Goal: Task Accomplishment & Management: Use online tool/utility

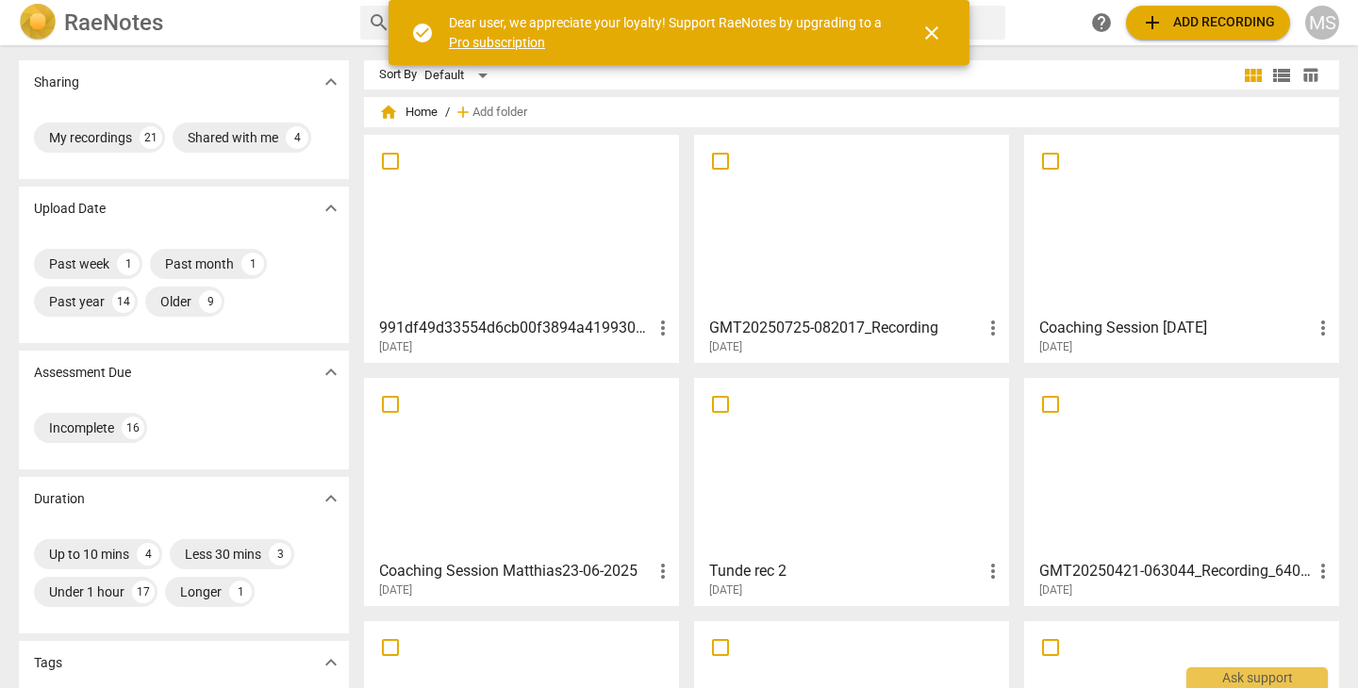
click at [512, 265] on div at bounding box center [522, 224] width 302 height 167
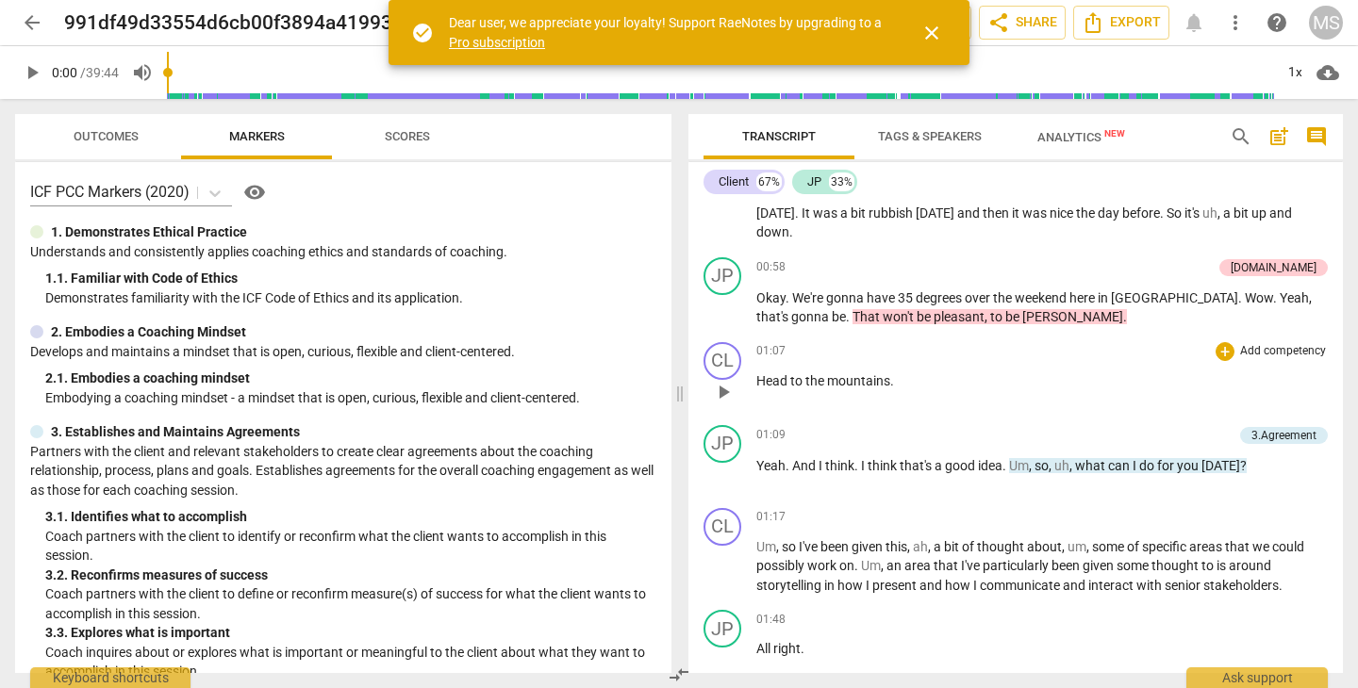
scroll to position [755, 0]
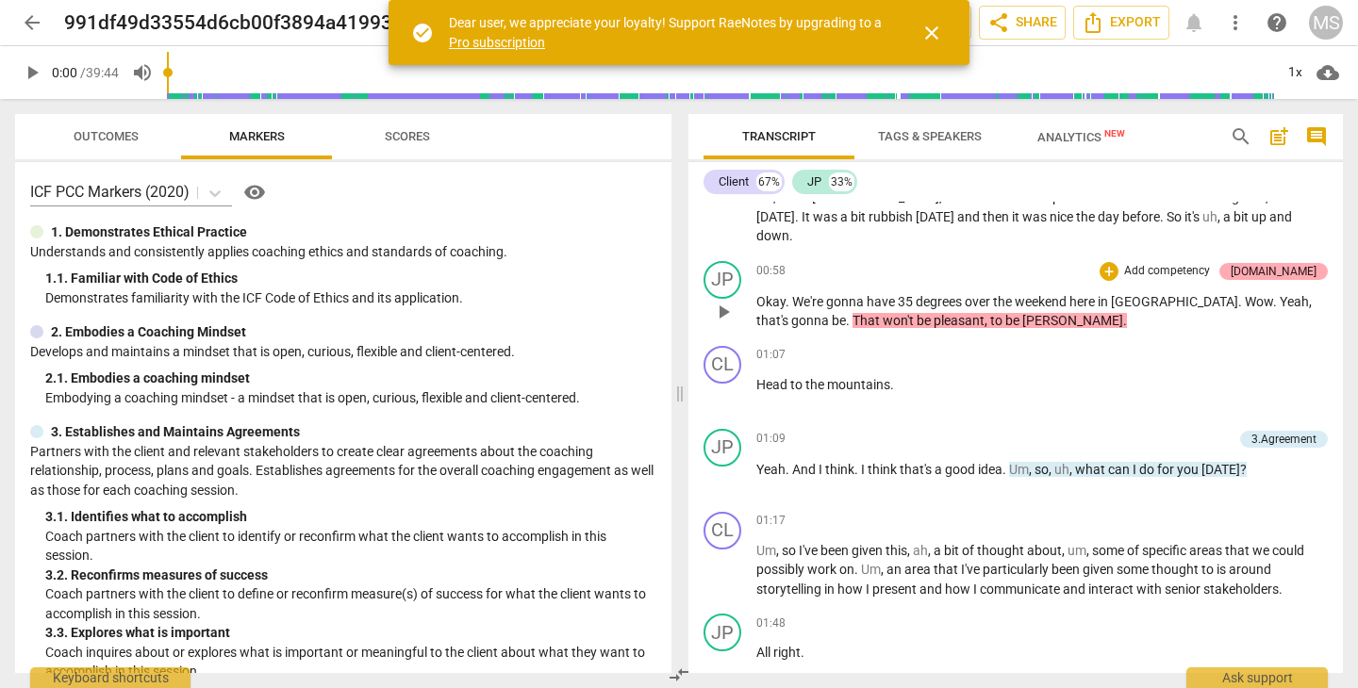
click at [1294, 263] on div "[DOMAIN_NAME]" at bounding box center [1273, 271] width 86 height 17
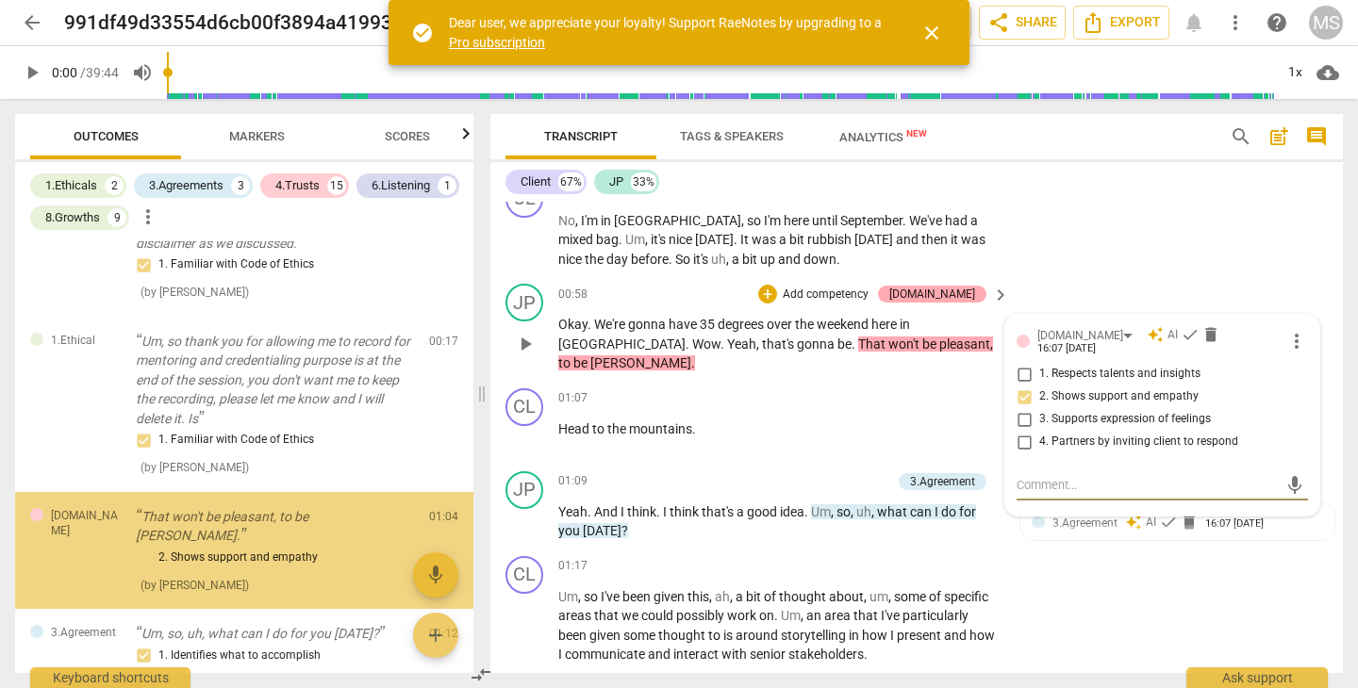
scroll to position [146, 0]
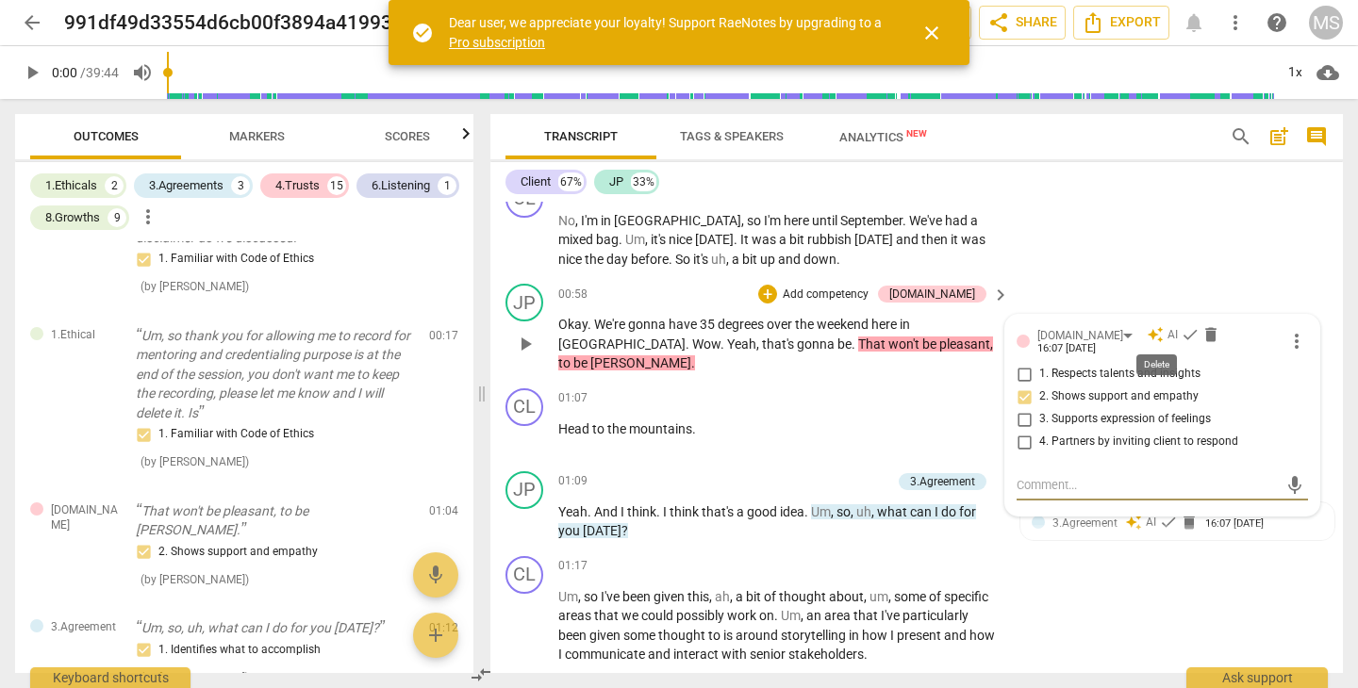
click at [1201, 331] on span "delete" at bounding box center [1210, 334] width 19 height 19
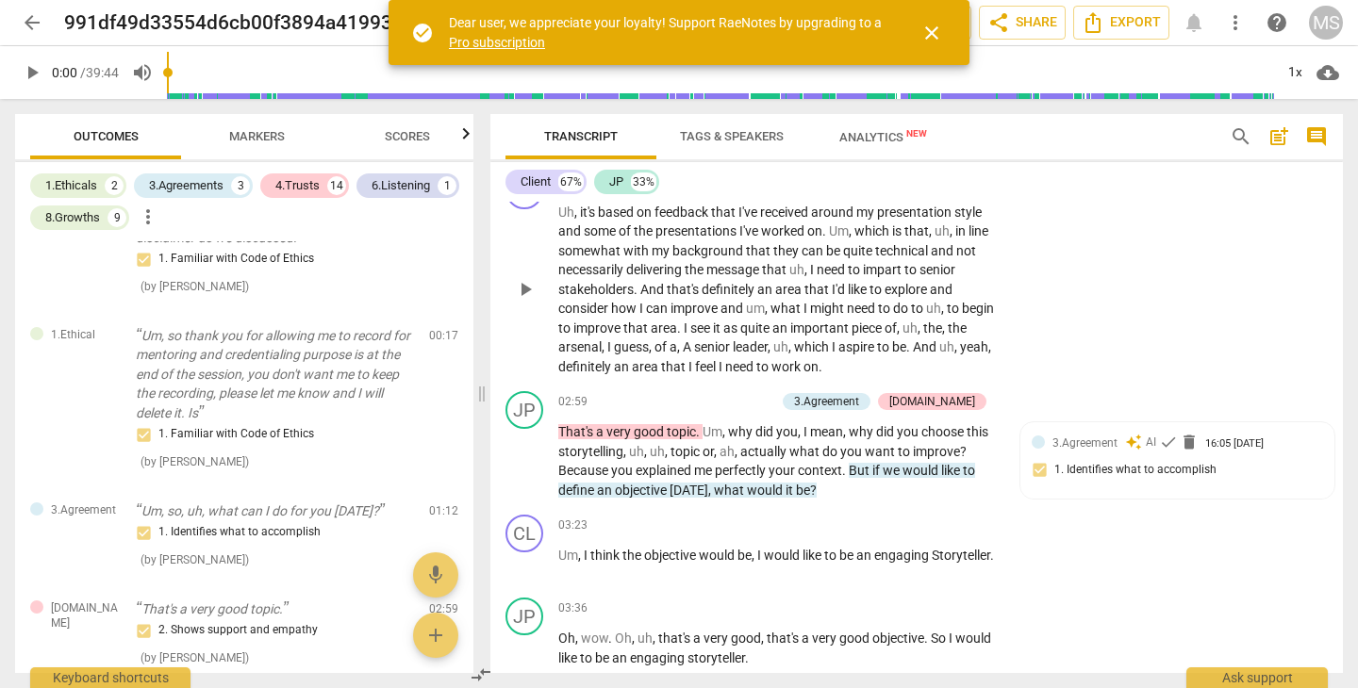
scroll to position [1358, 0]
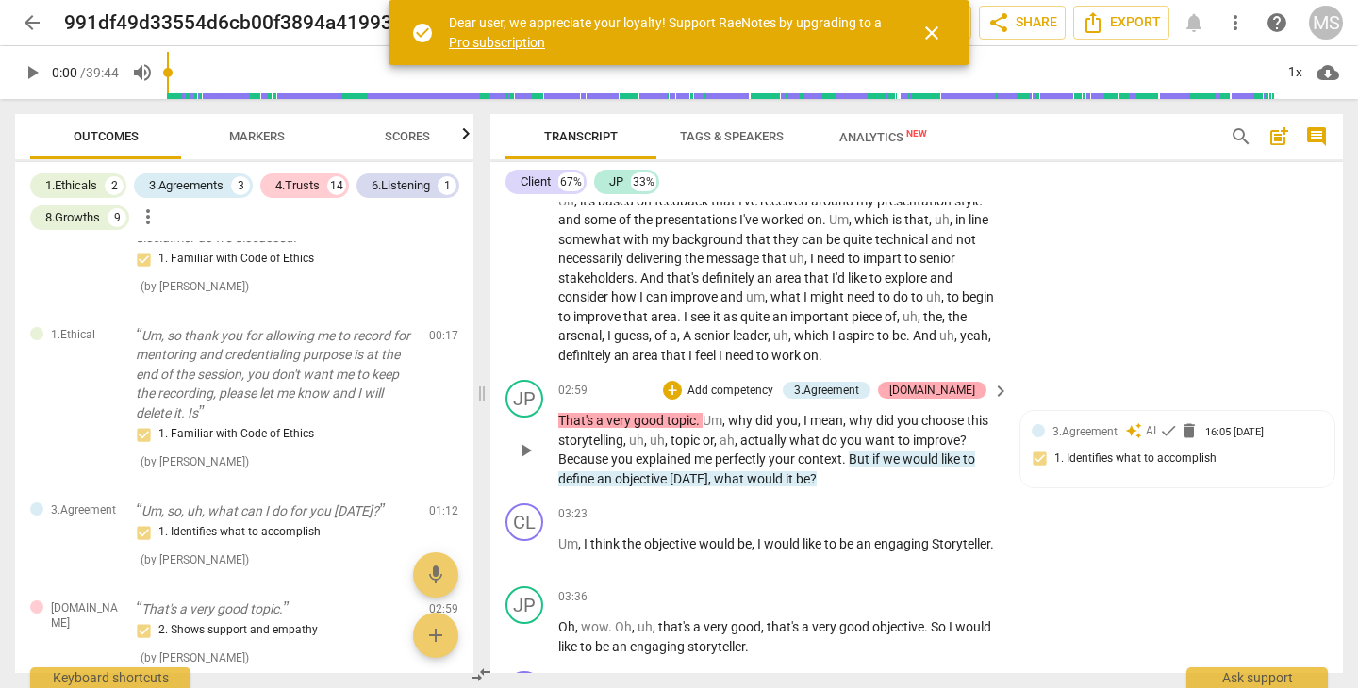
click at [954, 382] on div "[DOMAIN_NAME]" at bounding box center [932, 390] width 86 height 17
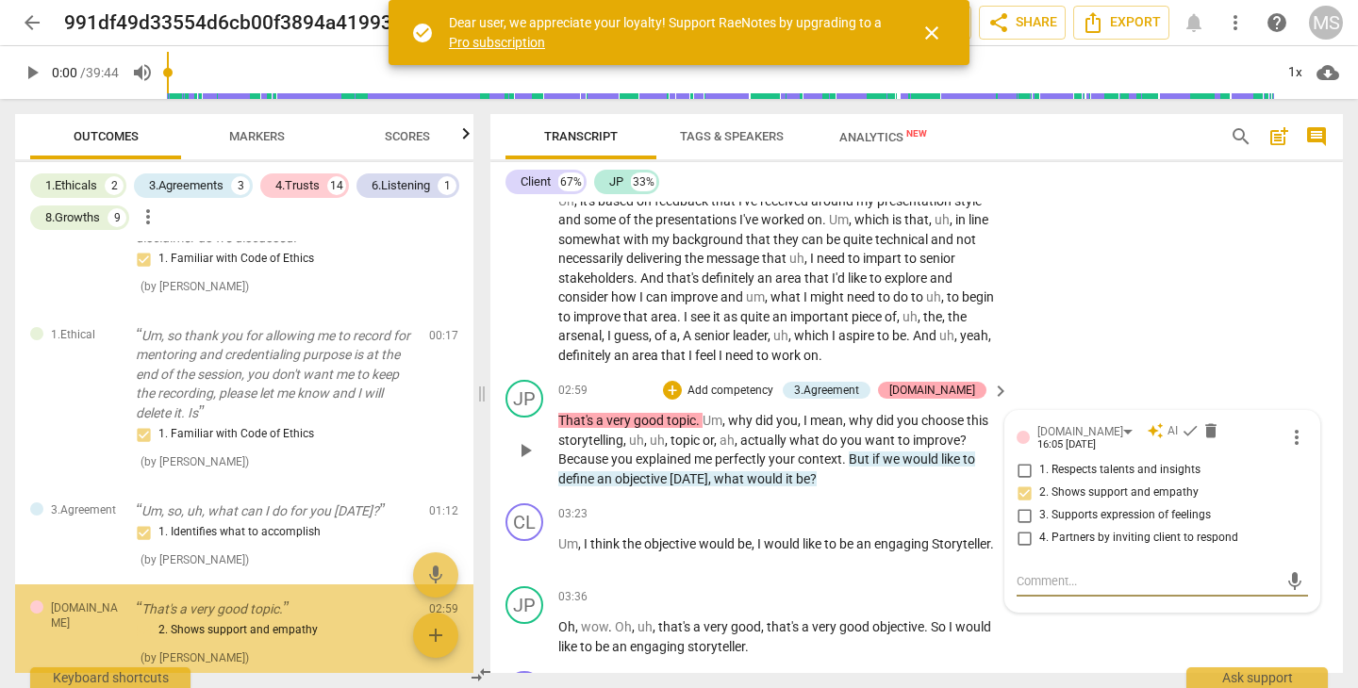
scroll to position [316, 0]
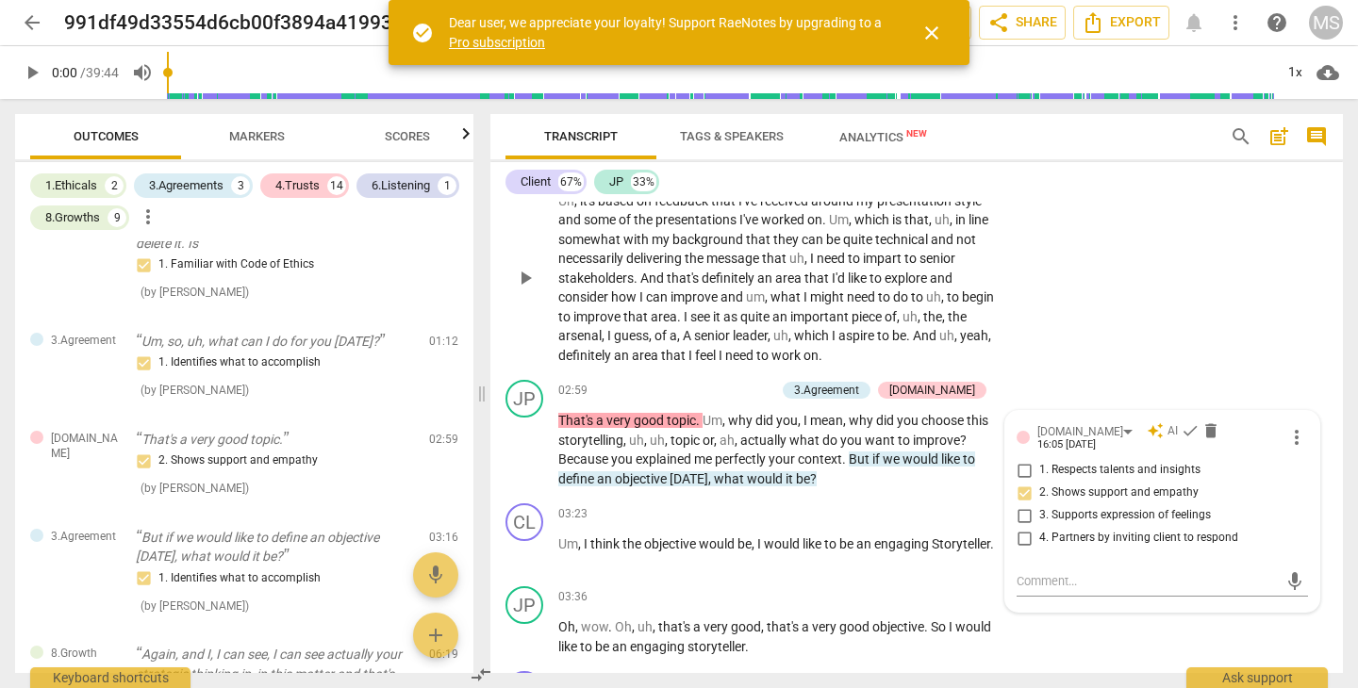
click at [1096, 326] on div "CL play_arrow pause 01:49 + Add competency keyboard_arrow_right Uh , it's based…" at bounding box center [916, 263] width 852 height 221
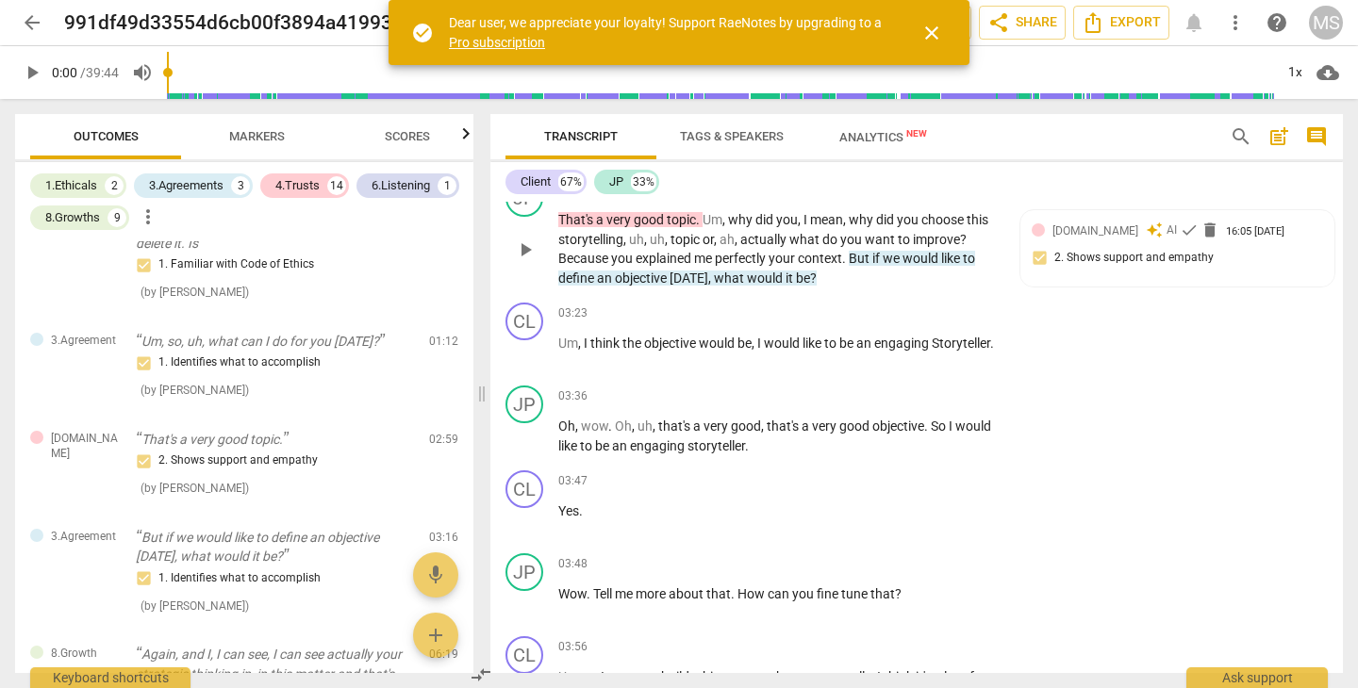
scroll to position [1562, 0]
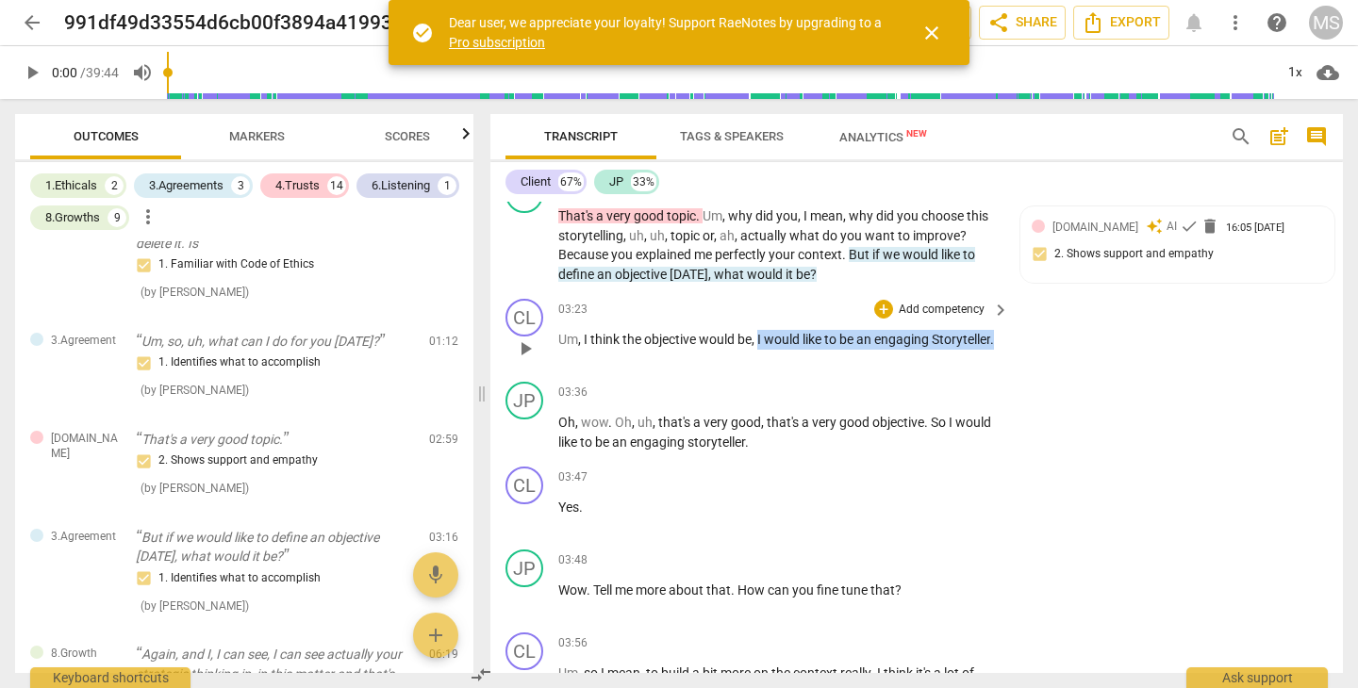
drag, startPoint x: 760, startPoint y: 302, endPoint x: 924, endPoint y: 322, distance: 165.4
click at [924, 330] on p "Um , I think the objective would be , I would like to be an engaging Storytelle…" at bounding box center [778, 340] width 441 height 20
click at [665, 296] on icon "button" at bounding box center [663, 296] width 11 height 13
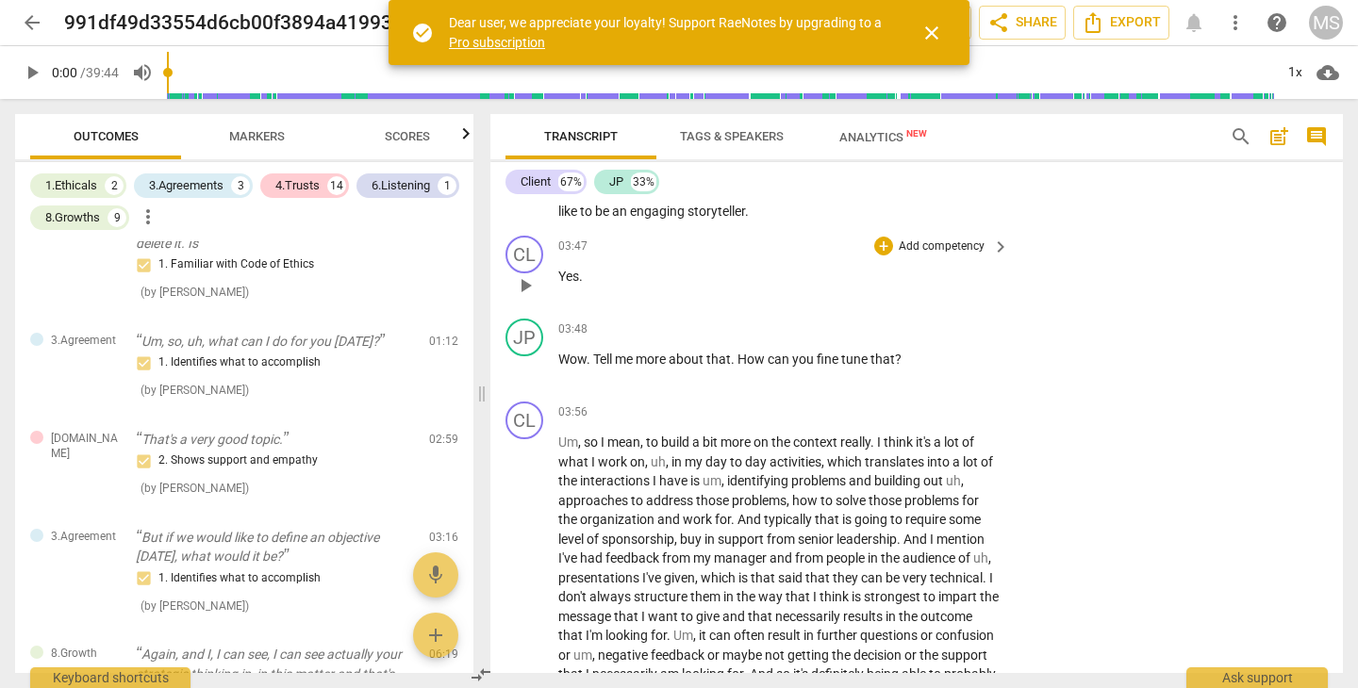
scroll to position [1799, 0]
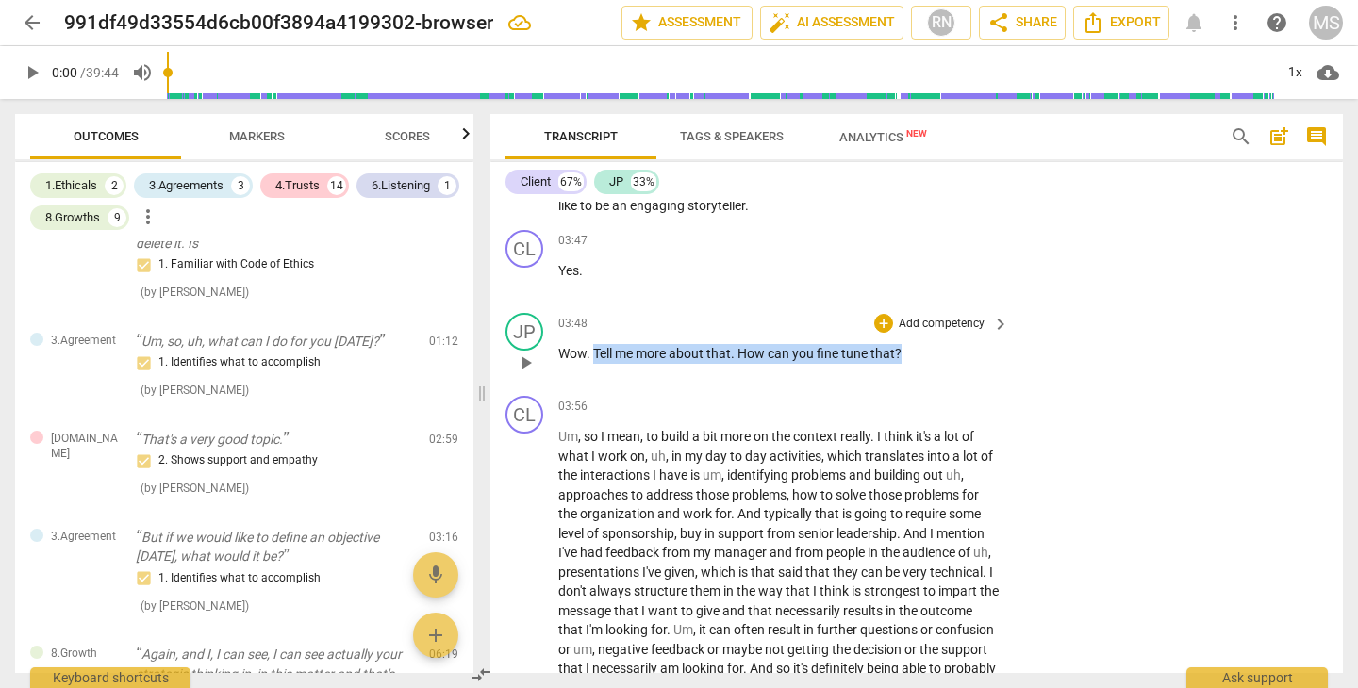
drag, startPoint x: 596, startPoint y: 313, endPoint x: 905, endPoint y: 317, distance: 309.3
click at [905, 344] on p "Wow . Tell me more about that . How can you fine tune that ?" at bounding box center [778, 354] width 441 height 20
click at [965, 294] on span "keyboard_arrow_down" at bounding box center [964, 295] width 23 height 23
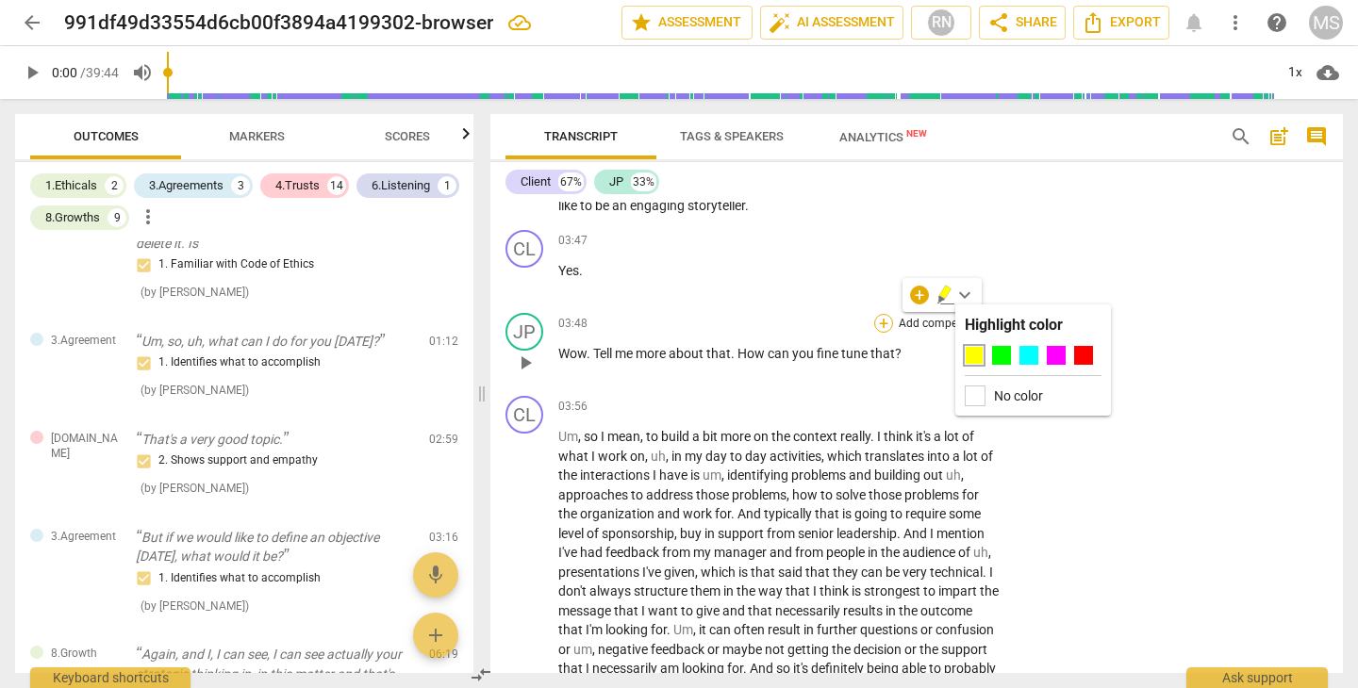
click at [888, 314] on div "+" at bounding box center [883, 323] width 19 height 19
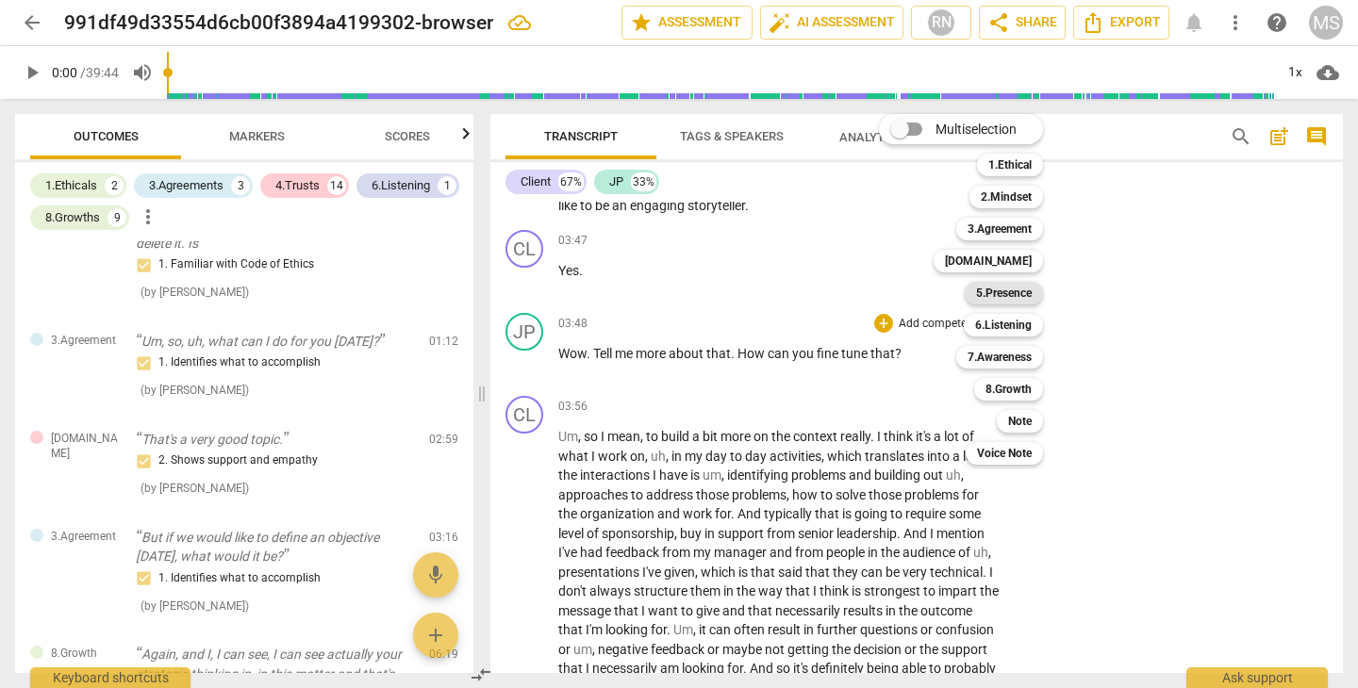
click at [1014, 295] on b "5.Presence" at bounding box center [1004, 293] width 56 height 23
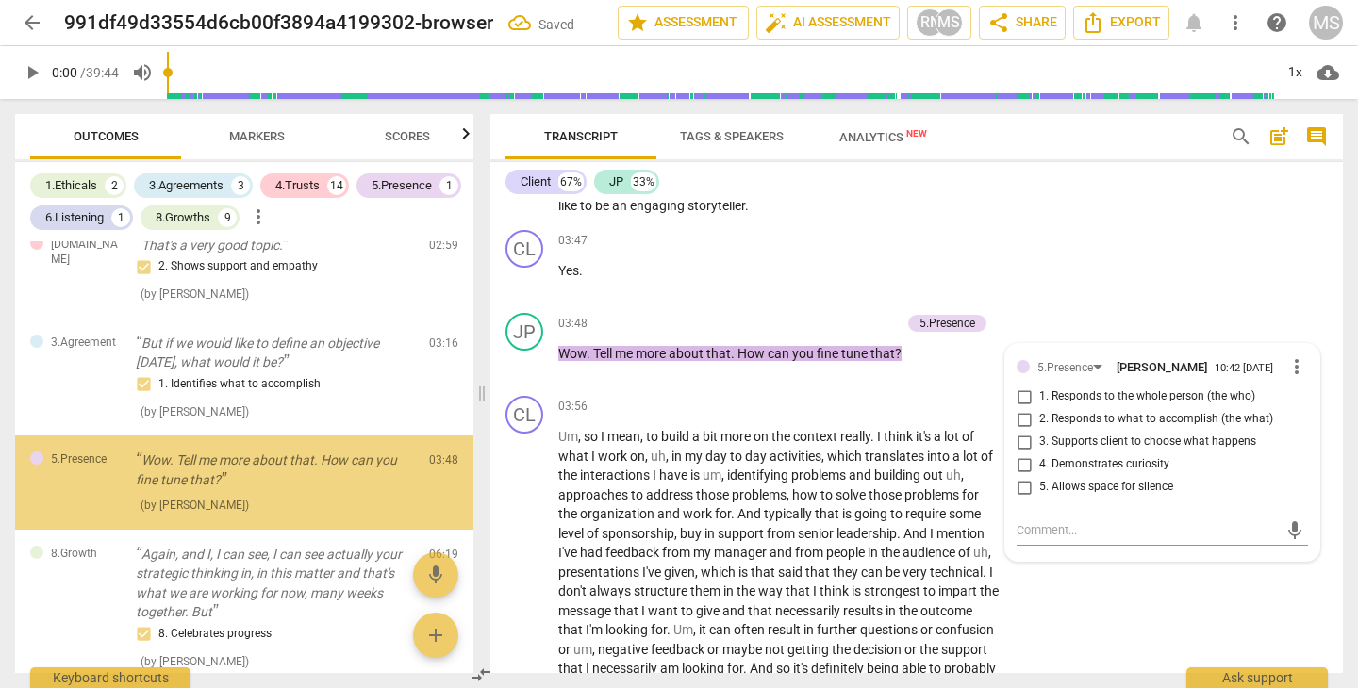
scroll to position [526, 0]
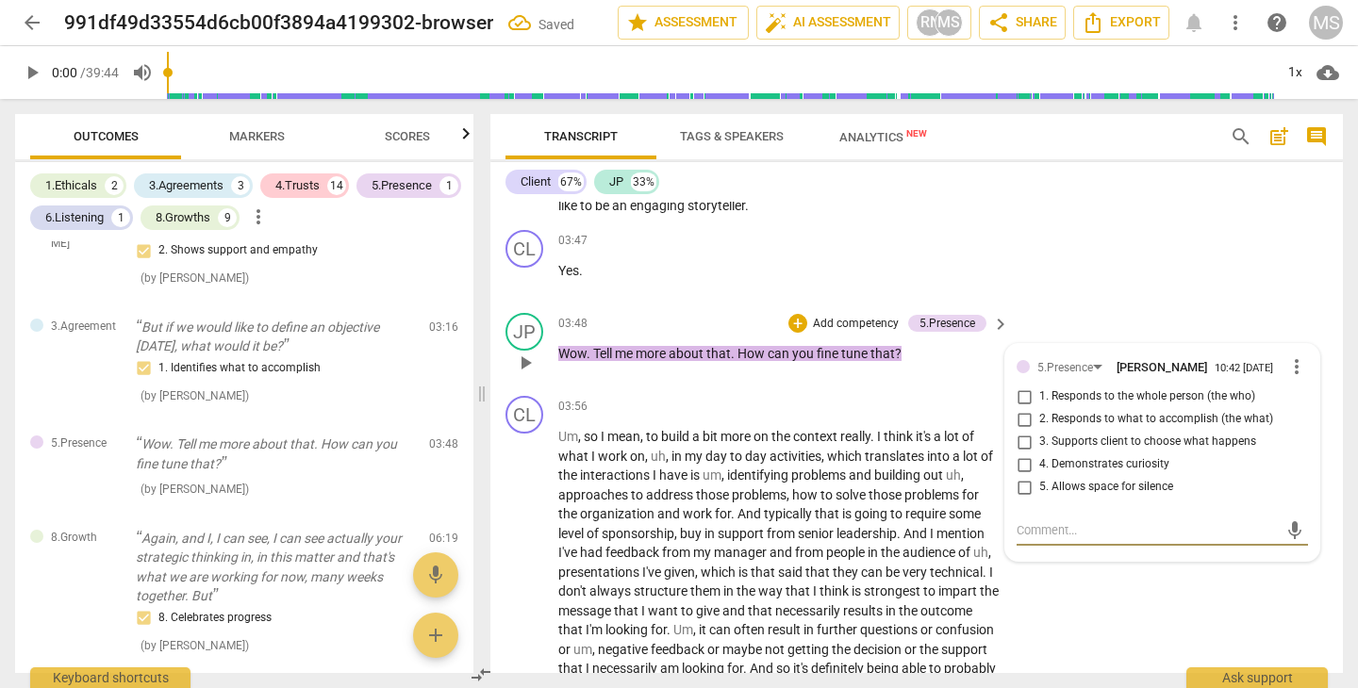
click at [1025, 453] on input "4. Demonstrates curiosity" at bounding box center [1024, 464] width 30 height 23
checkbox input "true"
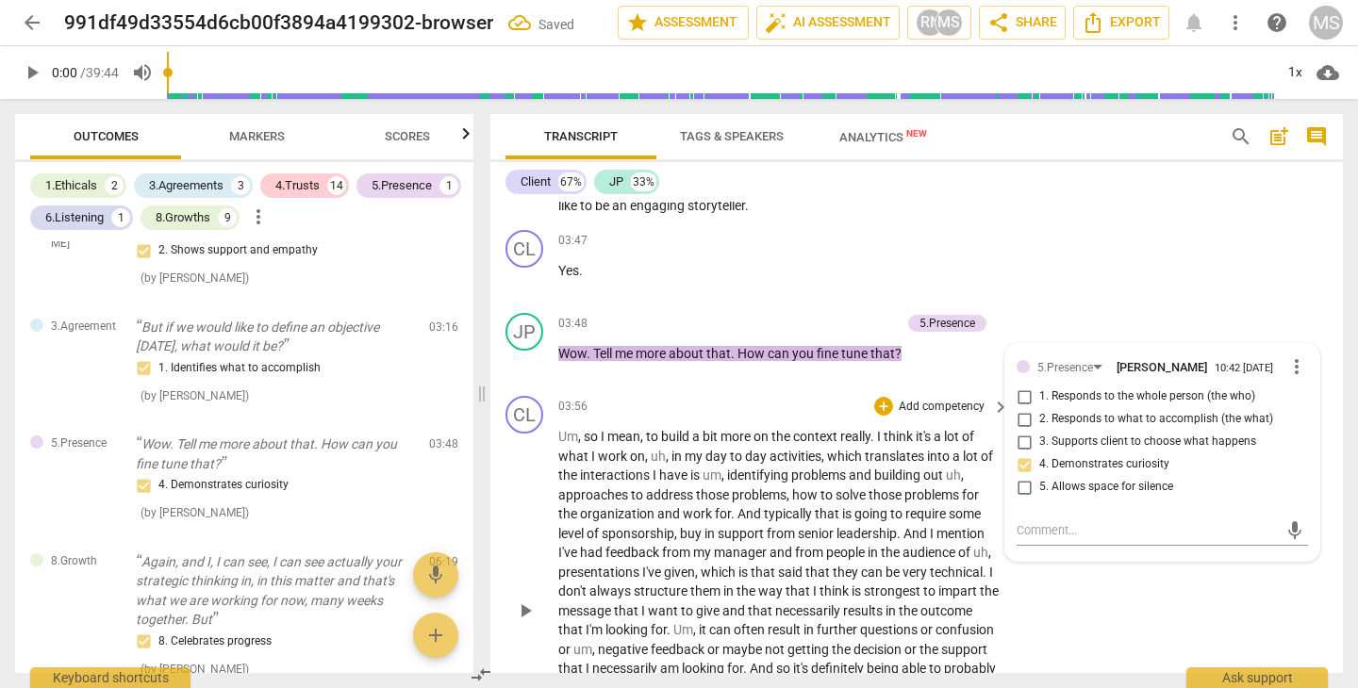
click at [789, 396] on div "03:56 + Add competency keyboard_arrow_right" at bounding box center [784, 406] width 453 height 21
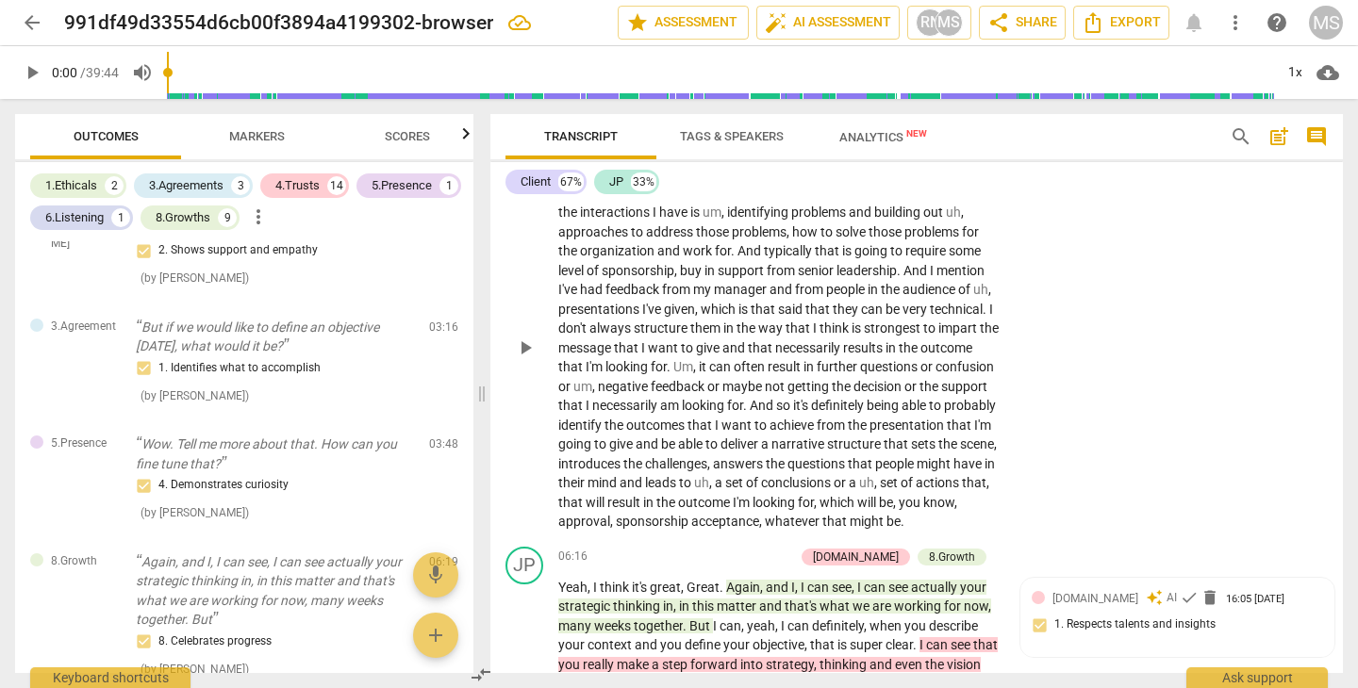
scroll to position [2061, 0]
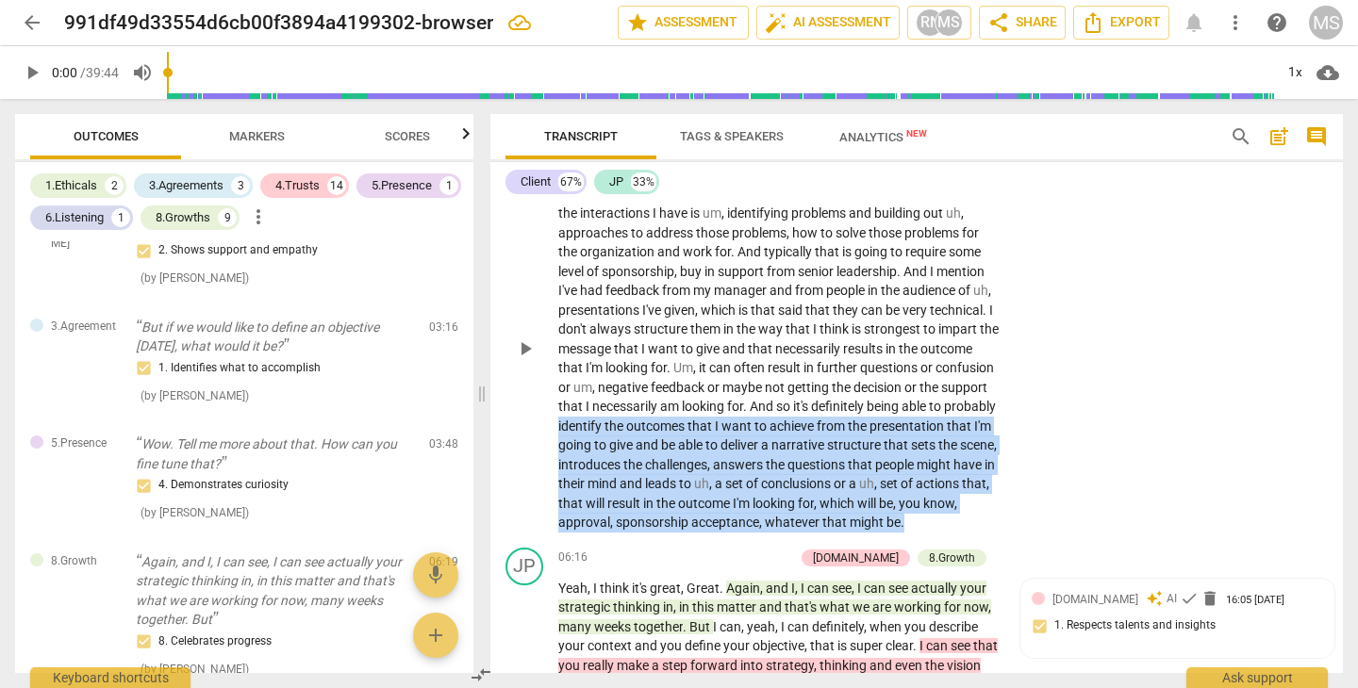
drag, startPoint x: 653, startPoint y: 387, endPoint x: 992, endPoint y: 490, distance: 353.7
click at [992, 490] on p "Um , so I mean , to build a bit more on the context really . I think it's a lot…" at bounding box center [778, 349] width 441 height 368
click at [735, 472] on icon "button" at bounding box center [738, 471] width 11 height 13
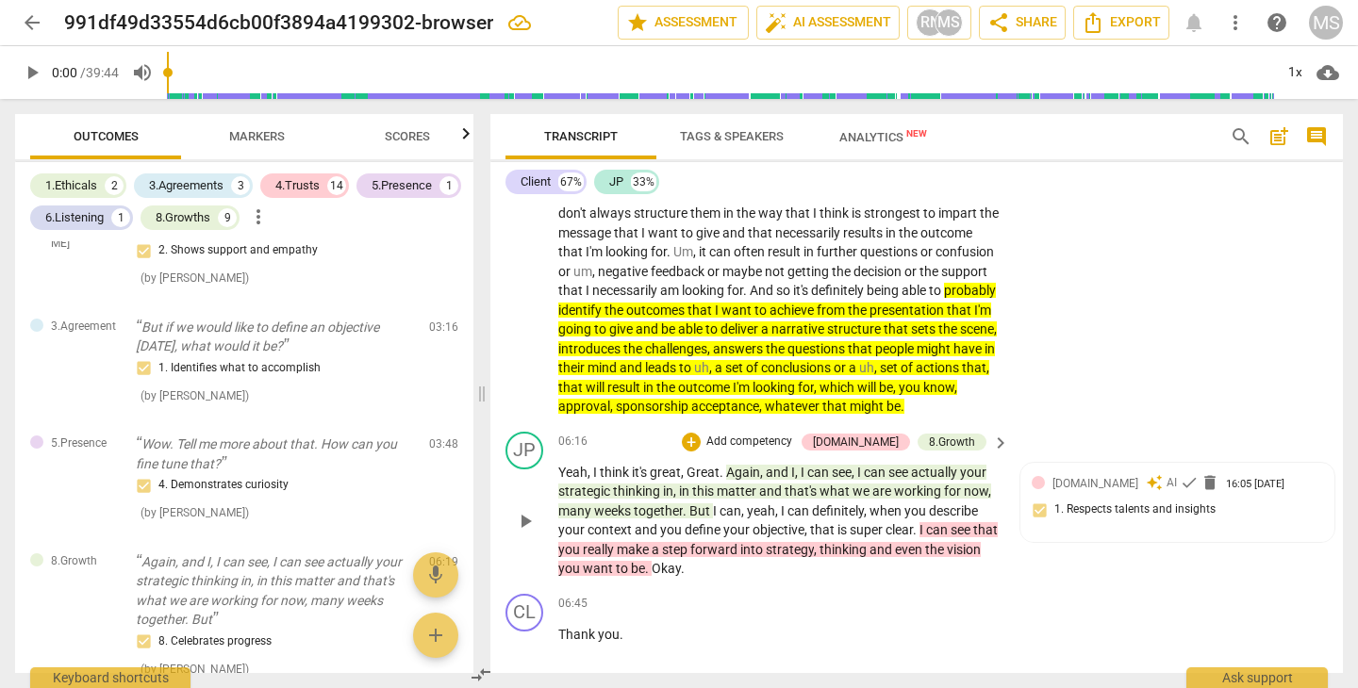
scroll to position [2180, 0]
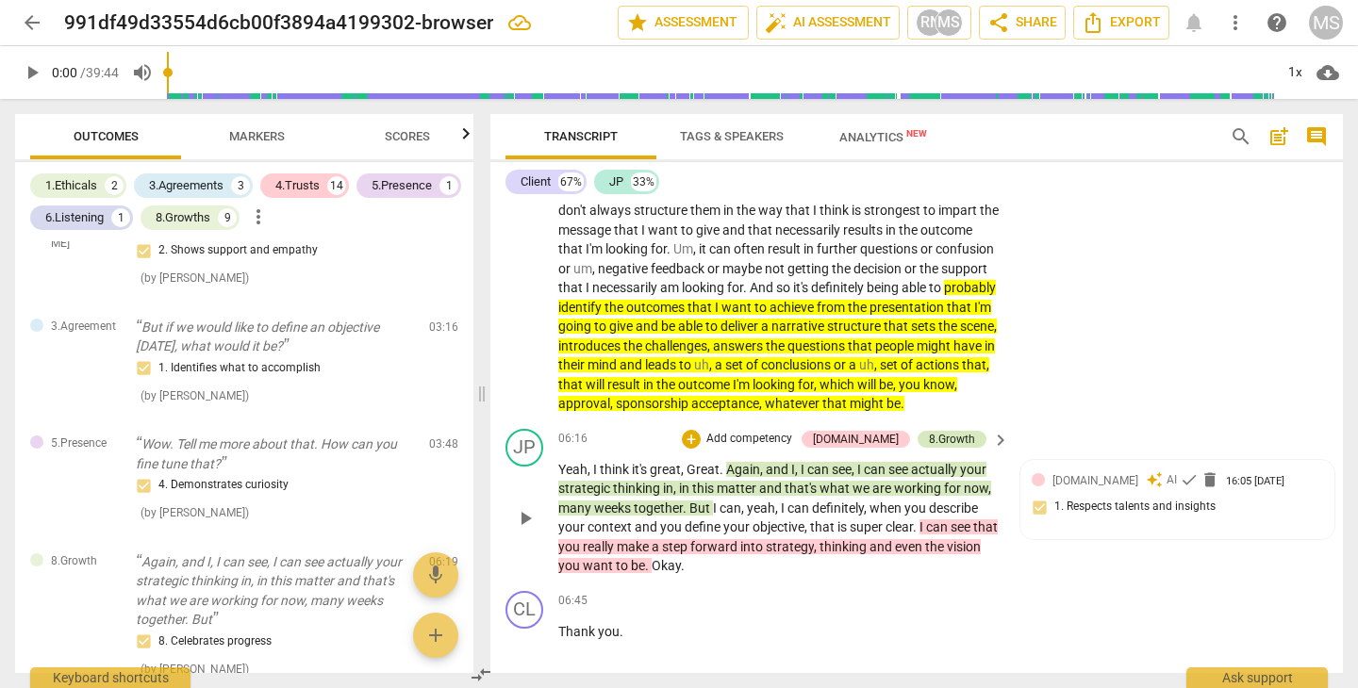
click at [968, 431] on div "8.Growth" at bounding box center [952, 439] width 46 height 17
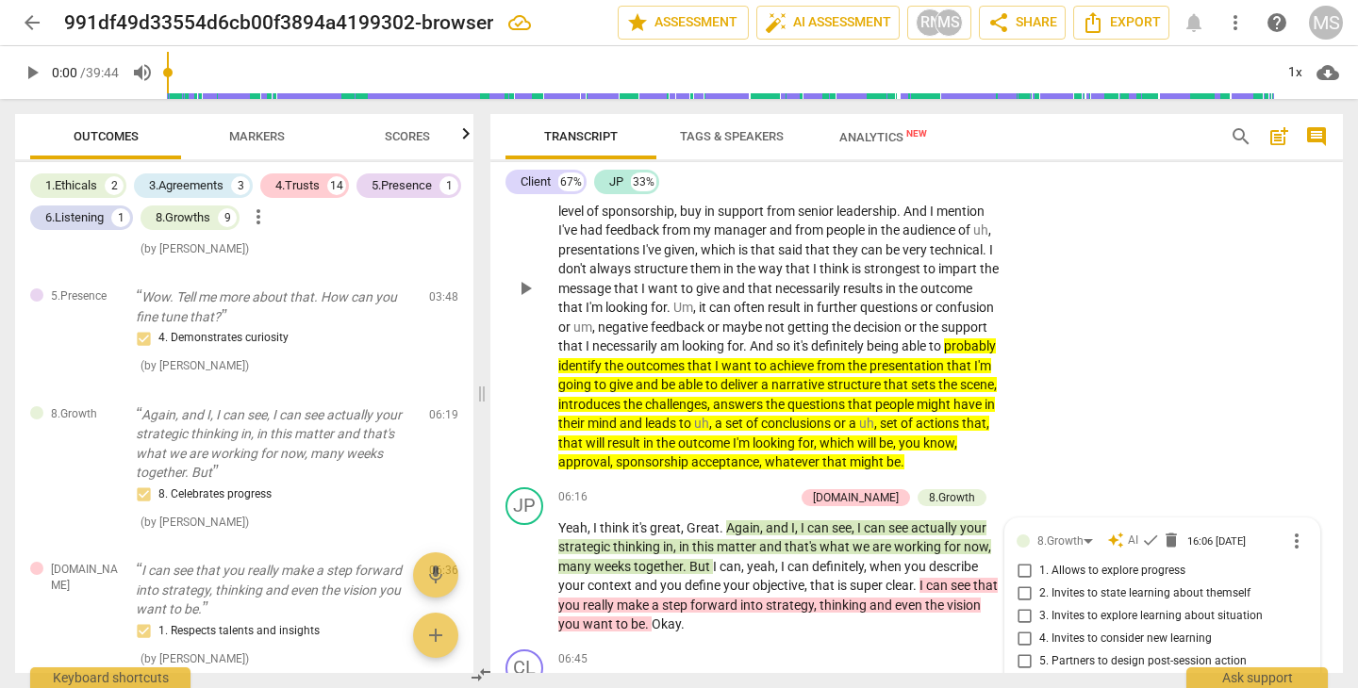
scroll to position [2103, 0]
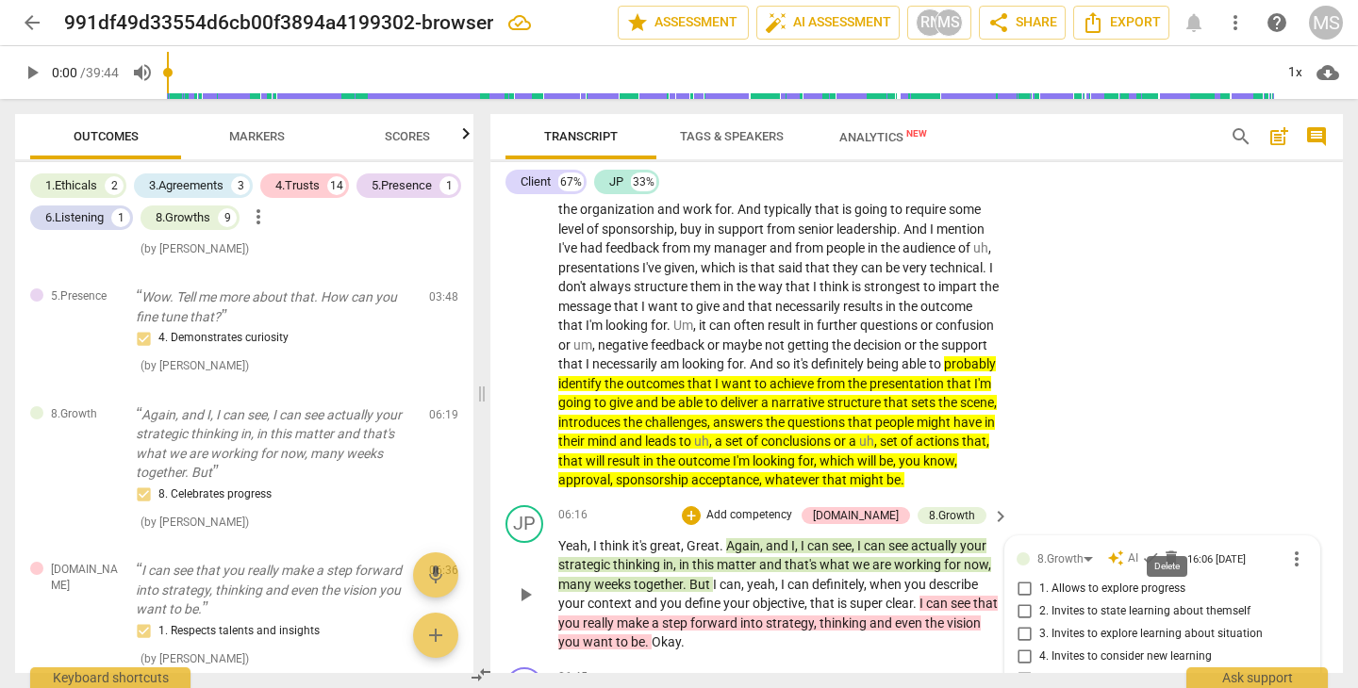
click at [1176, 549] on span "delete" at bounding box center [1171, 558] width 19 height 19
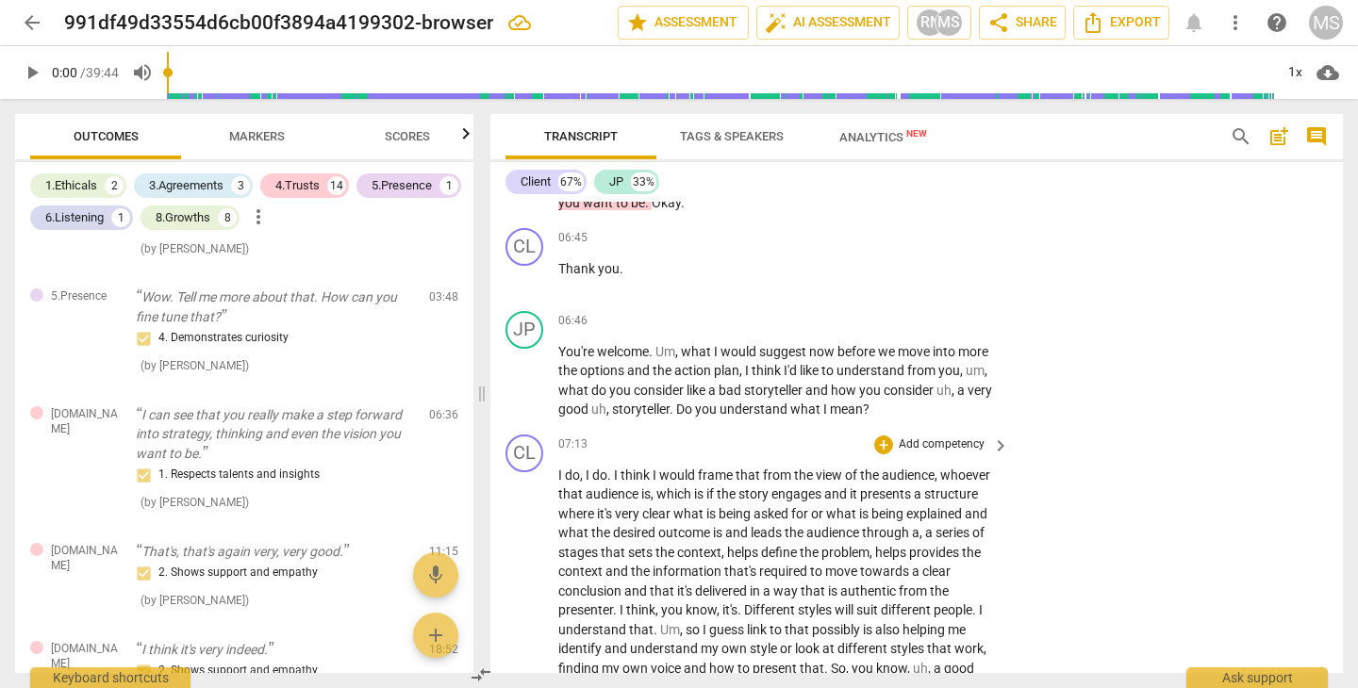
scroll to position [2547, 0]
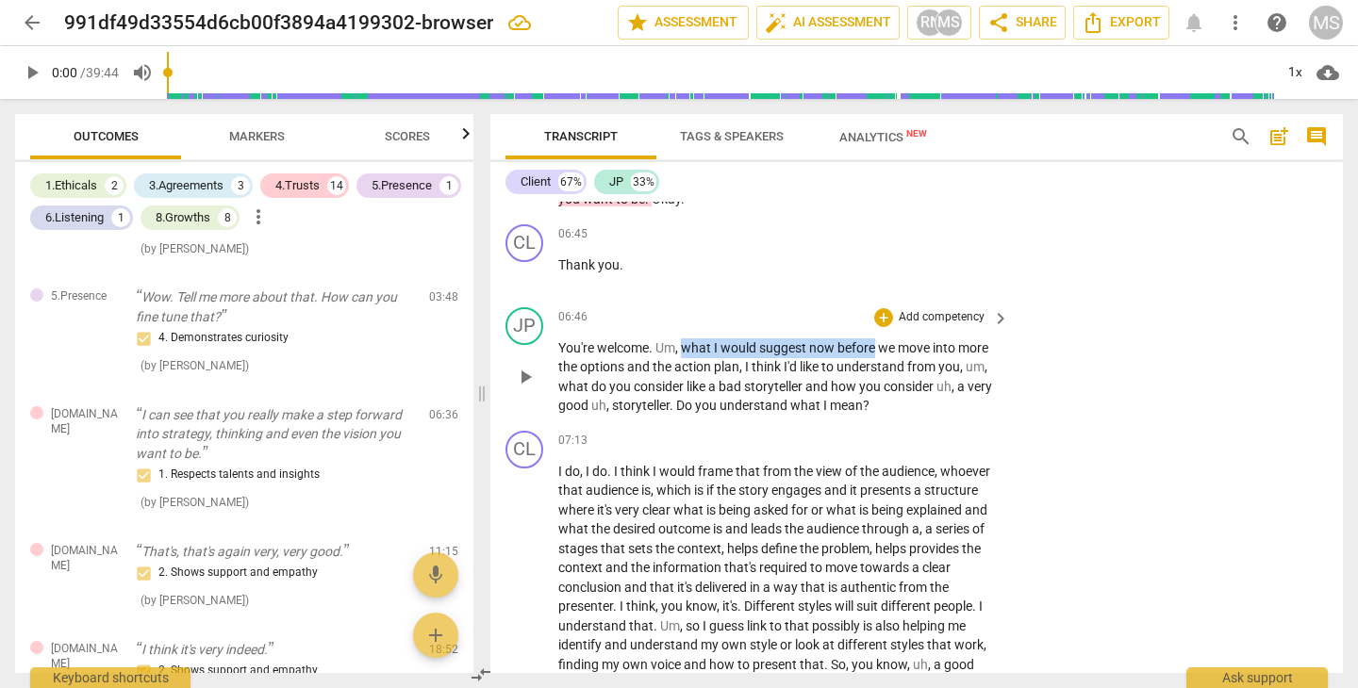
drag, startPoint x: 684, startPoint y: 319, endPoint x: 877, endPoint y: 321, distance: 193.3
click at [877, 338] on p "You're welcome . Um , what I would suggest now before we move into more the opt…" at bounding box center [778, 376] width 441 height 77
click at [943, 298] on span "keyboard_arrow_down" at bounding box center [942, 296] width 23 height 23
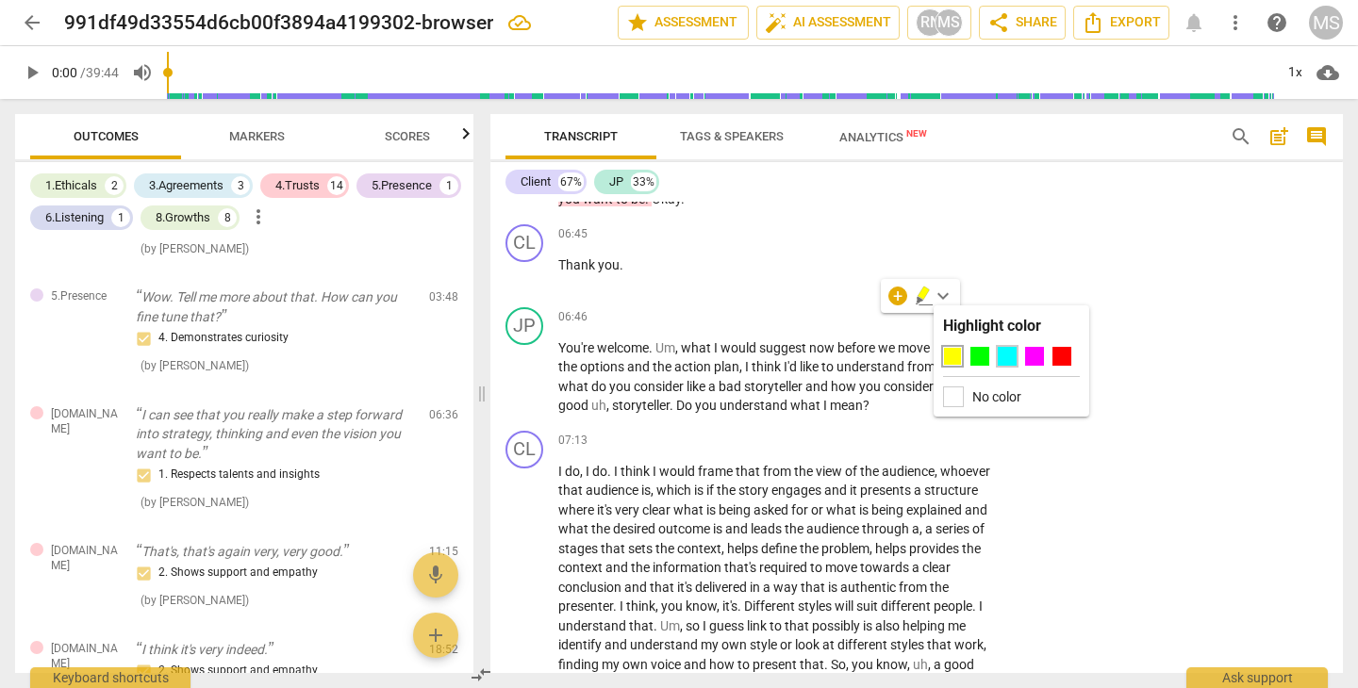
click at [1009, 362] on div at bounding box center [1006, 356] width 19 height 19
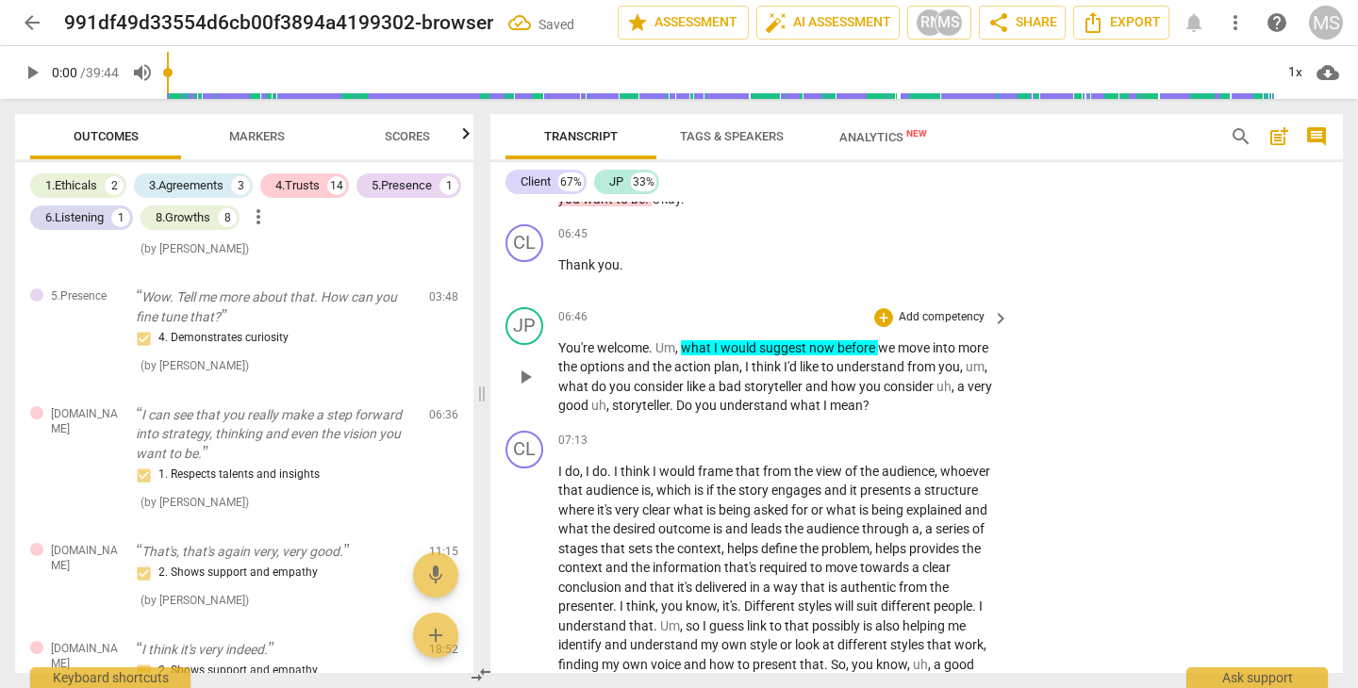
click at [1140, 375] on div "JP play_arrow pause 06:46 + Add competency keyboard_arrow_right You're welcome …" at bounding box center [916, 362] width 852 height 124
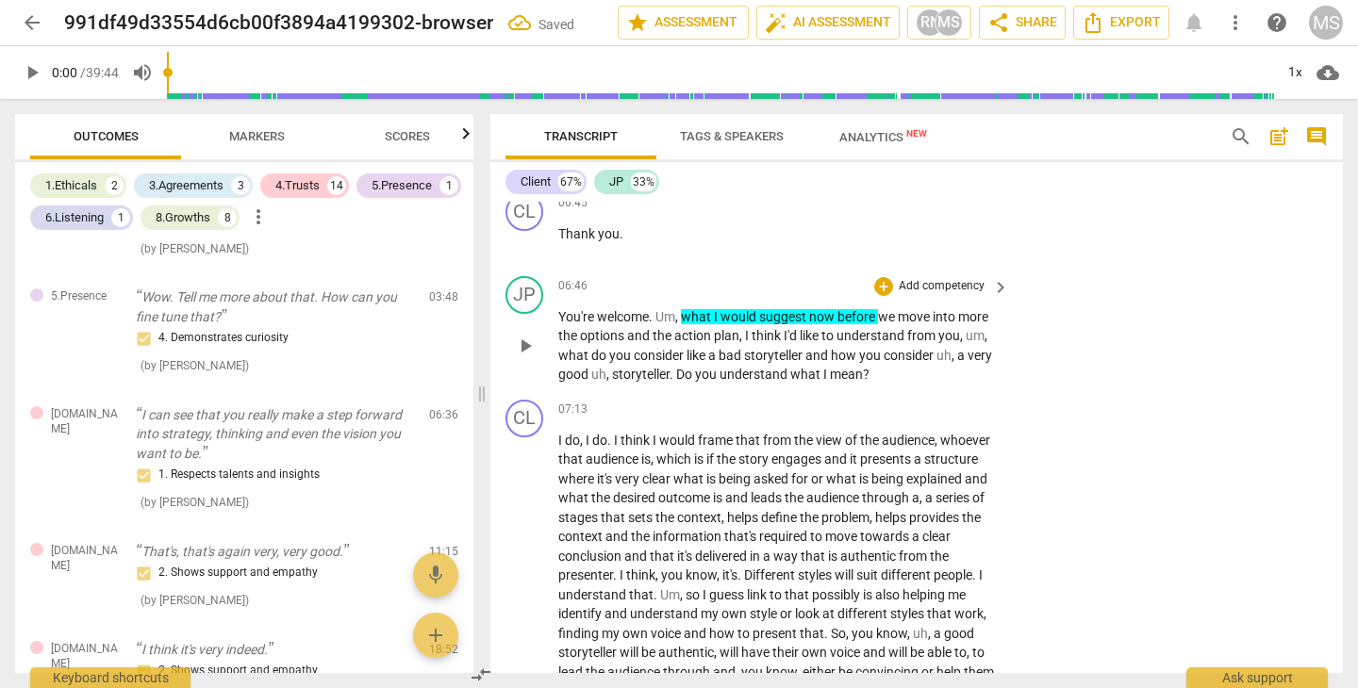
scroll to position [2582, 0]
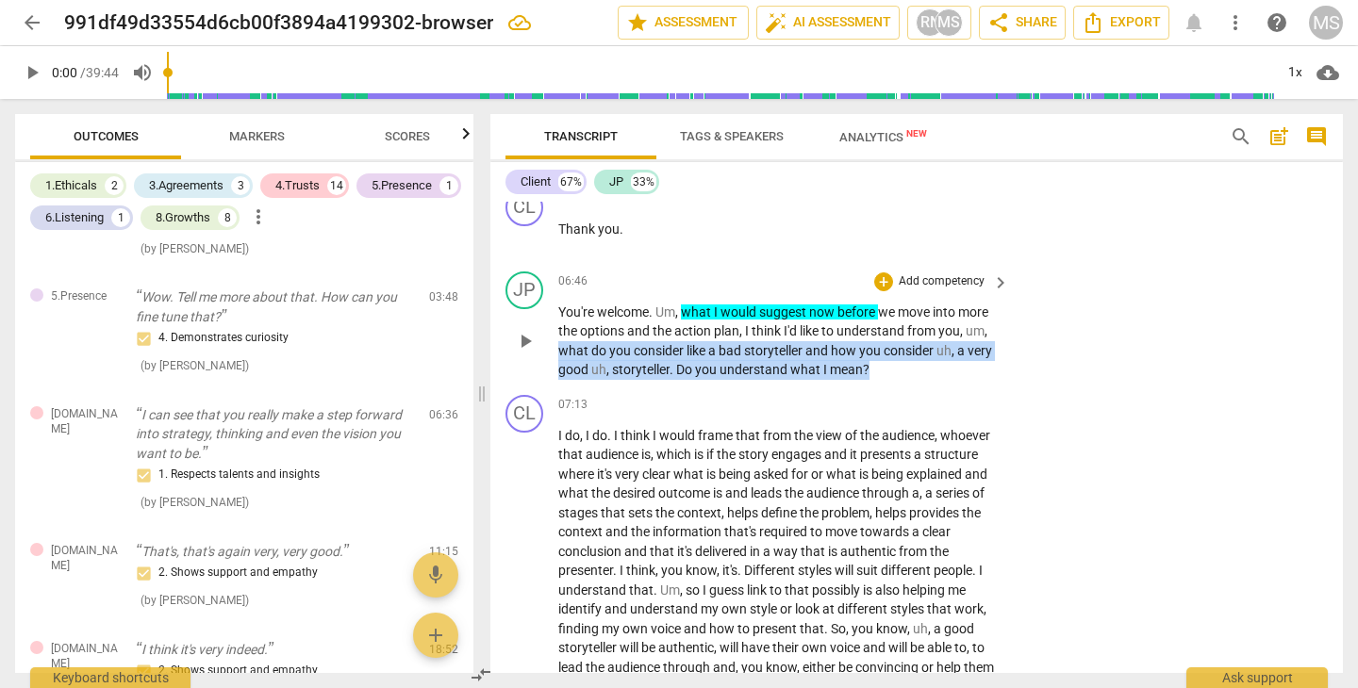
drag, startPoint x: 558, startPoint y: 321, endPoint x: 872, endPoint y: 340, distance: 314.5
click at [872, 340] on p "You're welcome . Um , what I would suggest now before we move into more the opt…" at bounding box center [778, 341] width 441 height 77
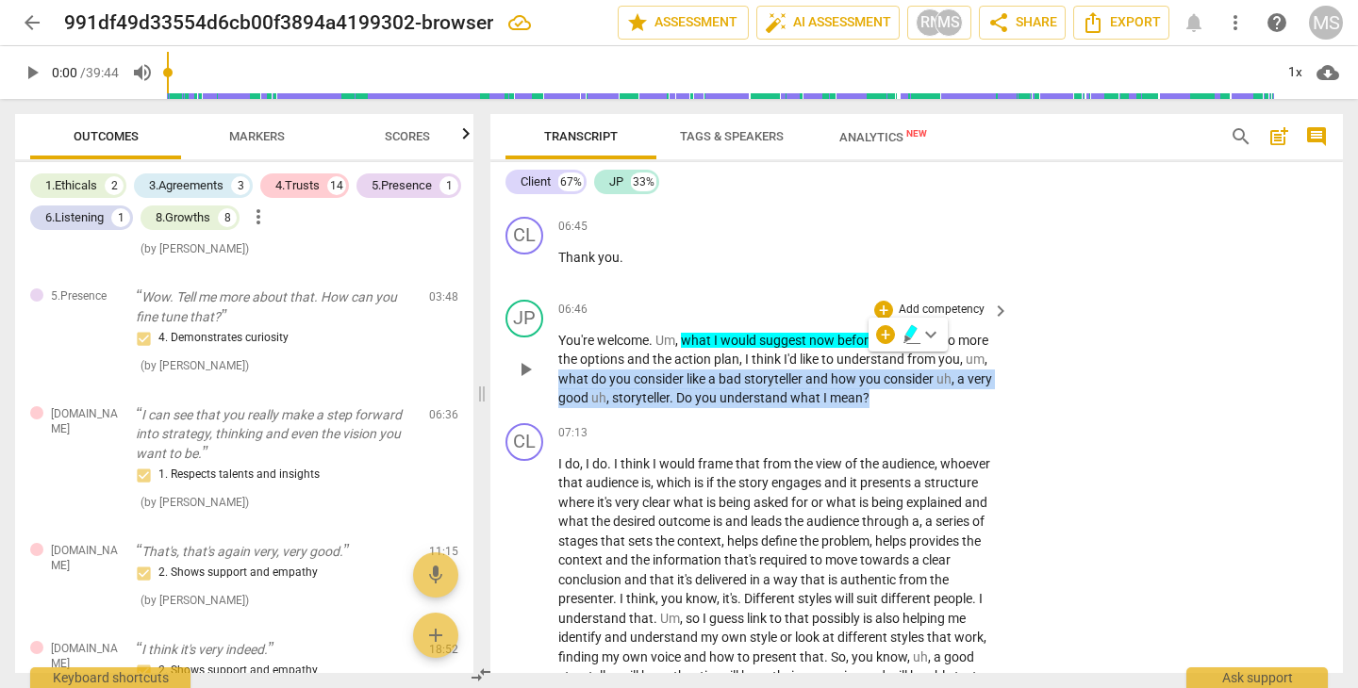
scroll to position [2550, 0]
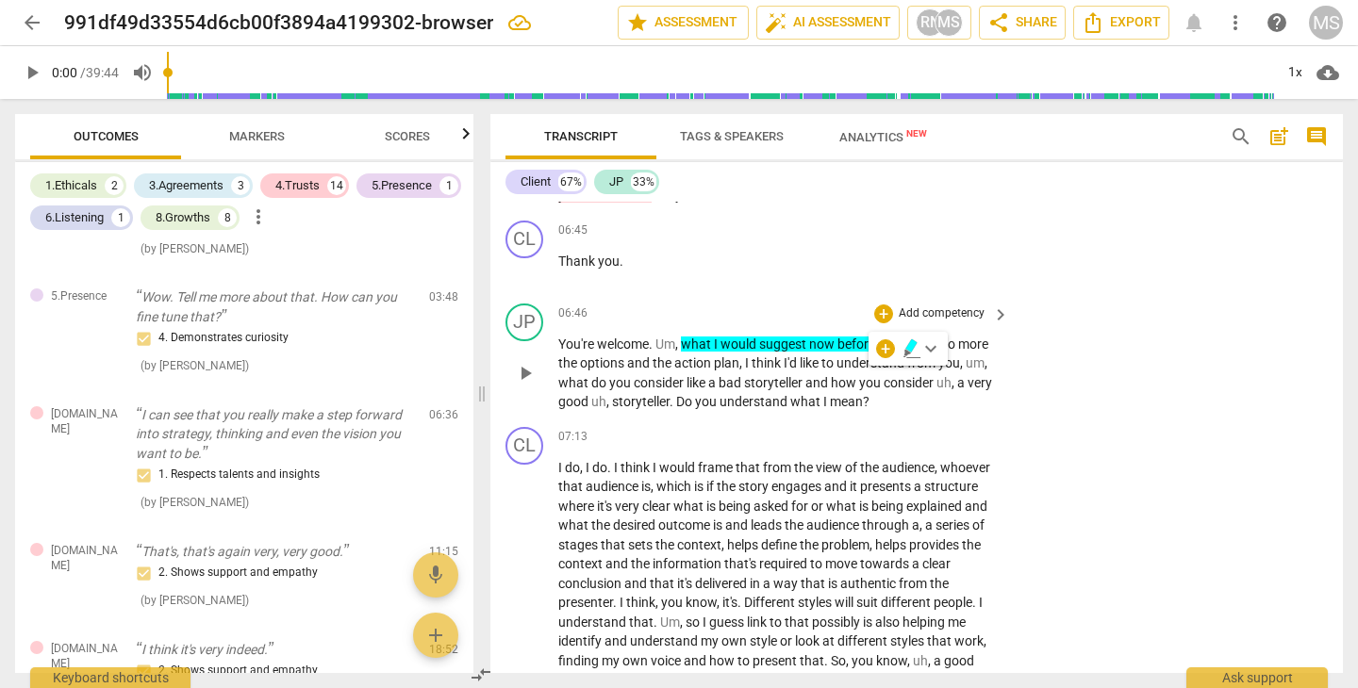
click at [935, 305] on p "Add competency" at bounding box center [942, 313] width 90 height 17
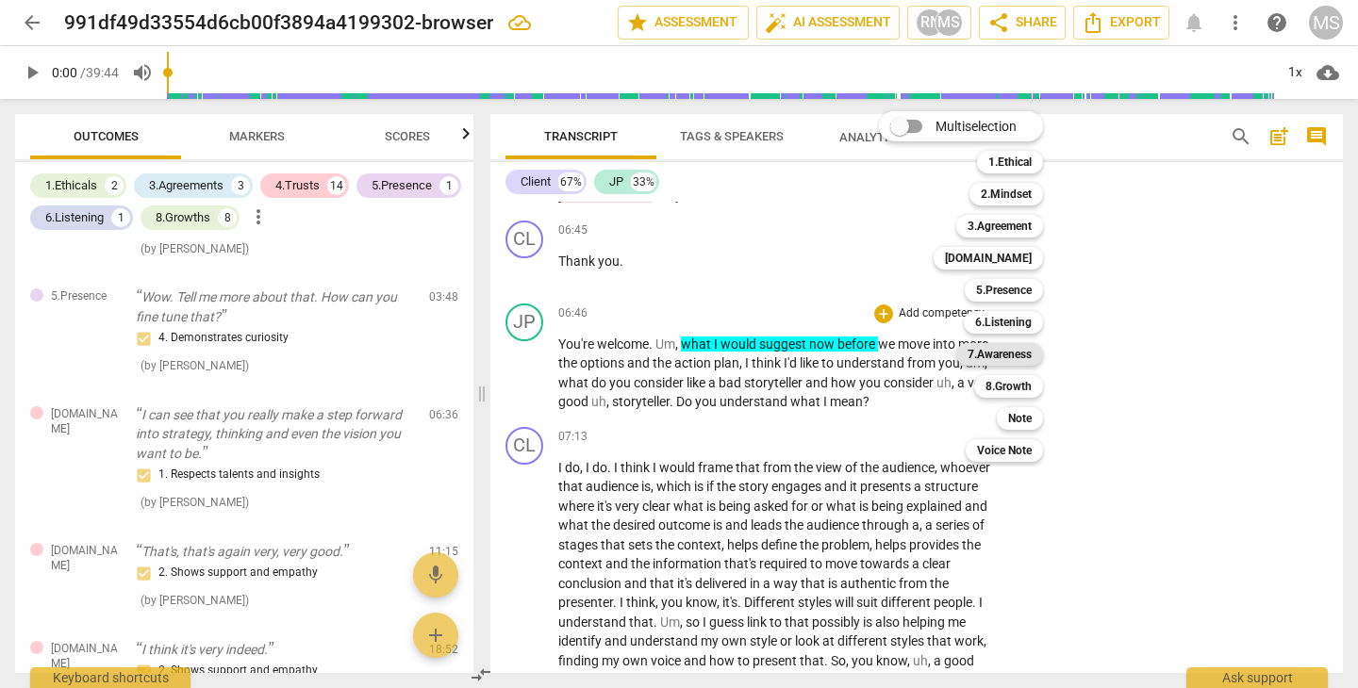
click at [1015, 353] on b "7.Awareness" at bounding box center [999, 354] width 64 height 23
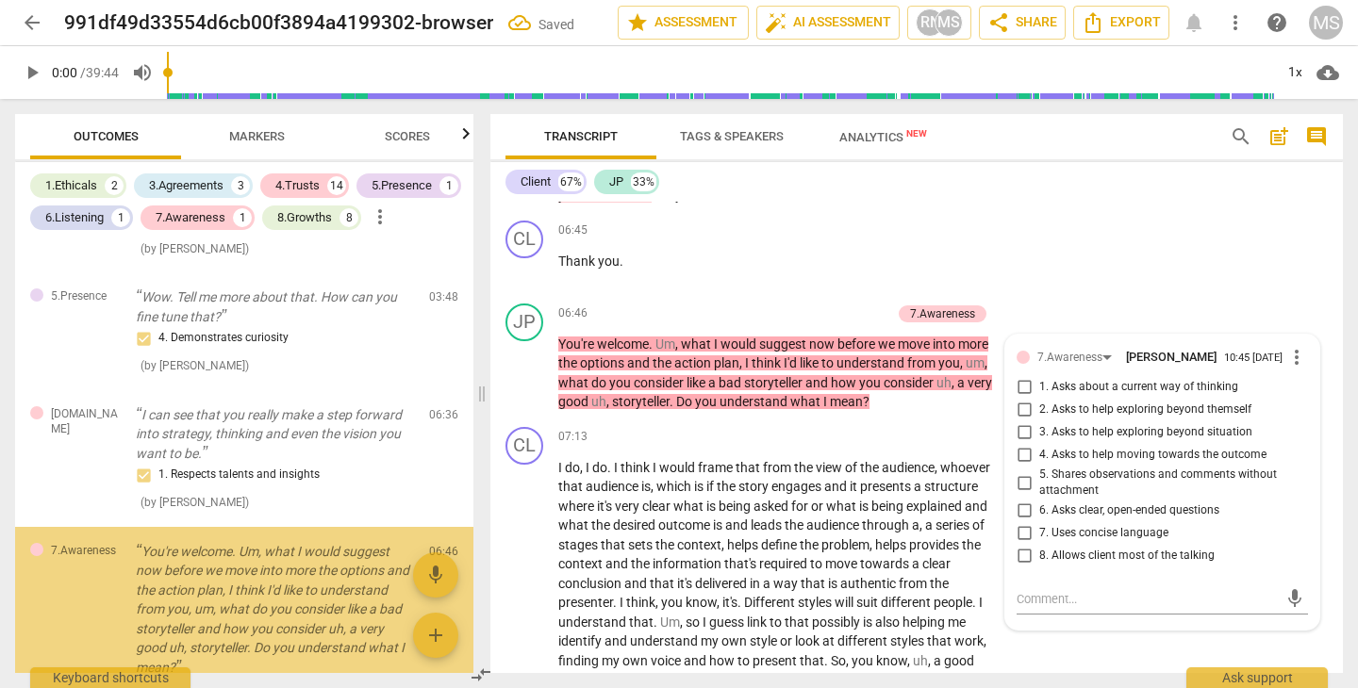
scroll to position [824, 0]
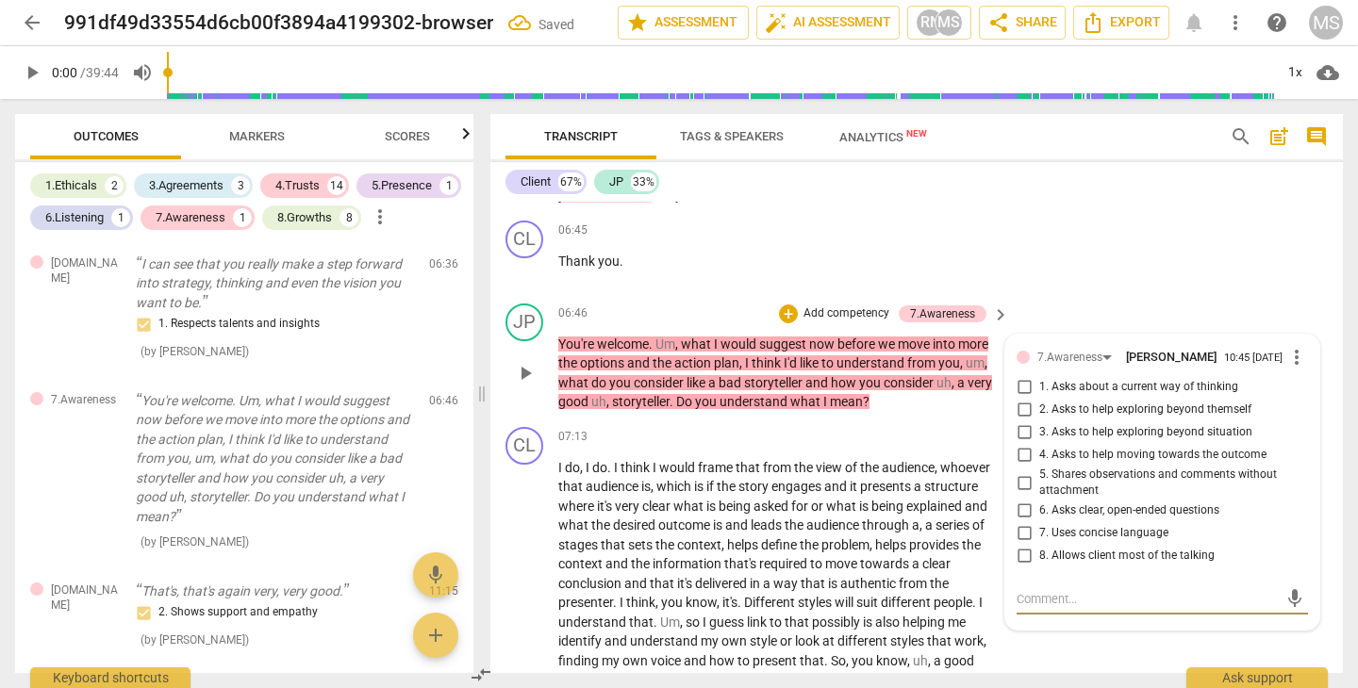
click at [1020, 500] on input "6. Asks clear, open-ended questions" at bounding box center [1024, 511] width 30 height 23
checkbox input "true"
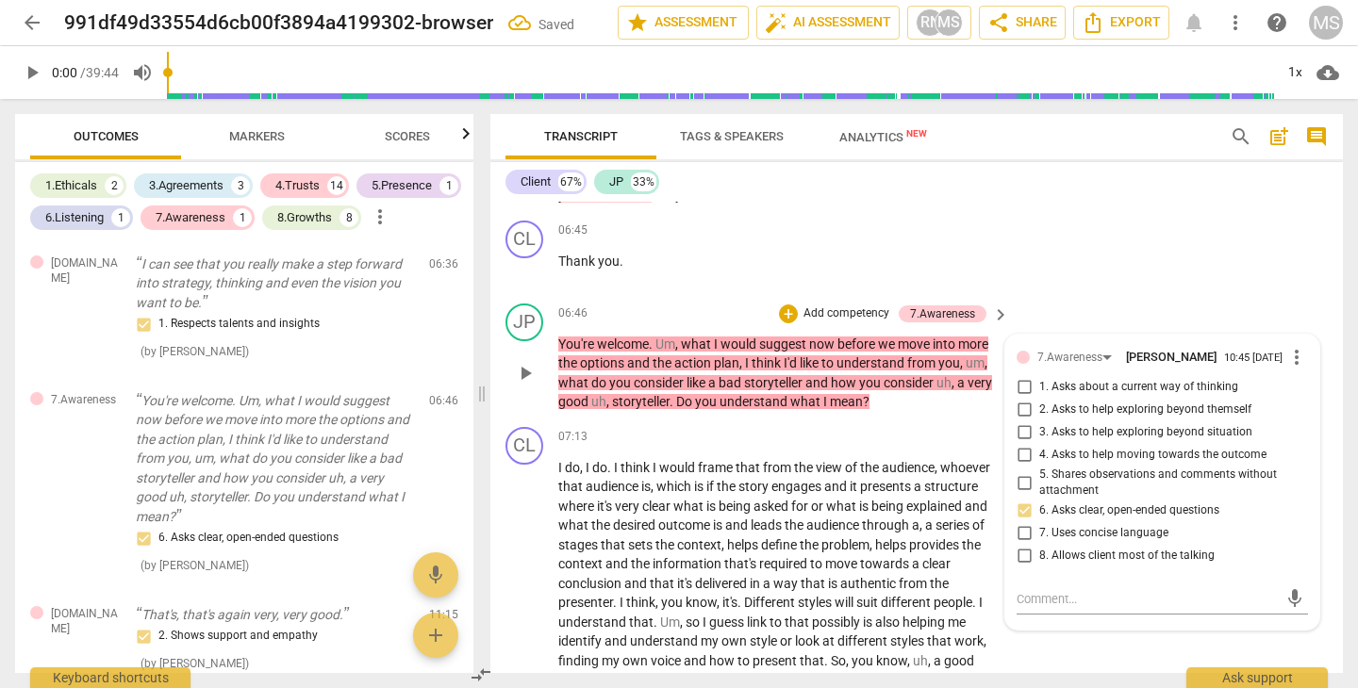
click at [963, 385] on div "JP play_arrow pause 06:46 + Add competency 7.Awareness keyboard_arrow_right You…" at bounding box center [916, 358] width 852 height 124
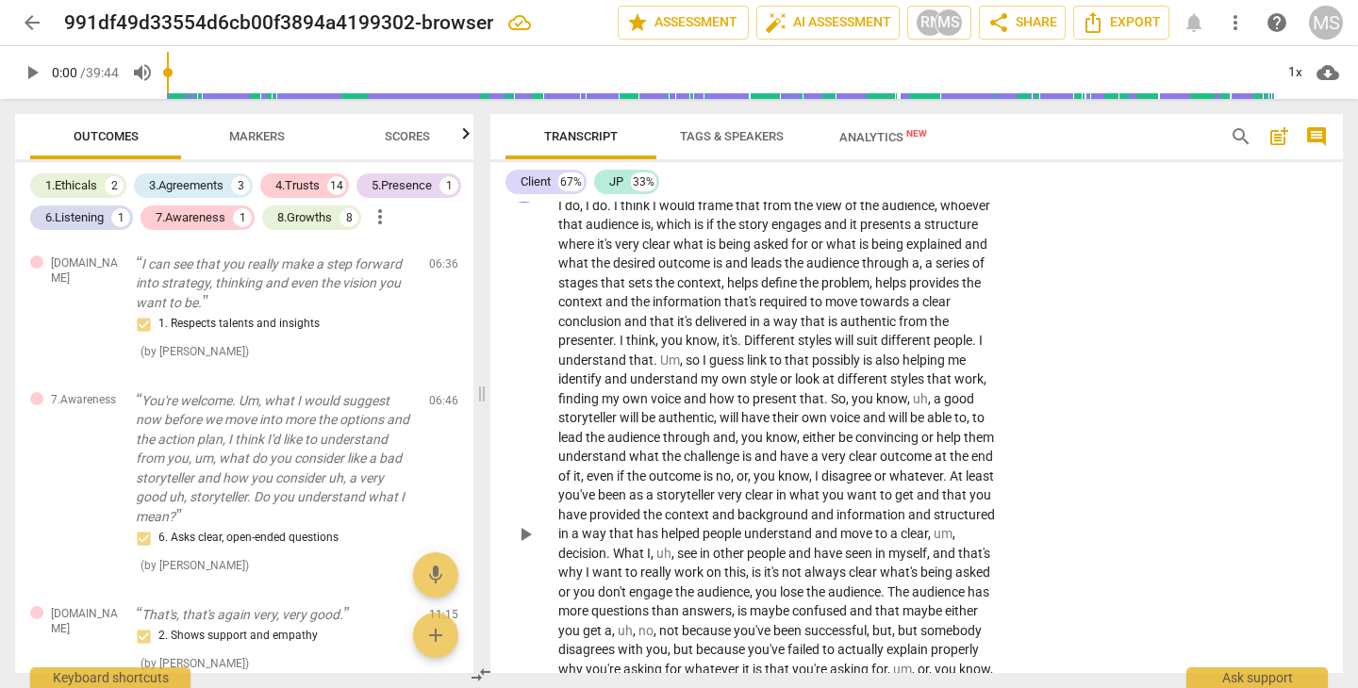
scroll to position [2816, 0]
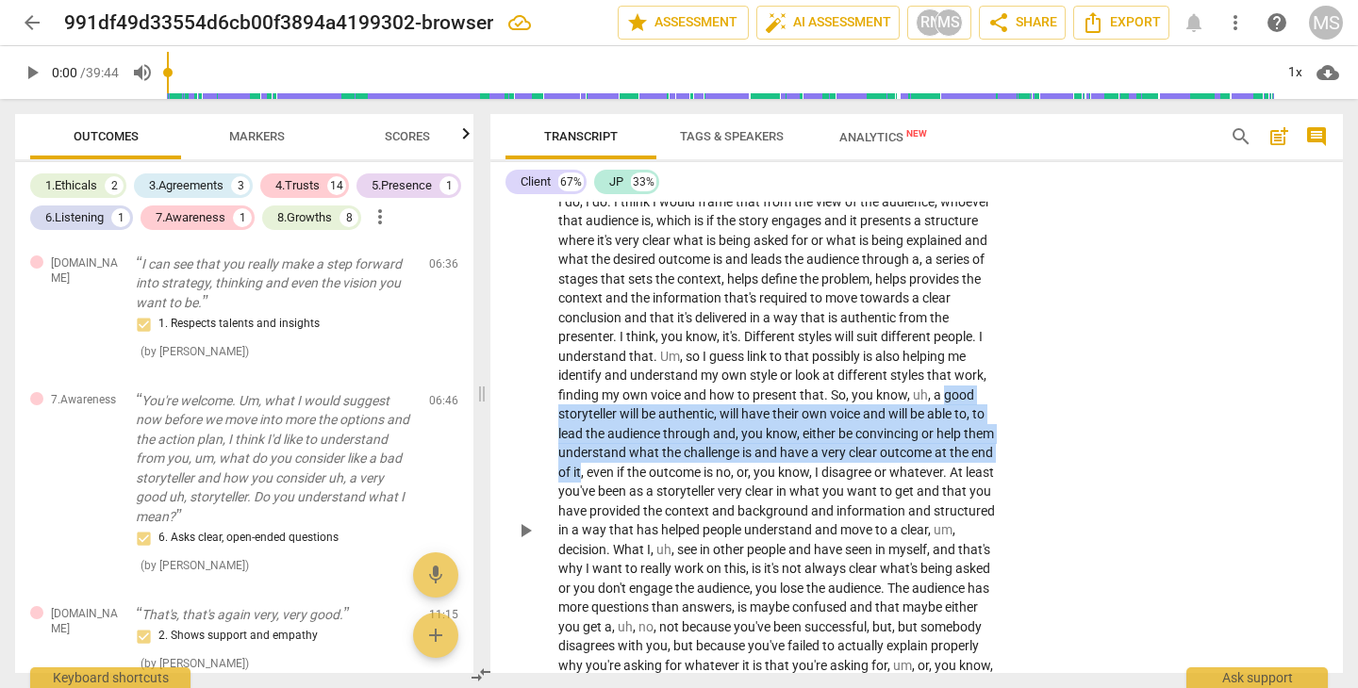
drag, startPoint x: 944, startPoint y: 360, endPoint x: 627, endPoint y: 437, distance: 326.1
click at [627, 437] on p "I do , I do . I think I would frame that from the view of the audience , whoeve…" at bounding box center [778, 530] width 441 height 677
click at [667, 413] on icon "button" at bounding box center [670, 409] width 11 height 13
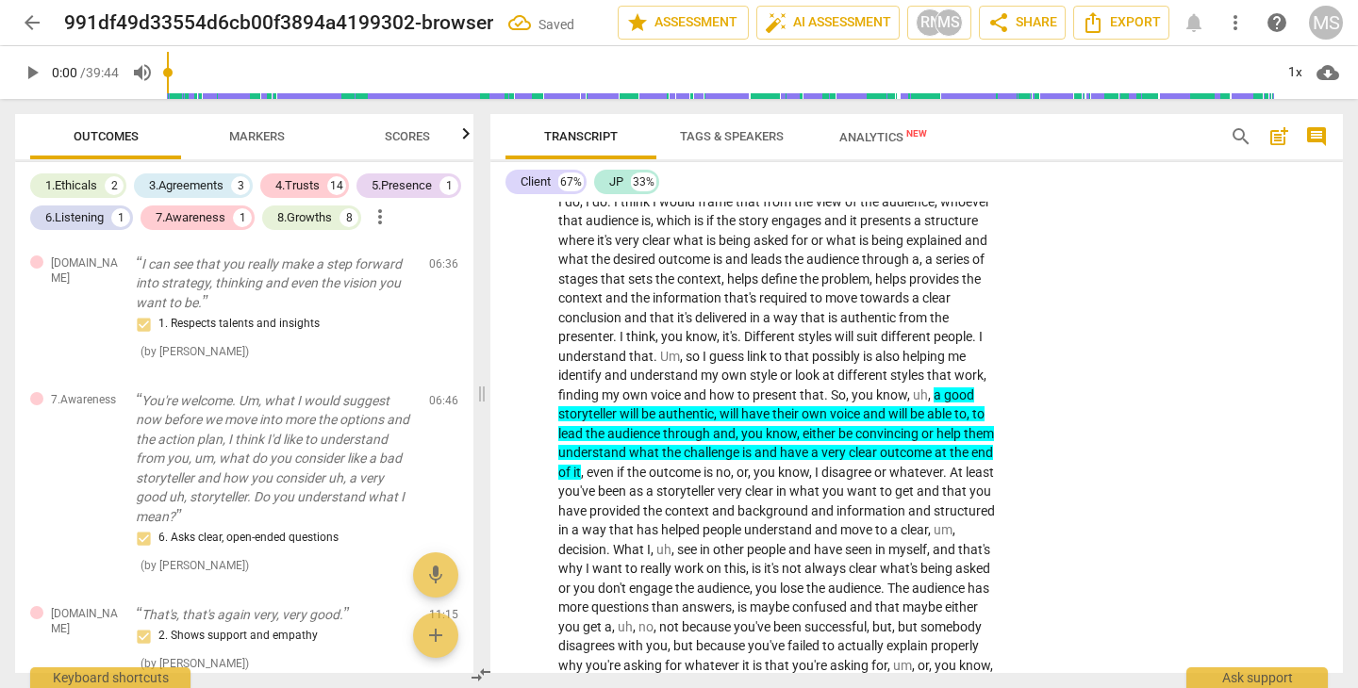
click at [662, 445] on span "what" at bounding box center [645, 452] width 33 height 15
click at [574, 406] on span "storyteller" at bounding box center [588, 413] width 61 height 15
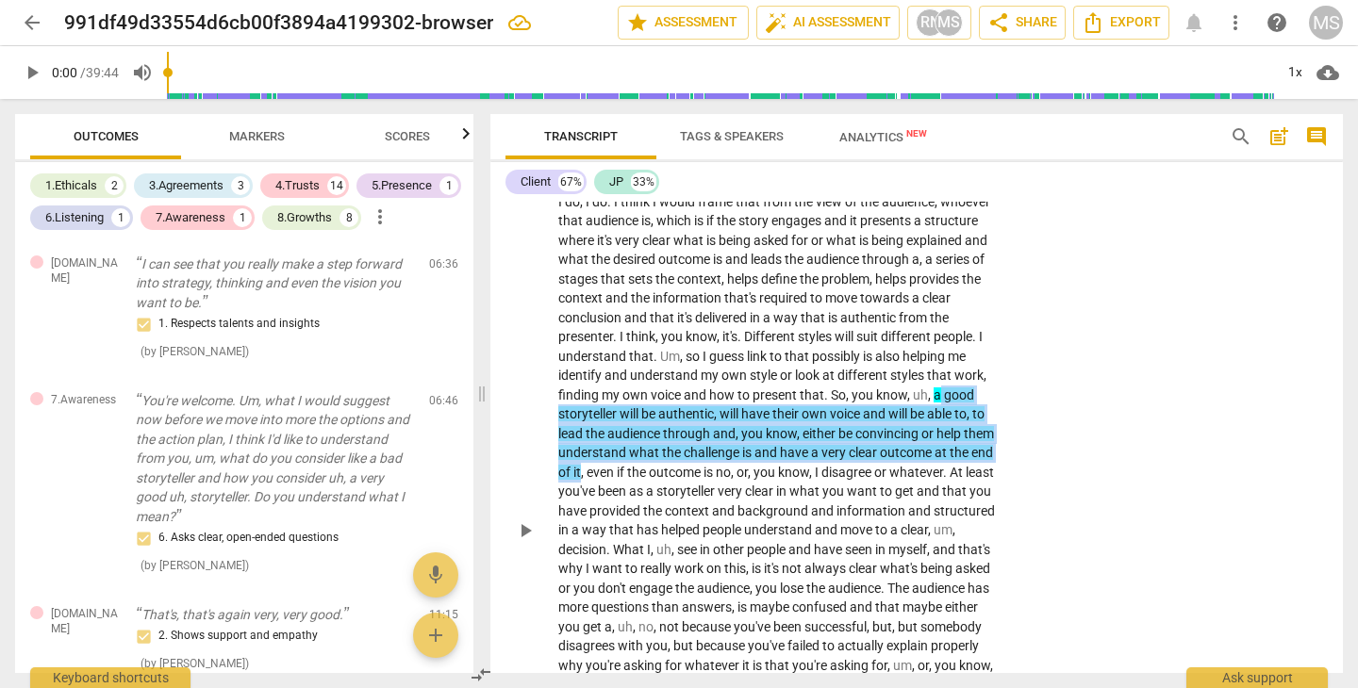
drag, startPoint x: 937, startPoint y: 357, endPoint x: 627, endPoint y: 437, distance: 320.4
click at [627, 437] on p "I do , I do . I think I would frame that from the view of the audience , whoeve…" at bounding box center [778, 530] width 441 height 677
click at [693, 410] on span "keyboard_arrow_down" at bounding box center [690, 412] width 23 height 23
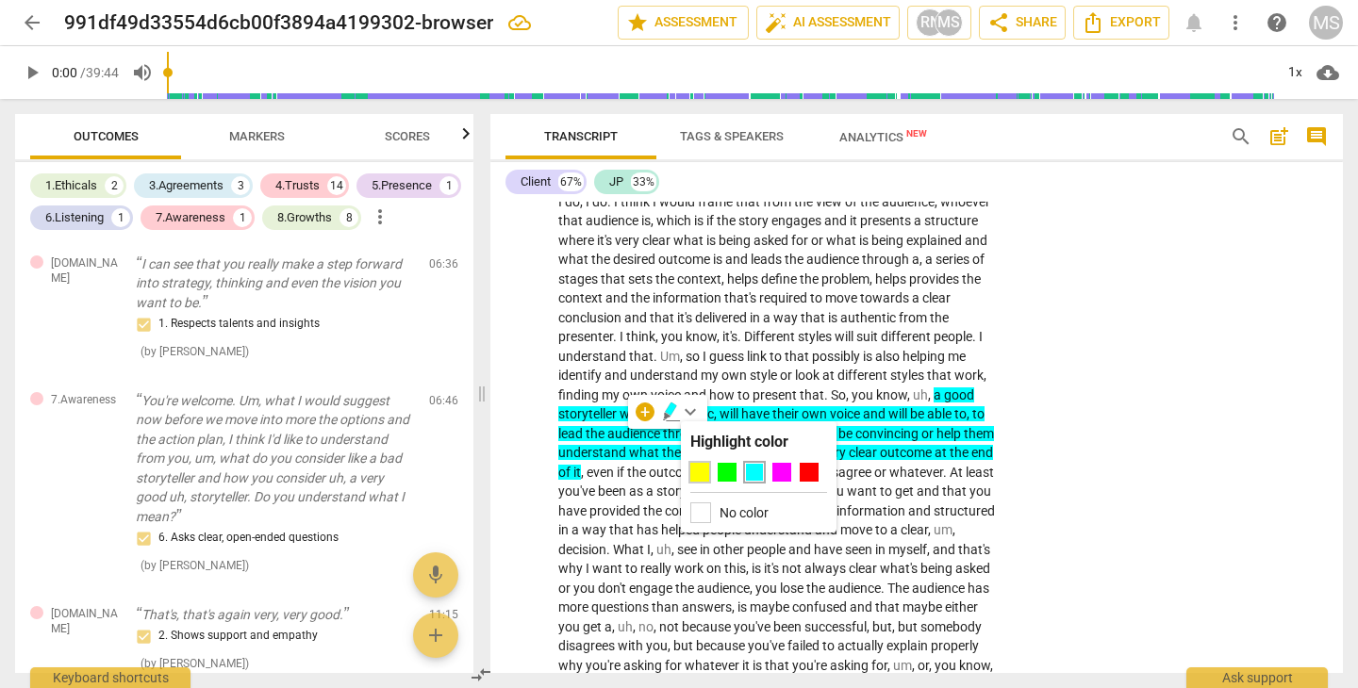
click at [698, 467] on div at bounding box center [699, 472] width 19 height 19
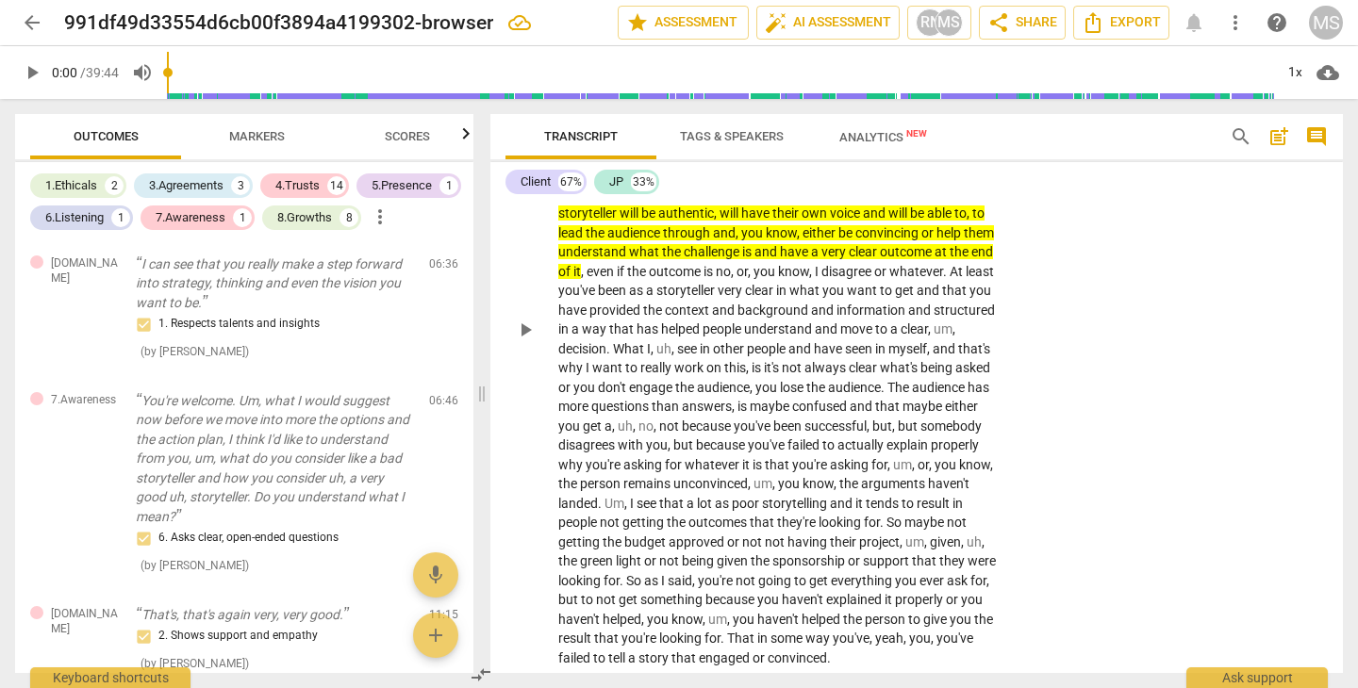
scroll to position [3020, 0]
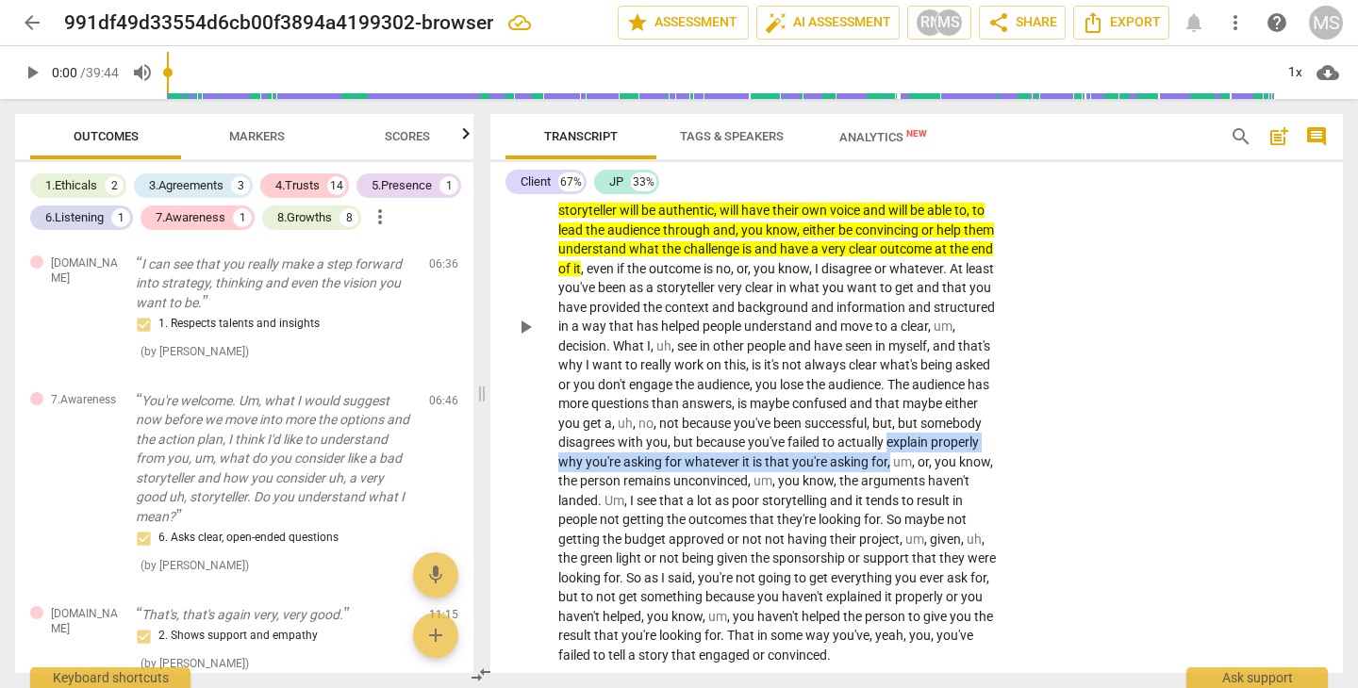
drag, startPoint x: 751, startPoint y: 421, endPoint x: 764, endPoint y: 442, distance: 24.1
click at [764, 442] on p "I do , I do . I think I would frame that from the view of the audience , whoeve…" at bounding box center [778, 327] width 441 height 677
click at [817, 408] on icon "button" at bounding box center [810, 415] width 19 height 23
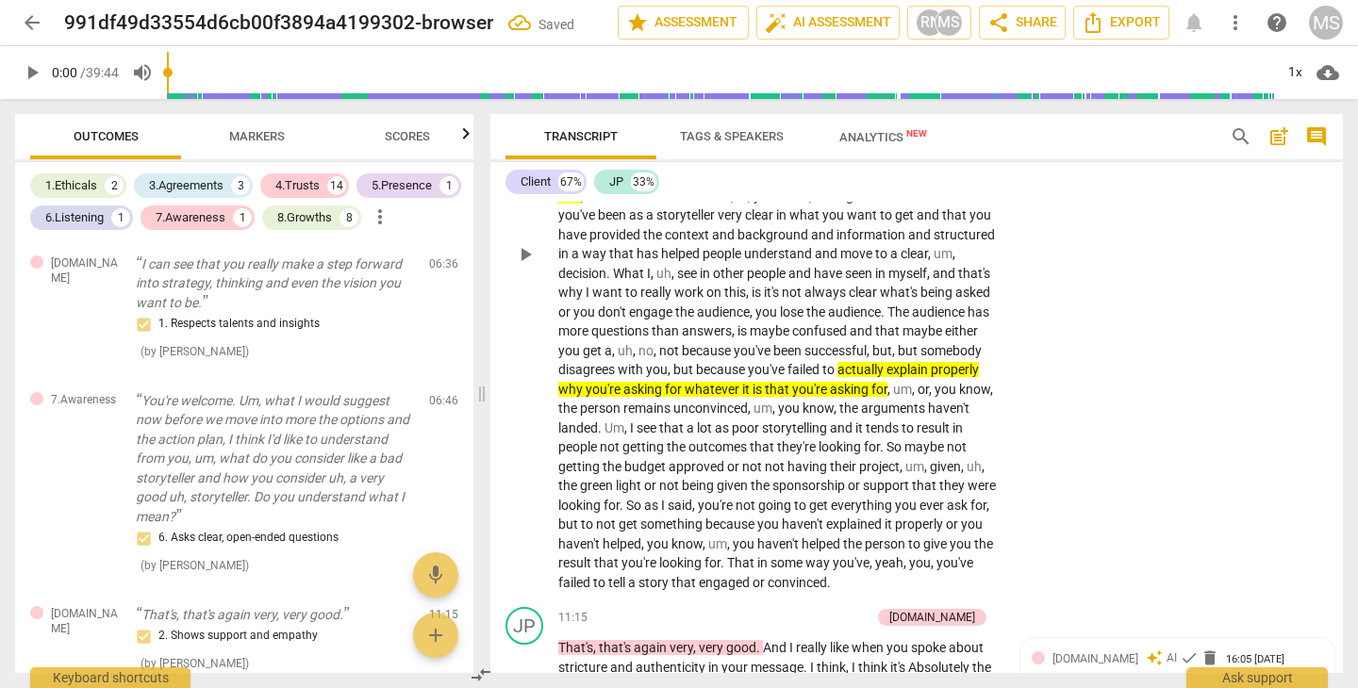
scroll to position [3095, 0]
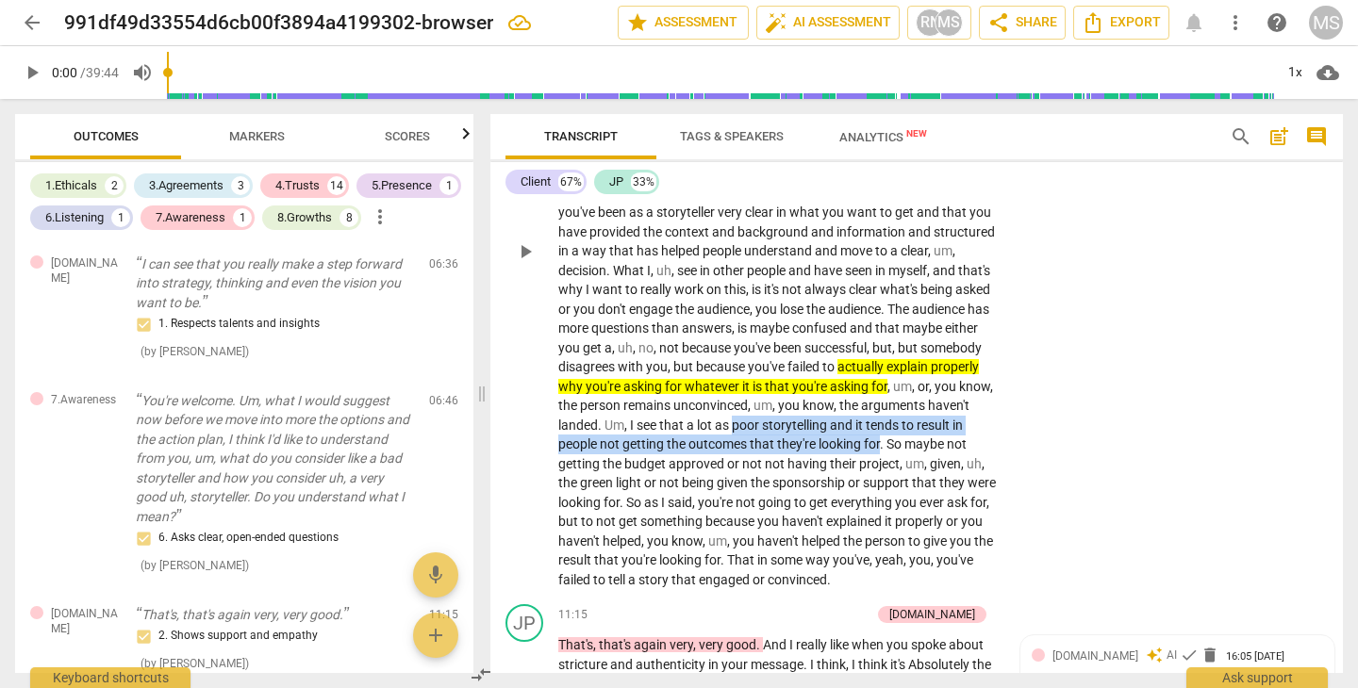
drag, startPoint x: 593, startPoint y: 404, endPoint x: 750, endPoint y: 423, distance: 157.8
click at [750, 423] on p "I do , I do . I think I would frame that from the view of the audience , whoeve…" at bounding box center [778, 251] width 441 height 677
click at [790, 393] on icon "button" at bounding box center [794, 397] width 19 height 23
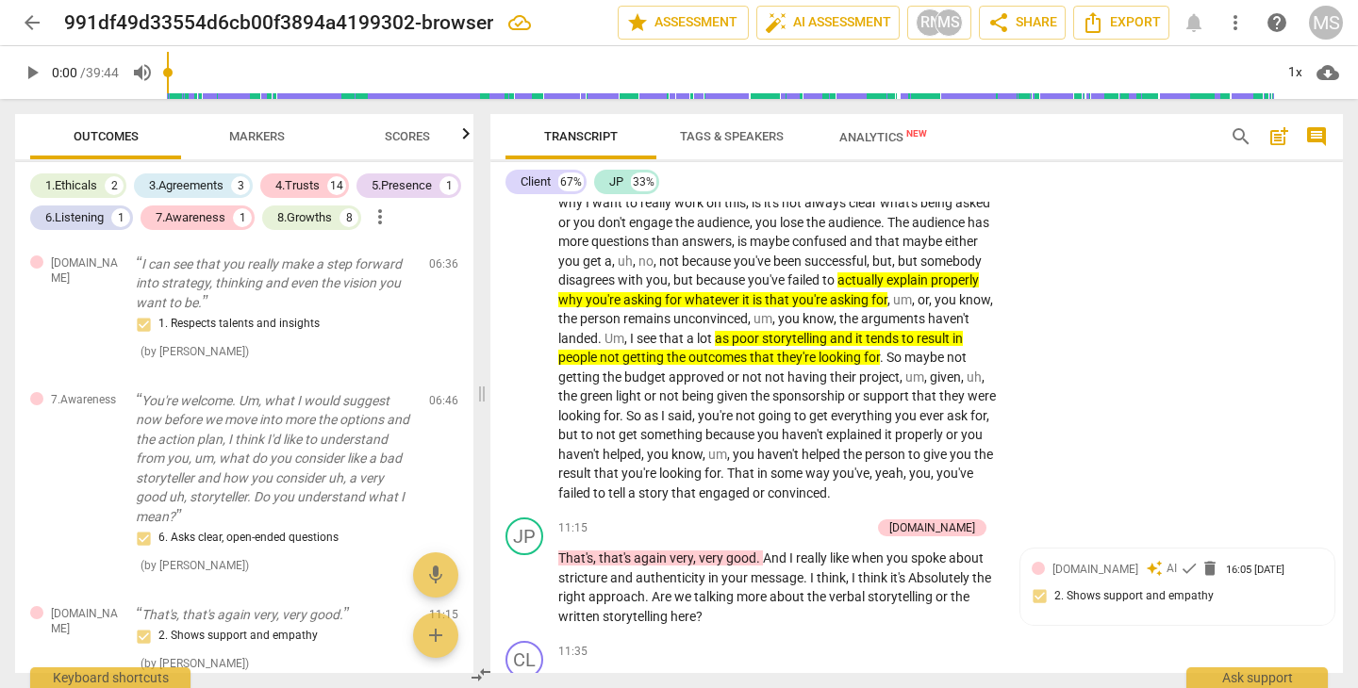
scroll to position [3203, 0]
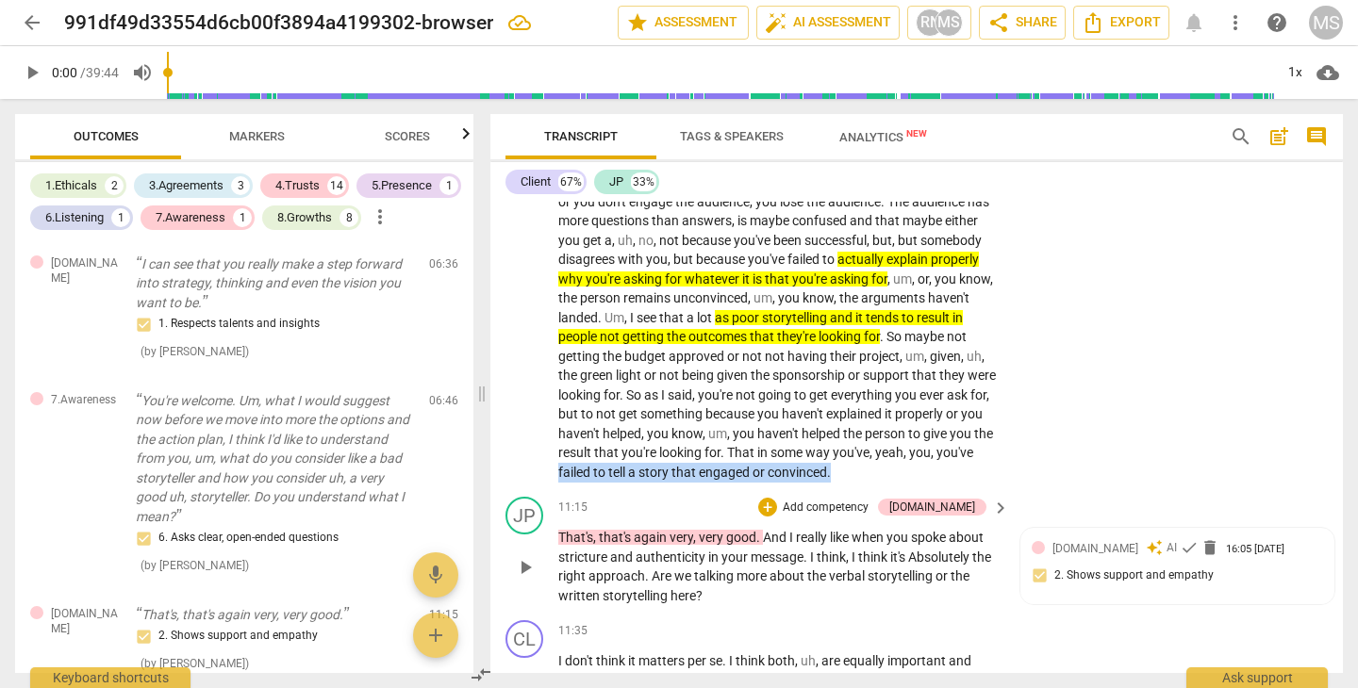
drag, startPoint x: 915, startPoint y: 426, endPoint x: 953, endPoint y: 464, distance: 54.0
click at [953, 464] on div "CL play_arrow pause 00:00 + Add competency keyboard_arrow_right Can you hear me…" at bounding box center [916, 437] width 852 height 471
click at [789, 420] on icon "button" at bounding box center [791, 418] width 11 height 13
click at [1076, 551] on div "[DOMAIN_NAME] auto_awesome AI check delete 16:05 [DATE] 2. Shows support and em…" at bounding box center [1176, 568] width 291 height 58
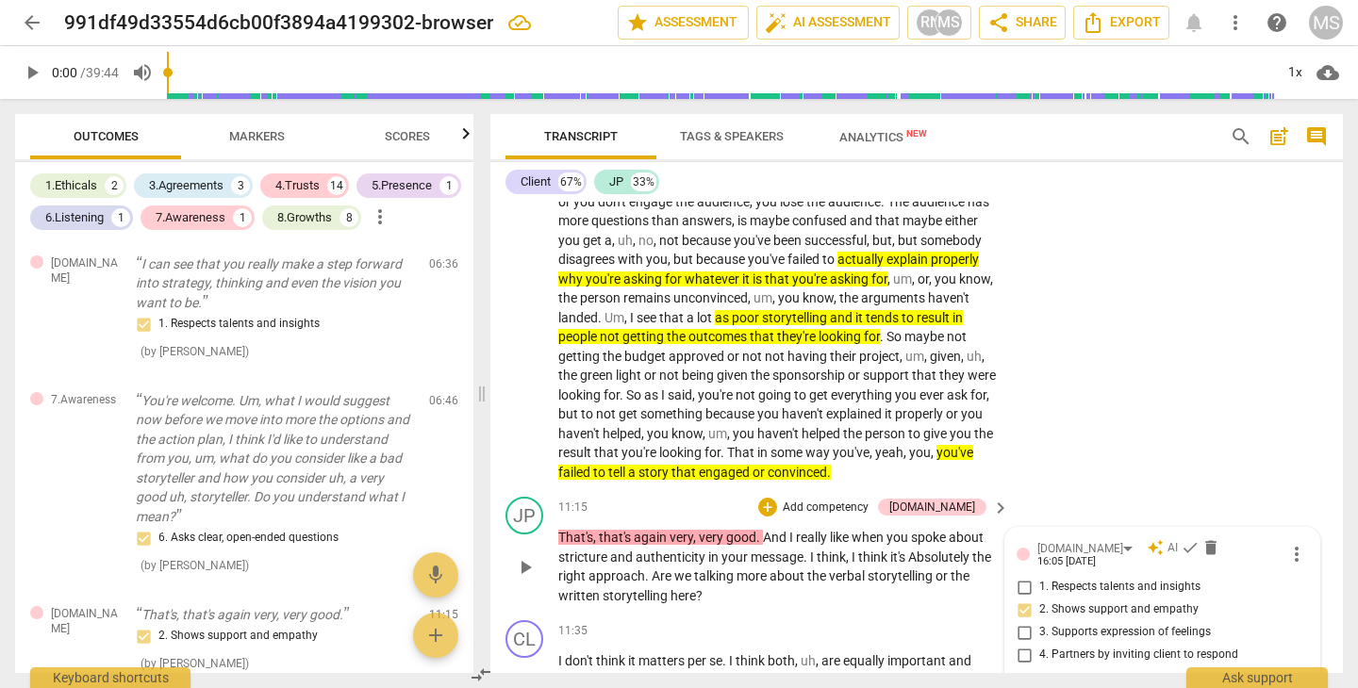
type textarea "N"
type textarea "No"
type textarea "Not"
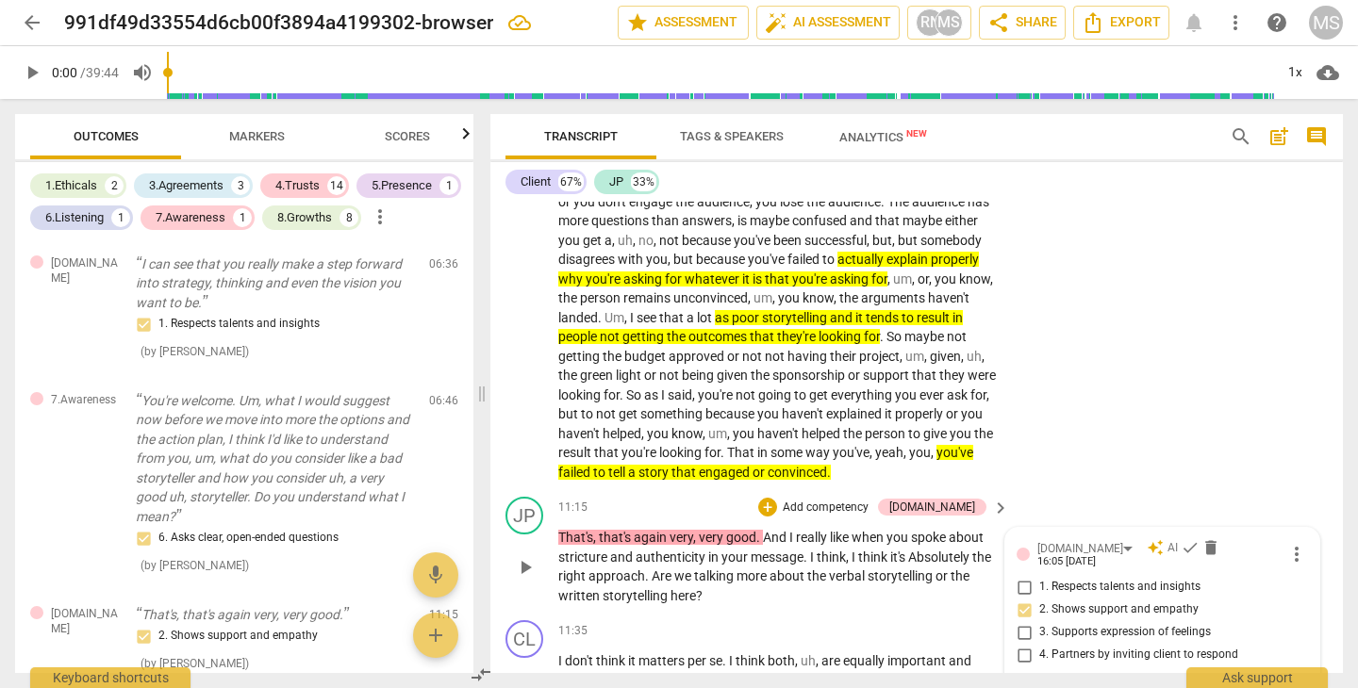
type textarea "Not"
type textarea "Not n"
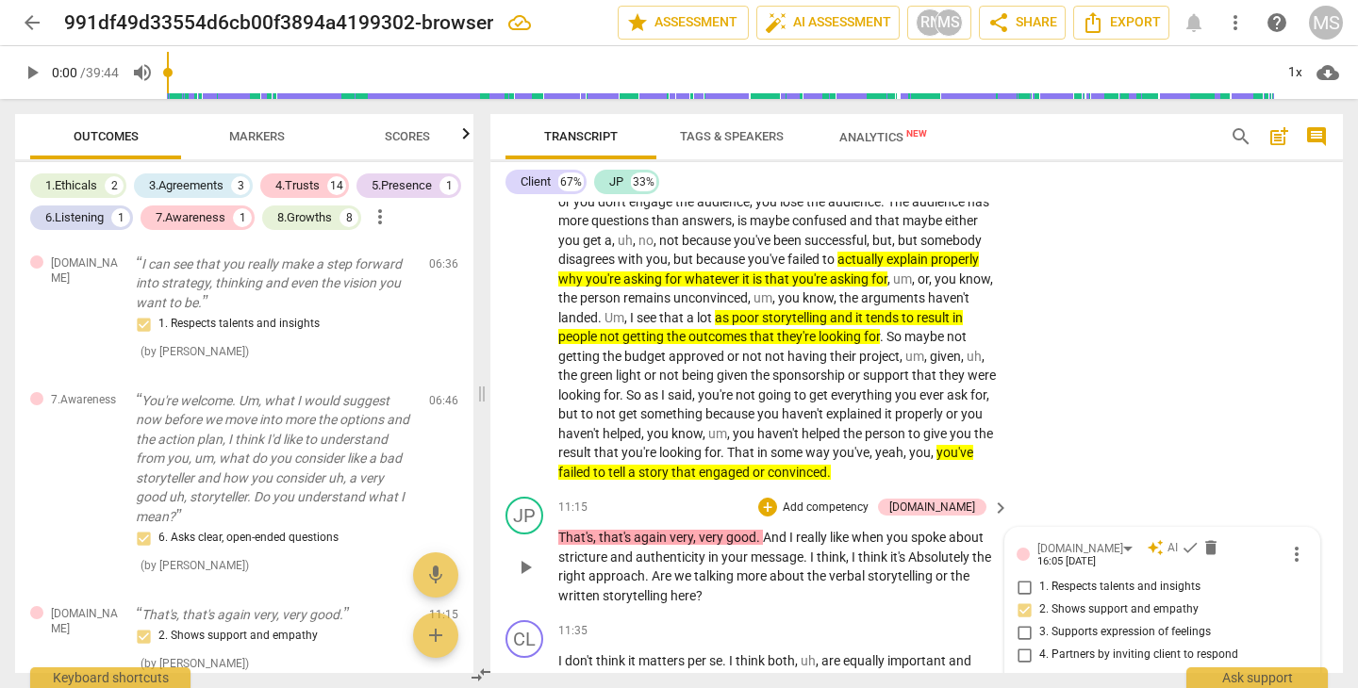
type textarea "Not ne"
type textarea "Not nec"
type textarea "Not nece"
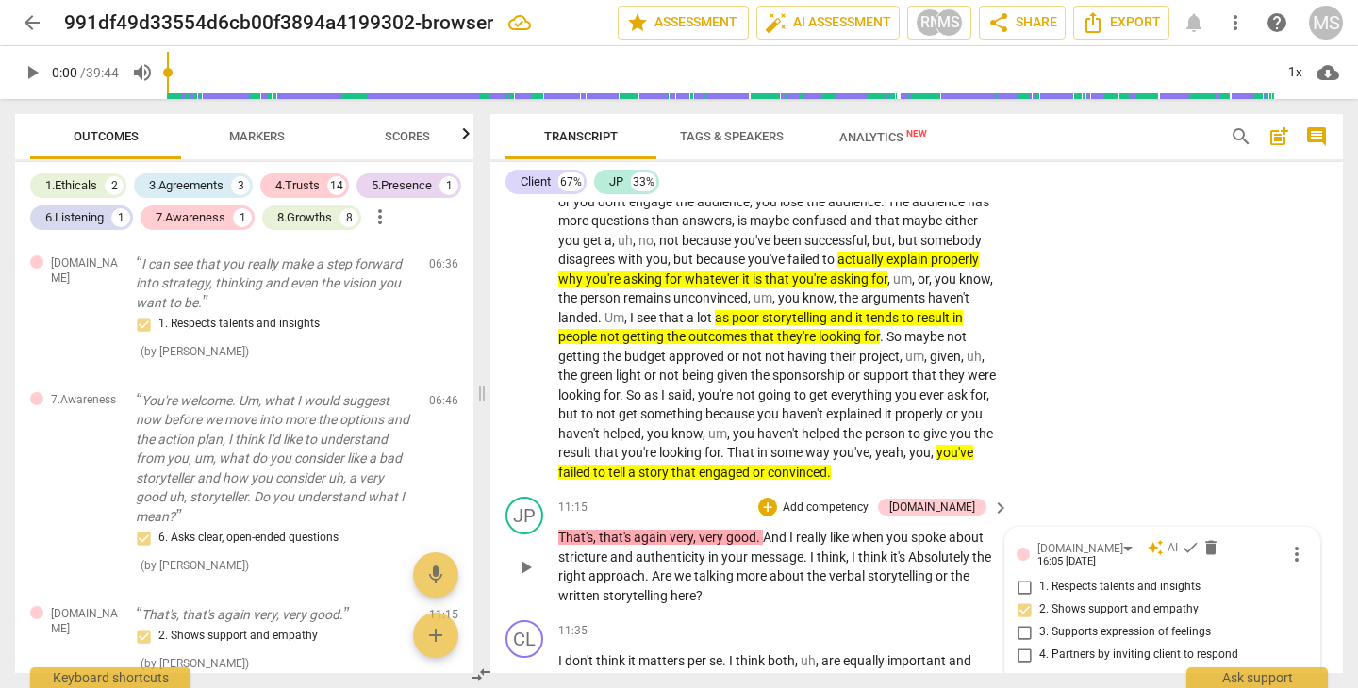
type textarea "Not nece"
type textarea "Not neces"
type textarea "Not necess"
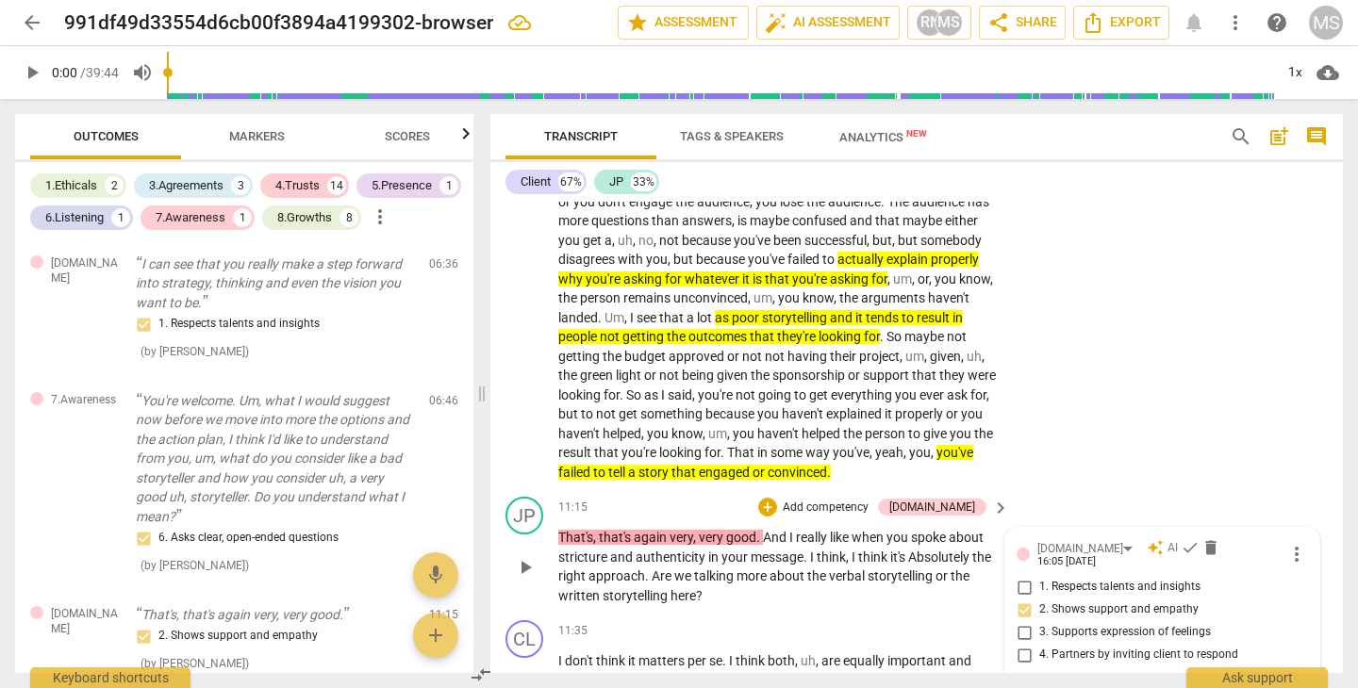
type textarea "Not necessa"
type textarea "Not necessar"
type textarea "Not necessary"
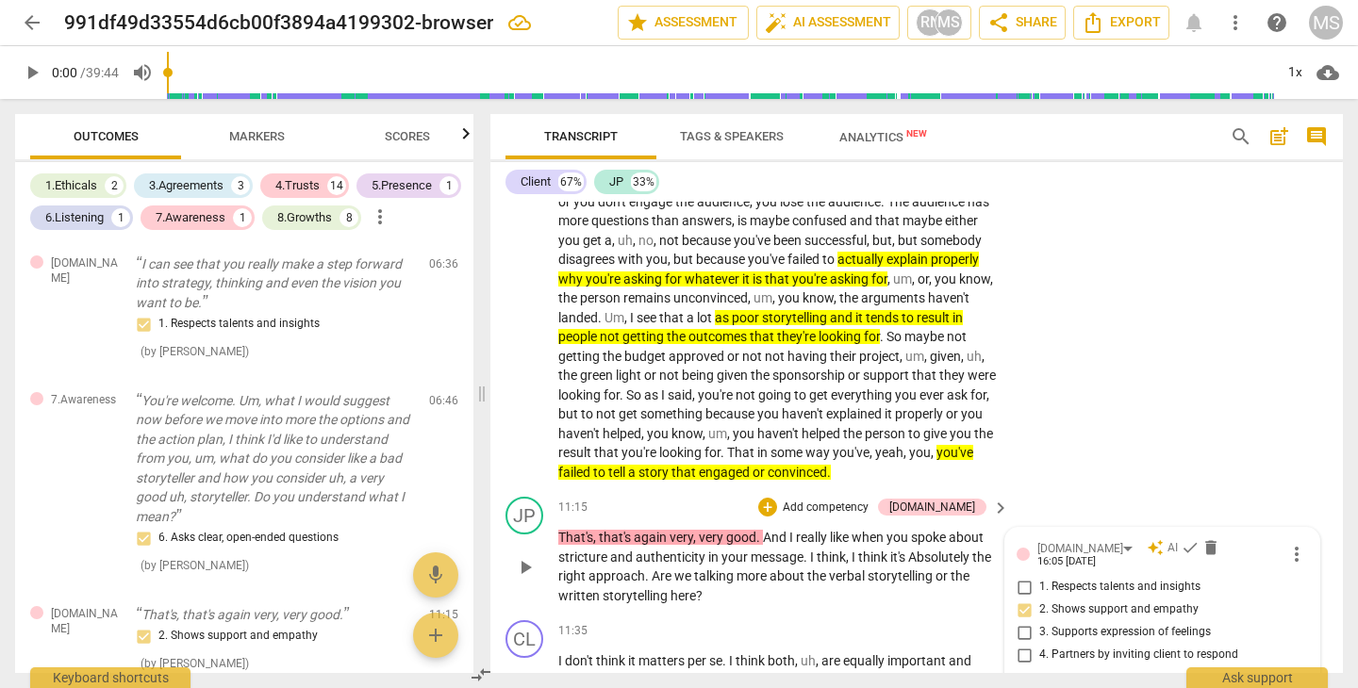
type textarea "Not necessary"
type textarea "Not necessary a"
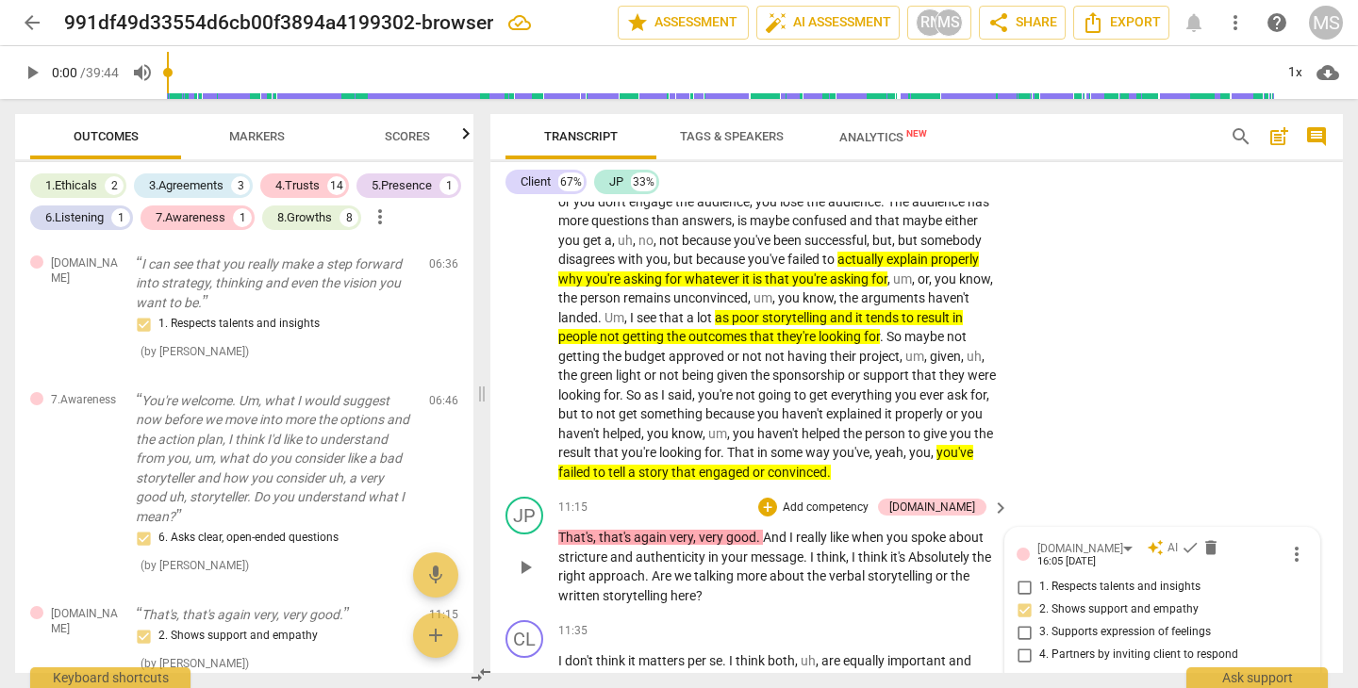
type textarea "Not necessary ak"
type textarea "Not necessary akl"
type textarea "Not necessary akll"
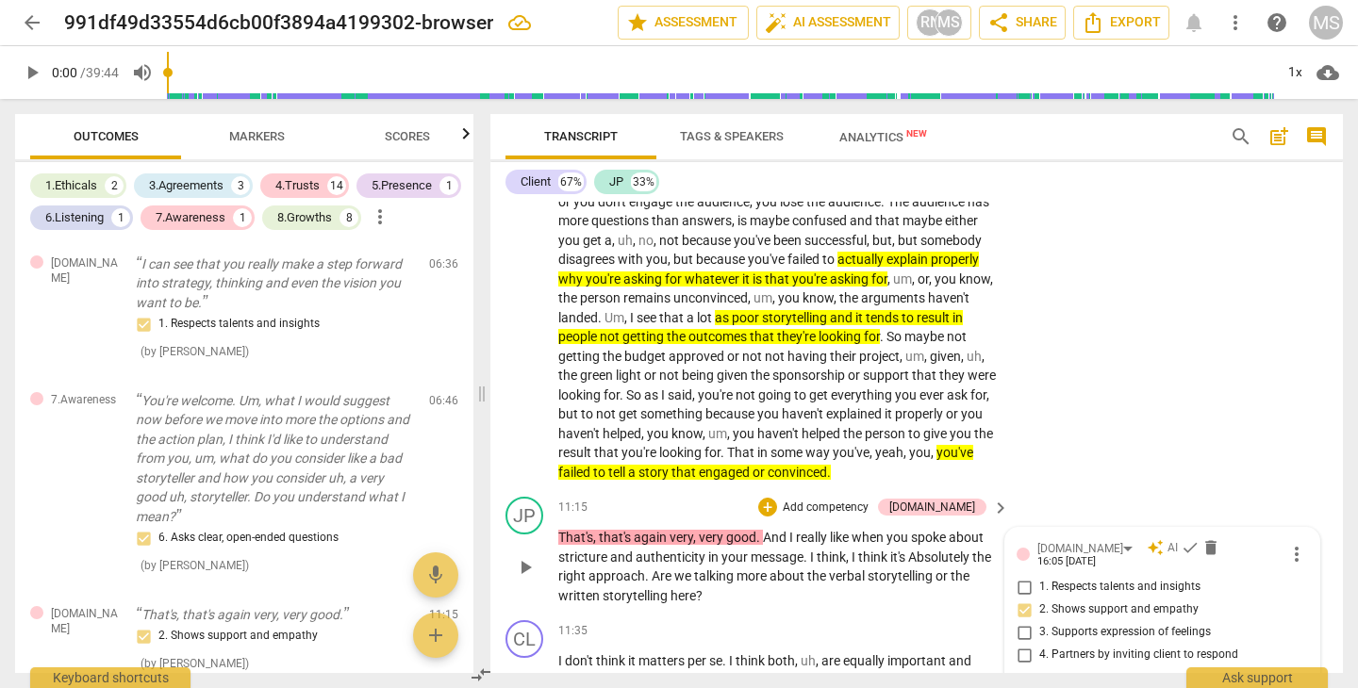
type textarea "Not necessary akll"
type textarea "Not necessary akllk"
type textarea "Not necessary akll"
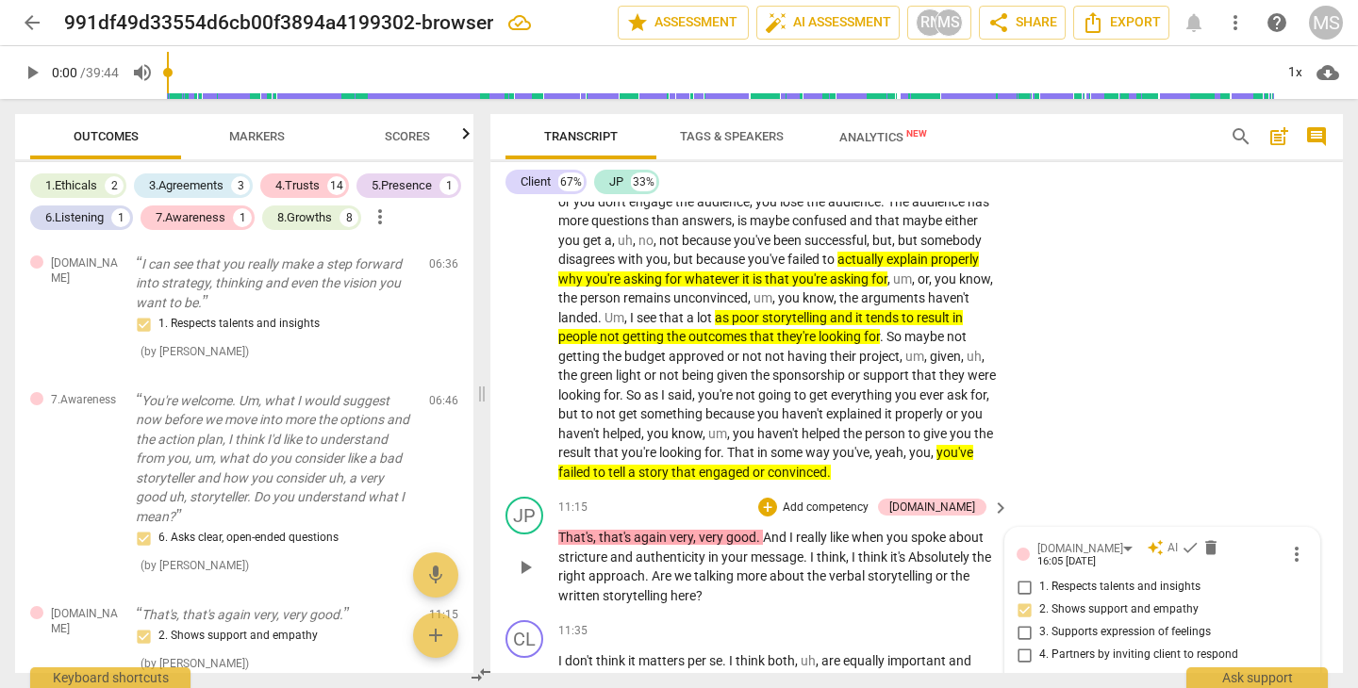
type textarea "Not necessary akl"
type textarea "Not necessary ak"
type textarea "Not necessary a"
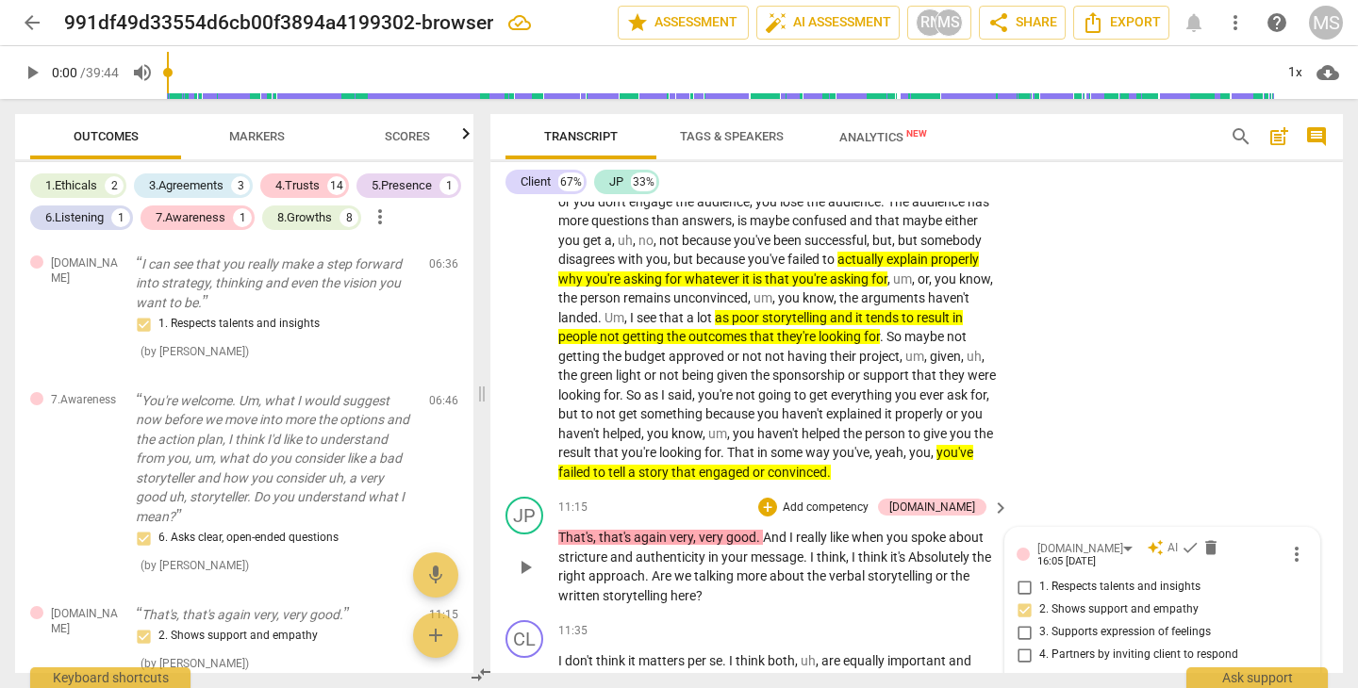
type textarea "Not necessary a"
type textarea "Not necessary al"
type textarea "Not necessary all"
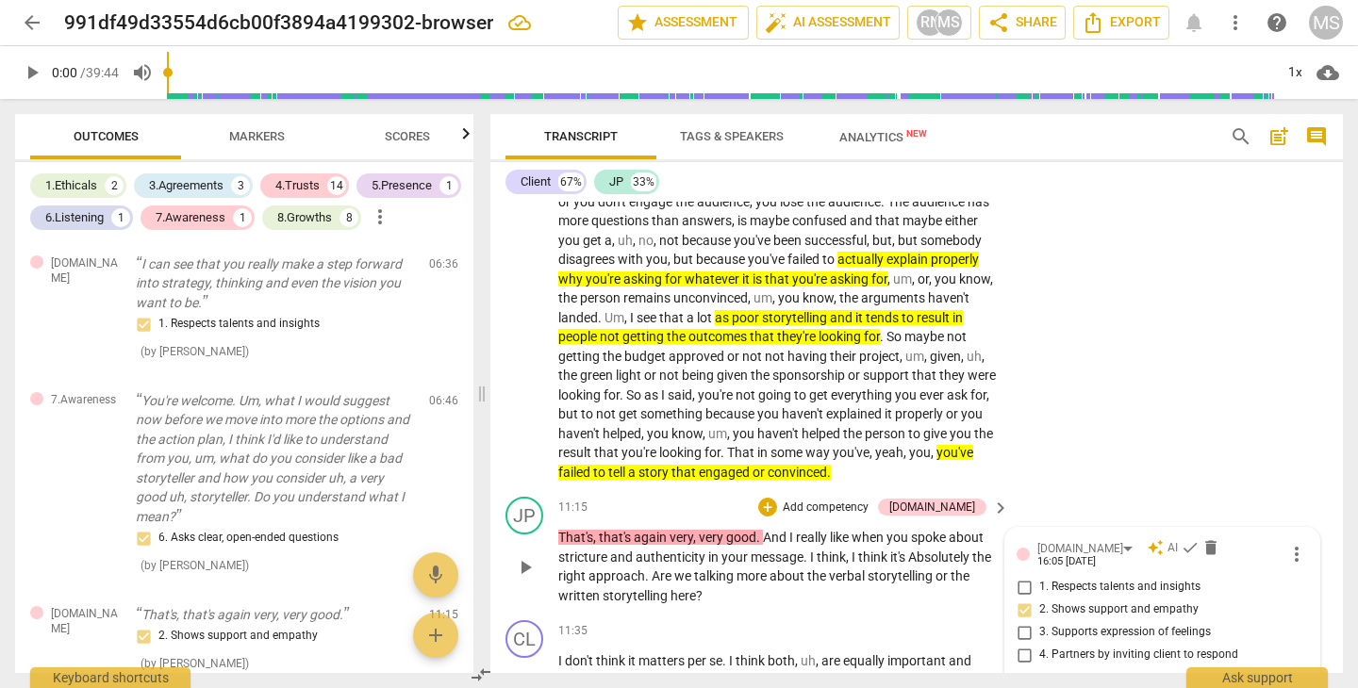
type textarea "Not necessary all"
type textarea "Not necessary all t"
type textarea "Not necessary all th"
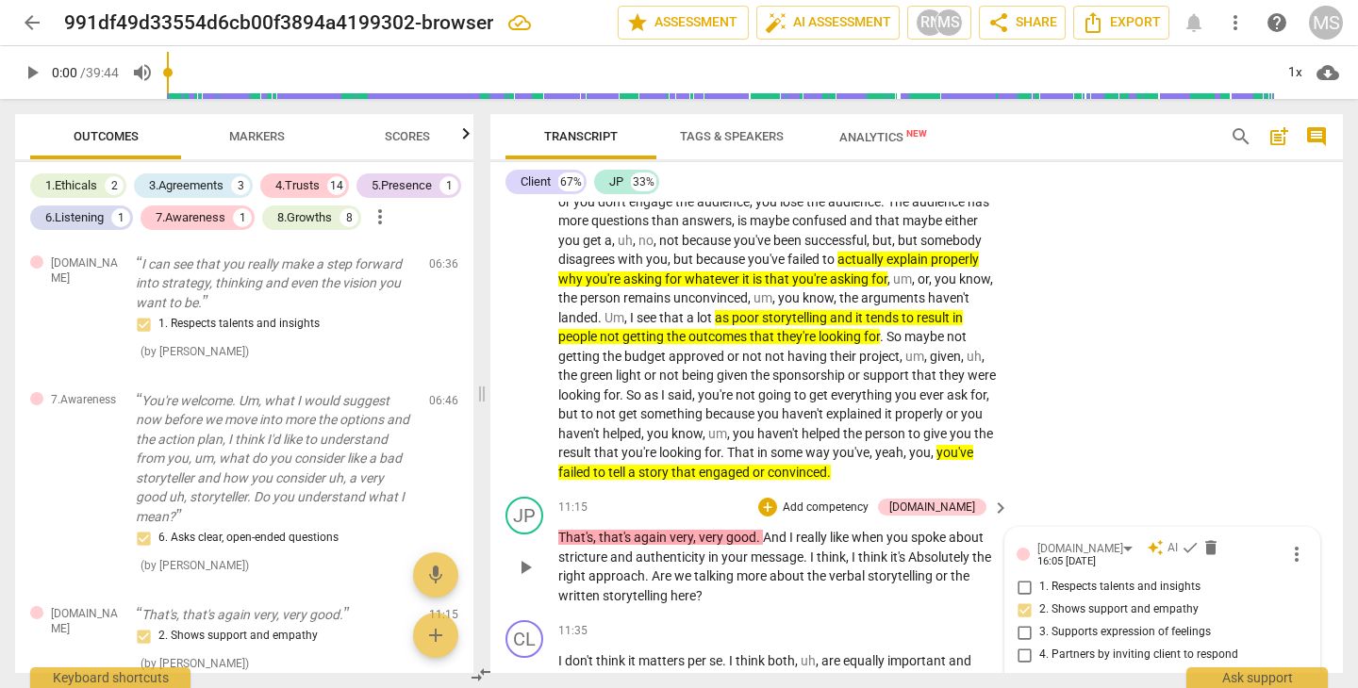
type textarea "Not necessary all th"
type textarea "Not necessary all the"
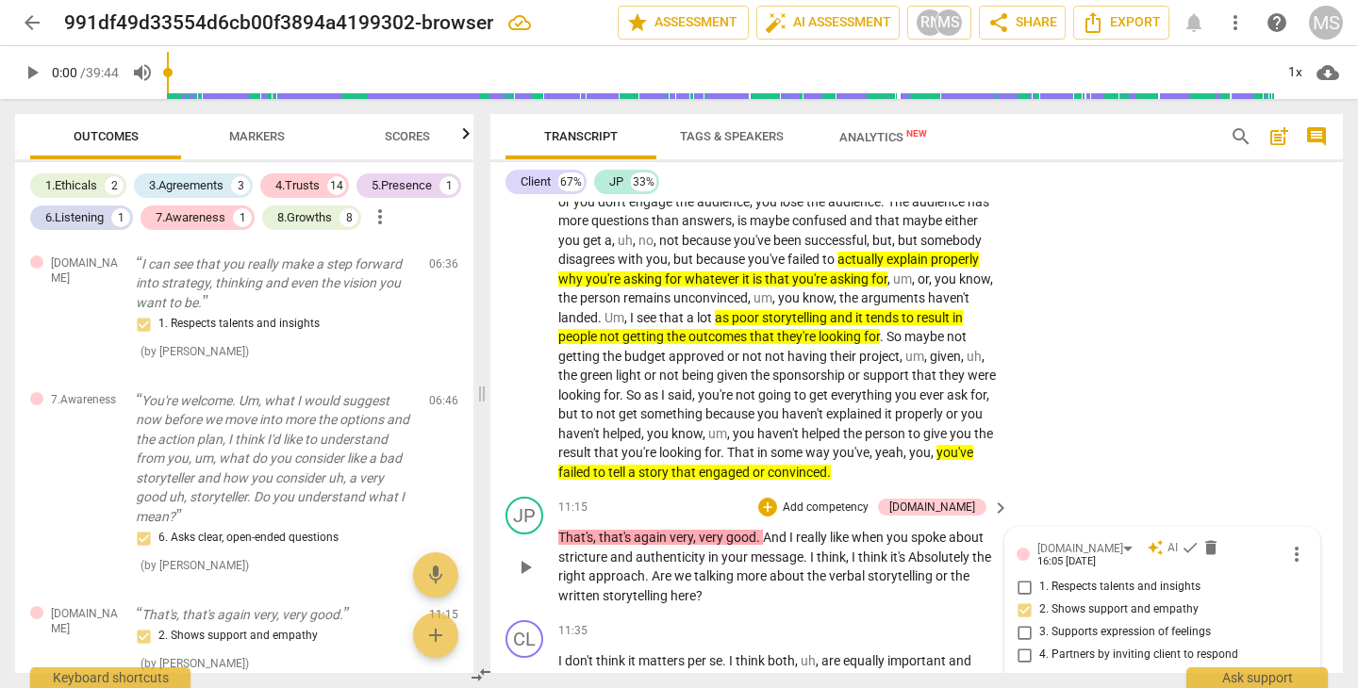
type textarea "Not necessary all the i"
type textarea "Not necessary all the"
type textarea "Not necessary all the t"
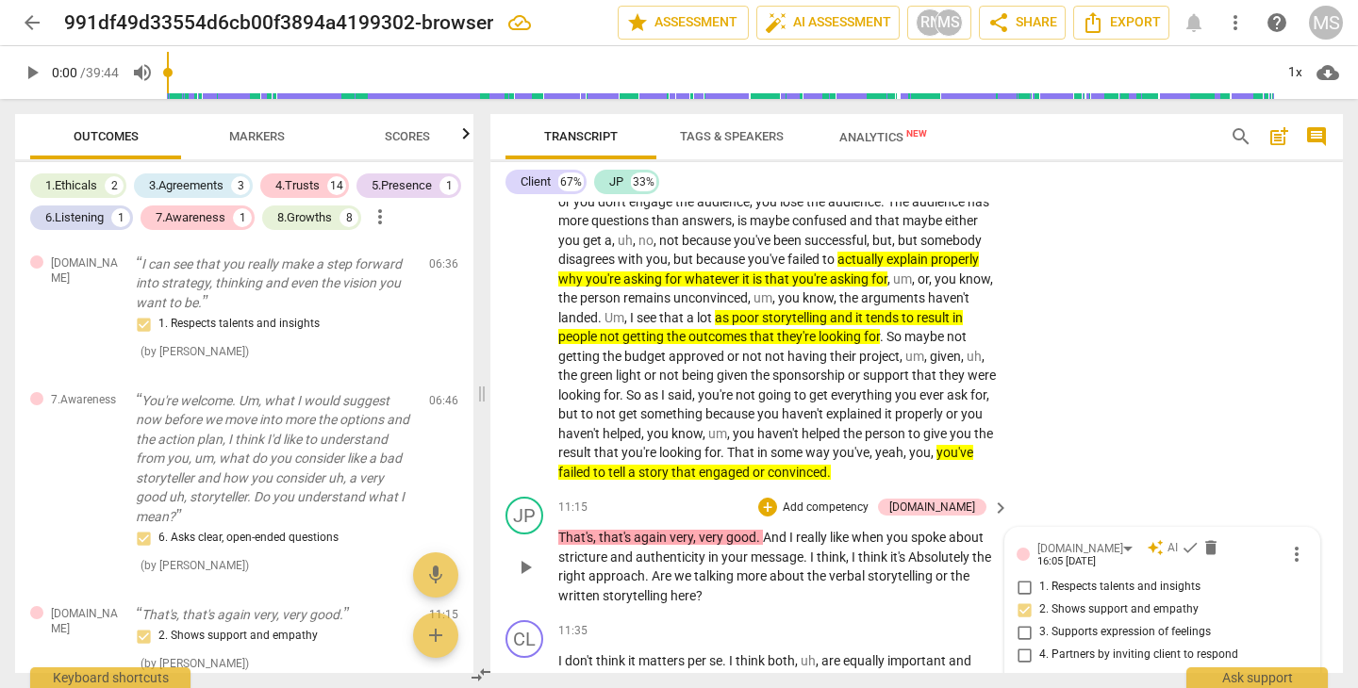
type textarea "Not necessary all the t"
type textarea "Not necessary all the ti"
type textarea "Not necessary all the [PERSON_NAME]"
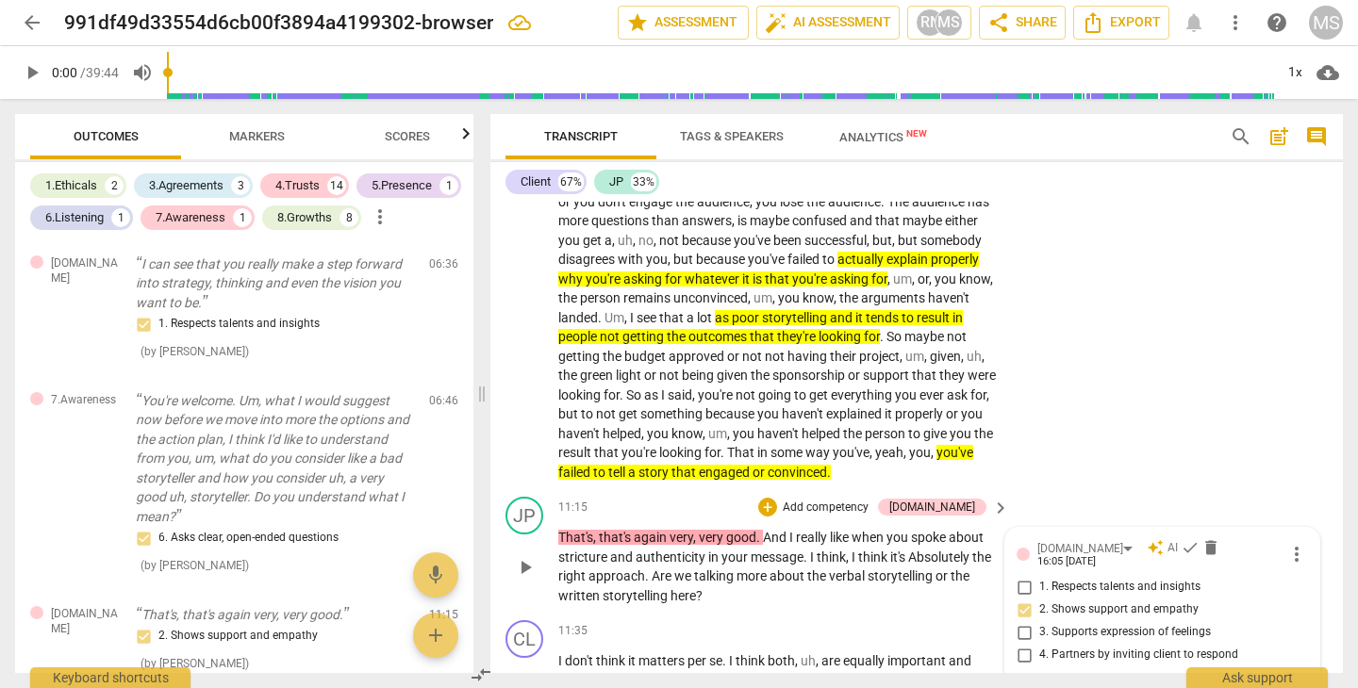
type textarea "Not necessary all the time"
type textarea "Not necessary all the time,"
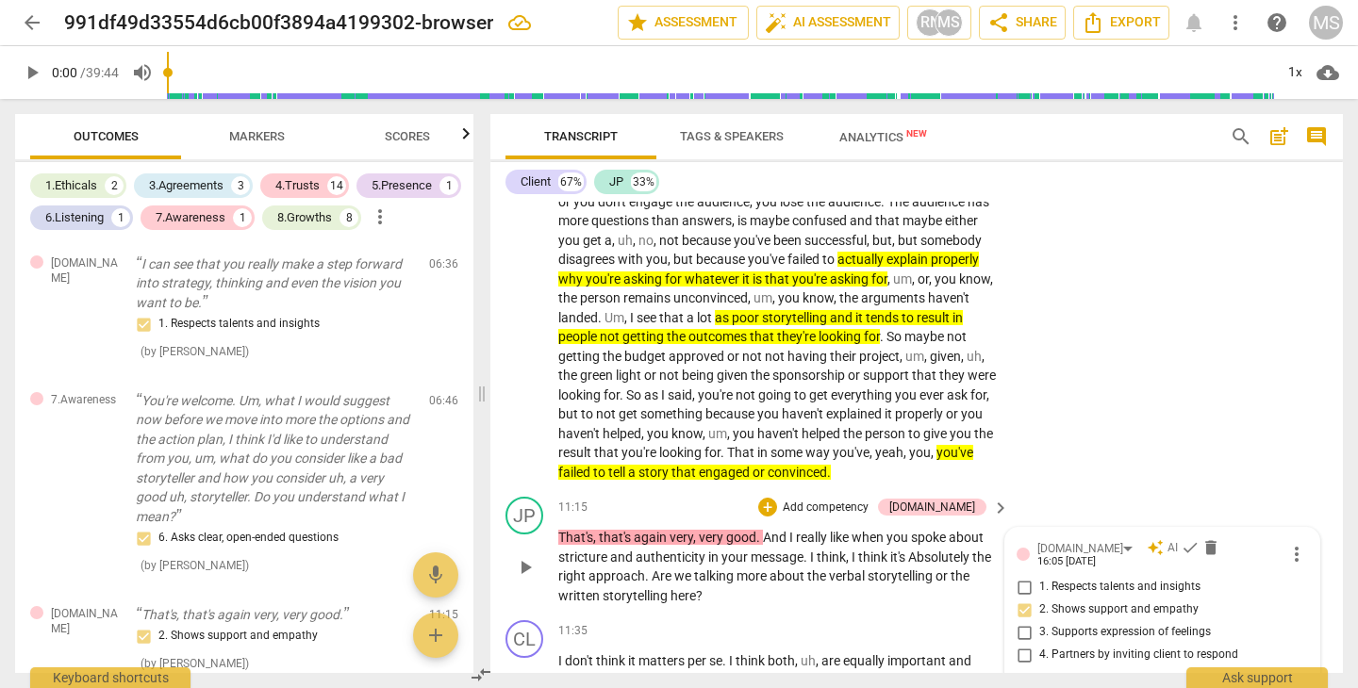
type textarea "Not necessary all the time,"
type textarea "Not necessary all the time, c"
type textarea "Not necessary all the time, ca"
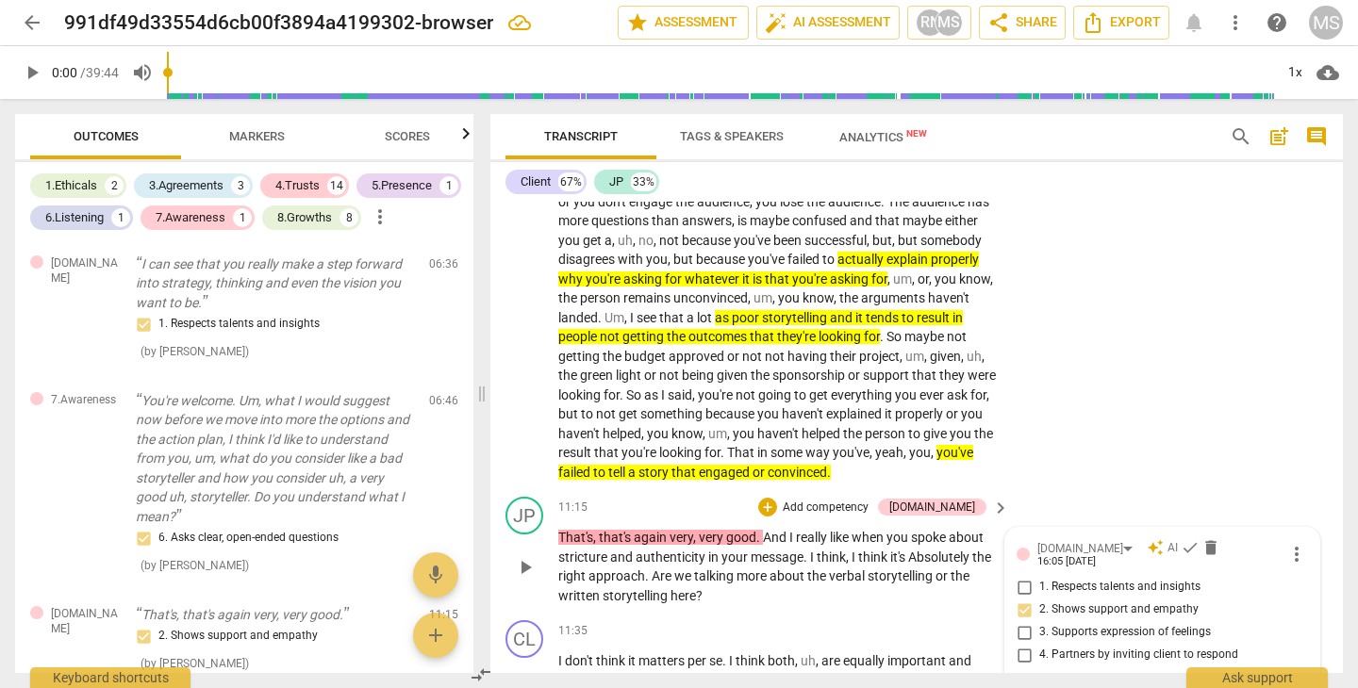
type textarea "Not necessary all the time, can"
type textarea "Not necessary all the time, can b"
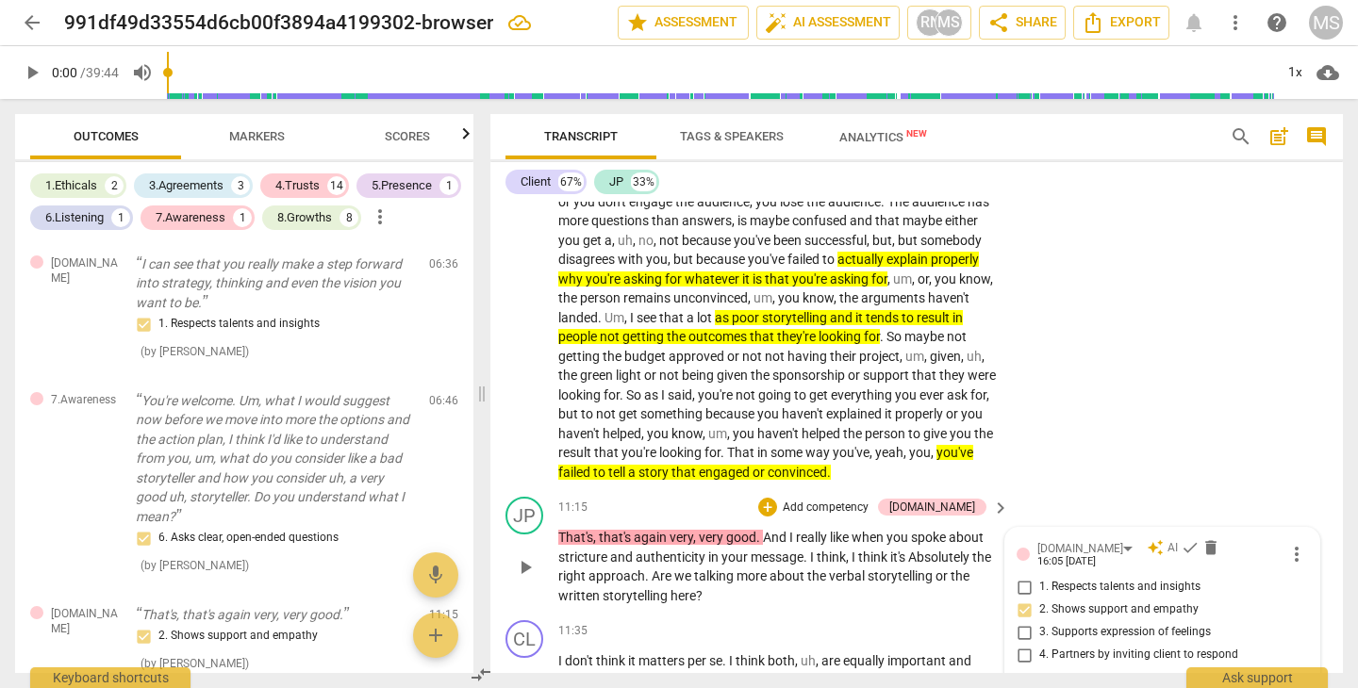
type textarea "Not necessary all the time, can b"
type textarea "Not necessary all the time, can be"
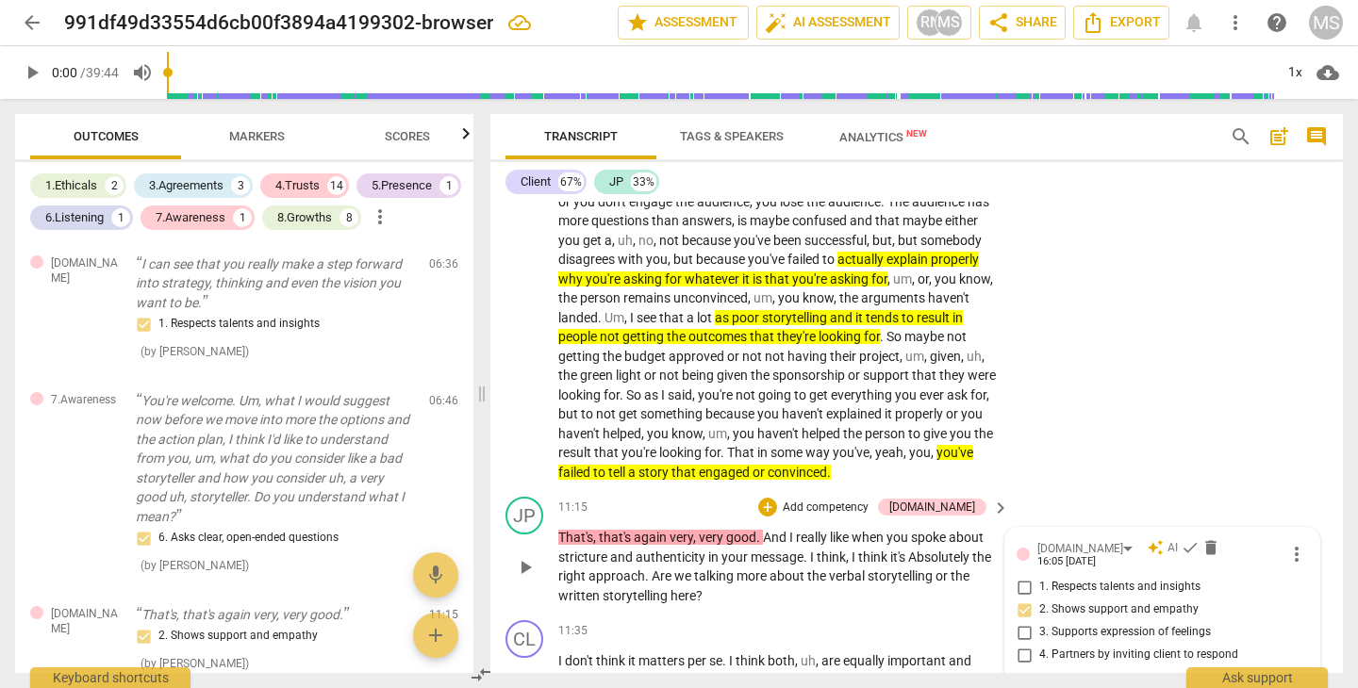
type textarea "Not necessary all the time, can be s"
type textarea "Not necessary all the time, can be se"
type textarea "Not necessary all the time, can be see"
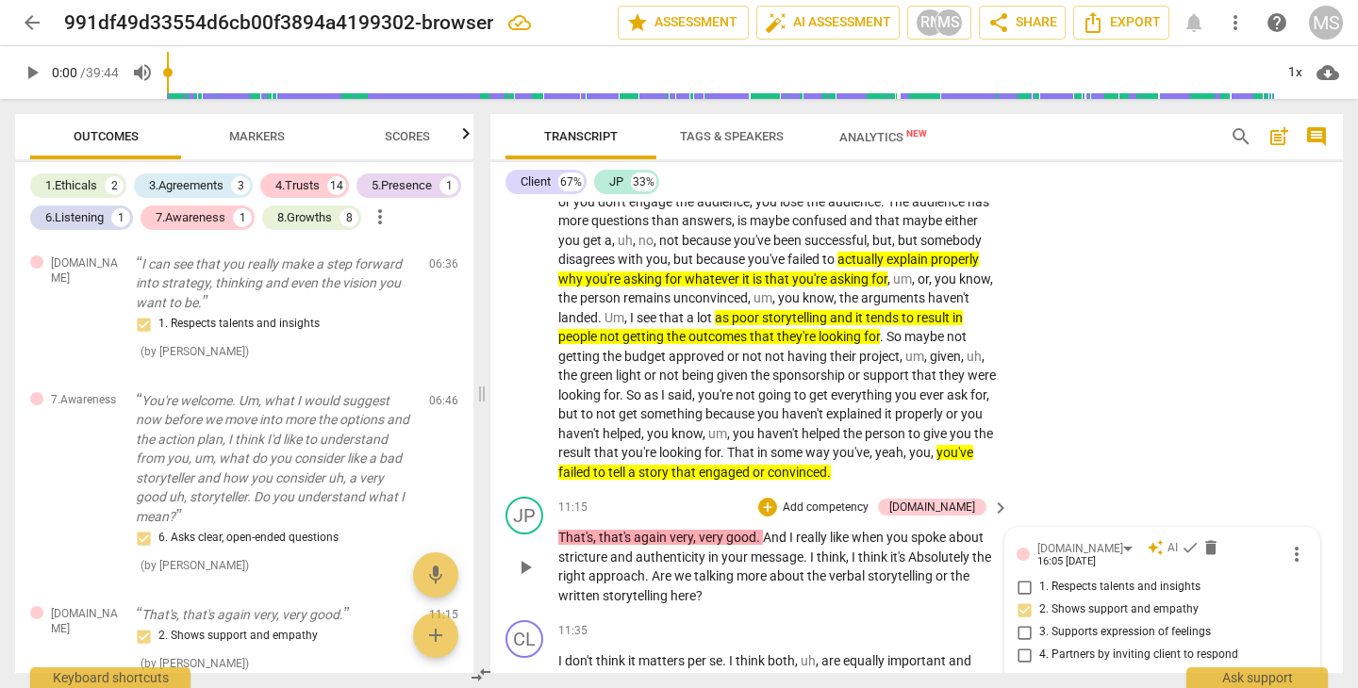
type textarea "Not necessary all the time, can be see"
type textarea "Not necessary all the time, can be sees"
type textarea "Not necessary all the time, can be see"
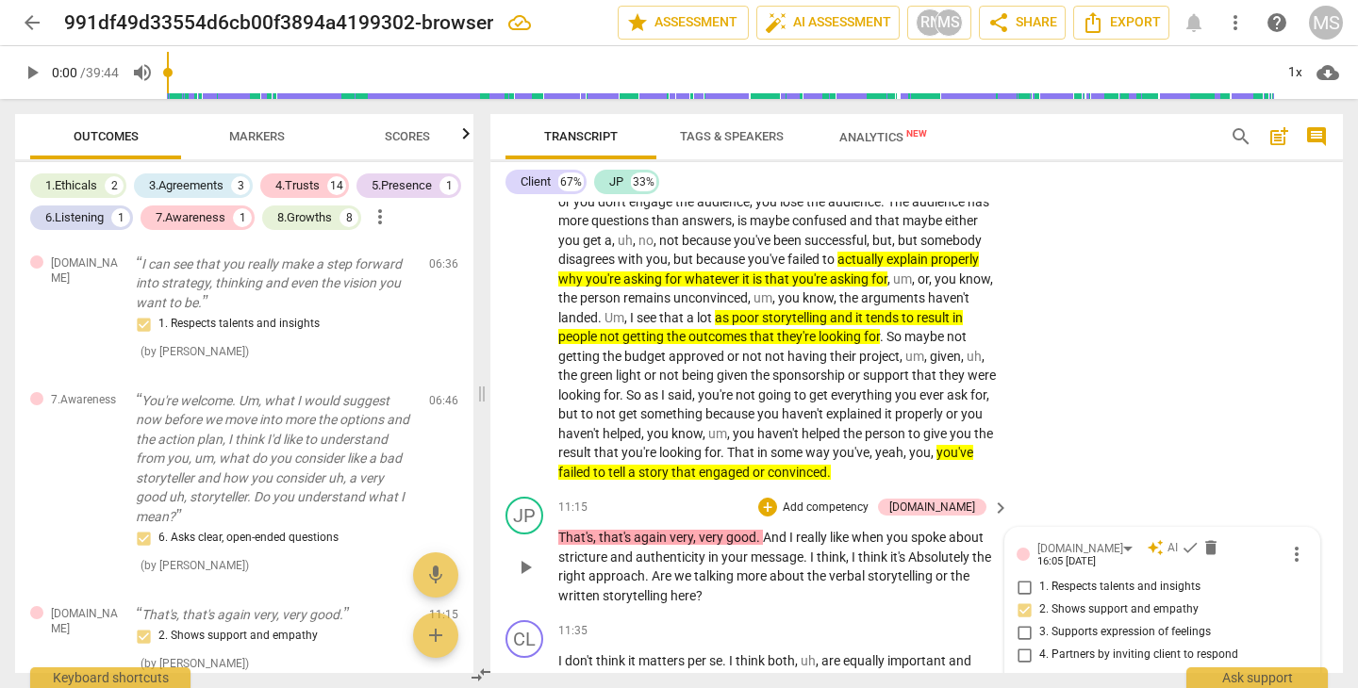
type textarea "Not necessary all the time, can be seen"
type textarea "Not necessary all the time, can be seen a"
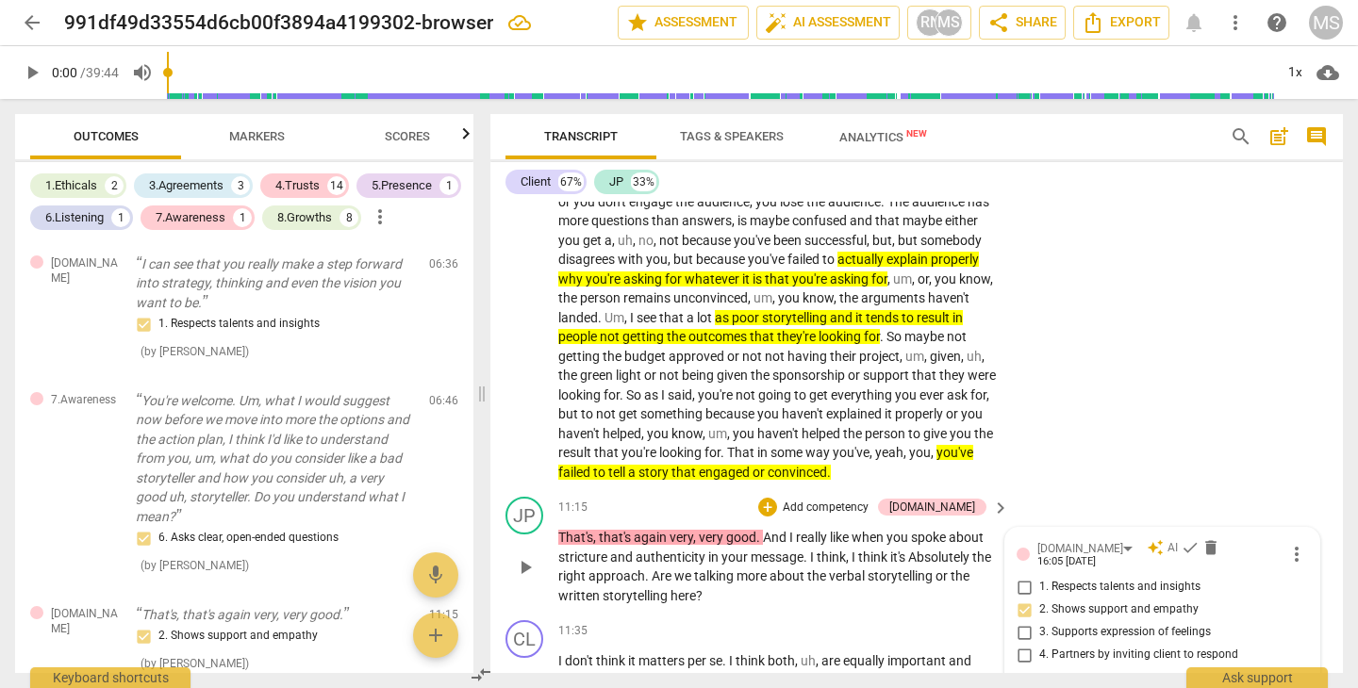
type textarea "Not necessary all the time, can be seen a"
type textarea "Not necessary all the time, can be seen as"
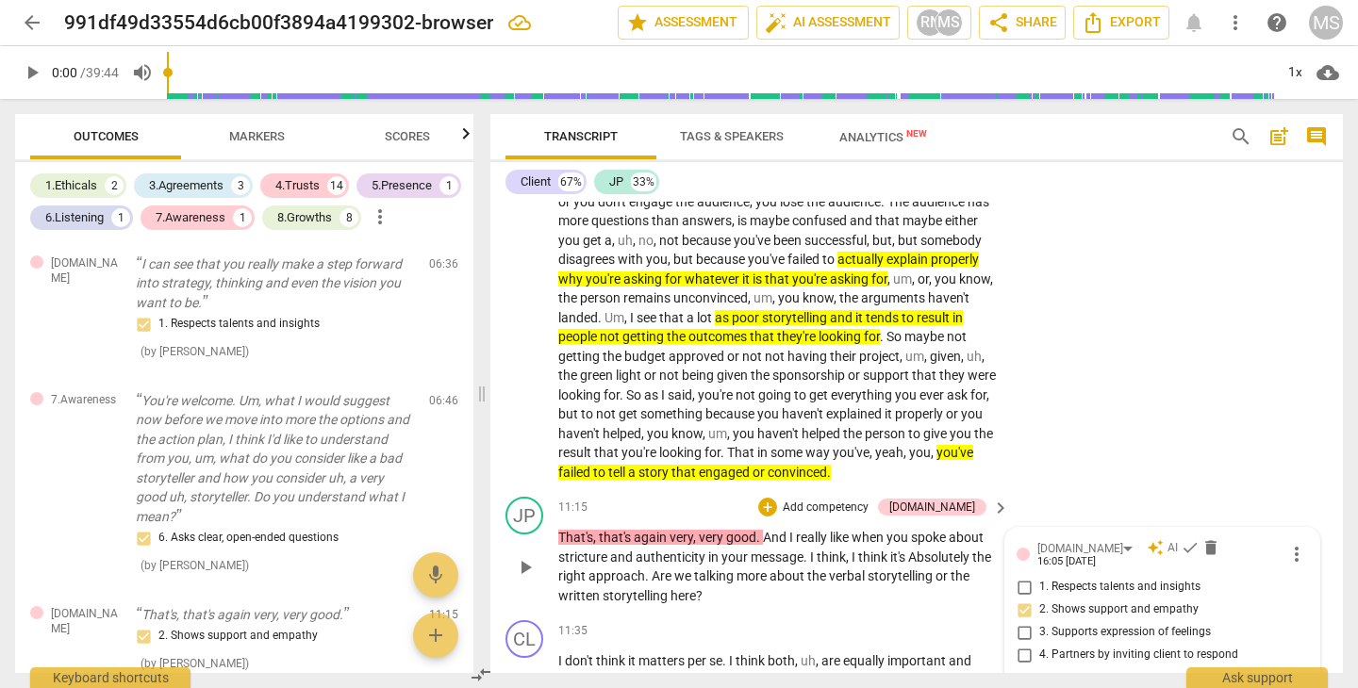
type textarea "Not necessary all the time, can be seen as o"
type textarea "Not necessary all the time, can be seen as ow"
type textarea "Not necessary all the time, can be seen as own"
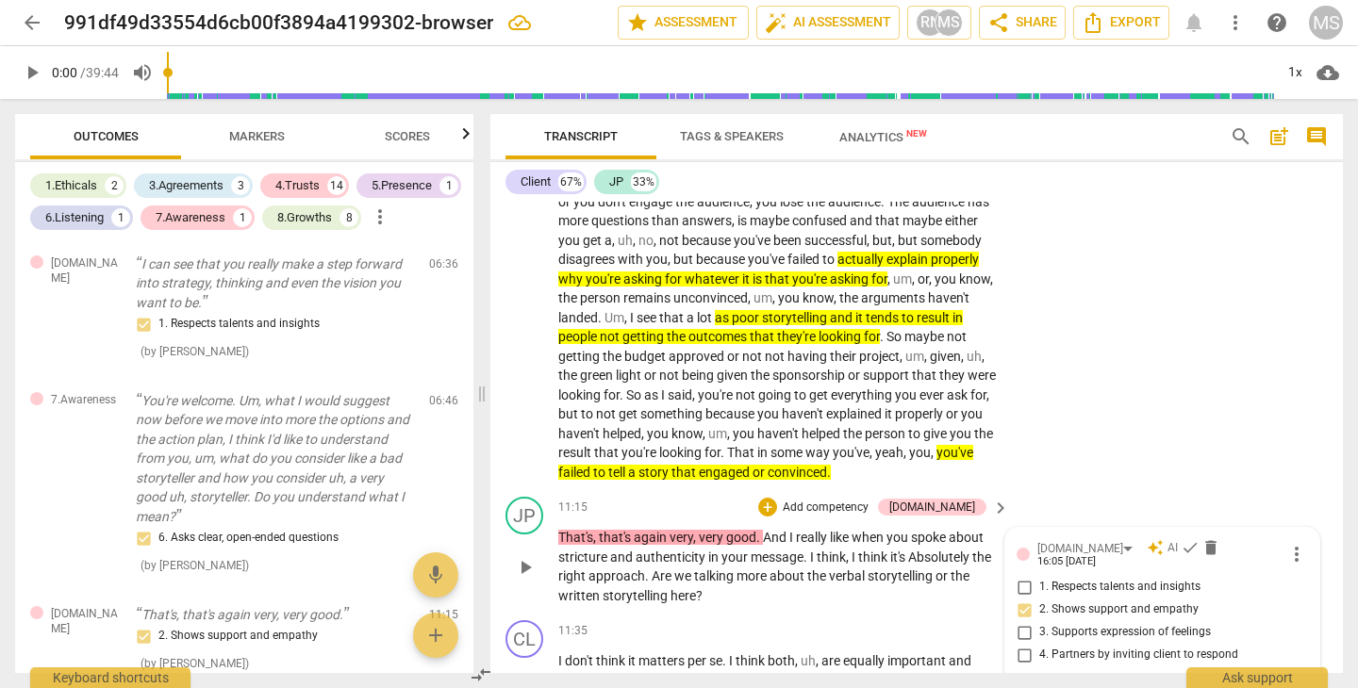
type textarea "Not necessary all the time, can be seen as own"
type textarea "Not necessary all the time, can be seen as own o"
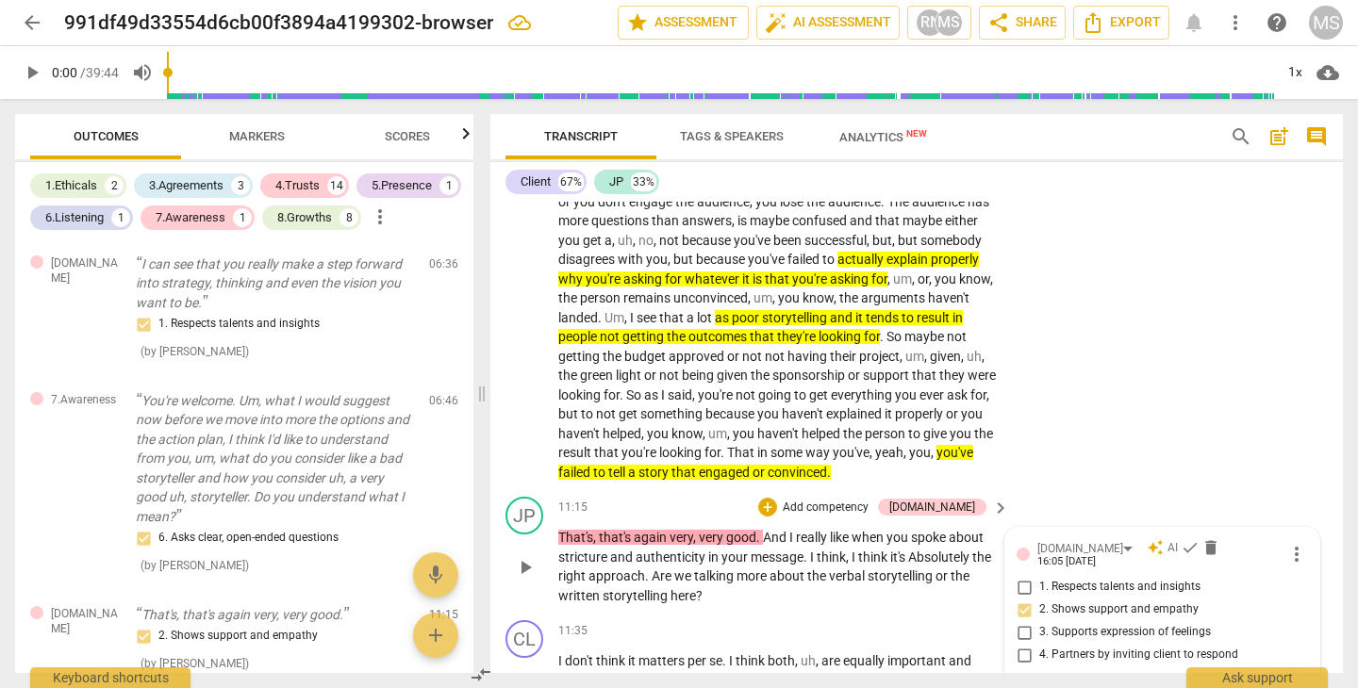
scroll to position [3204, 0]
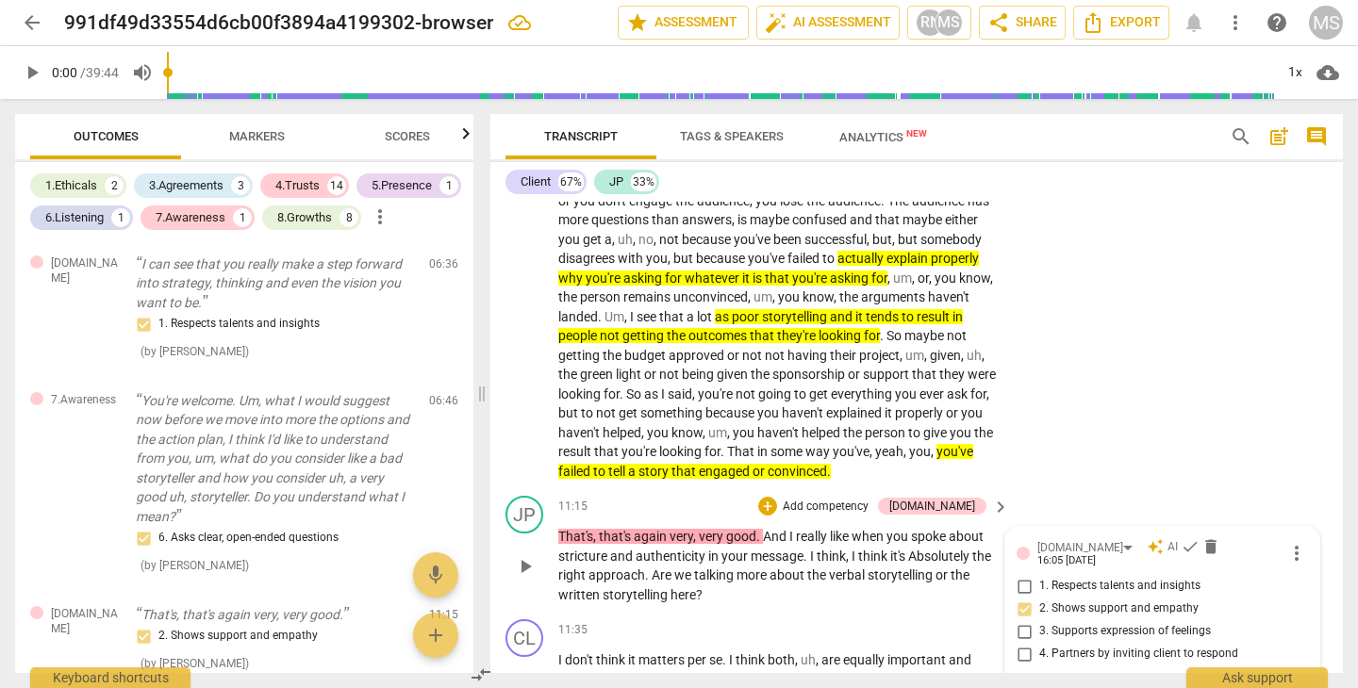
type textarea "Not necessary all the time, can be seen as own op"
type textarea "Not necessary all the time, can be seen as own opi"
type textarea "Not necessary all the time, can be seen as own opin"
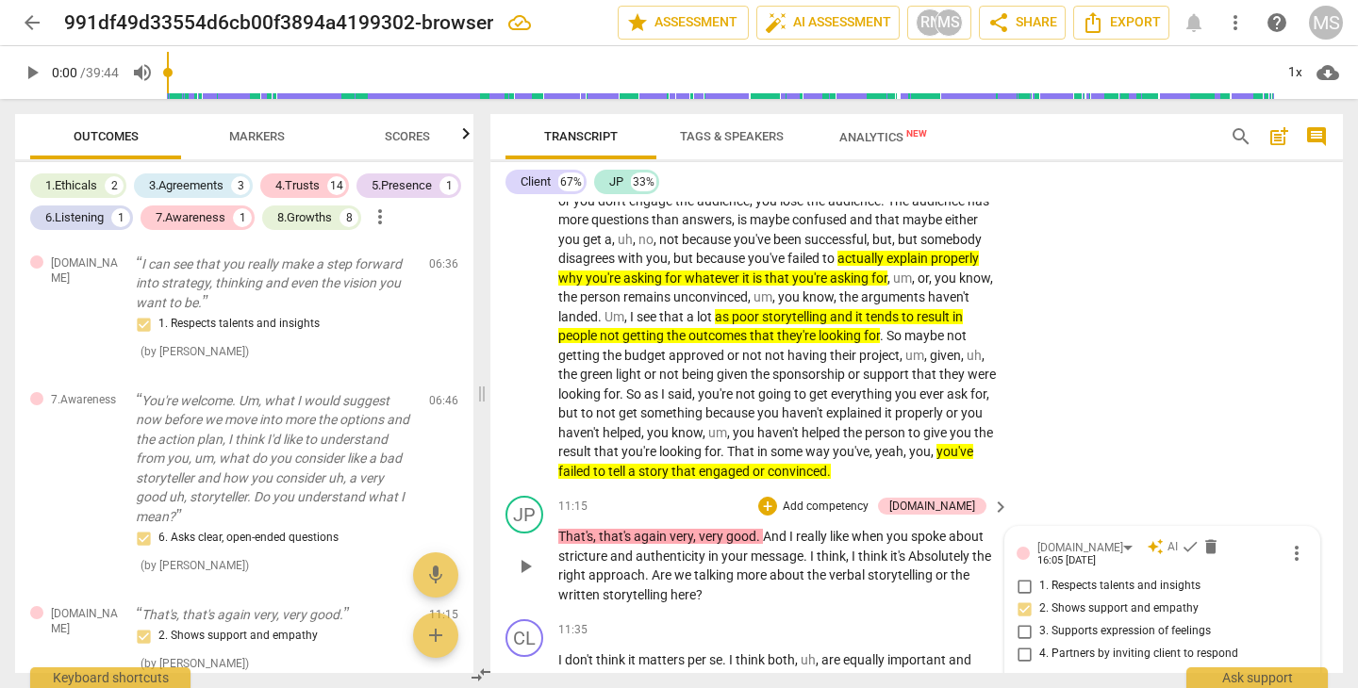
type textarea "Not necessary all the time, can be seen as own opin"
type textarea "Not necessary all the time, can be seen as own opini"
type textarea "Not necessary all the time, can be seen as own opinio"
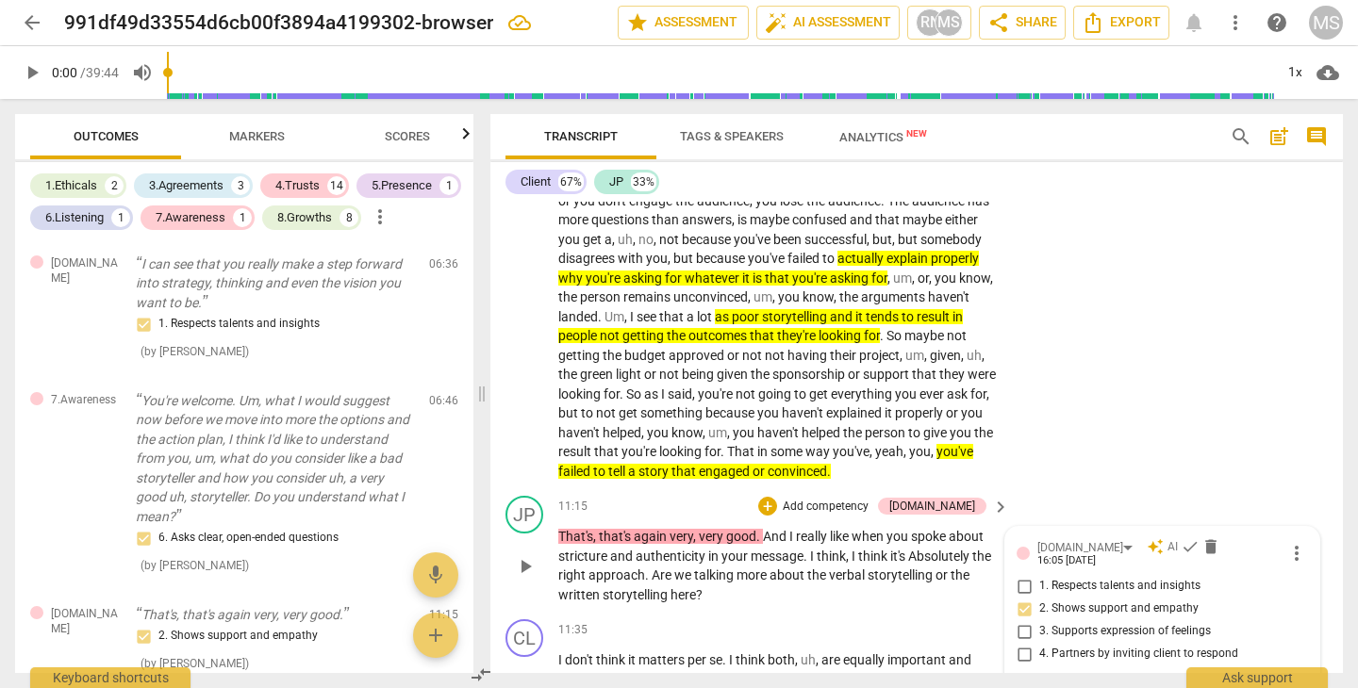
type textarea "Not necessary all the time, can be seen as own opinion"
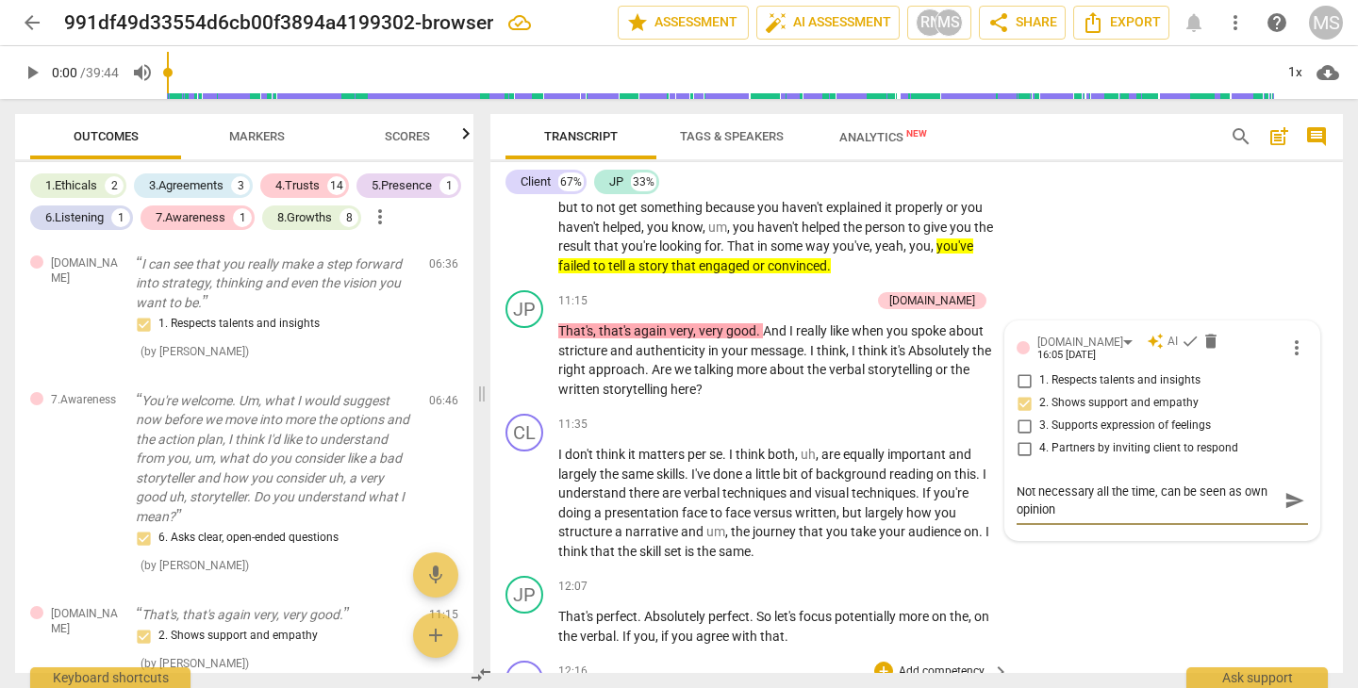
scroll to position [3405, 0]
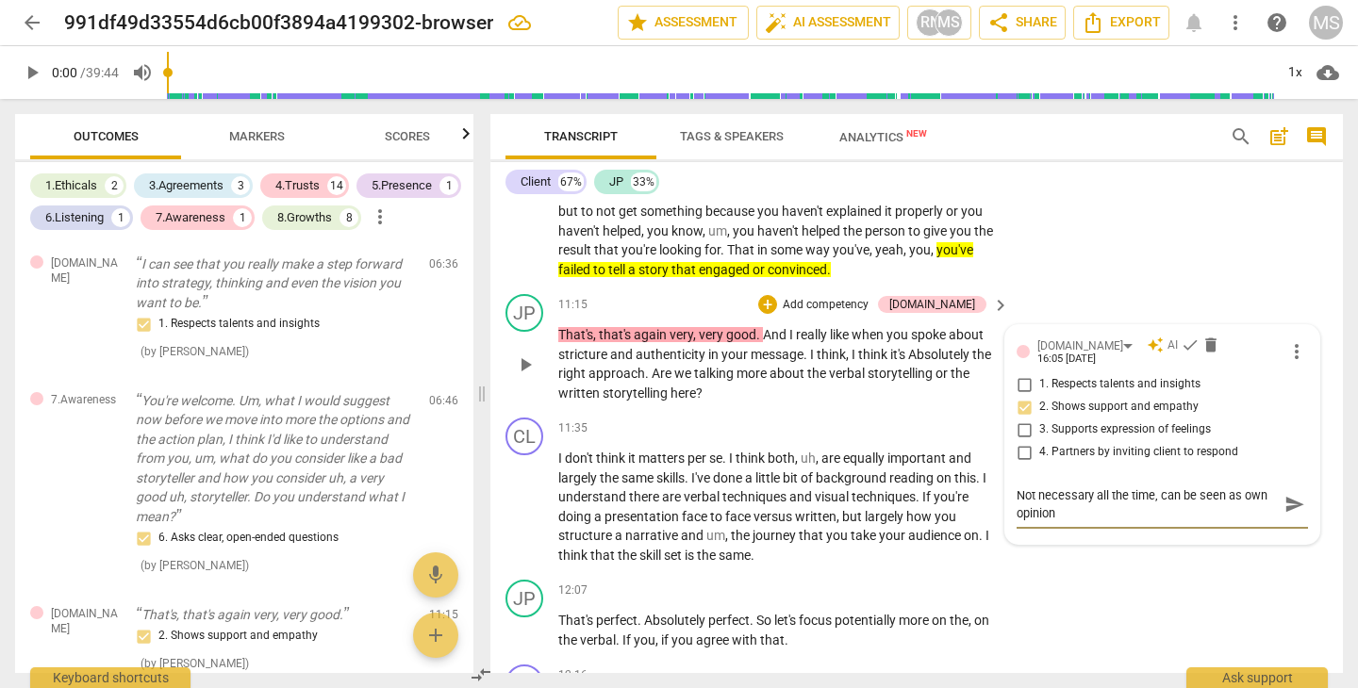
type textarea "Not necessary all the time, can be seen as own opinion"
drag, startPoint x: 854, startPoint y: 325, endPoint x: 649, endPoint y: 352, distance: 207.2
click at [649, 352] on p "That's , that's again very , very good . And I really like when you spoke about…" at bounding box center [778, 363] width 441 height 77
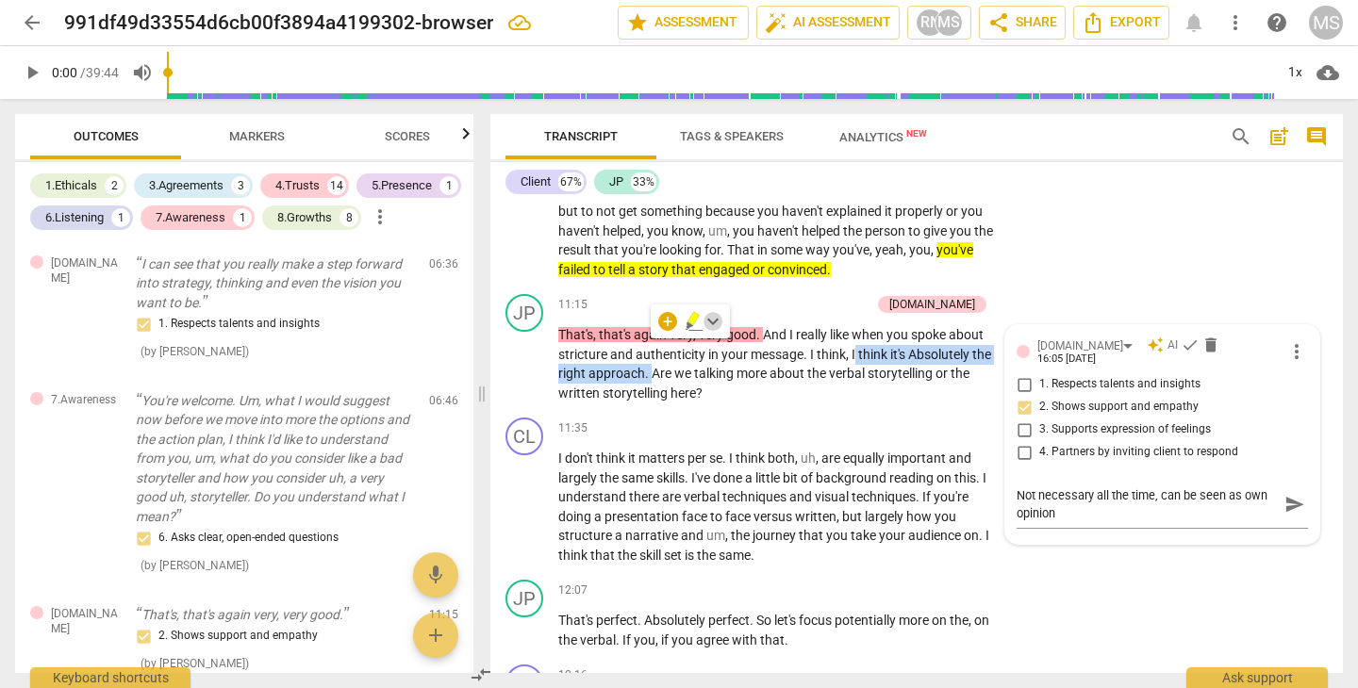
click at [713, 323] on span "keyboard_arrow_down" at bounding box center [712, 321] width 23 height 23
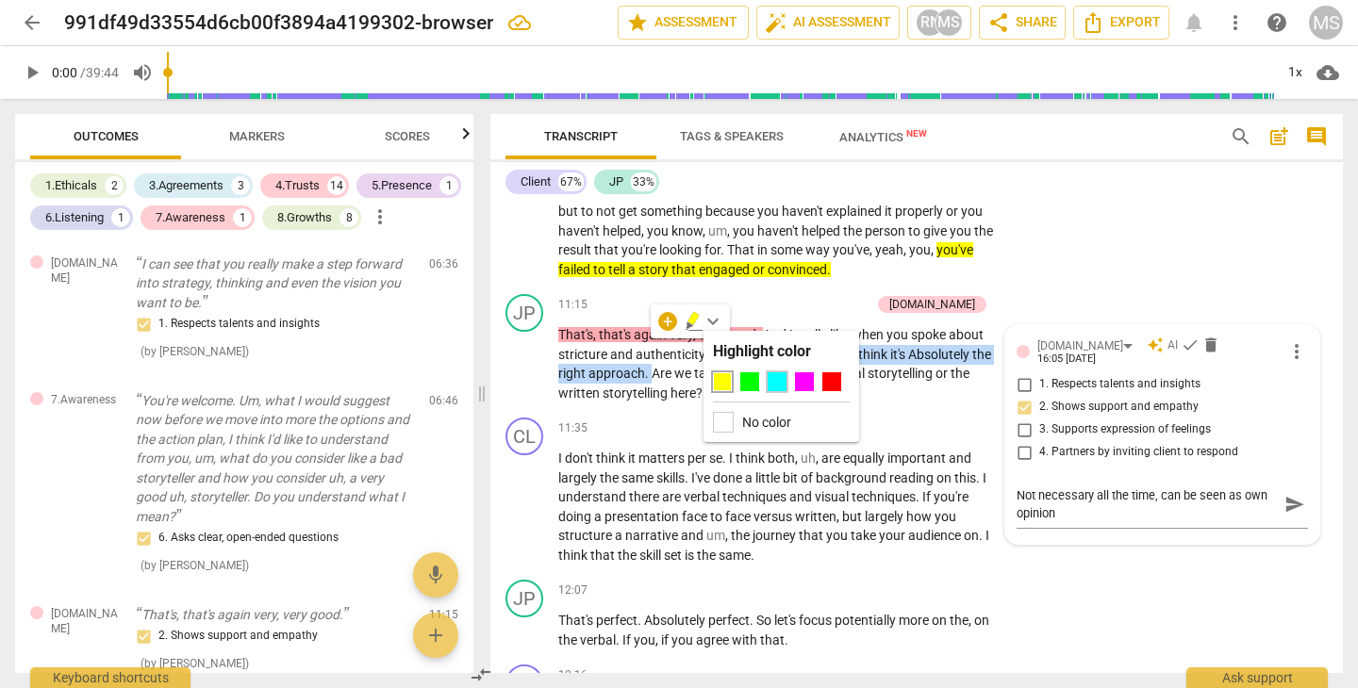
click at [777, 380] on div at bounding box center [776, 381] width 19 height 19
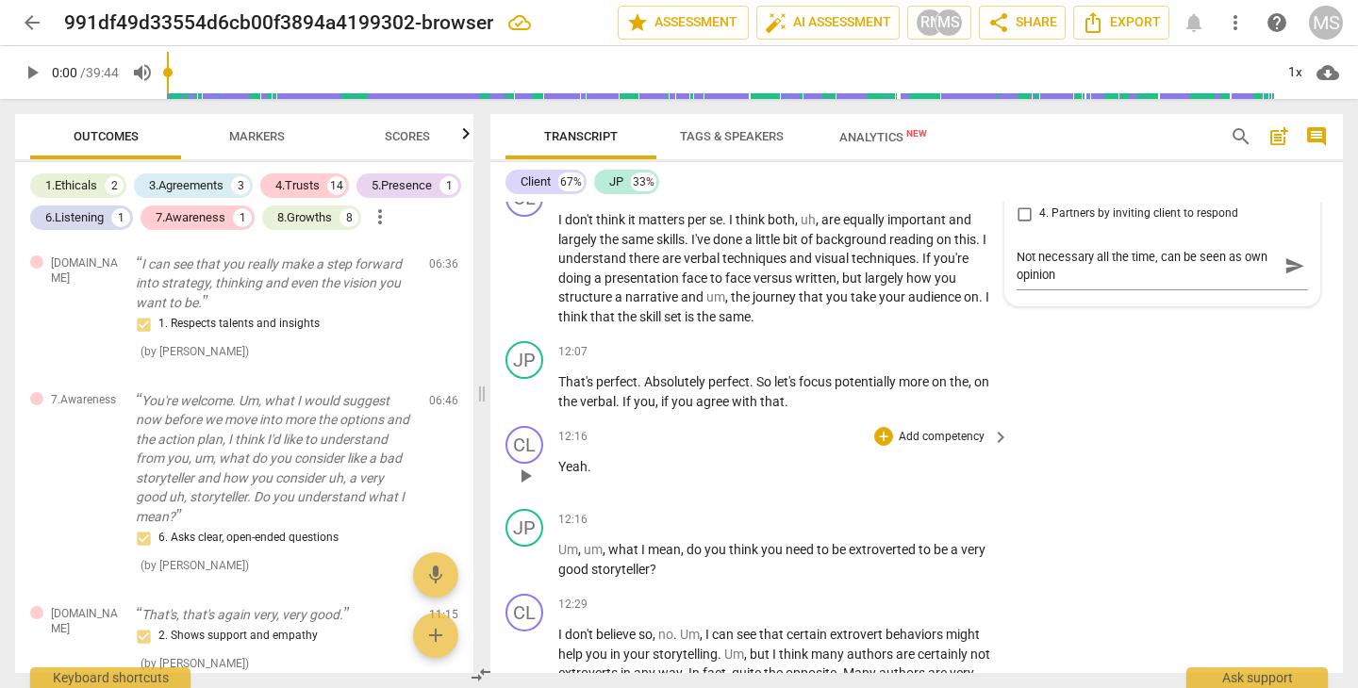
scroll to position [3662, 0]
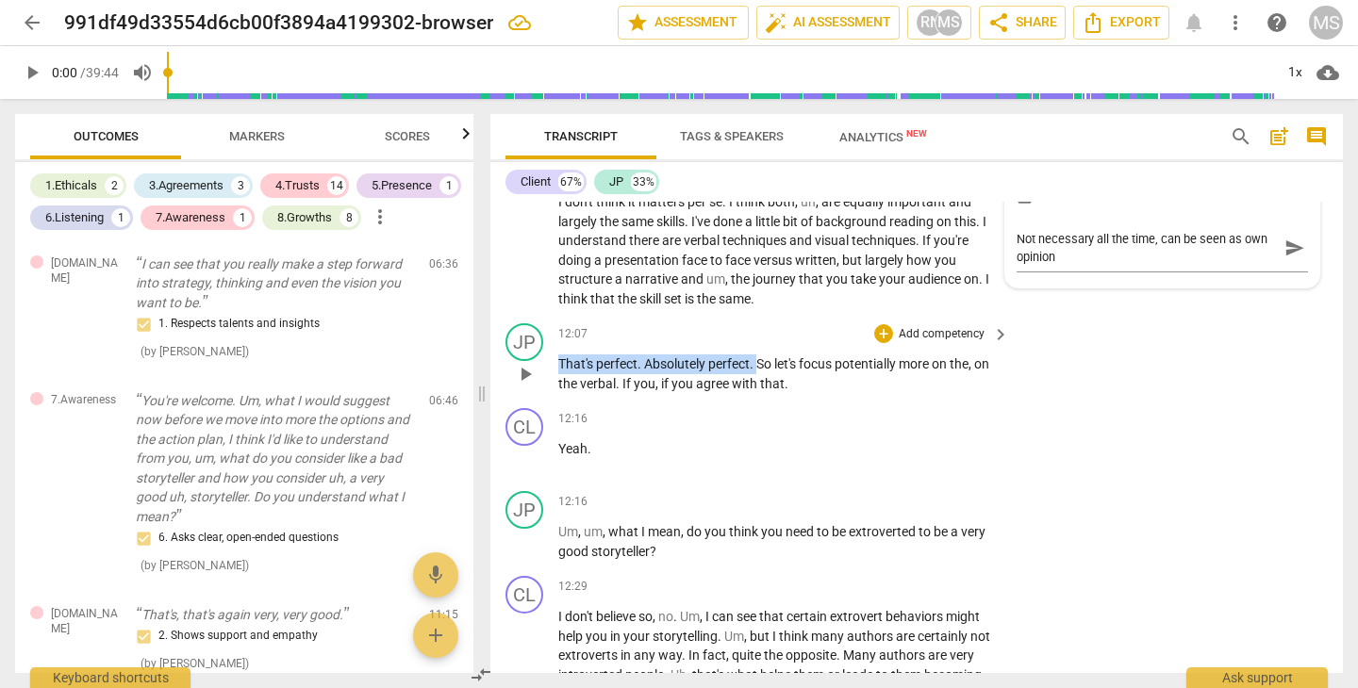
drag, startPoint x: 560, startPoint y: 328, endPoint x: 761, endPoint y: 333, distance: 200.9
click at [761, 354] on p "That's perfect . Absolutely perfect . So let's focus potentially more on the , …" at bounding box center [778, 373] width 441 height 39
click at [801, 307] on icon "button" at bounding box center [800, 305] width 11 height 13
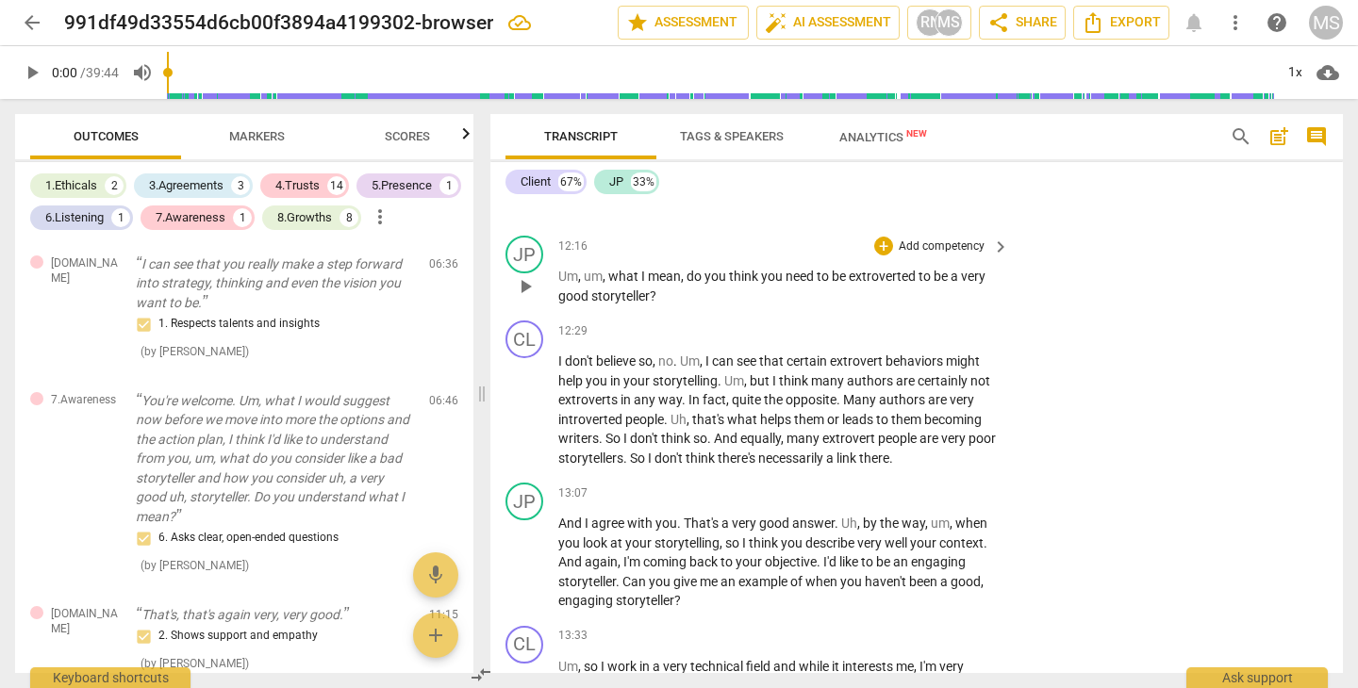
scroll to position [3921, 0]
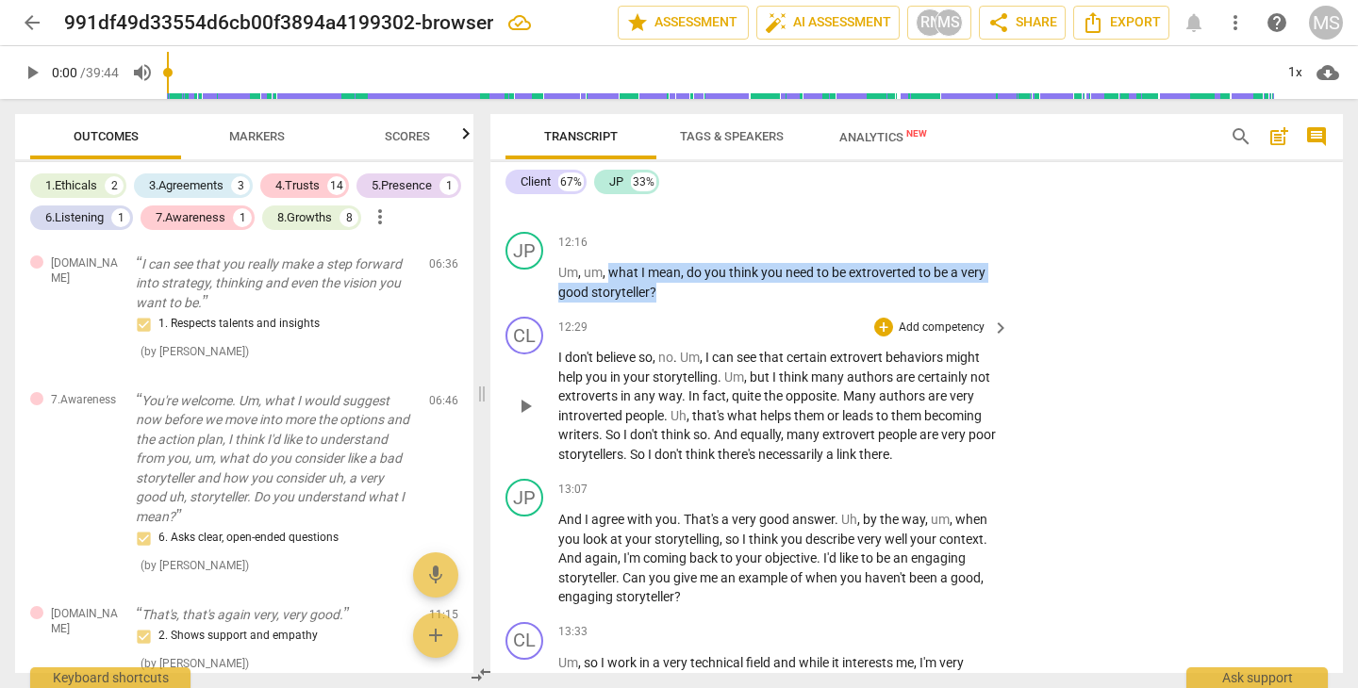
drag, startPoint x: 611, startPoint y: 239, endPoint x: 773, endPoint y: 276, distance: 166.3
click at [773, 276] on div "CL play_arrow pause 00:00 + Add competency keyboard_arrow_right Can you hear me…" at bounding box center [916, 437] width 852 height 471
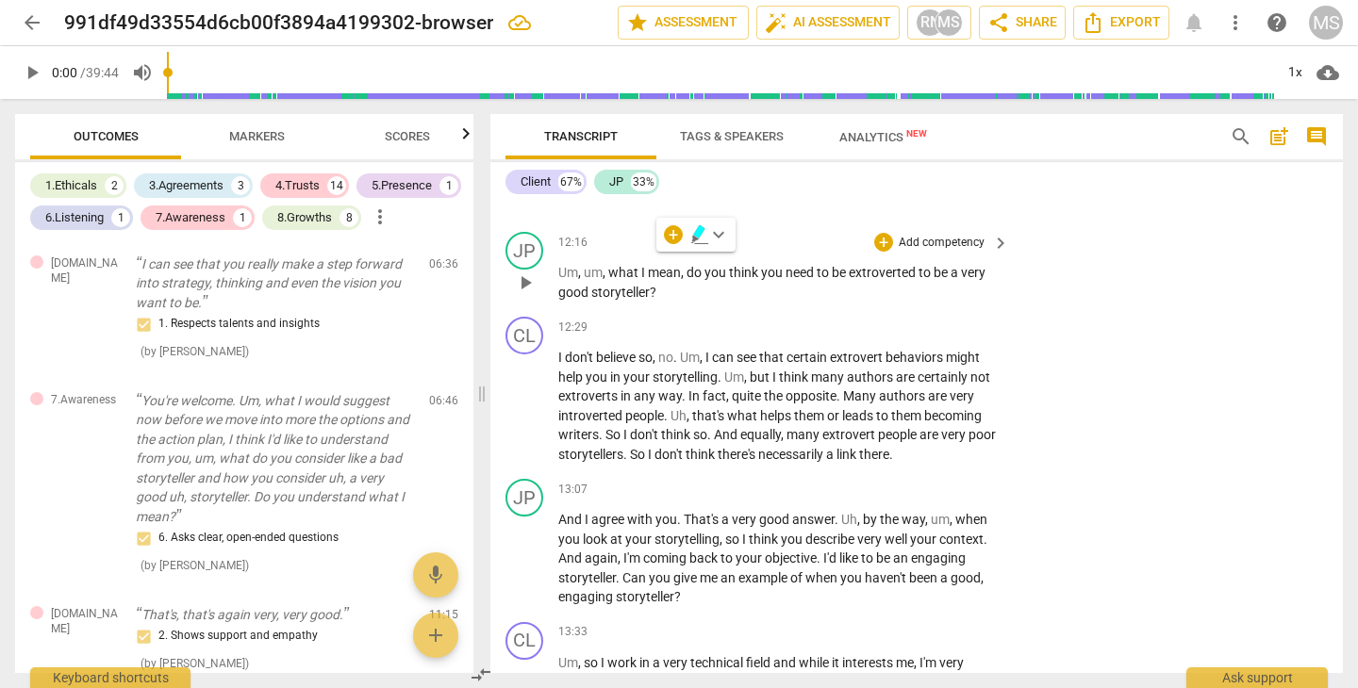
click at [937, 235] on p "Add competency" at bounding box center [942, 243] width 90 height 17
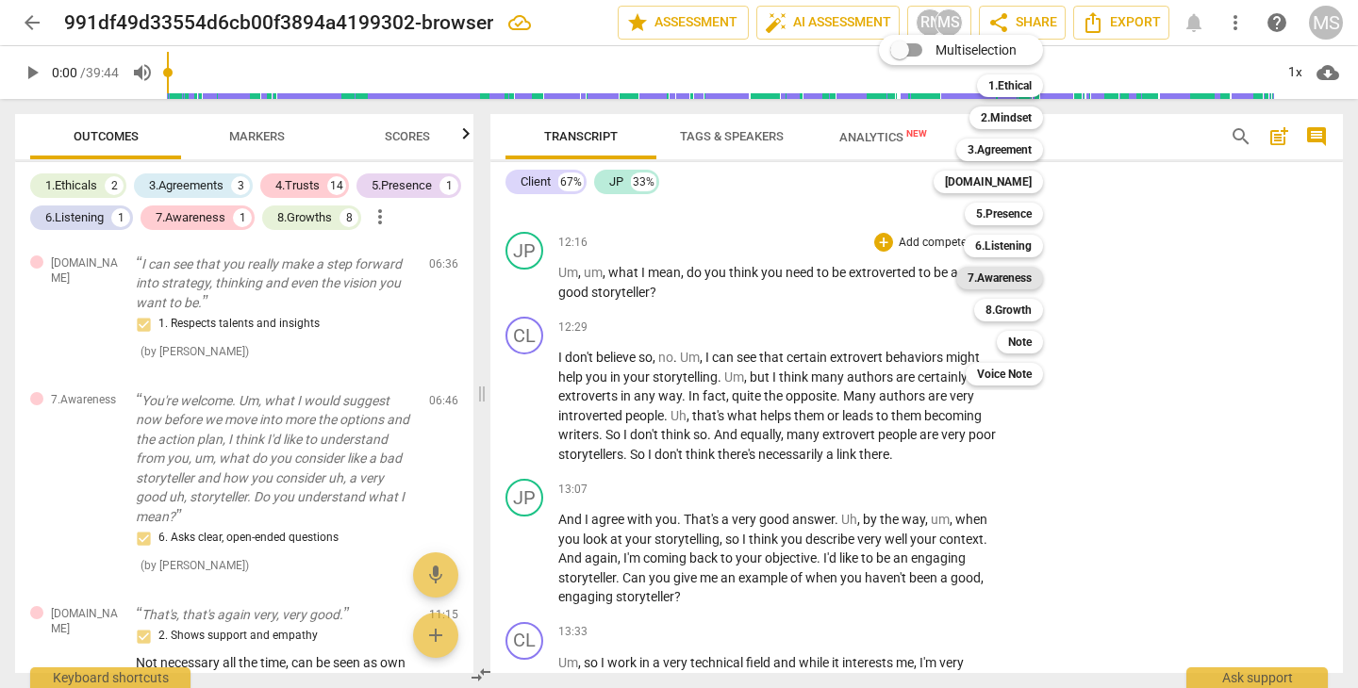
click at [1001, 283] on b "7.Awareness" at bounding box center [999, 278] width 64 height 23
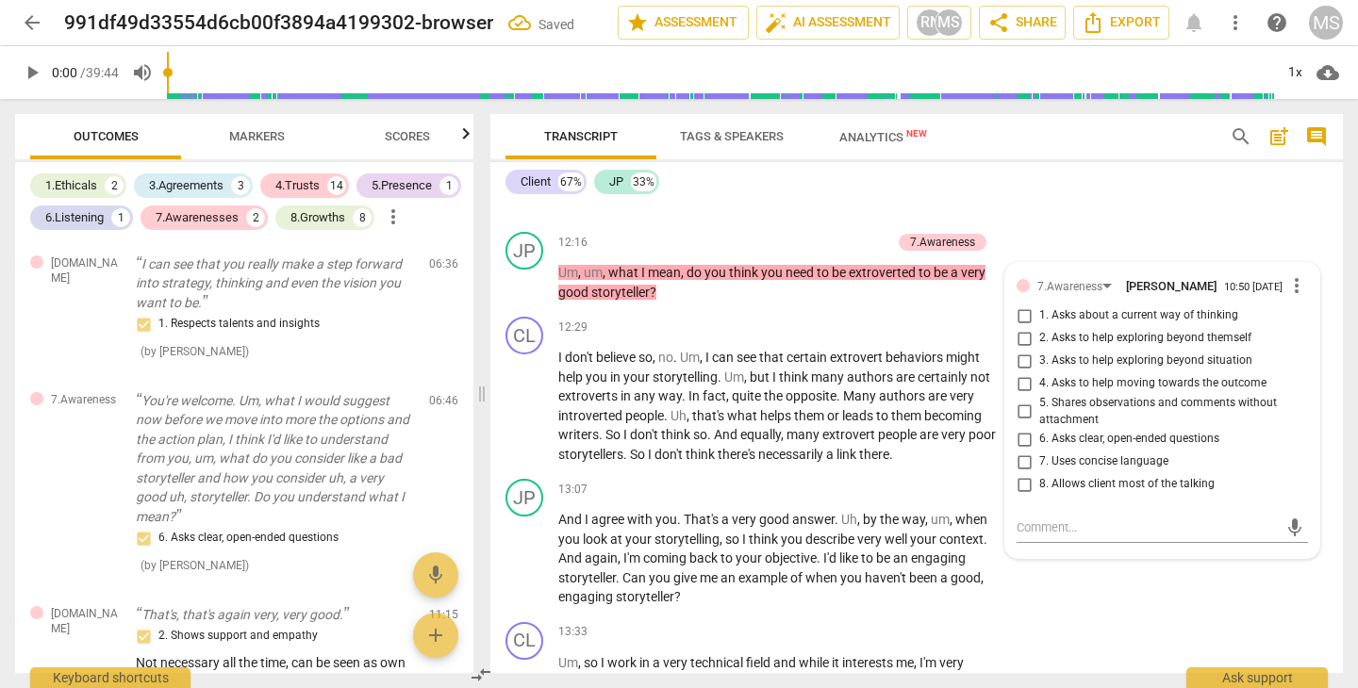
scroll to position [1113, 0]
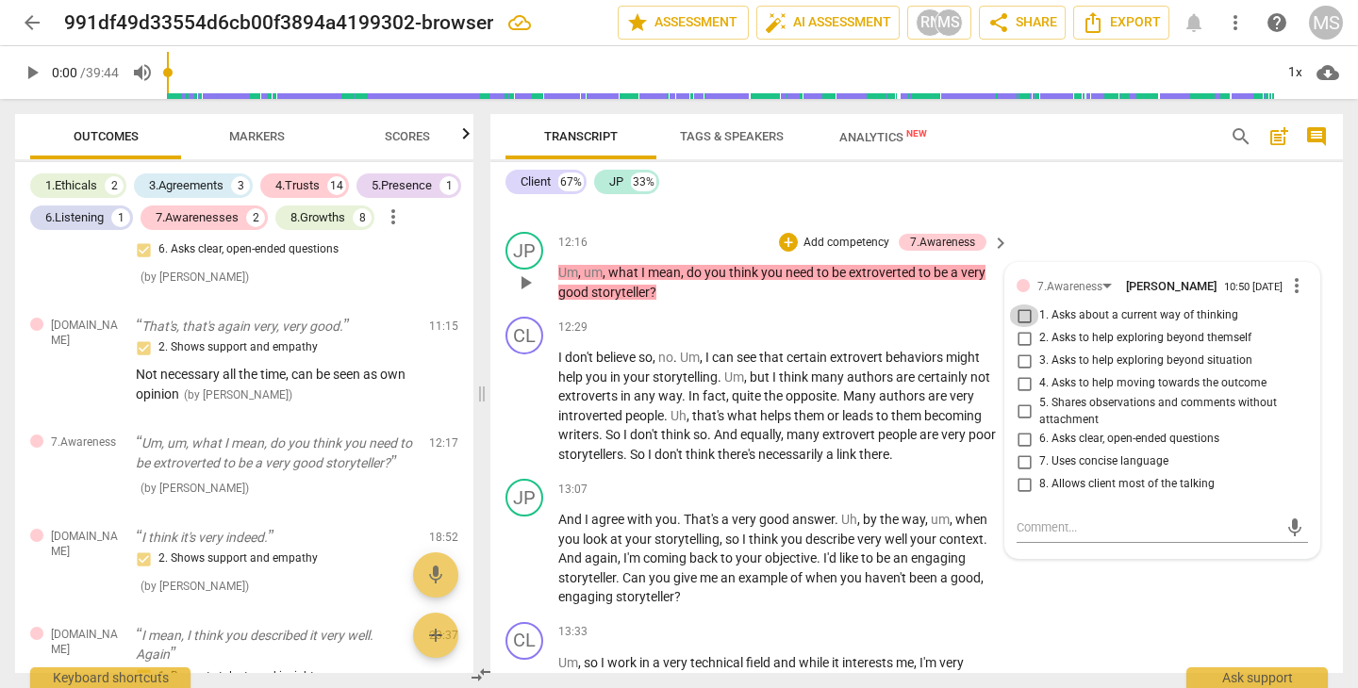
click at [1017, 305] on input "1. Asks about a current way of thinking" at bounding box center [1024, 316] width 30 height 23
checkbox input "true"
click at [820, 317] on div "12:29 + Add competency keyboard_arrow_right" at bounding box center [784, 327] width 453 height 21
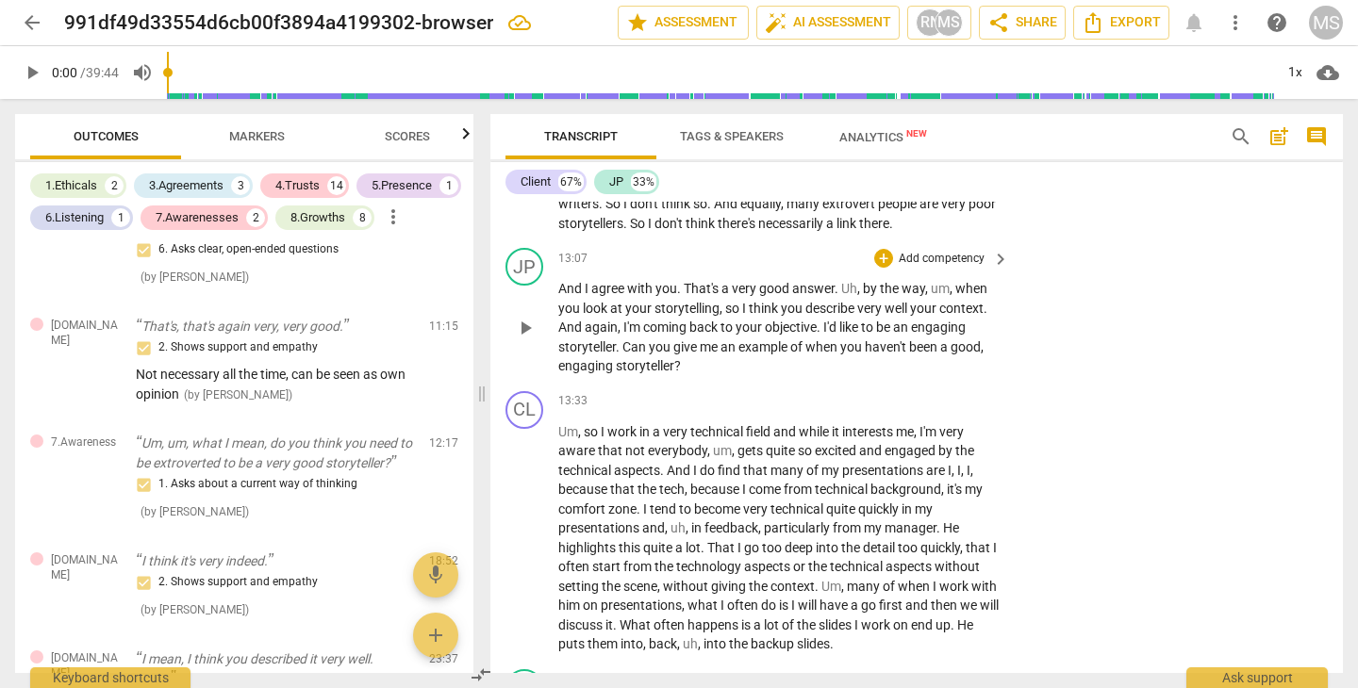
scroll to position [4151, 0]
drag, startPoint x: 563, startPoint y: 252, endPoint x: 837, endPoint y: 255, distance: 274.4
click at [837, 280] on p "And I agree with you . That's a very good answer . Uh , by the way , um , when …" at bounding box center [778, 328] width 441 height 97
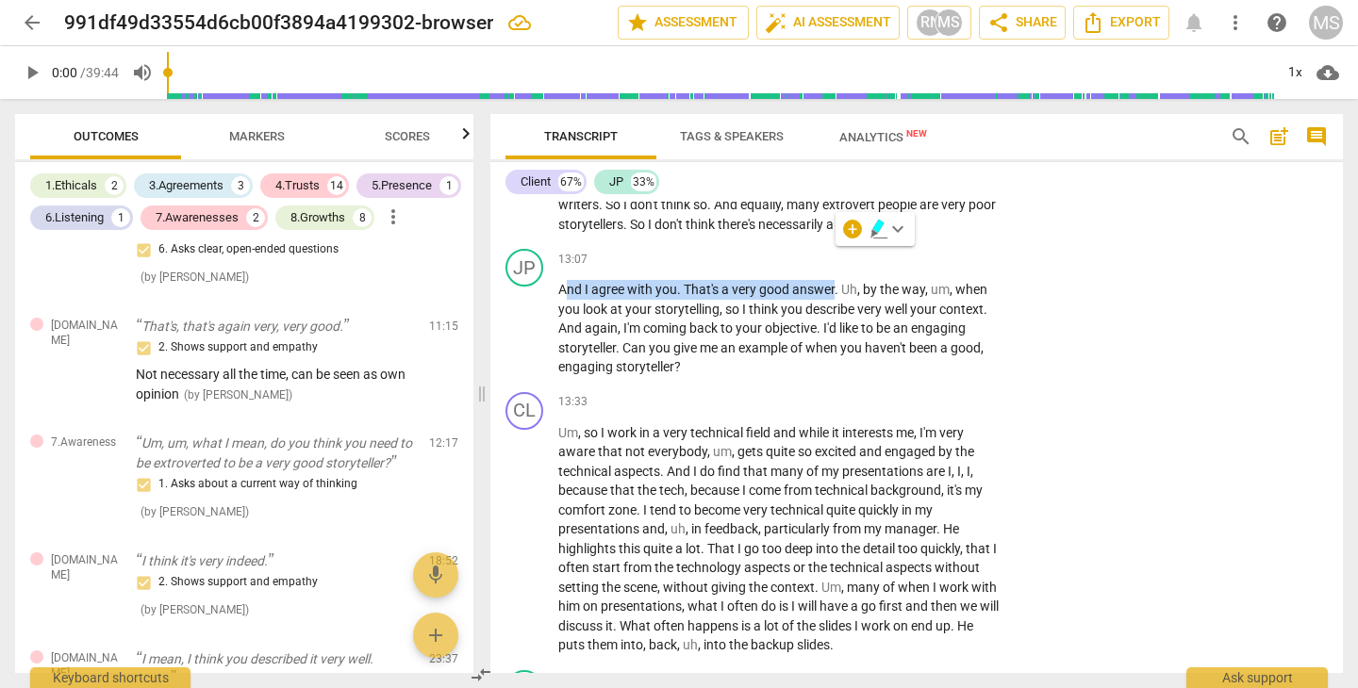
click at [879, 226] on icon "button" at bounding box center [877, 226] width 11 height 13
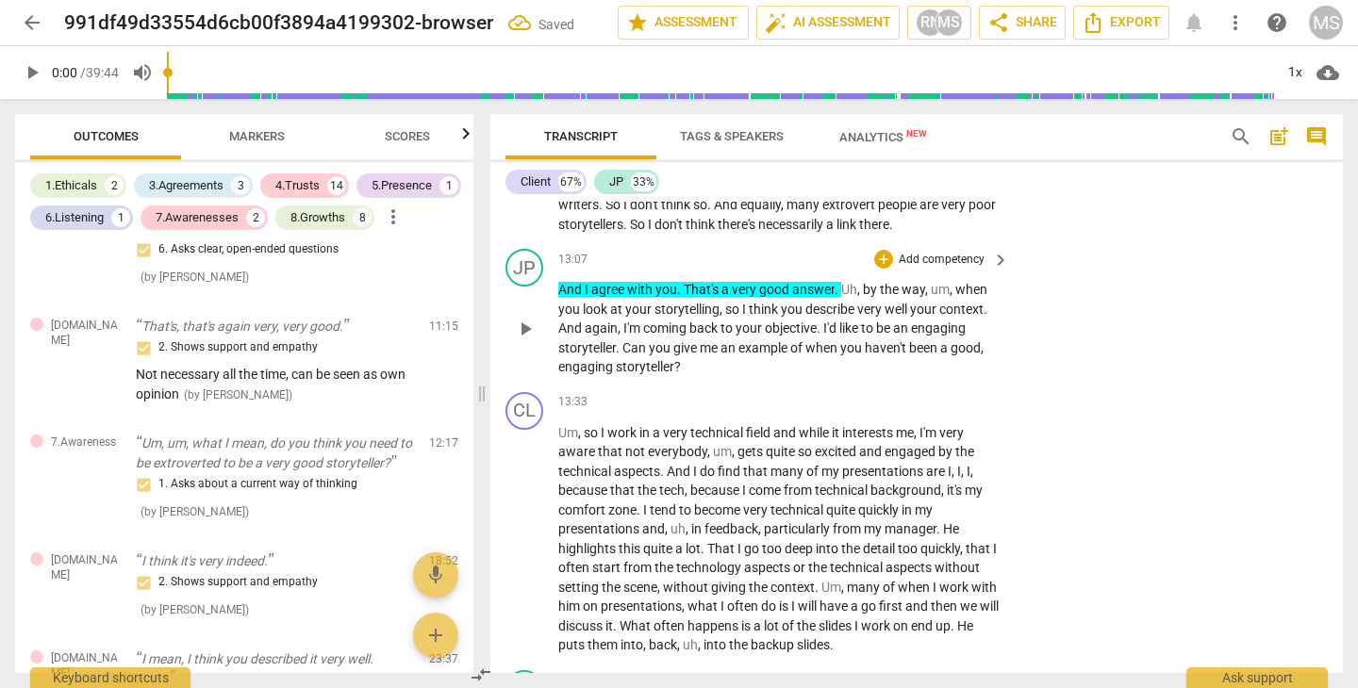
click at [1101, 314] on div "JP play_arrow pause 13:07 + Add competency keyboard_arrow_right And I agree wit…" at bounding box center [916, 312] width 852 height 143
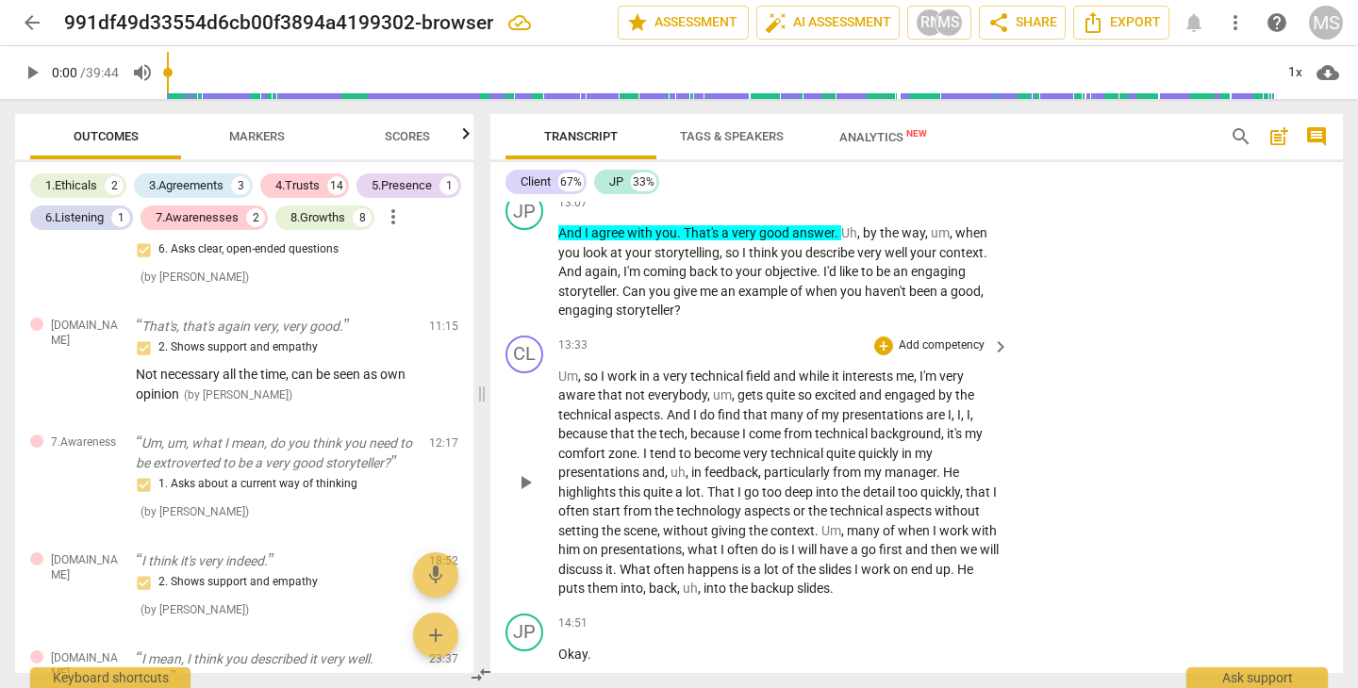
scroll to position [4206, 0]
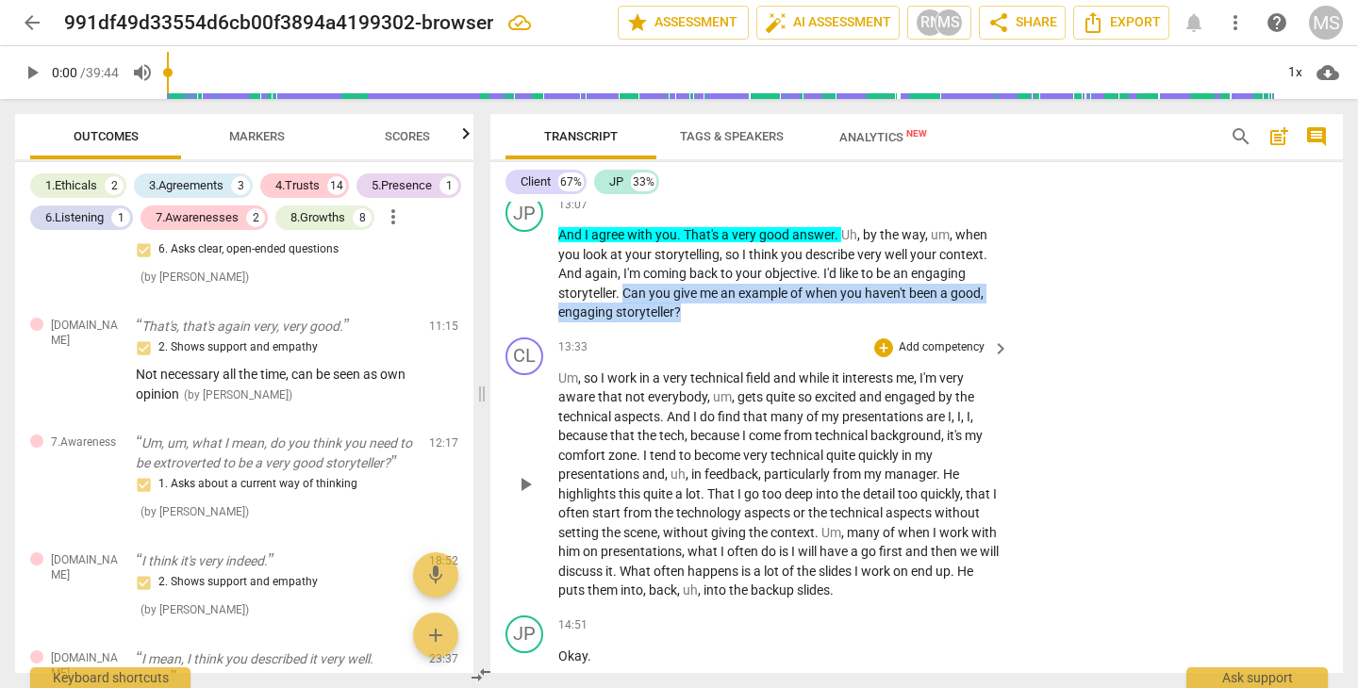
drag, startPoint x: 625, startPoint y: 255, endPoint x: 915, endPoint y: 295, distance: 292.1
click at [915, 295] on div "CL play_arrow pause 00:00 + Add competency keyboard_arrow_right Can you hear me…" at bounding box center [916, 437] width 852 height 471
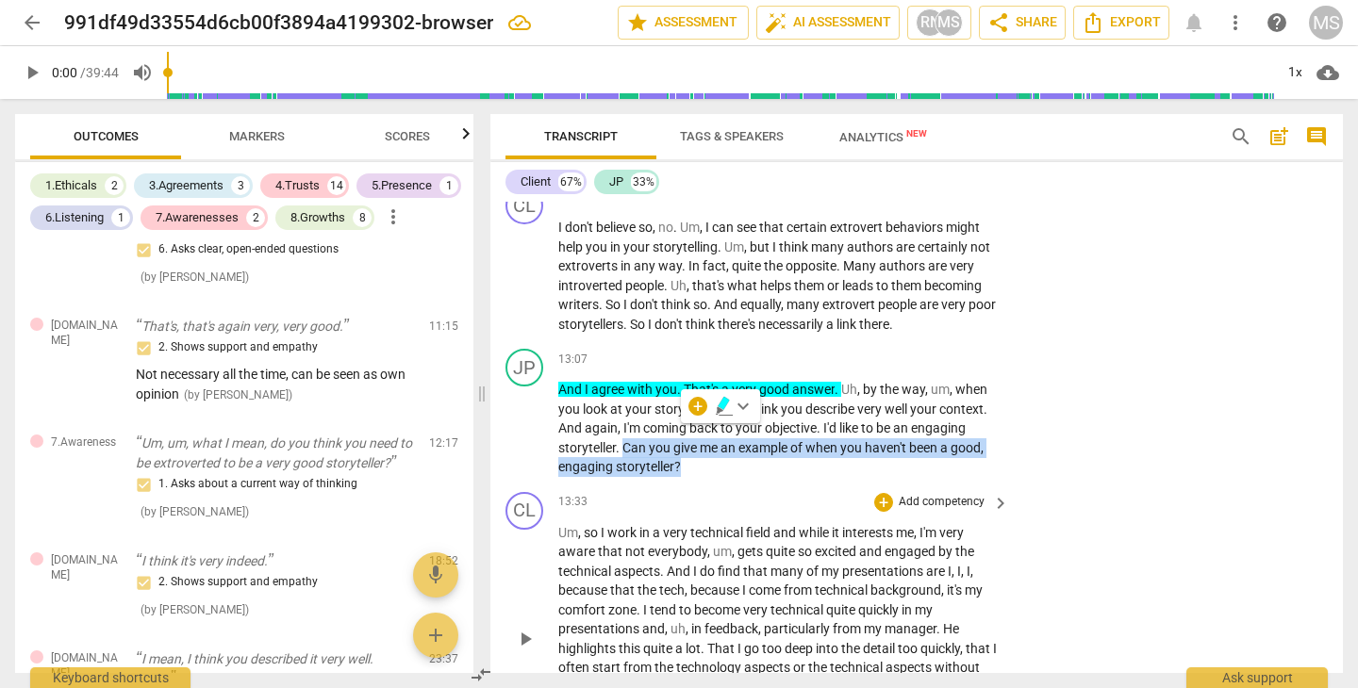
scroll to position [4049, 0]
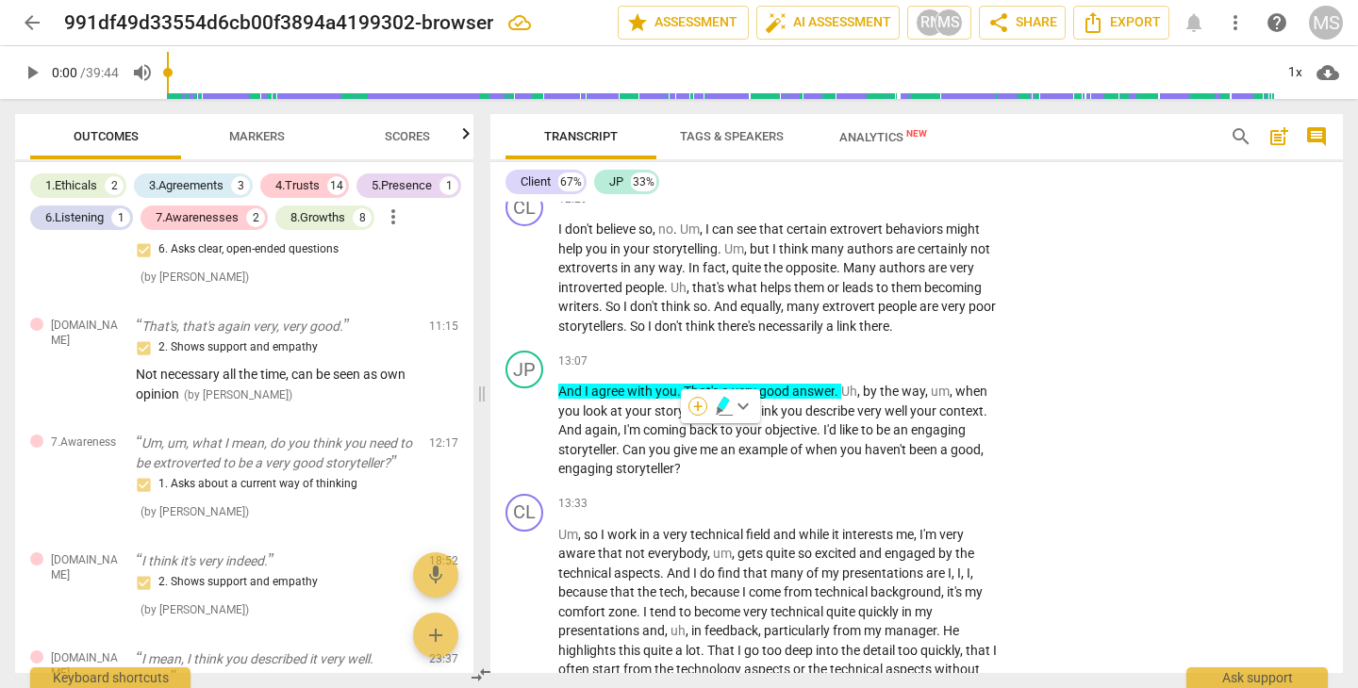
click at [701, 404] on div "+" at bounding box center [697, 406] width 19 height 19
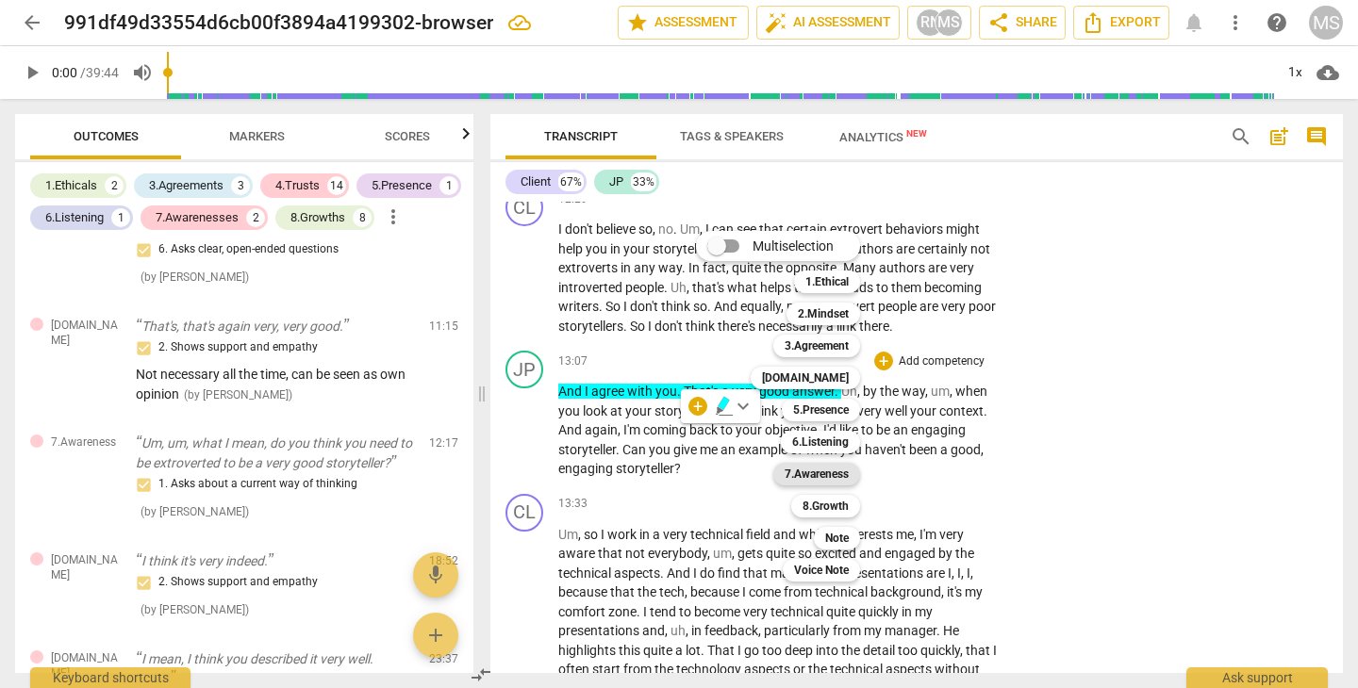
click at [827, 474] on b "7.Awareness" at bounding box center [816, 474] width 64 height 23
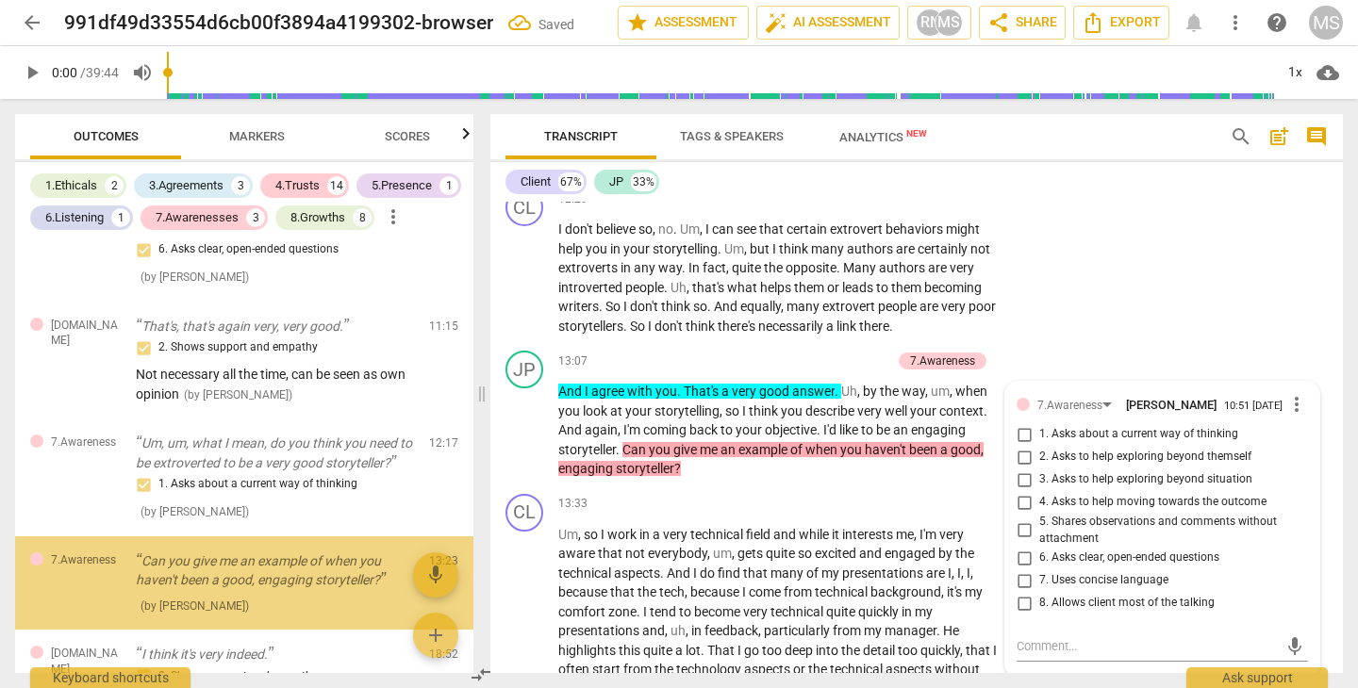
scroll to position [1238, 0]
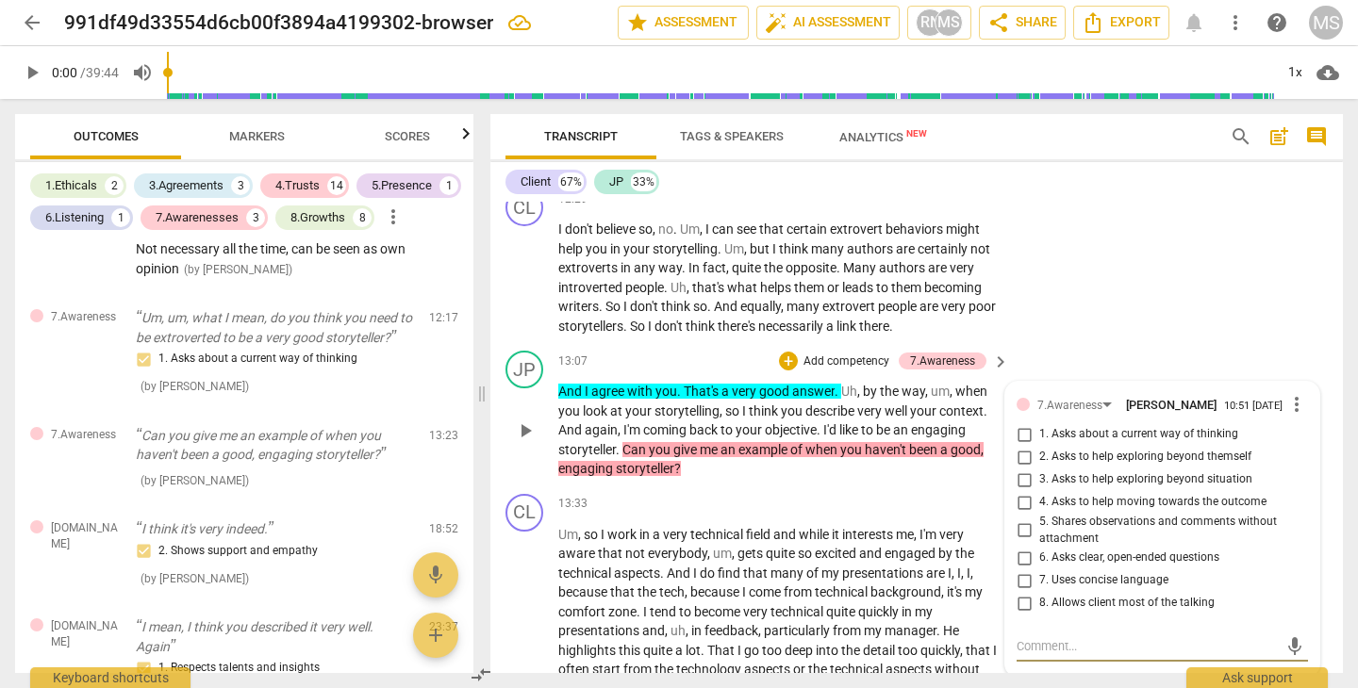
click at [1019, 469] on input "3. Asks to help exploring beyond situation" at bounding box center [1024, 480] width 30 height 23
checkbox input "true"
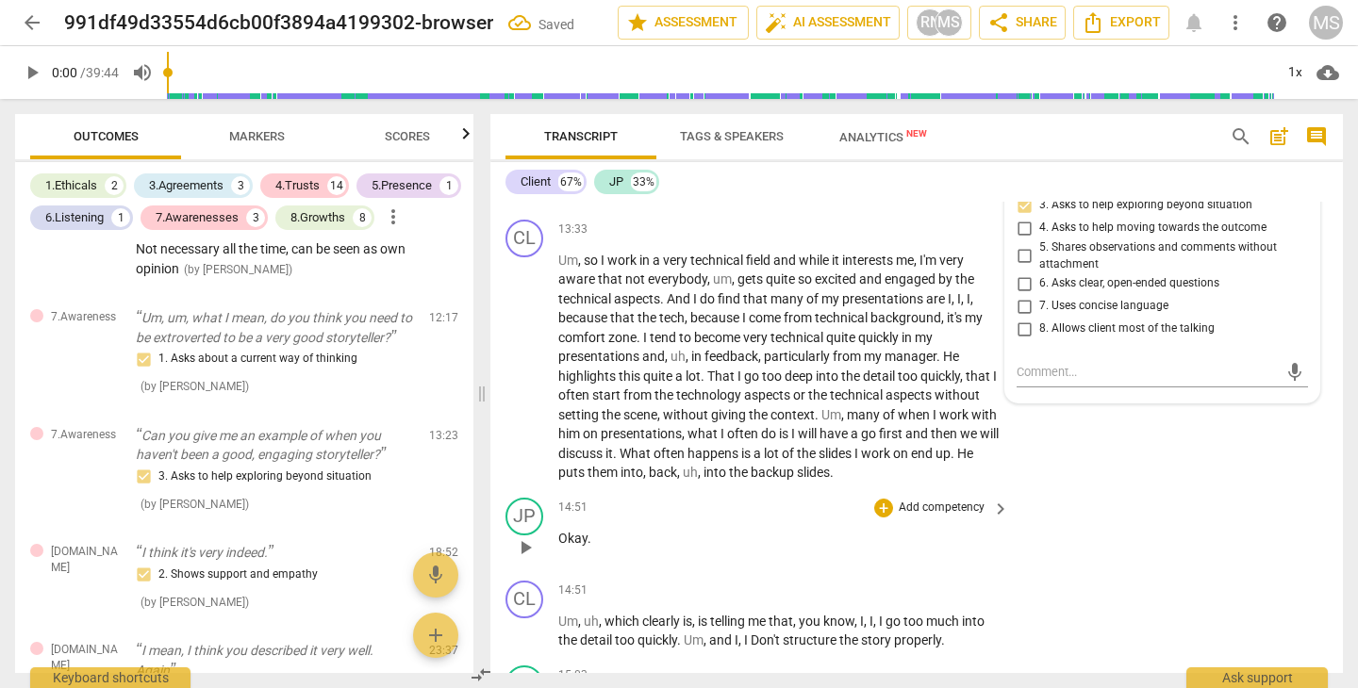
scroll to position [4318, 0]
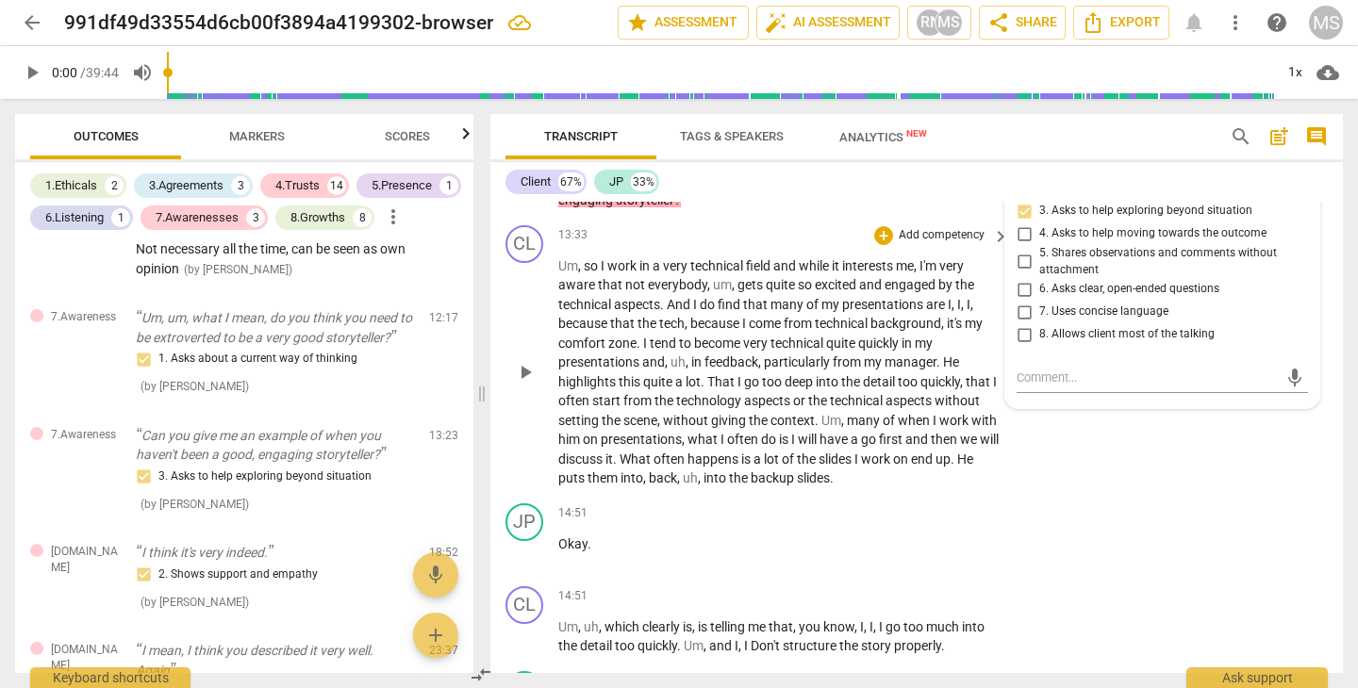
click at [1072, 448] on div "CL play_arrow pause 13:33 + Add competency keyboard_arrow_right Um , so I work …" at bounding box center [916, 357] width 852 height 278
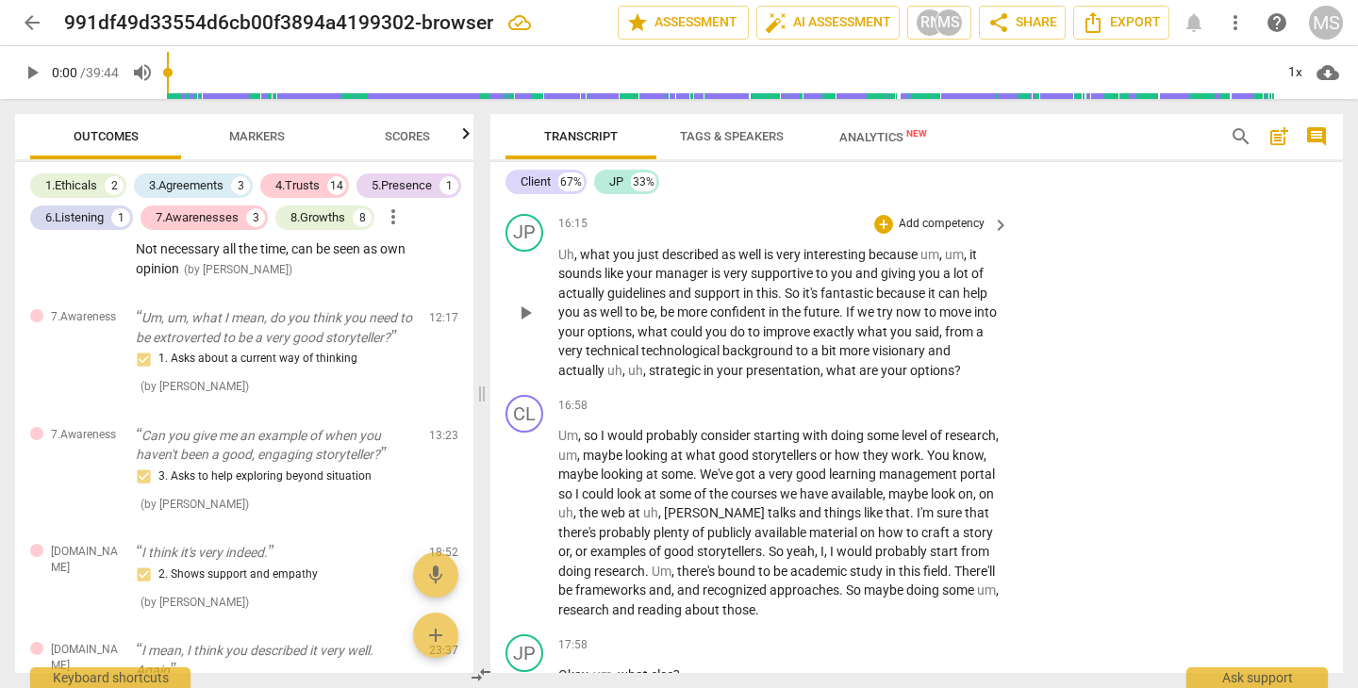
scroll to position [5140, 0]
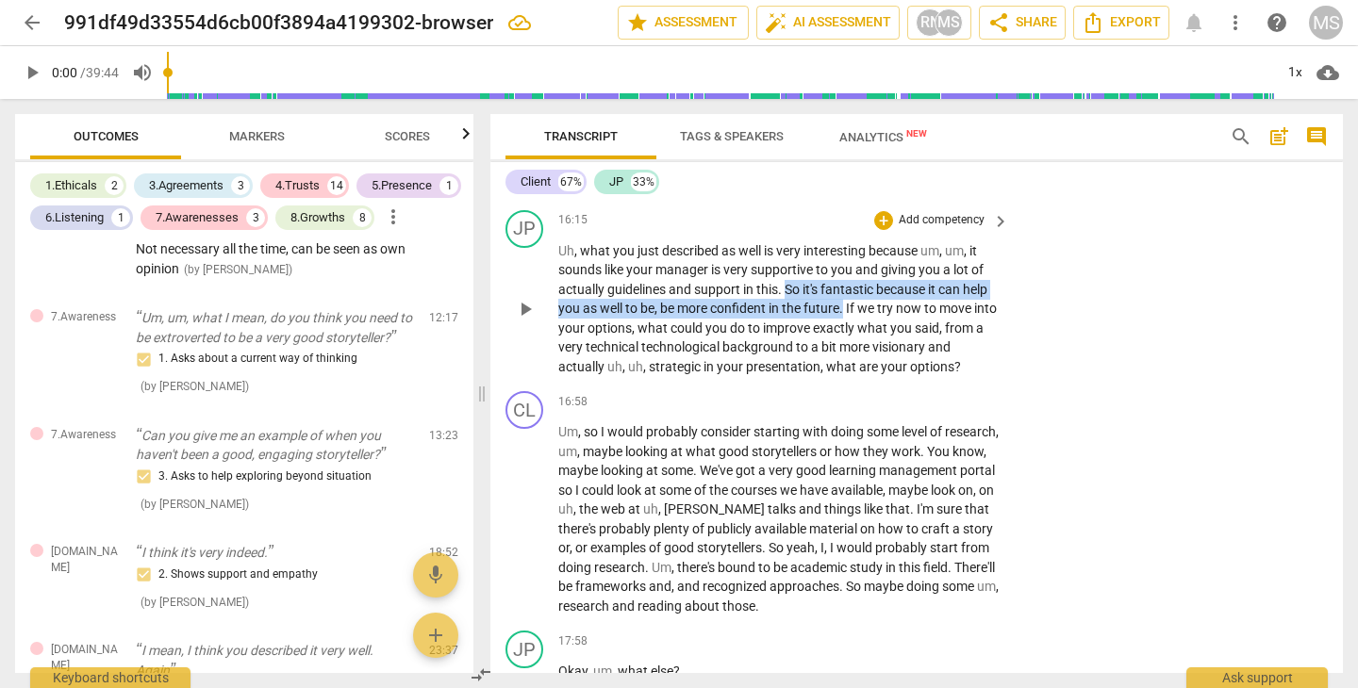
drag, startPoint x: 786, startPoint y: 236, endPoint x: 846, endPoint y: 256, distance: 62.9
click at [846, 256] on p "Uh , what you just described as well is very interesting because um , um , it s…" at bounding box center [778, 309] width 441 height 136
click at [894, 223] on icon "button" at bounding box center [891, 232] width 19 height 23
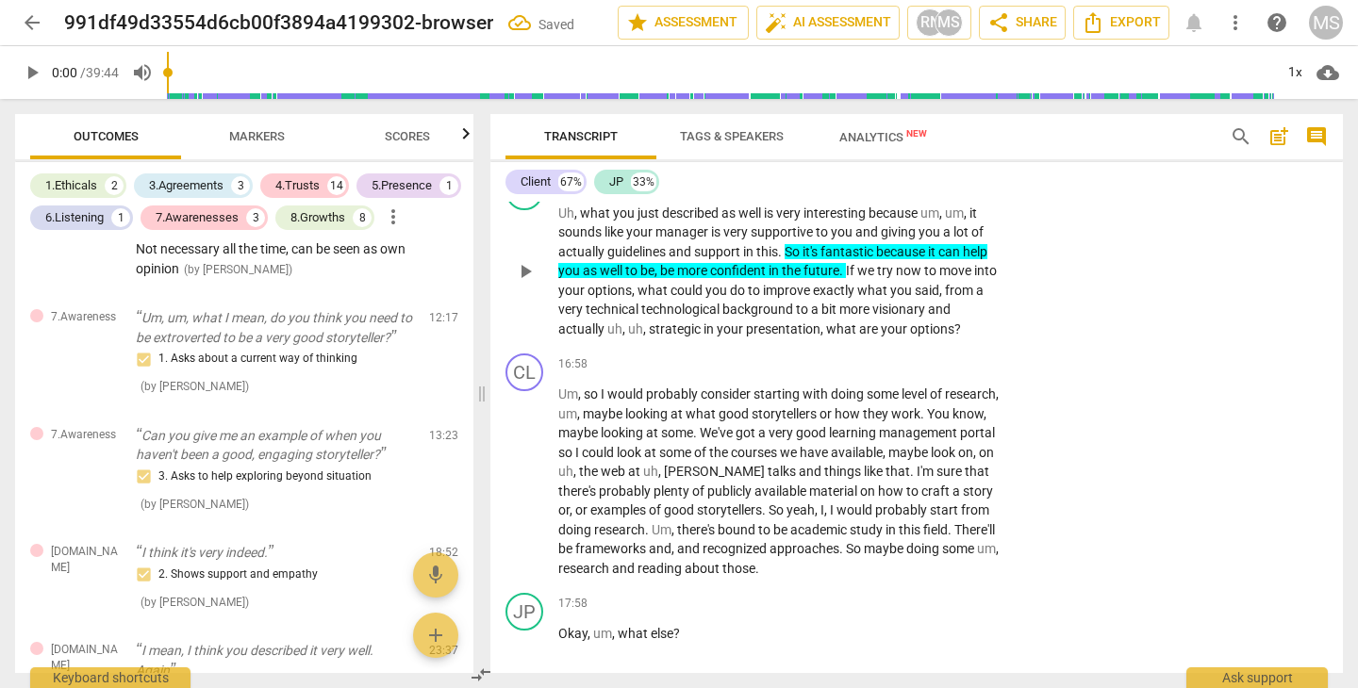
scroll to position [5181, 0]
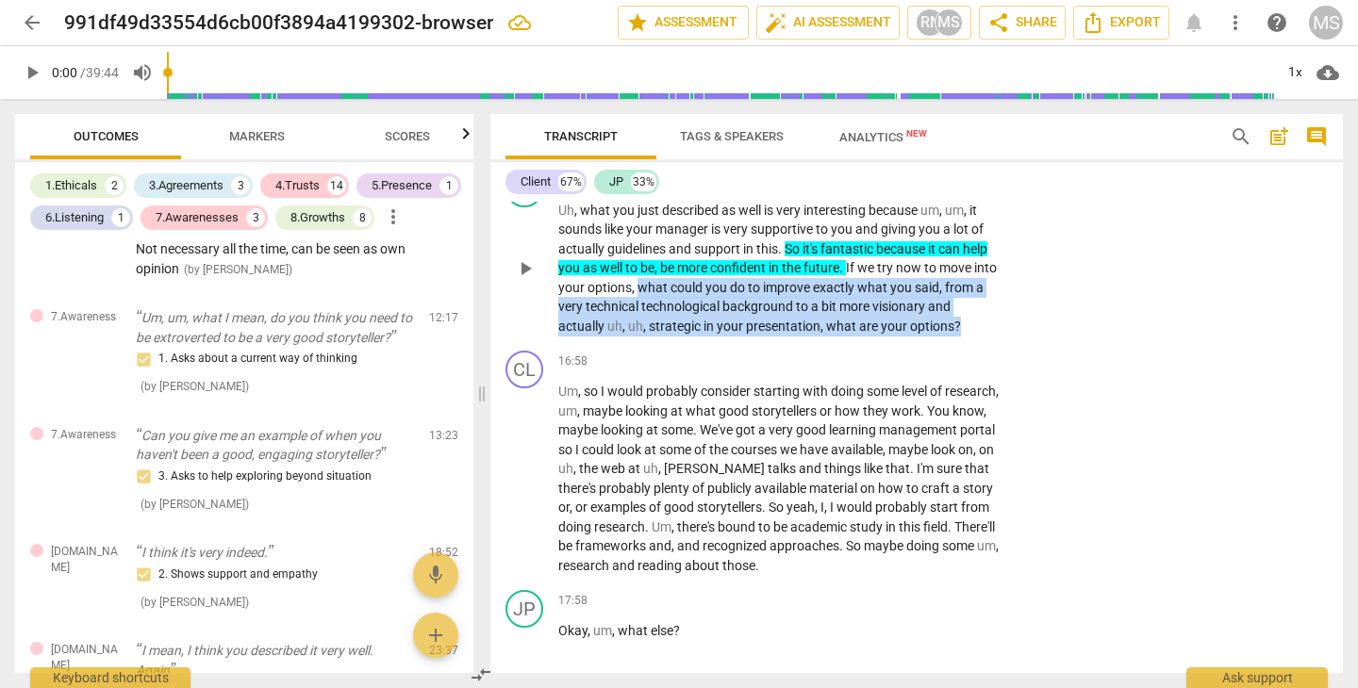
drag, startPoint x: 666, startPoint y: 234, endPoint x: 979, endPoint y: 270, distance: 315.1
click at [979, 270] on p "Uh , what you just described as well is very interesting because um , um , it s…" at bounding box center [778, 269] width 441 height 136
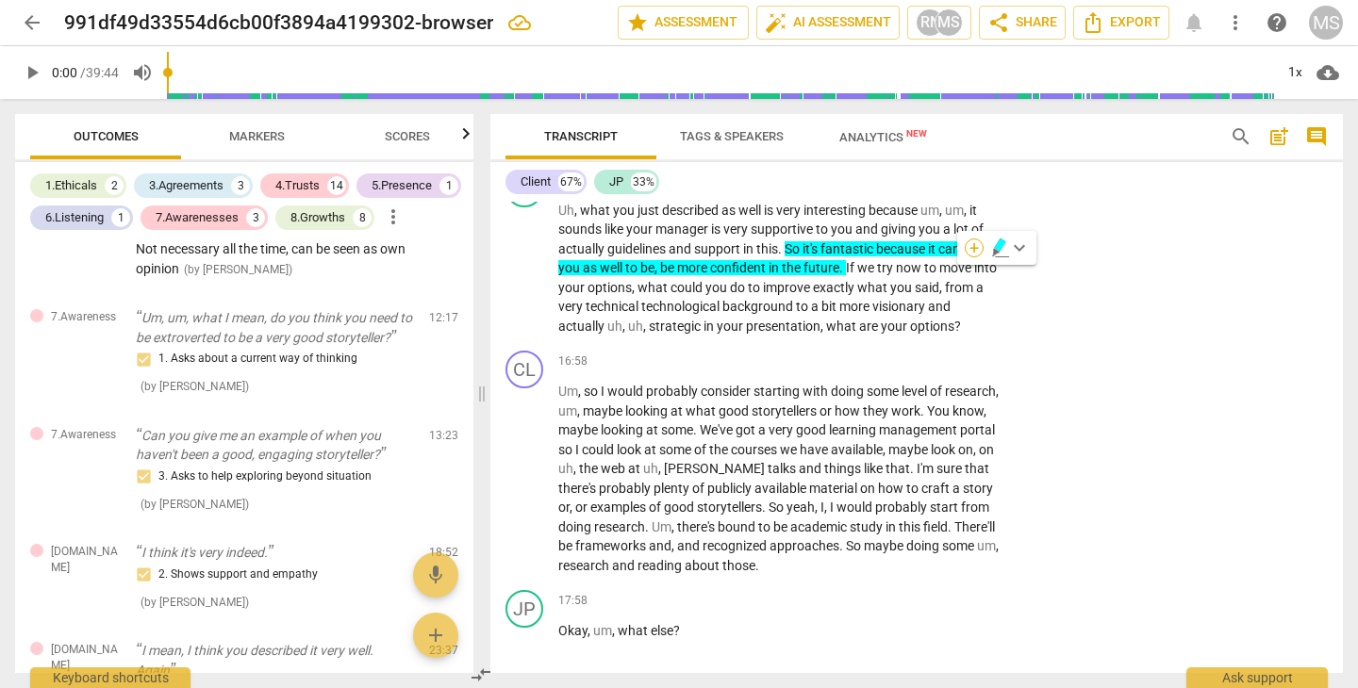
click at [977, 254] on div "+" at bounding box center [973, 248] width 19 height 19
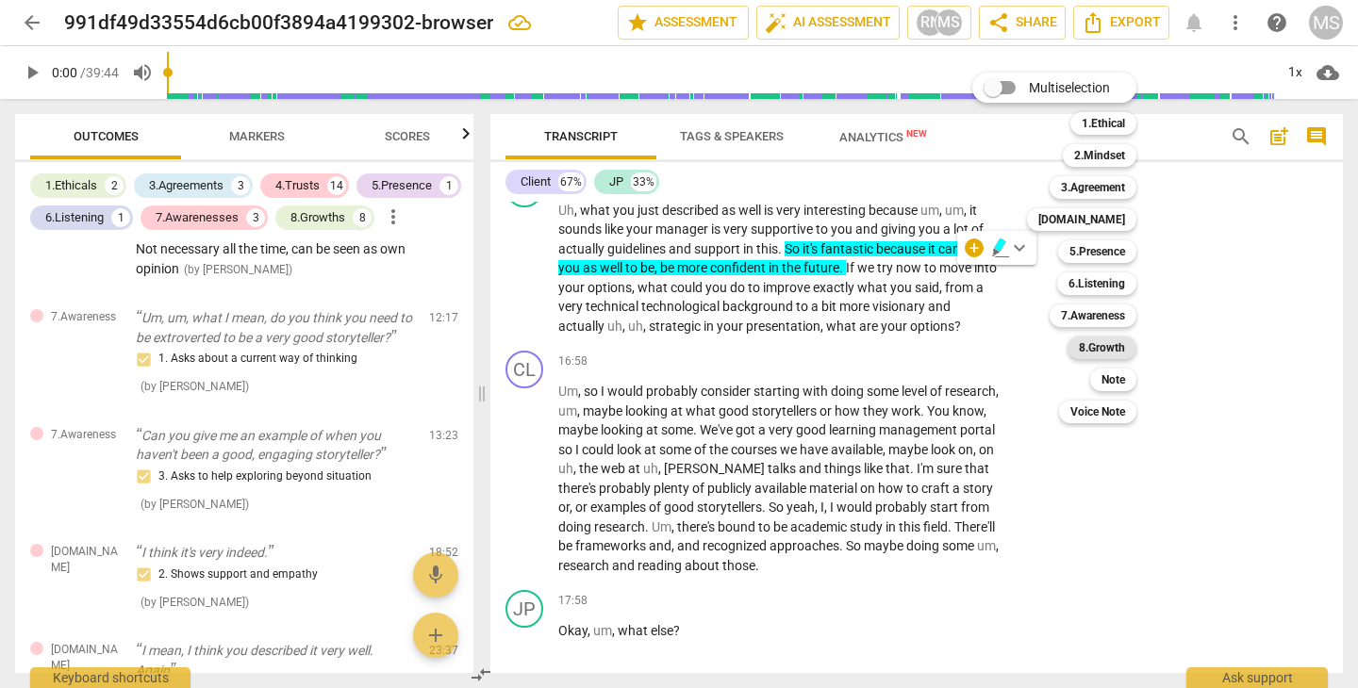
click at [1102, 346] on b "8.Growth" at bounding box center [1102, 348] width 46 height 23
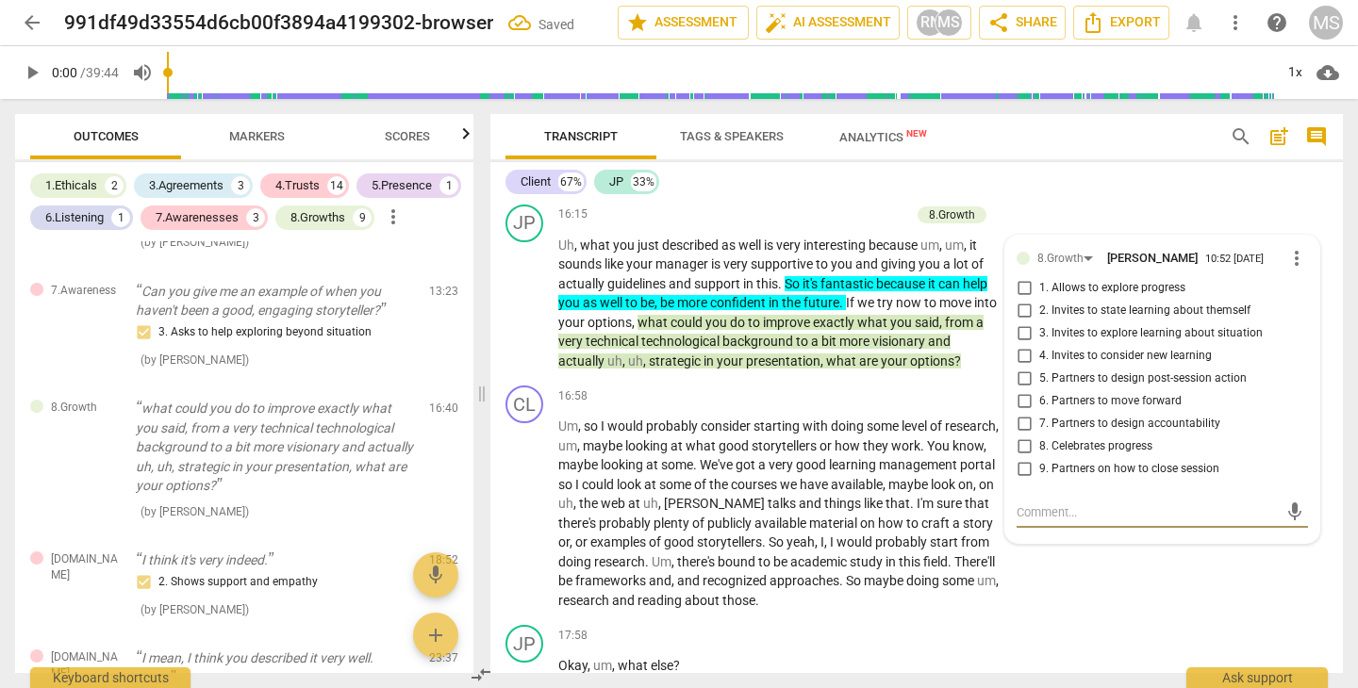
scroll to position [5139, 0]
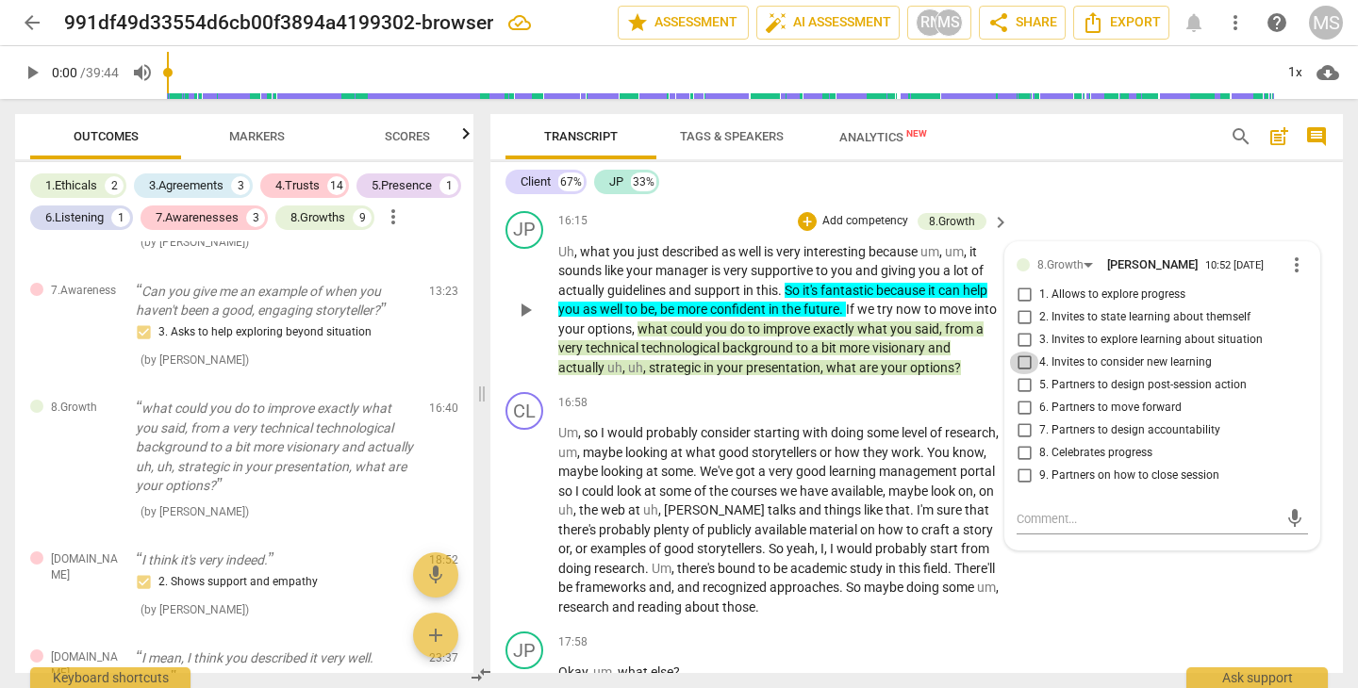
click at [1023, 352] on input "4. Invites to consider new learning" at bounding box center [1024, 363] width 30 height 23
checkbox input "true"
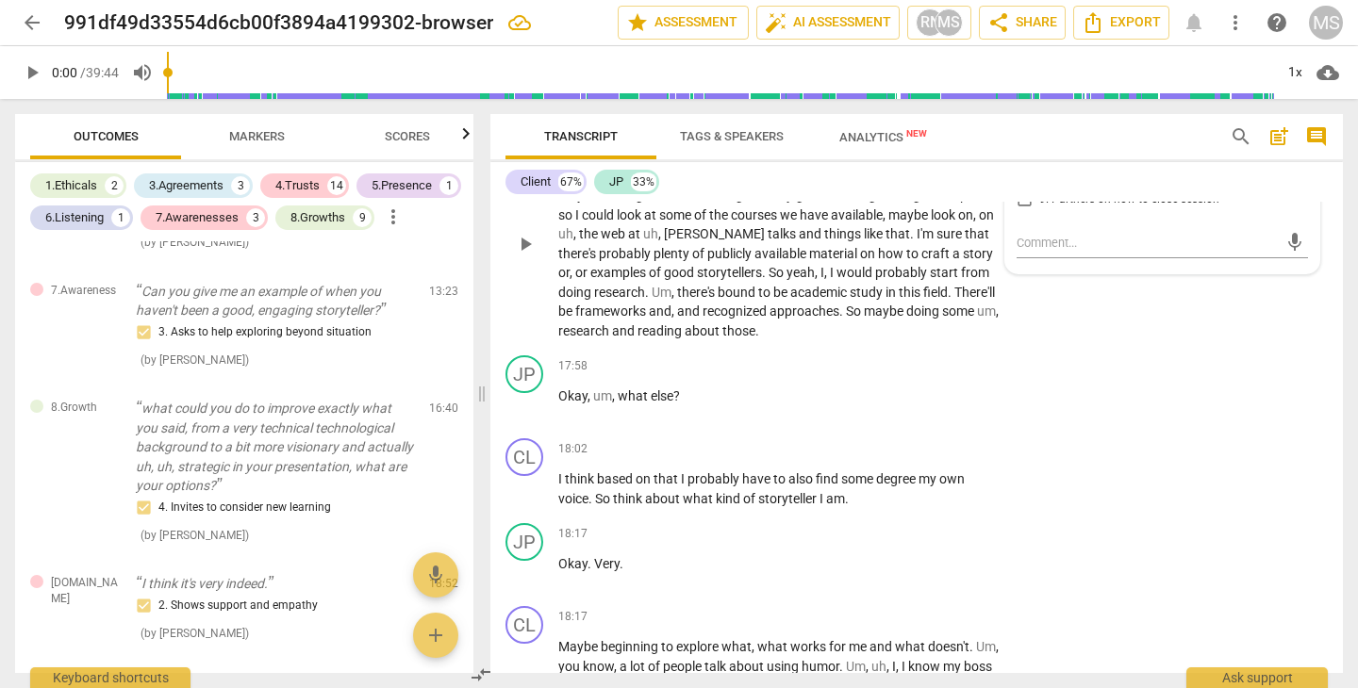
scroll to position [5416, 0]
drag, startPoint x: 616, startPoint y: 337, endPoint x: 695, endPoint y: 336, distance: 79.2
click at [695, 386] on p "Okay , um , what else ?" at bounding box center [778, 396] width 441 height 20
click at [913, 357] on p "Add competency" at bounding box center [942, 365] width 90 height 17
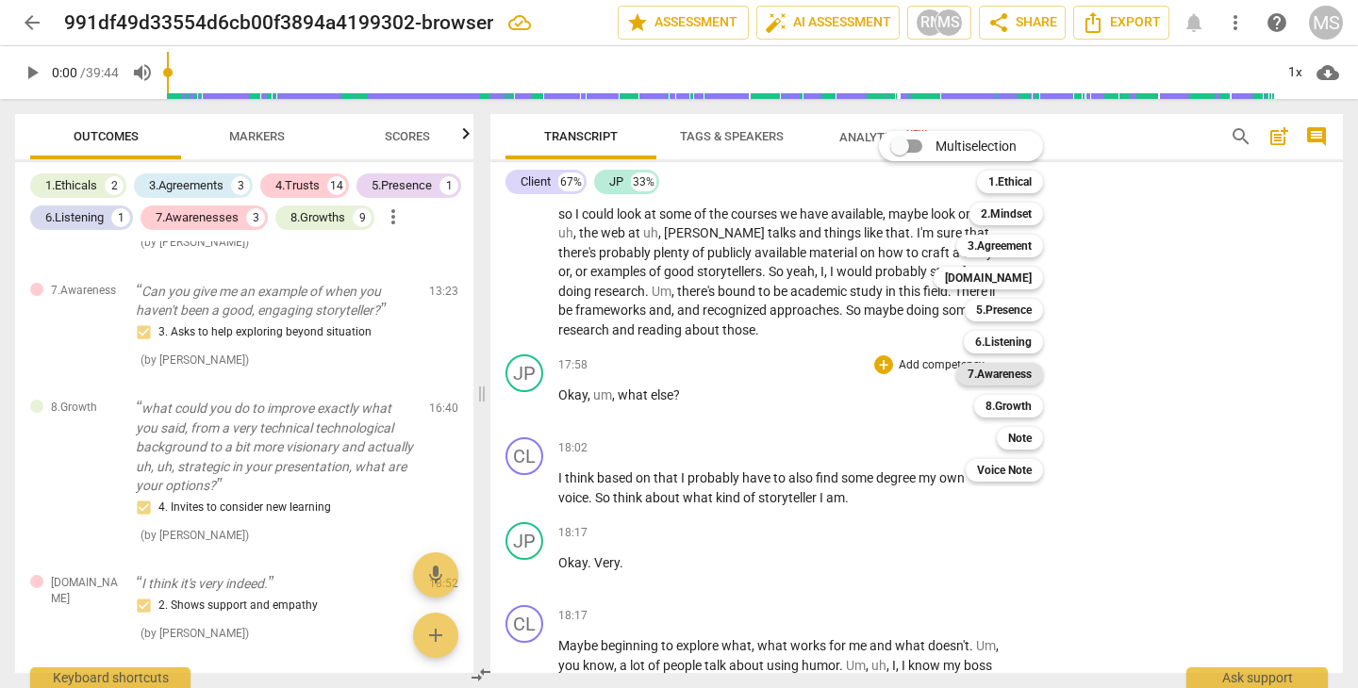
click at [1001, 371] on b "7.Awareness" at bounding box center [999, 374] width 64 height 23
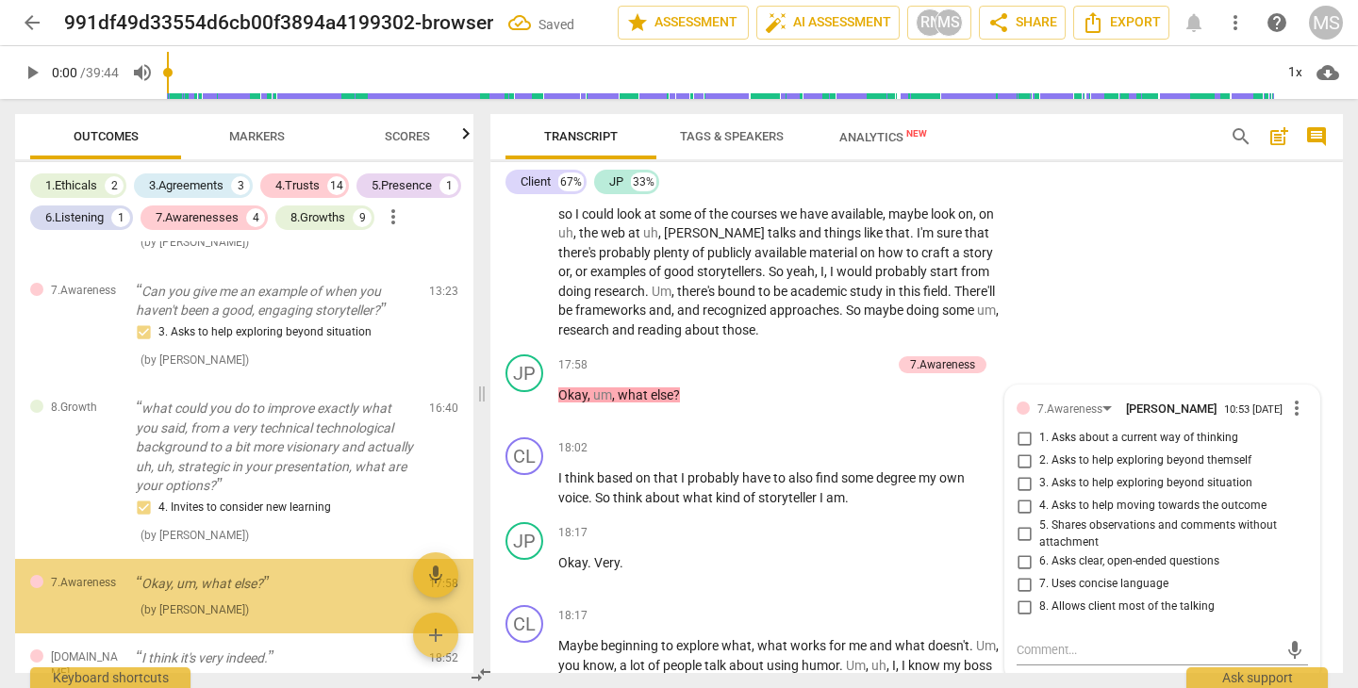
scroll to position [1517, 0]
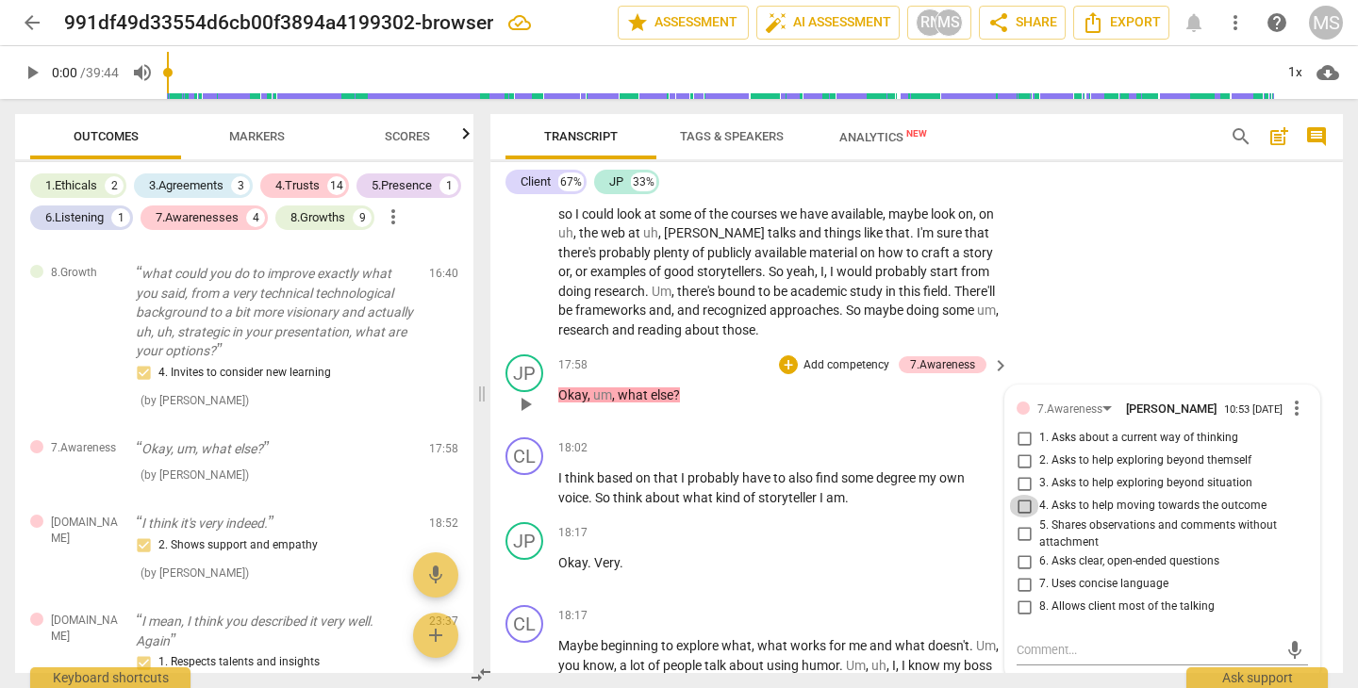
click at [1019, 495] on input "4. Asks to help moving towards the outcome" at bounding box center [1024, 506] width 30 height 23
checkbox input "true"
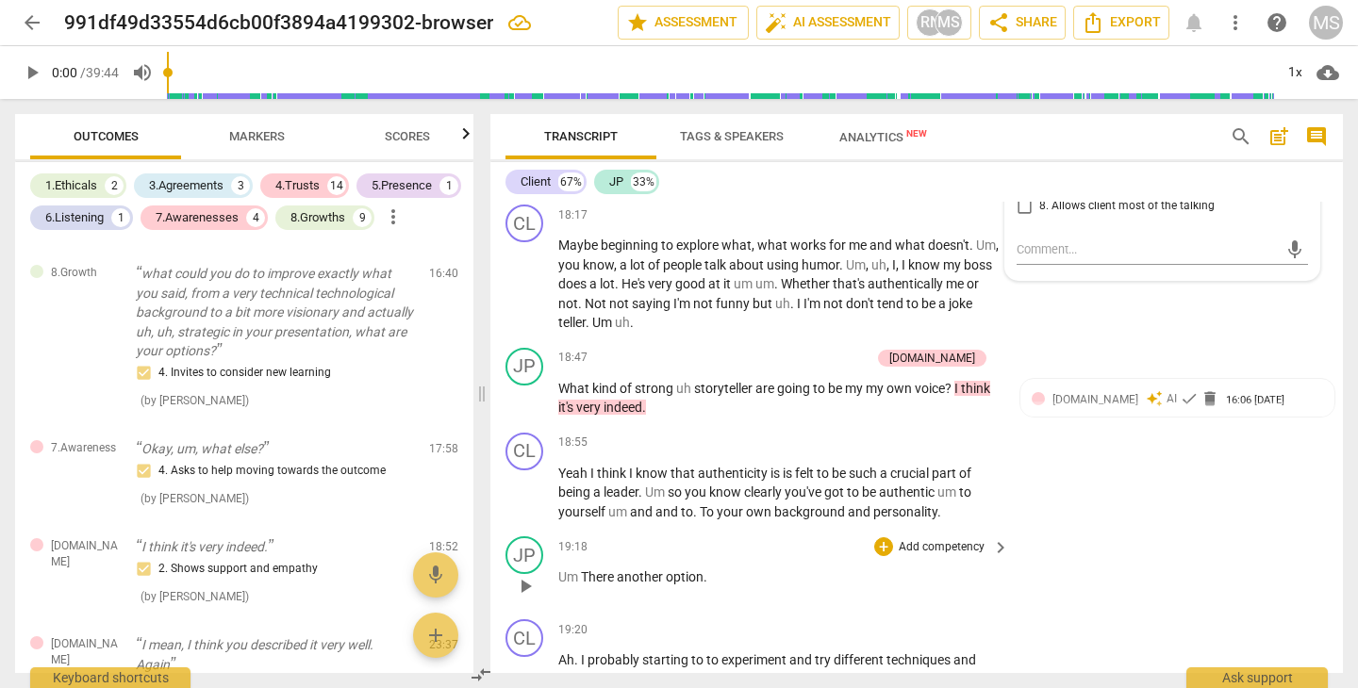
scroll to position [5819, 0]
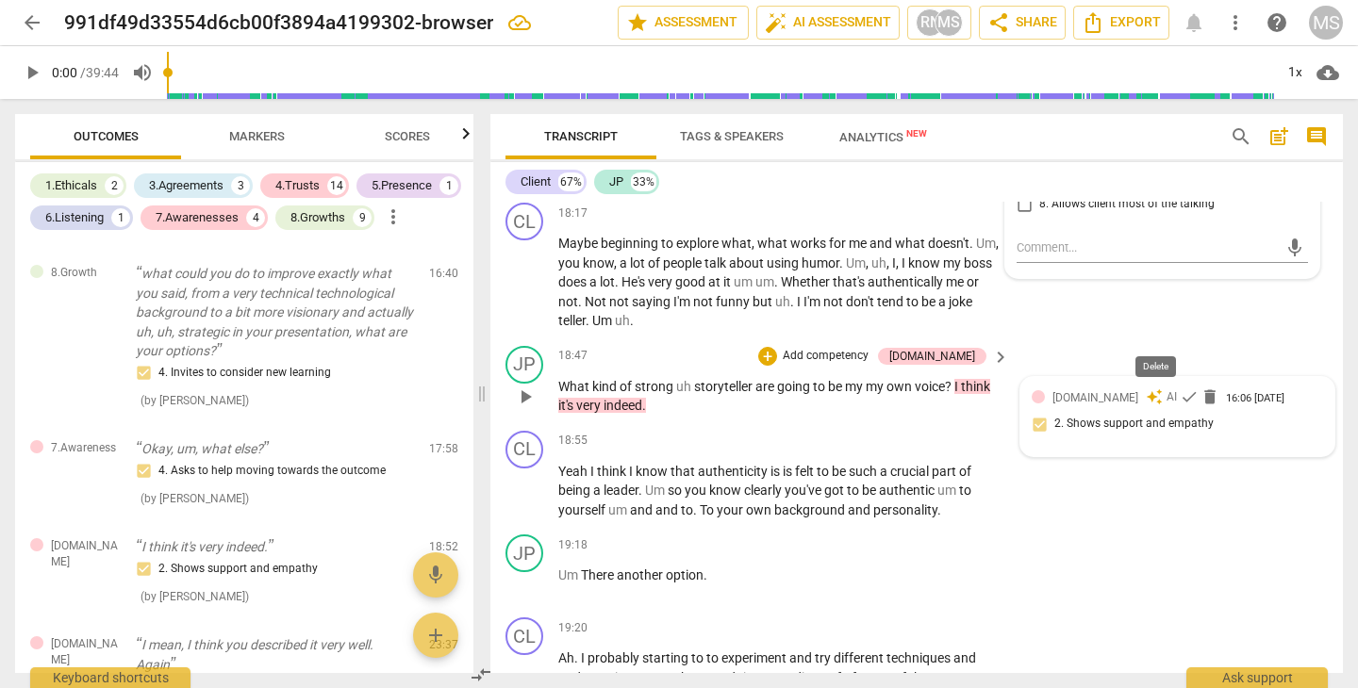
click at [1200, 387] on span "delete" at bounding box center [1209, 396] width 19 height 19
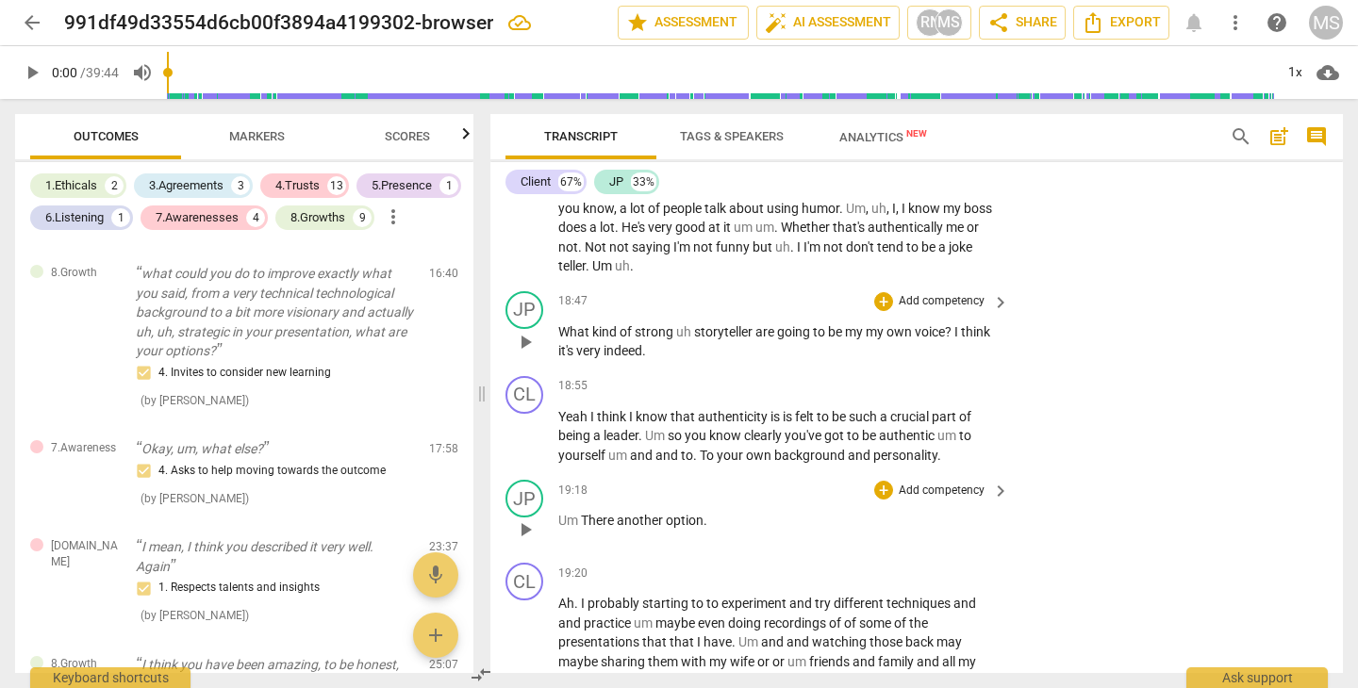
scroll to position [5875, 0]
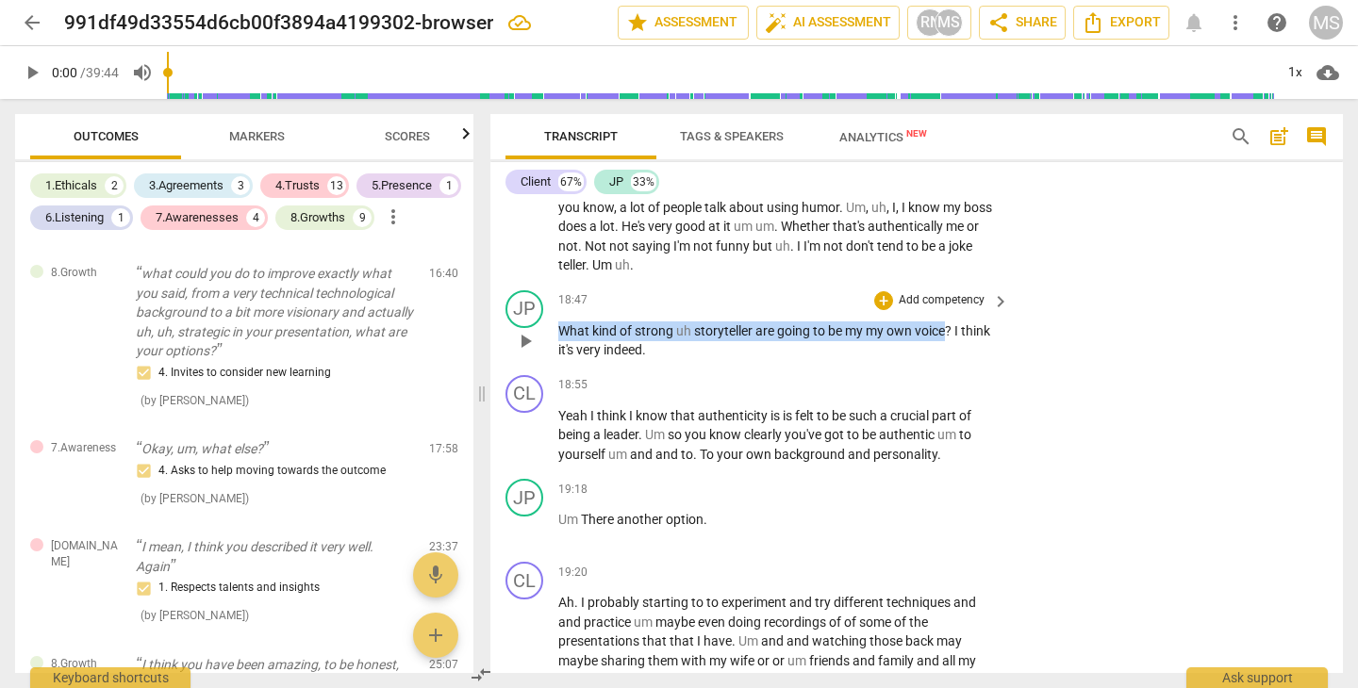
drag, startPoint x: 559, startPoint y: 267, endPoint x: 950, endPoint y: 274, distance: 391.3
click at [950, 321] on p "What kind of strong uh storyteller are going to be my my own voice ? I think it…" at bounding box center [778, 340] width 441 height 39
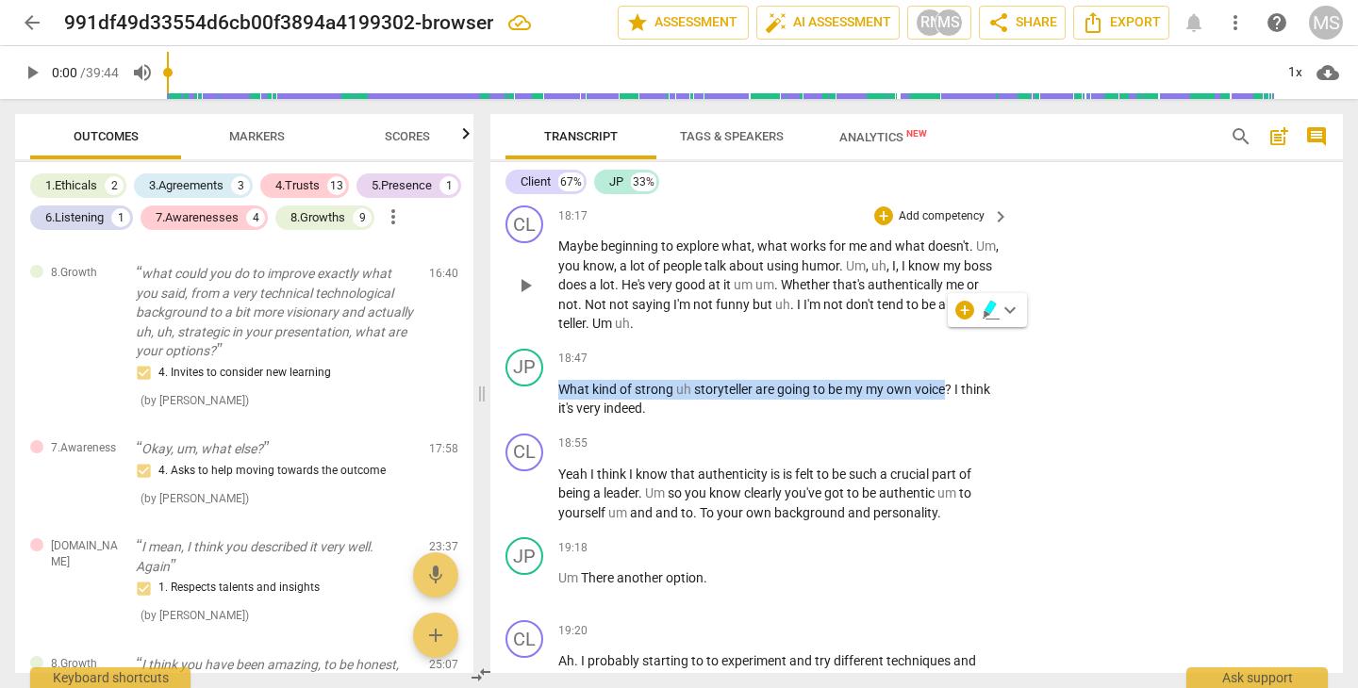
scroll to position [5827, 0]
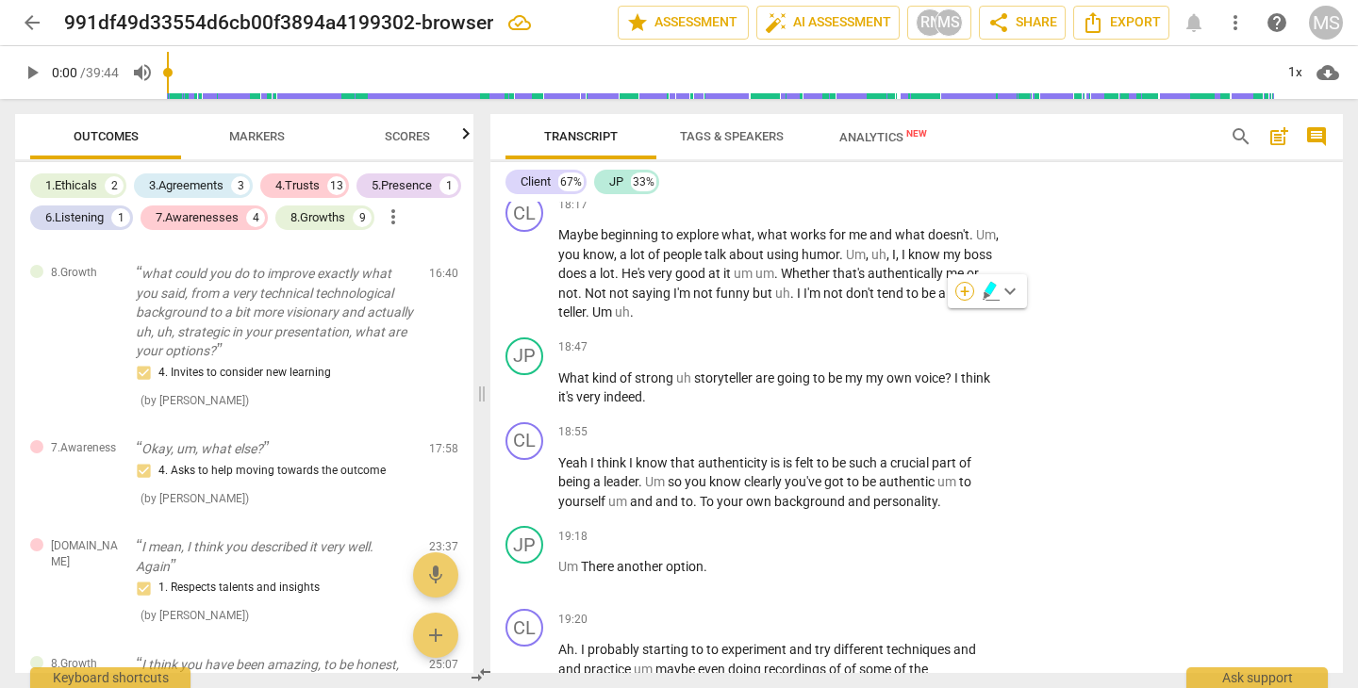
click at [961, 290] on div "+" at bounding box center [964, 291] width 19 height 19
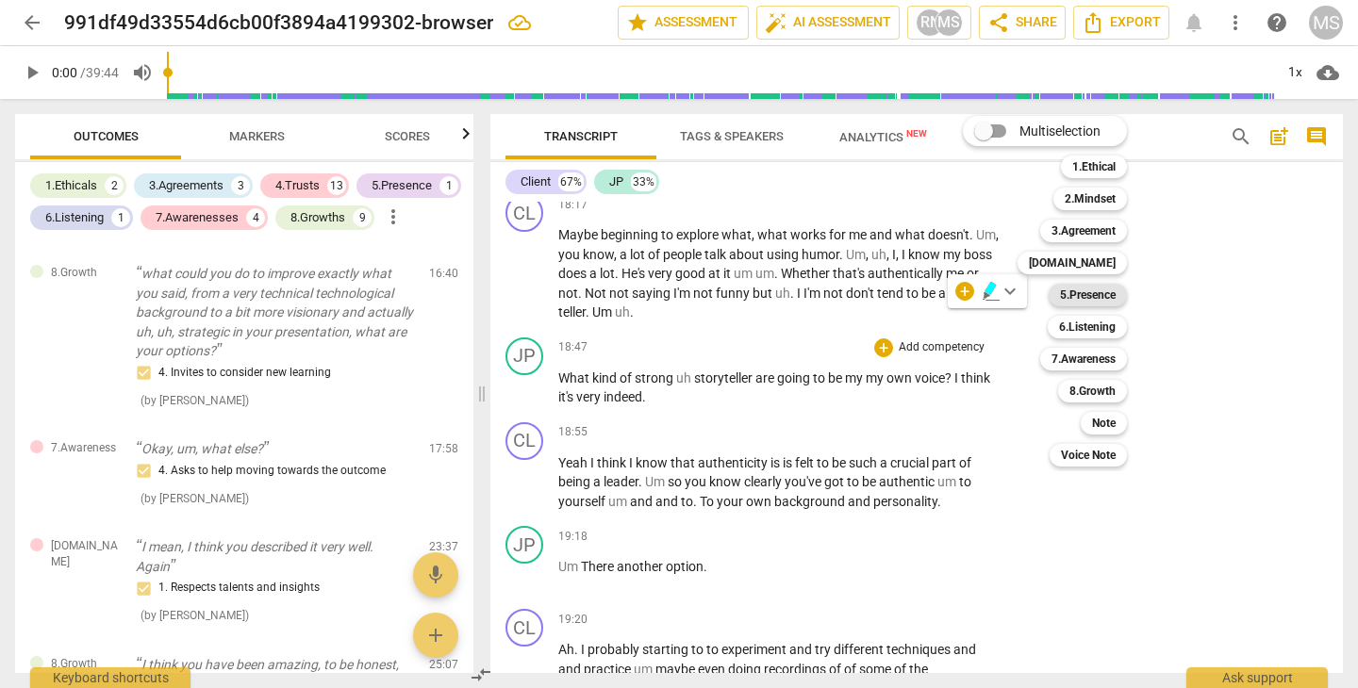
click at [1082, 296] on b "5.Presence" at bounding box center [1088, 295] width 56 height 23
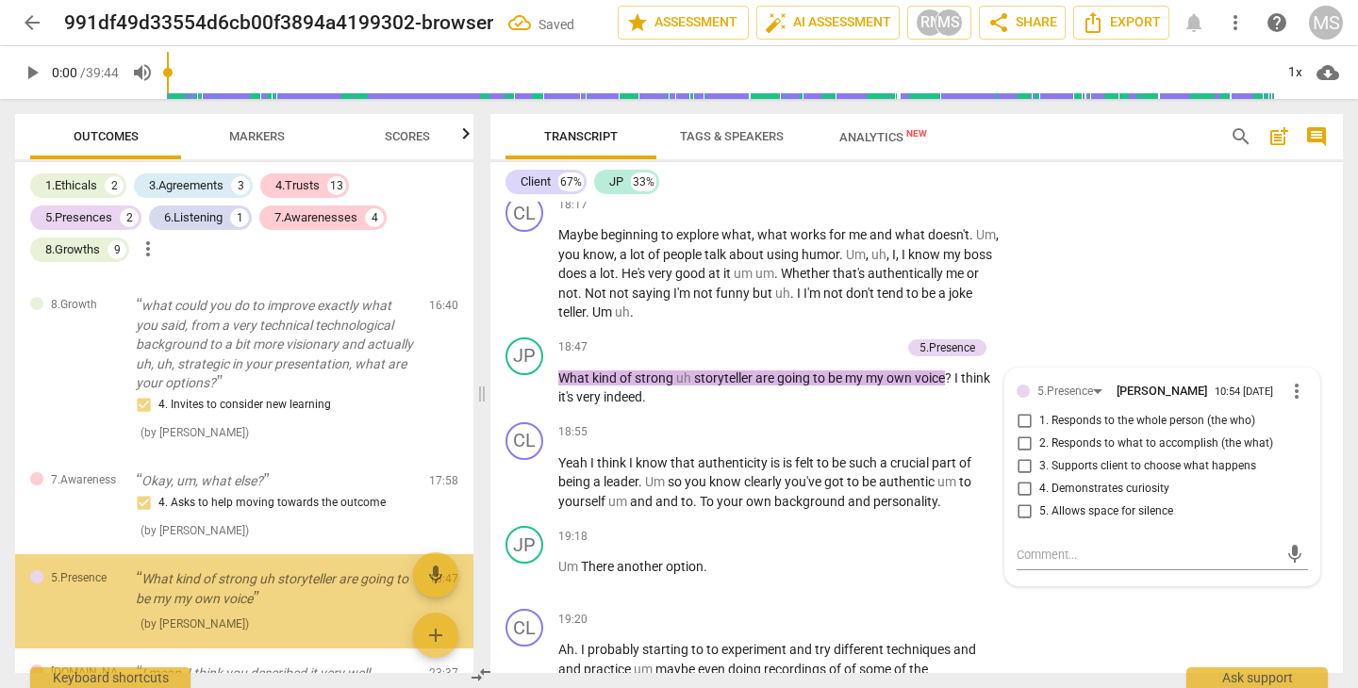
scroll to position [1640, 0]
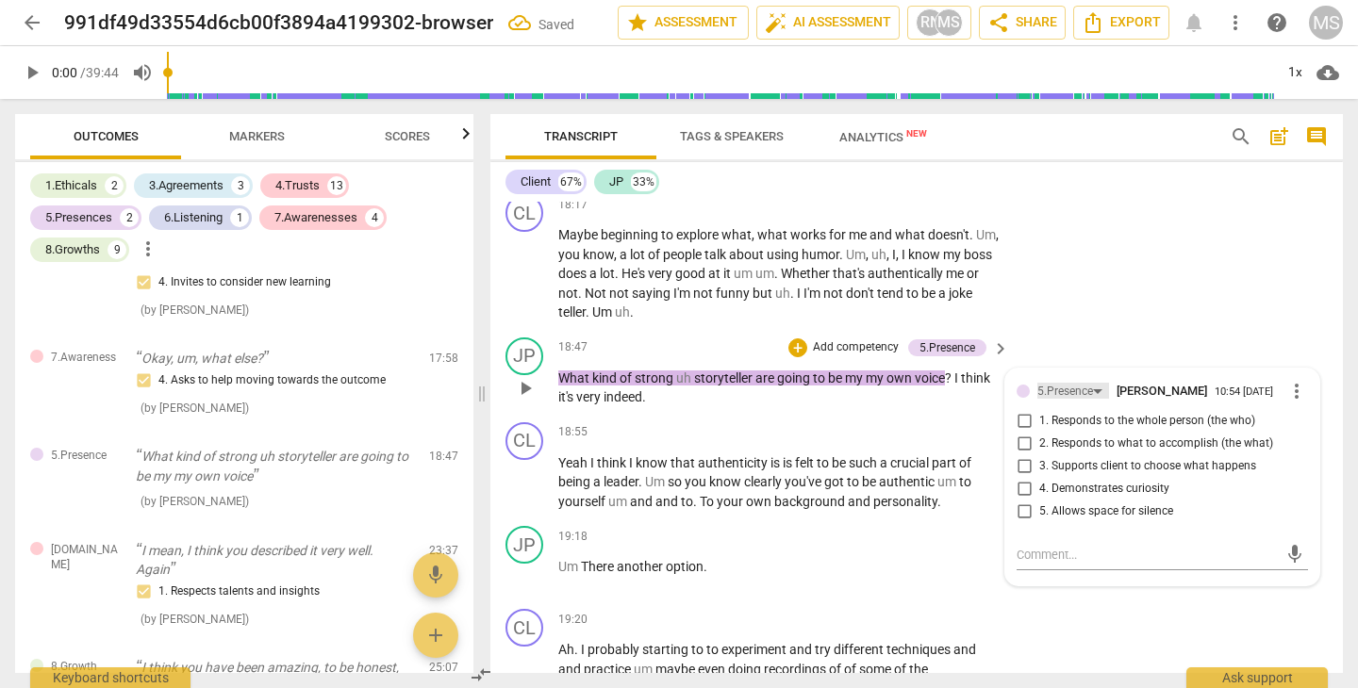
click at [1098, 383] on div "5.Presence" at bounding box center [1073, 391] width 72 height 16
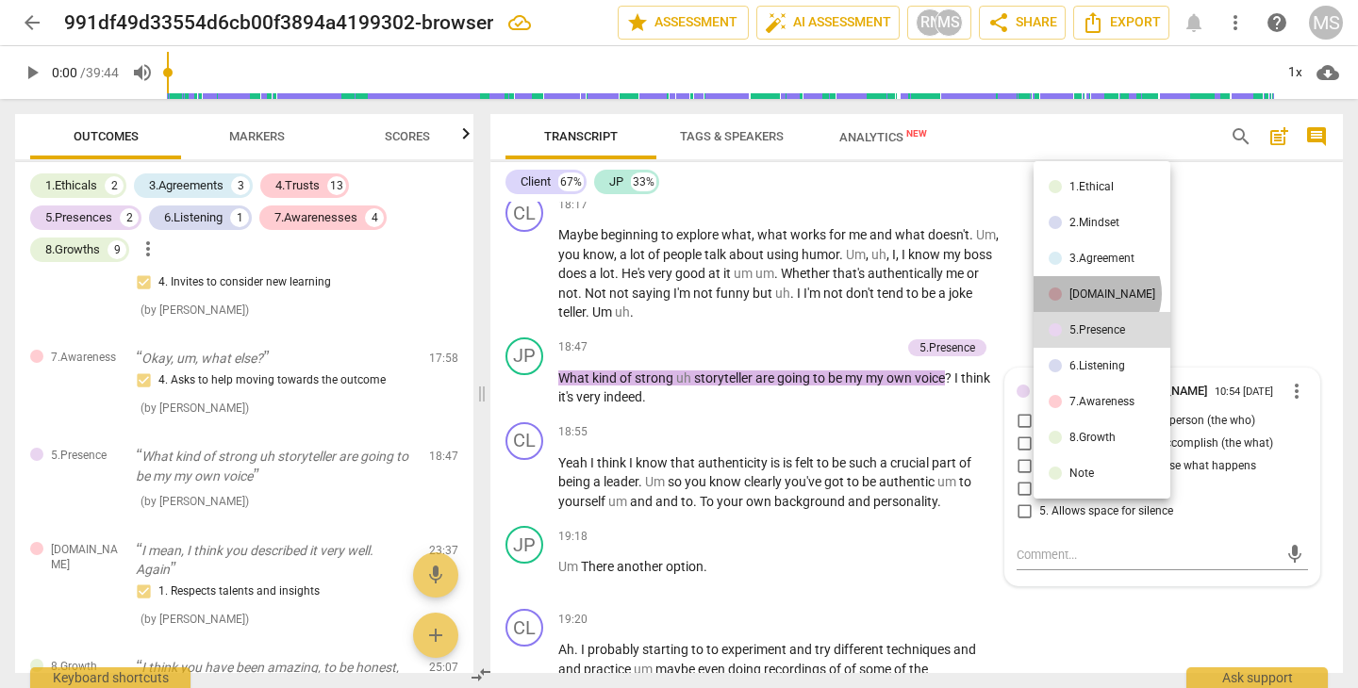
click at [1096, 293] on div "[DOMAIN_NAME]" at bounding box center [1112, 293] width 86 height 11
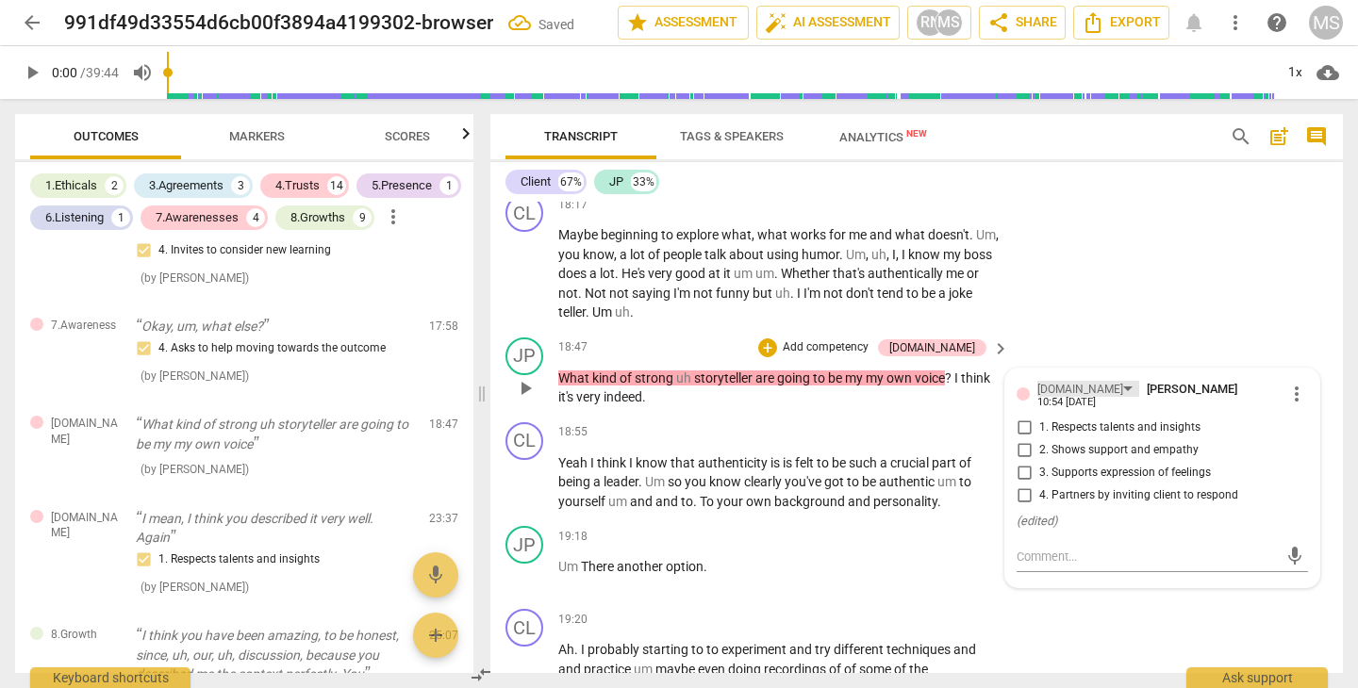
click at [1080, 381] on div "[DOMAIN_NAME]" at bounding box center [1088, 389] width 102 height 16
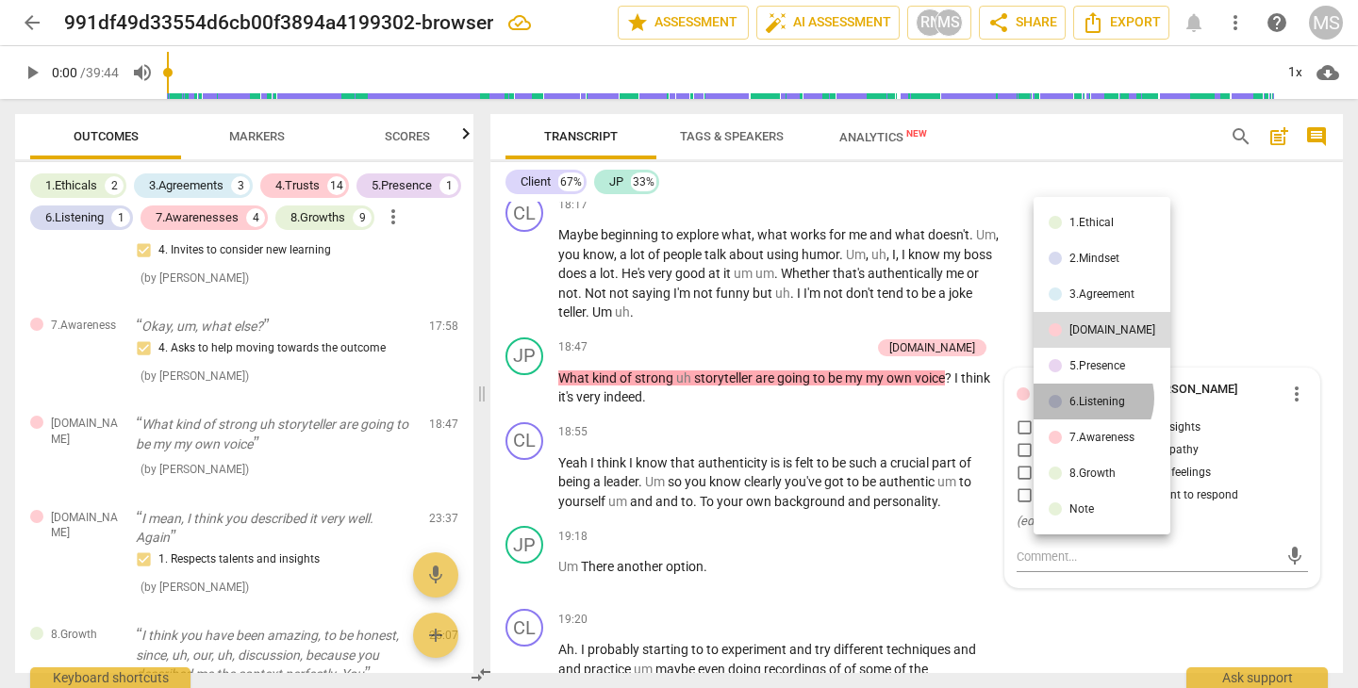
click at [1087, 398] on div "6.Listening" at bounding box center [1097, 401] width 56 height 11
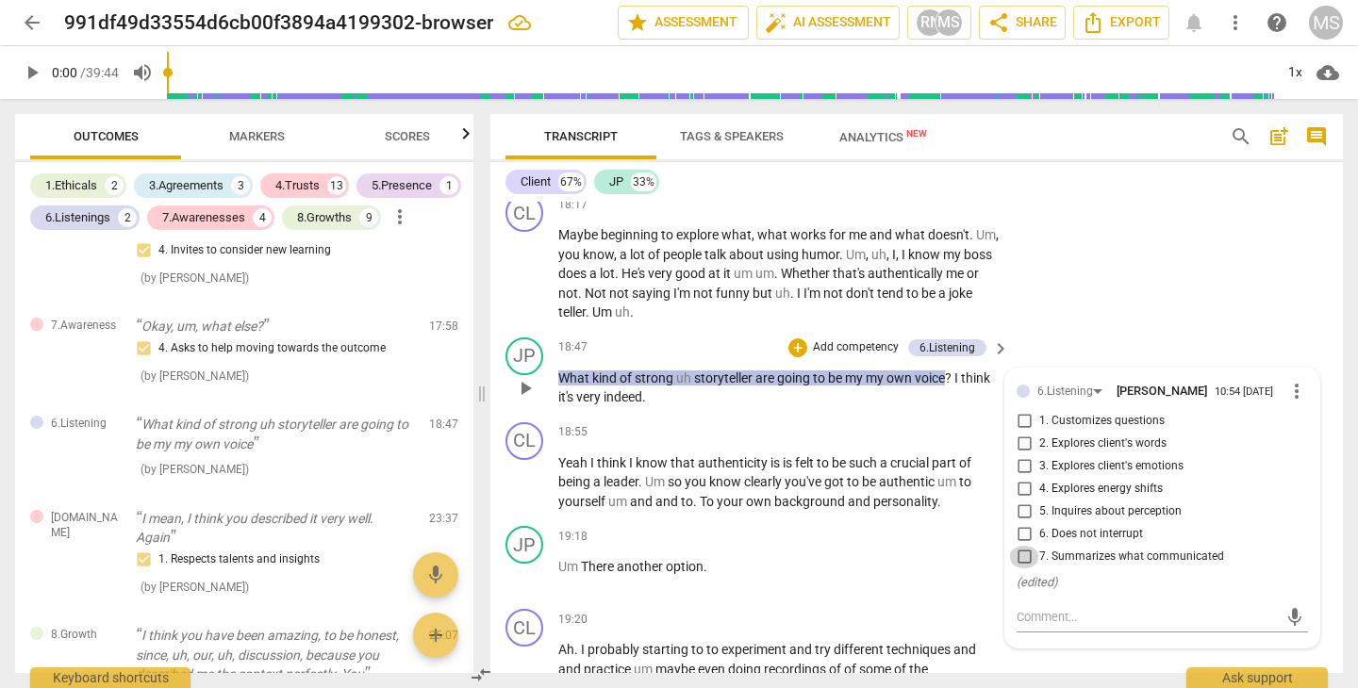
click at [1022, 546] on input "7. Summarizes what communicated" at bounding box center [1024, 557] width 30 height 23
checkbox input "true"
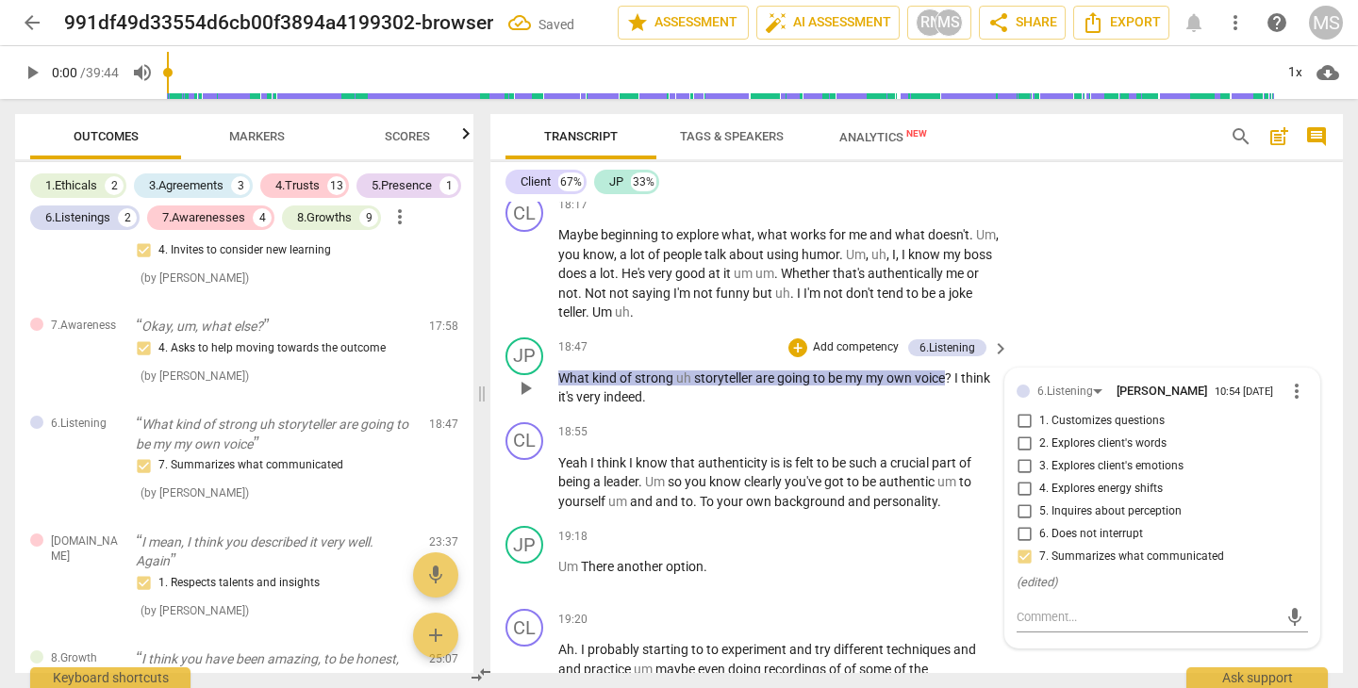
click at [1117, 330] on div "JP play_arrow pause 18:47 + Add competency 6.Listening keyboard_arrow_right Wha…" at bounding box center [916, 372] width 852 height 85
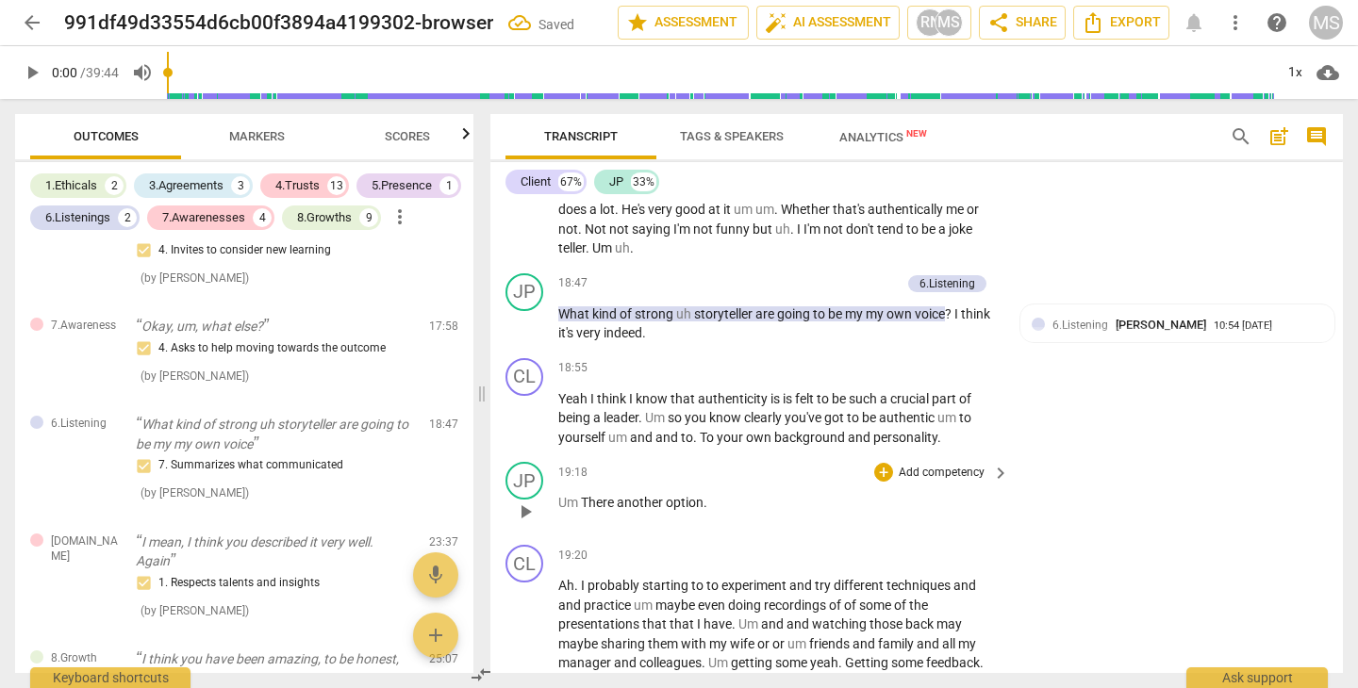
scroll to position [5893, 0]
drag, startPoint x: 701, startPoint y: 331, endPoint x: 766, endPoint y: 332, distance: 66.0
click at [766, 389] on span "authenticity" at bounding box center [734, 396] width 73 height 15
click at [832, 306] on span "keyboard_arrow_down" at bounding box center [831, 309] width 23 height 23
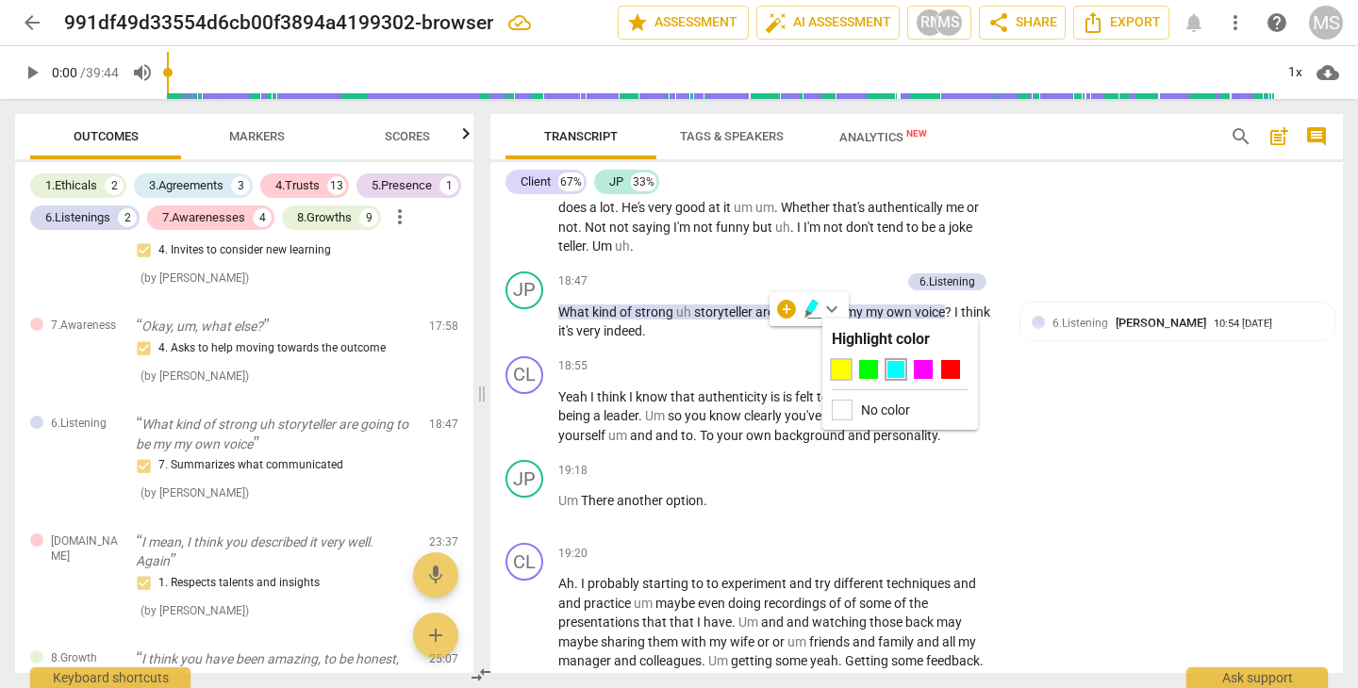
click at [843, 366] on div at bounding box center [841, 369] width 19 height 19
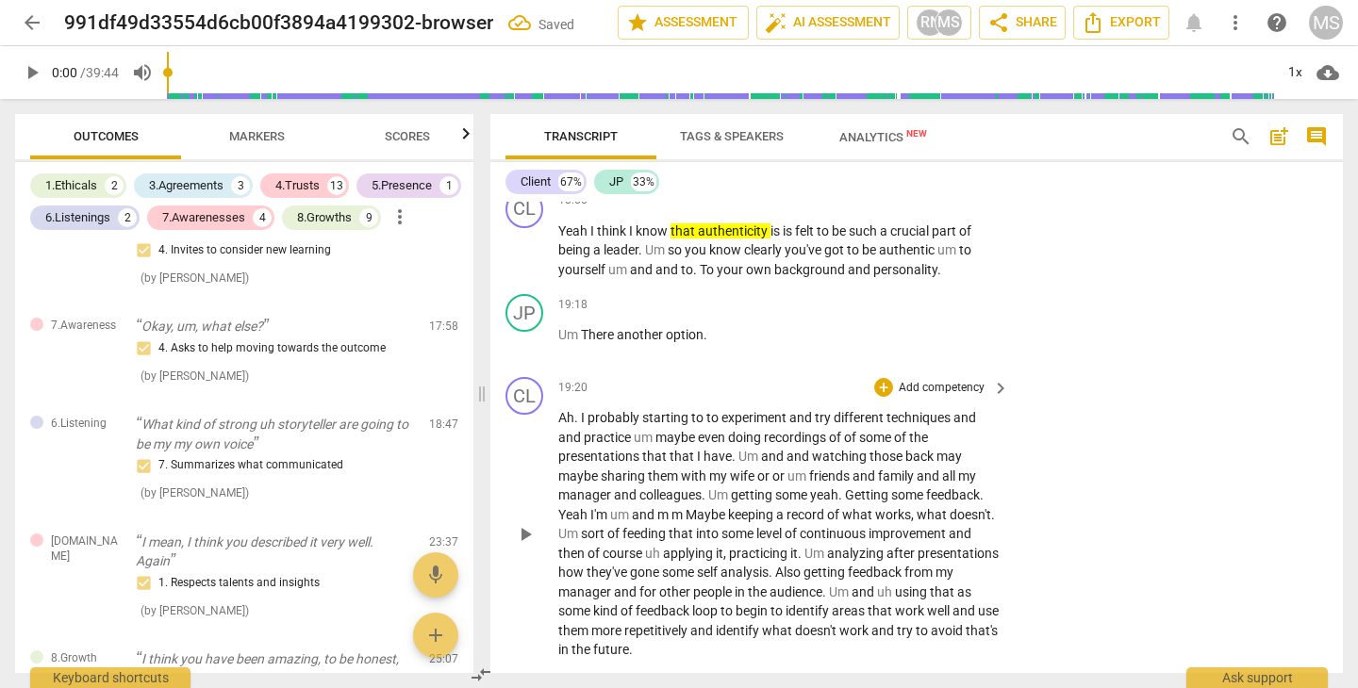
scroll to position [6057, 0]
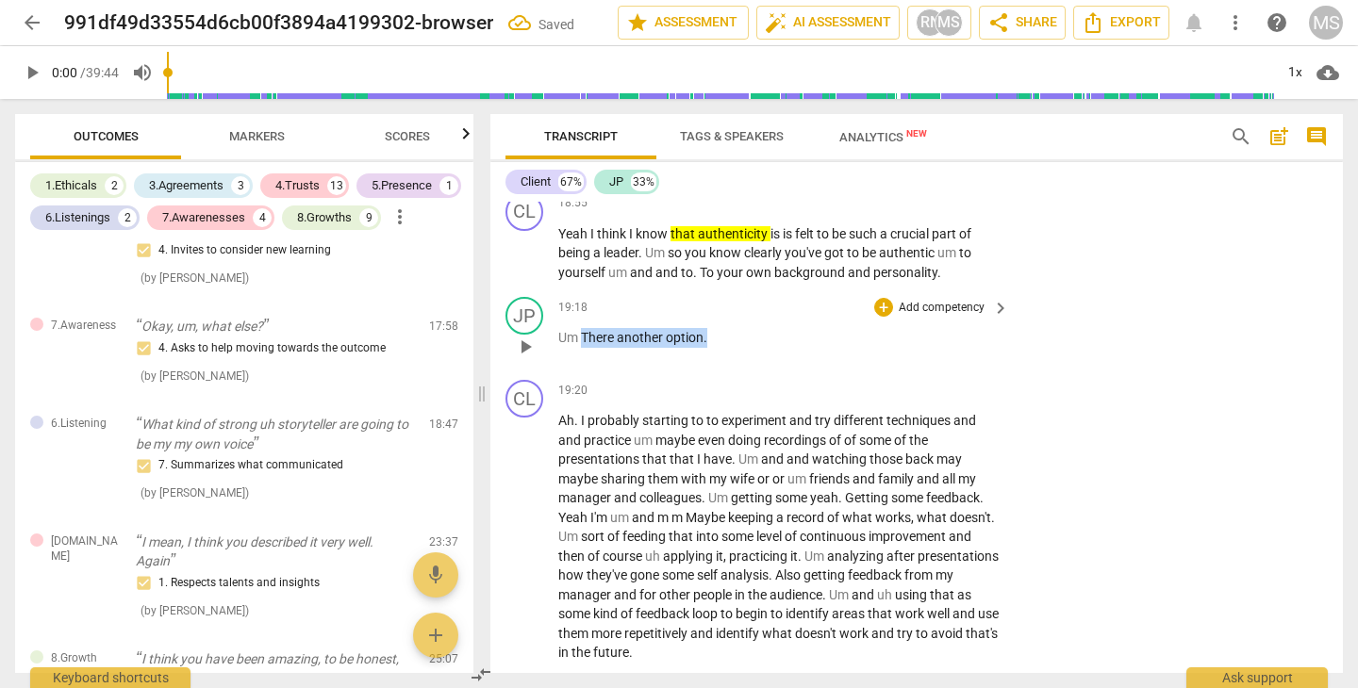
drag, startPoint x: 583, startPoint y: 272, endPoint x: 731, endPoint y: 277, distance: 148.1
click at [729, 328] on p "Um There another option ." at bounding box center [778, 338] width 441 height 20
click at [920, 300] on p "Add competency" at bounding box center [942, 308] width 90 height 17
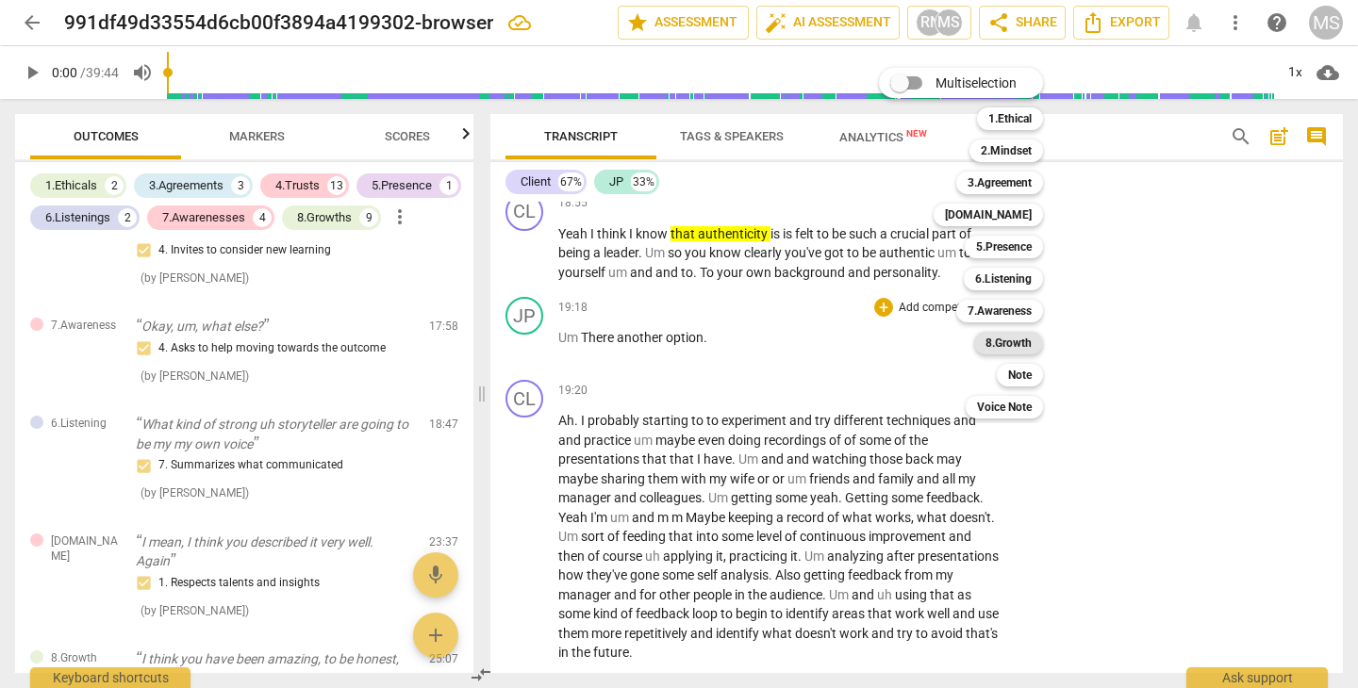
click at [997, 338] on b "8.Growth" at bounding box center [1008, 343] width 46 height 23
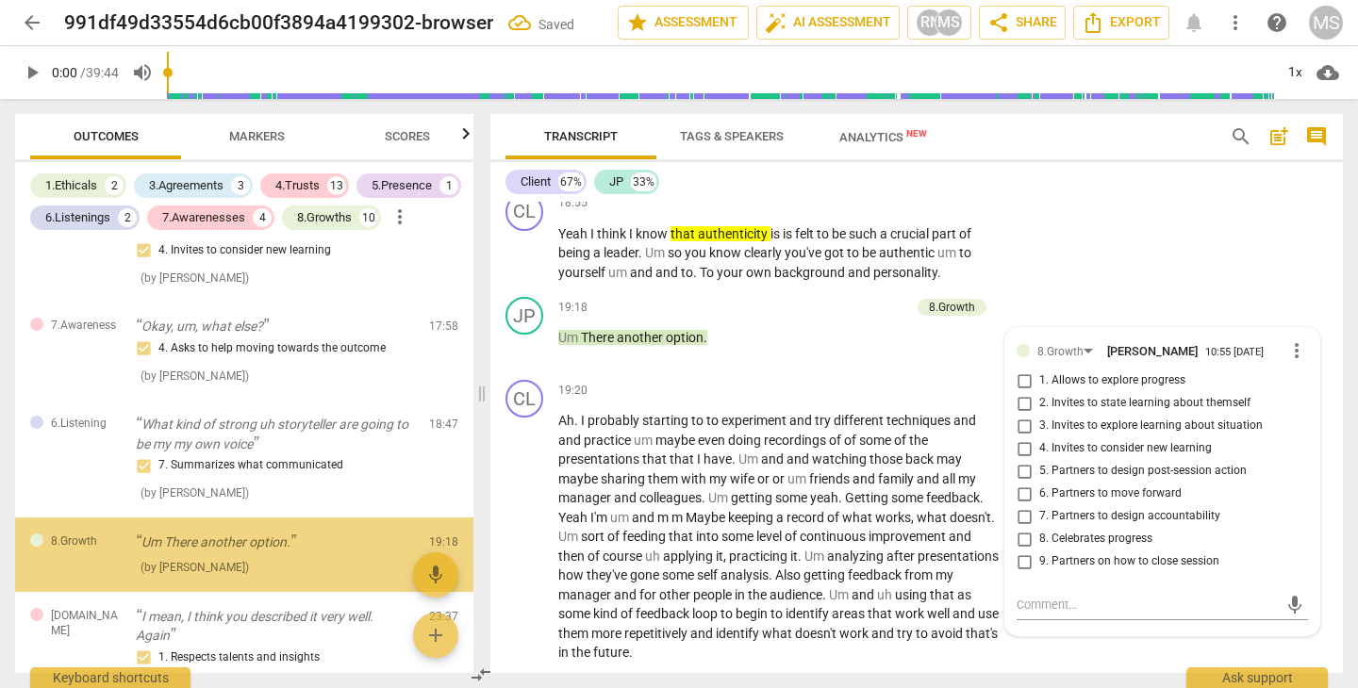
scroll to position [1730, 0]
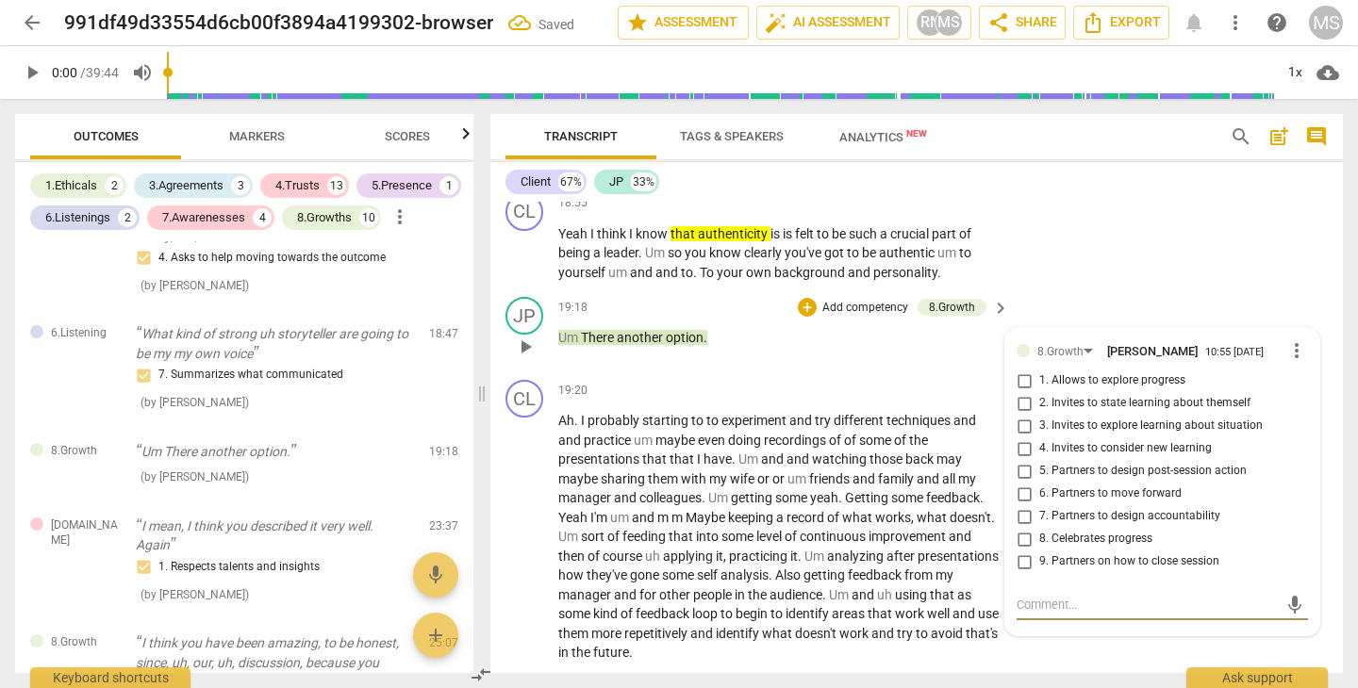
click at [1019, 437] on input "4. Invites to consider new learning" at bounding box center [1024, 448] width 30 height 23
checkbox input "true"
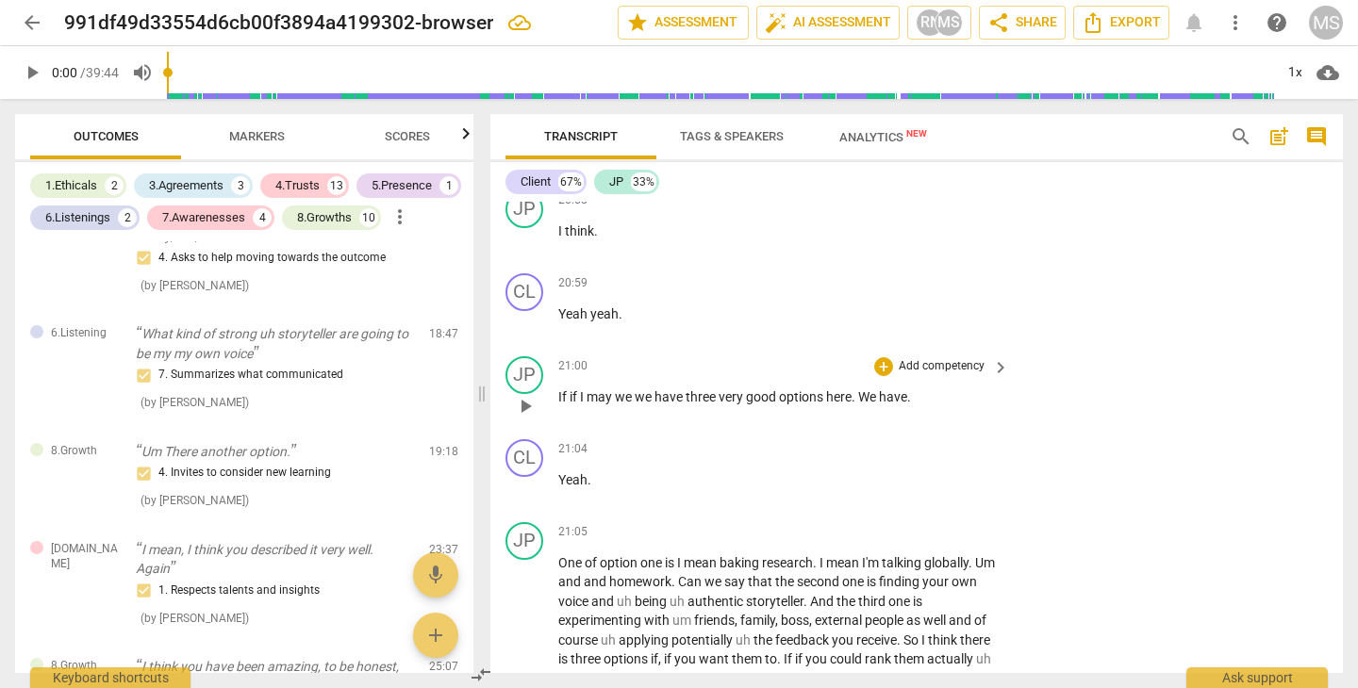
scroll to position [6715, 0]
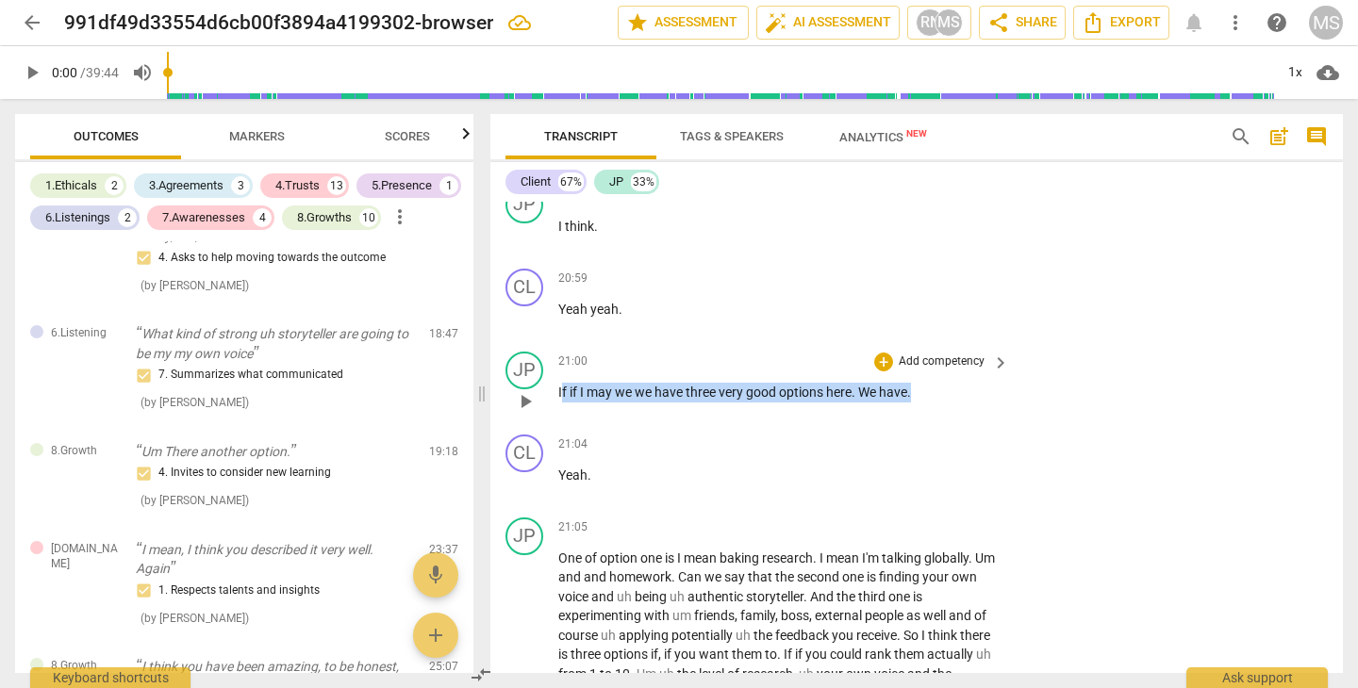
drag, startPoint x: 560, startPoint y: 320, endPoint x: 857, endPoint y: 329, distance: 297.1
click at [857, 383] on p "If if I may we we have three very good options here . We have ." at bounding box center [778, 393] width 441 height 20
click at [970, 298] on span "keyboard_arrow_down" at bounding box center [975, 297] width 23 height 23
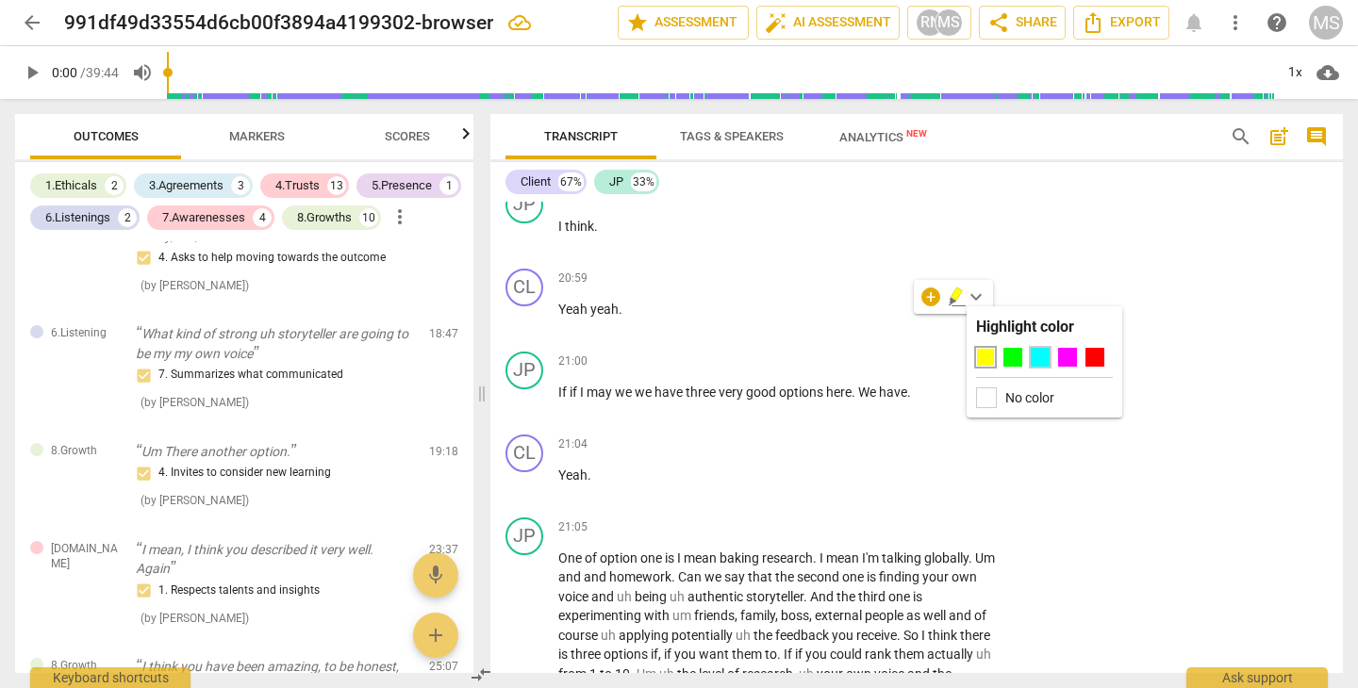
click at [1036, 354] on div at bounding box center [1039, 357] width 19 height 19
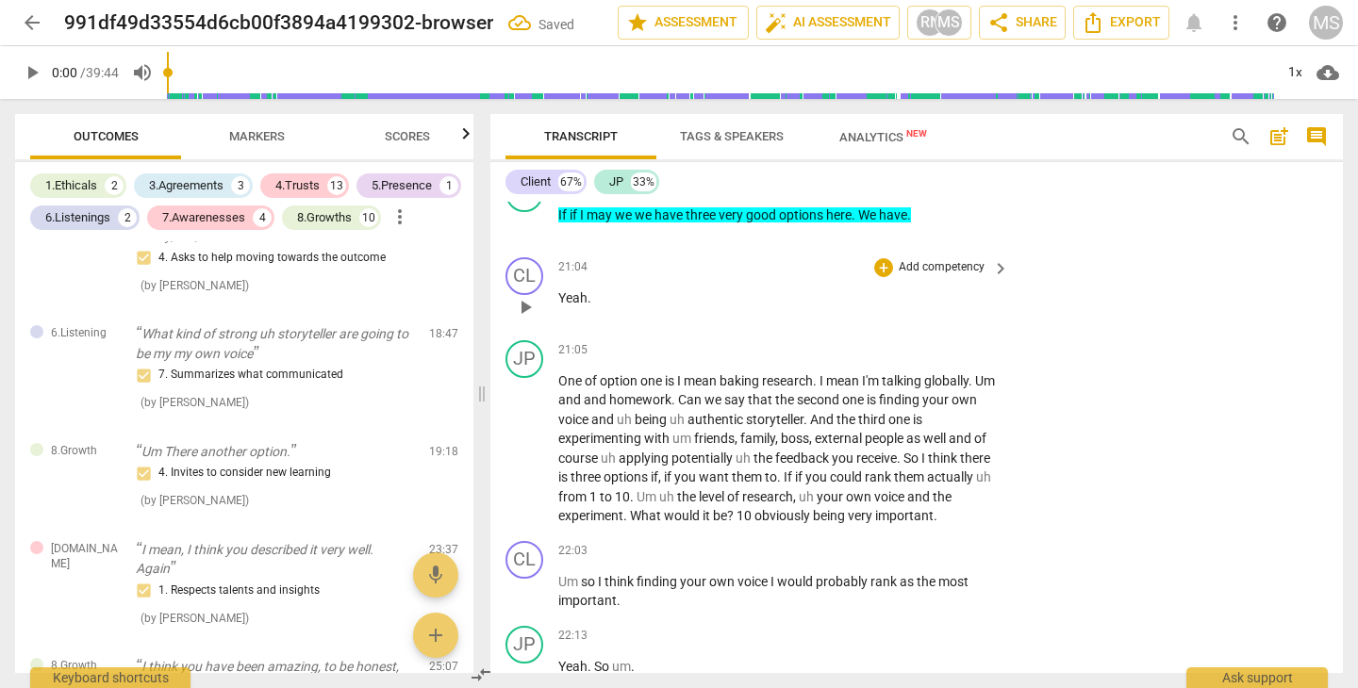
scroll to position [6894, 0]
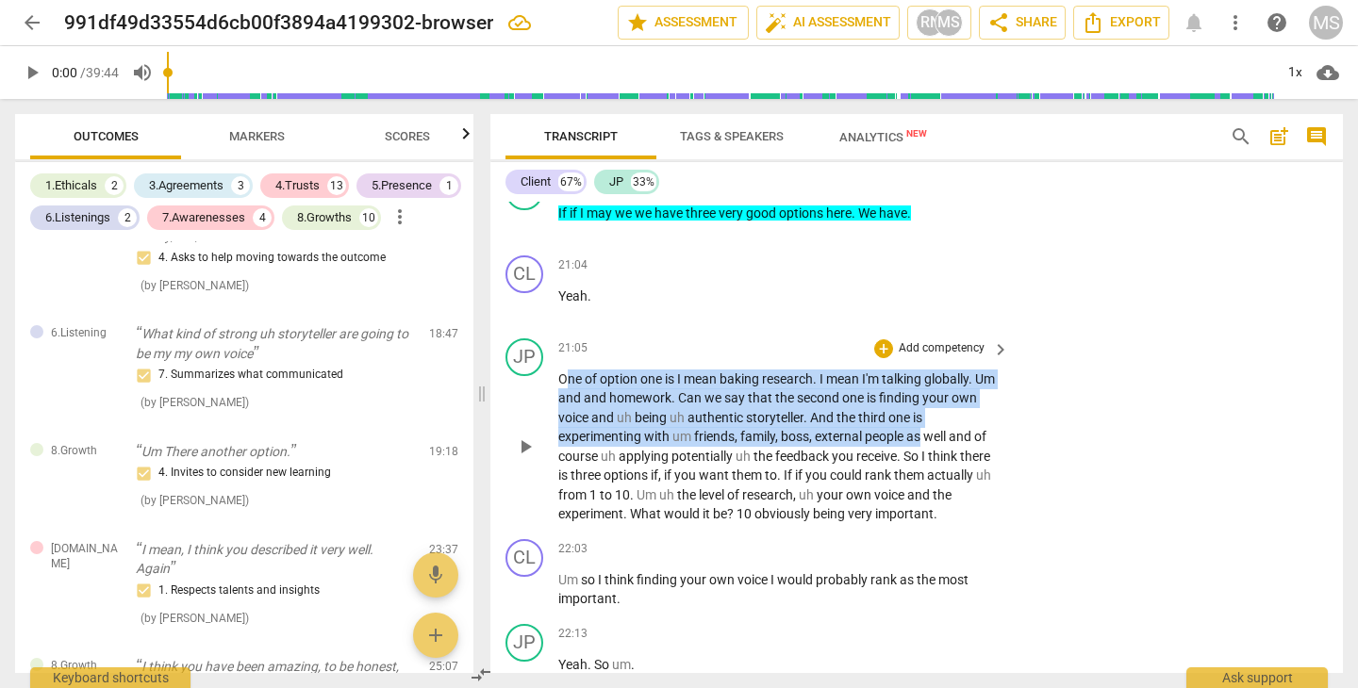
drag, startPoint x: 563, startPoint y: 306, endPoint x: 924, endPoint y: 357, distance: 364.7
click at [924, 370] on p "One of option one is I mean baking research . I mean I'm talking globally . Um …" at bounding box center [778, 447] width 441 height 155
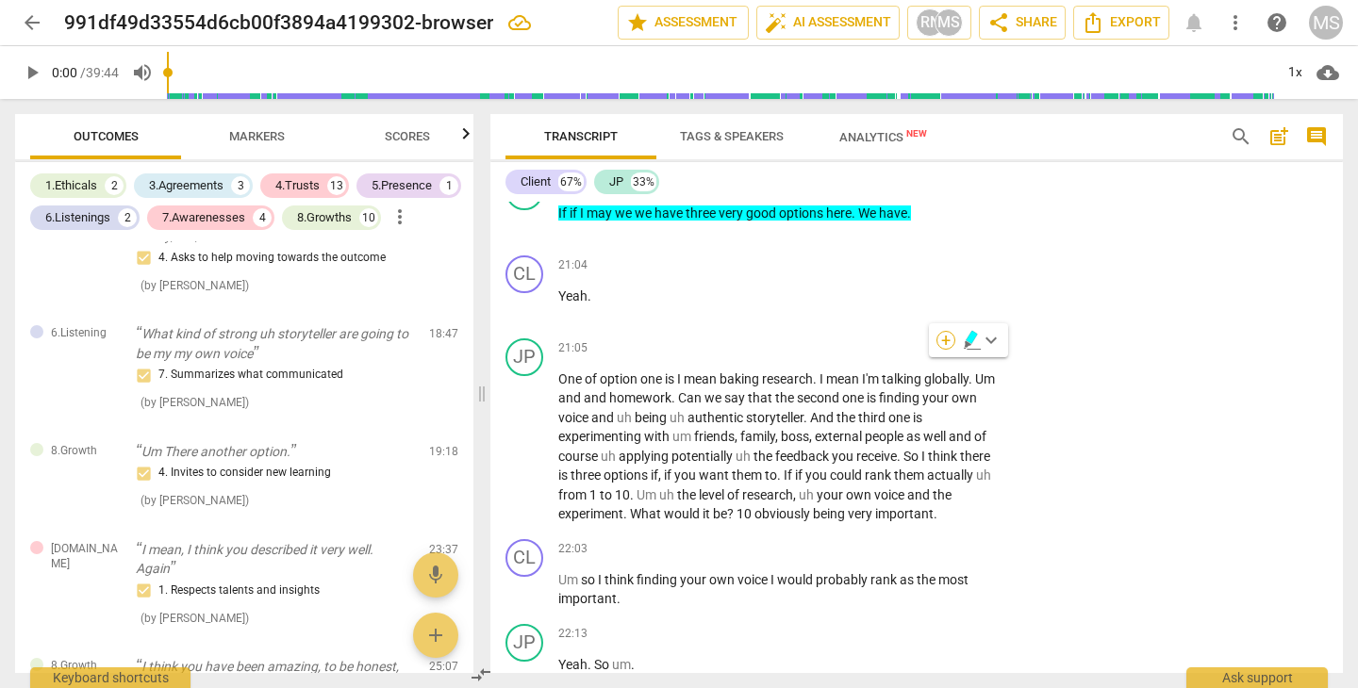
click at [946, 340] on div "+" at bounding box center [945, 340] width 19 height 19
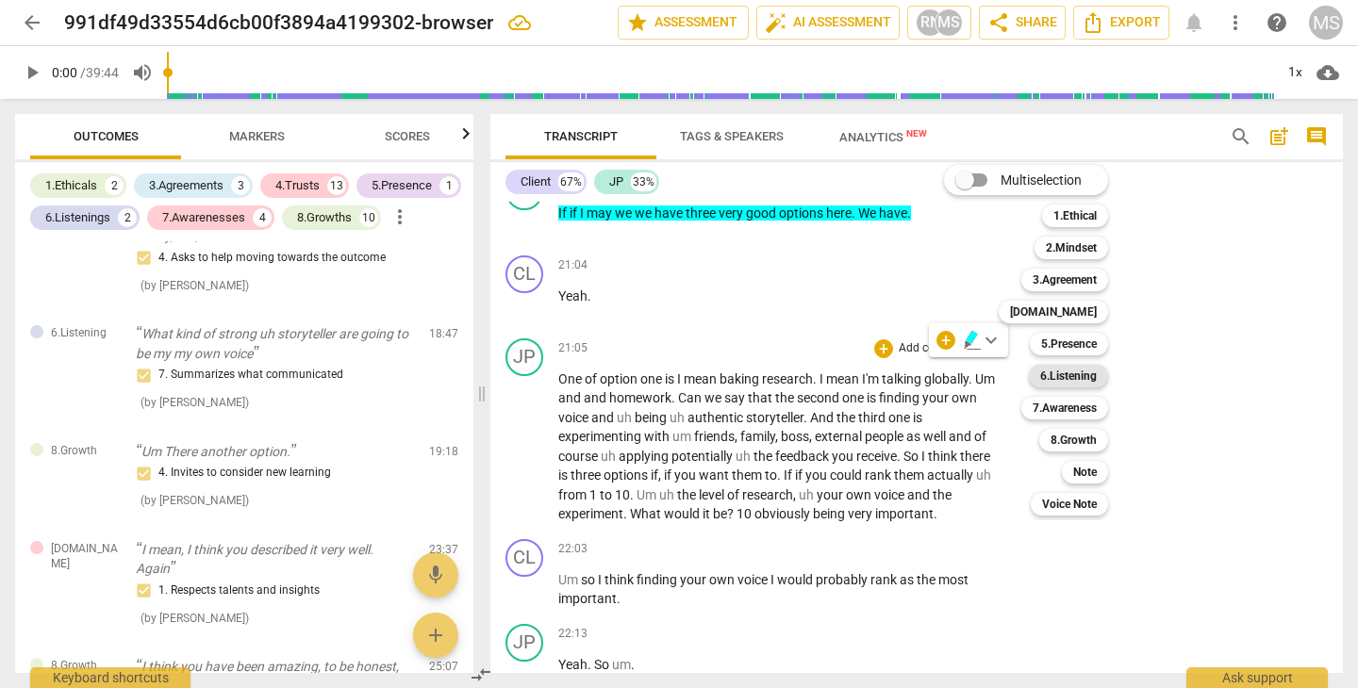
click at [1075, 380] on b "6.Listening" at bounding box center [1068, 376] width 57 height 23
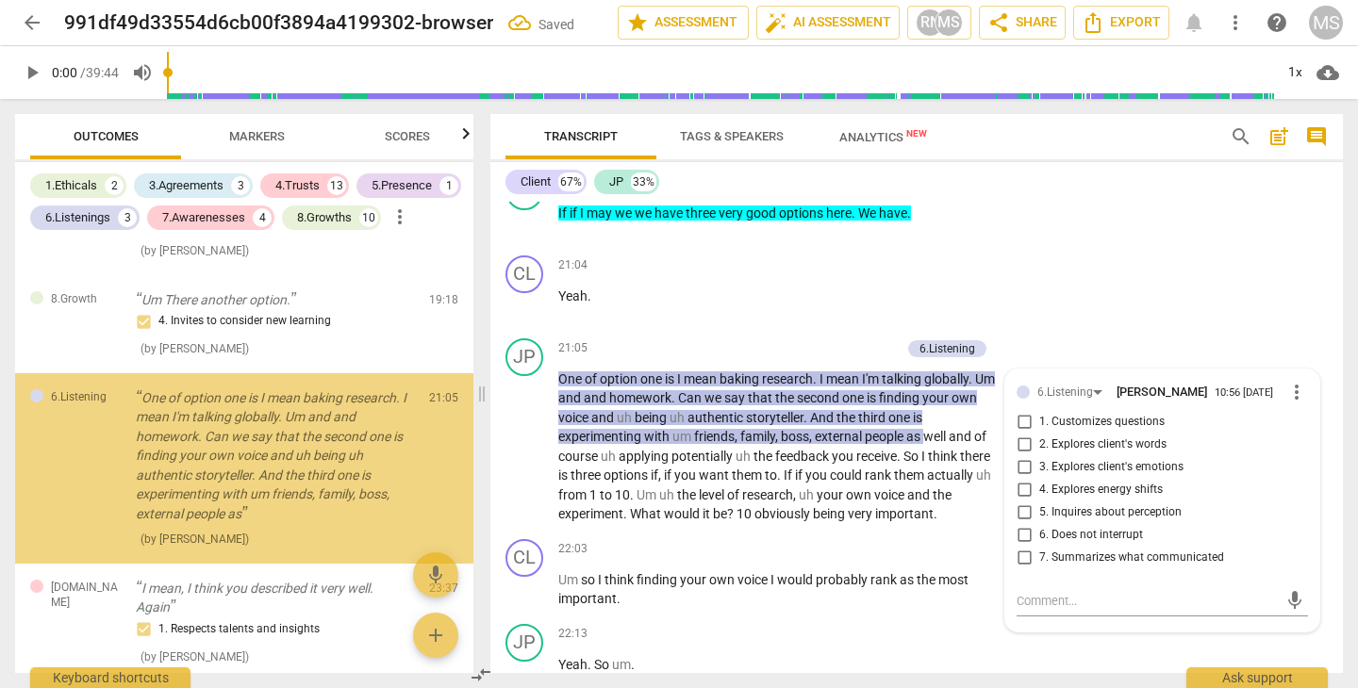
scroll to position [1884, 0]
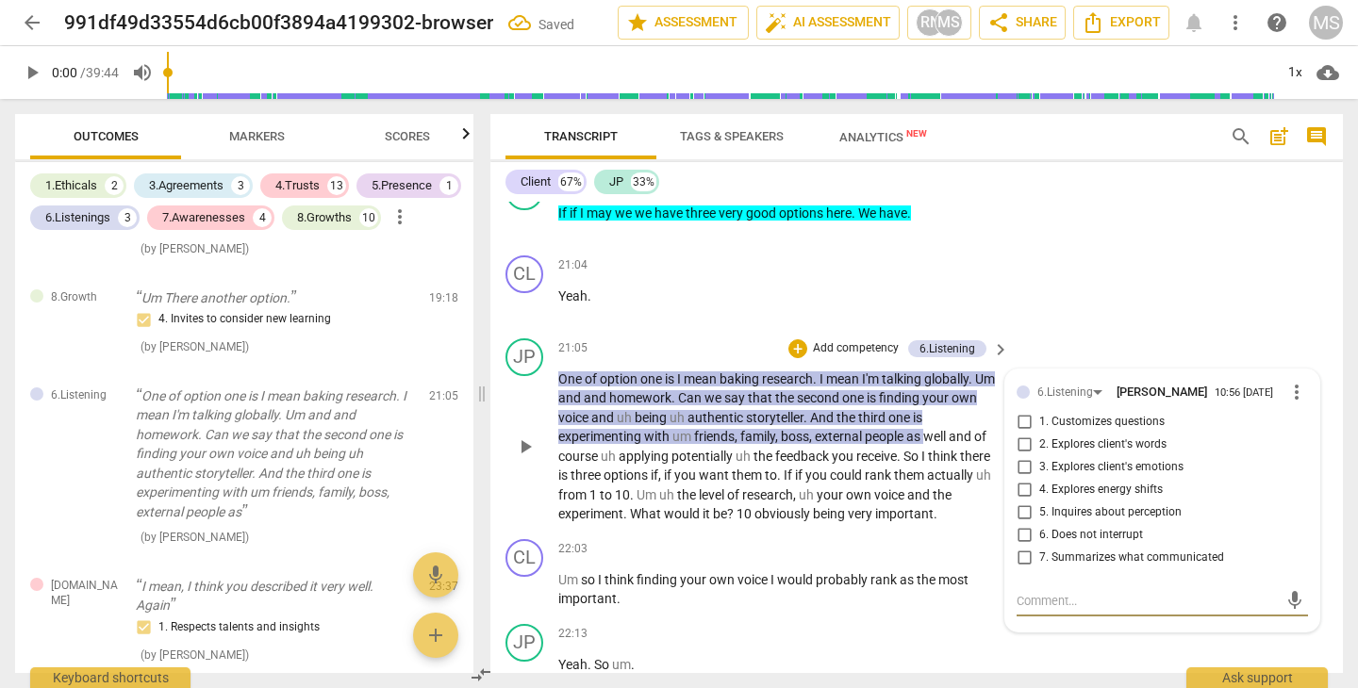
click at [1022, 547] on input "7. Summarizes what communicated" at bounding box center [1024, 558] width 30 height 23
checkbox input "true"
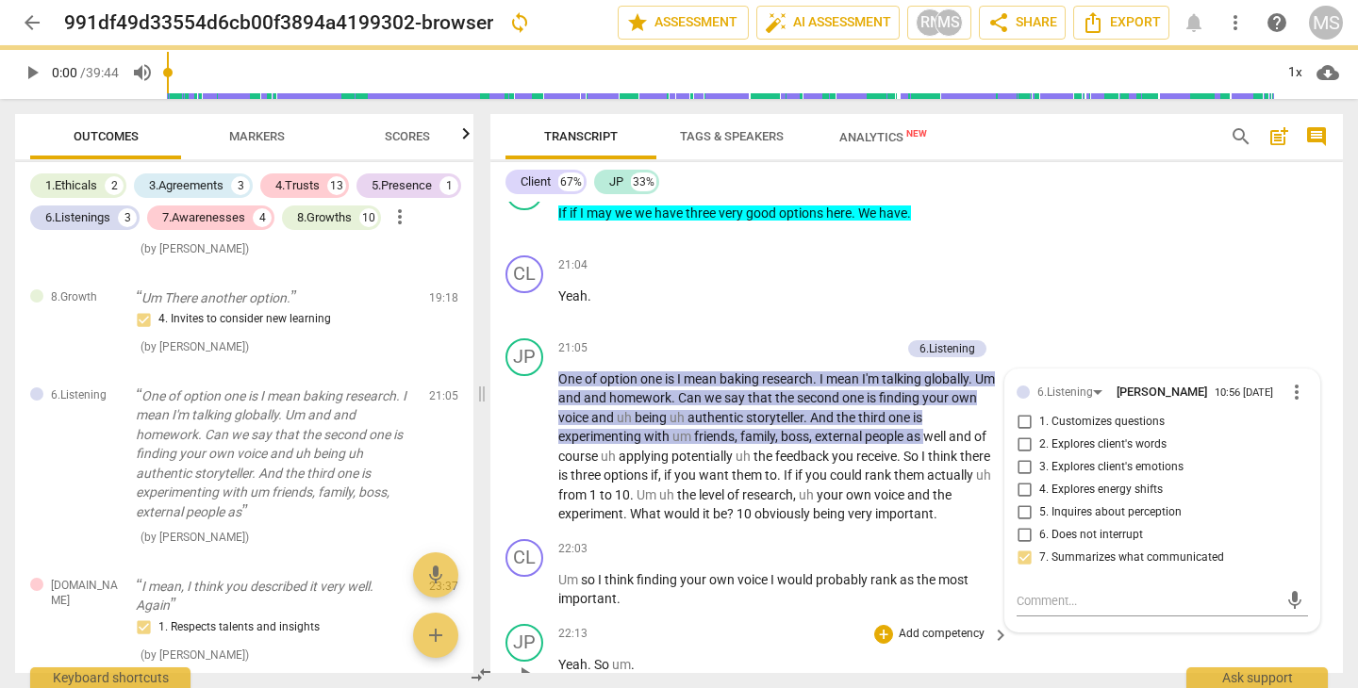
click at [952, 617] on div "JP play_arrow pause 22:13 + Add competency keyboard_arrow_right Yeah . So um ." at bounding box center [916, 658] width 852 height 83
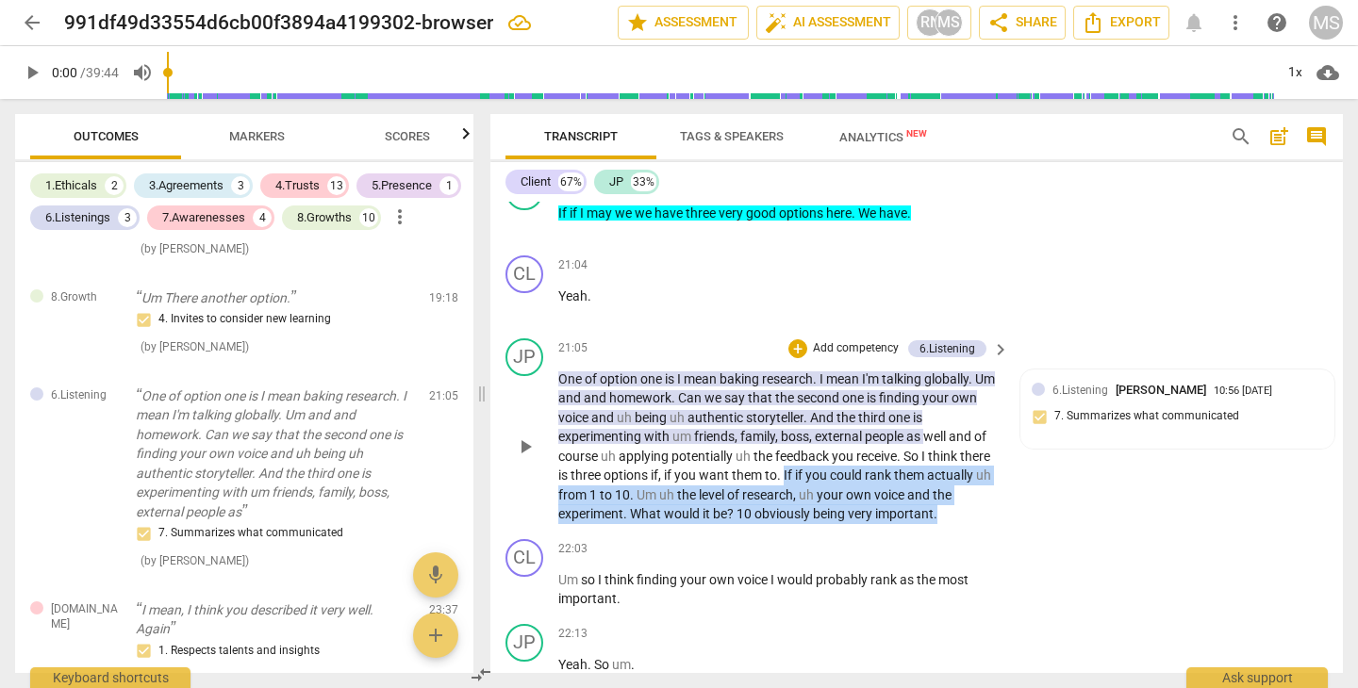
drag, startPoint x: 783, startPoint y: 399, endPoint x: 959, endPoint y: 437, distance: 179.4
click at [959, 436] on p "One of option one is I mean baking research . I mean I'm talking globally . Um …" at bounding box center [778, 447] width 441 height 155
click at [954, 414] on div "+" at bounding box center [956, 415] width 19 height 19
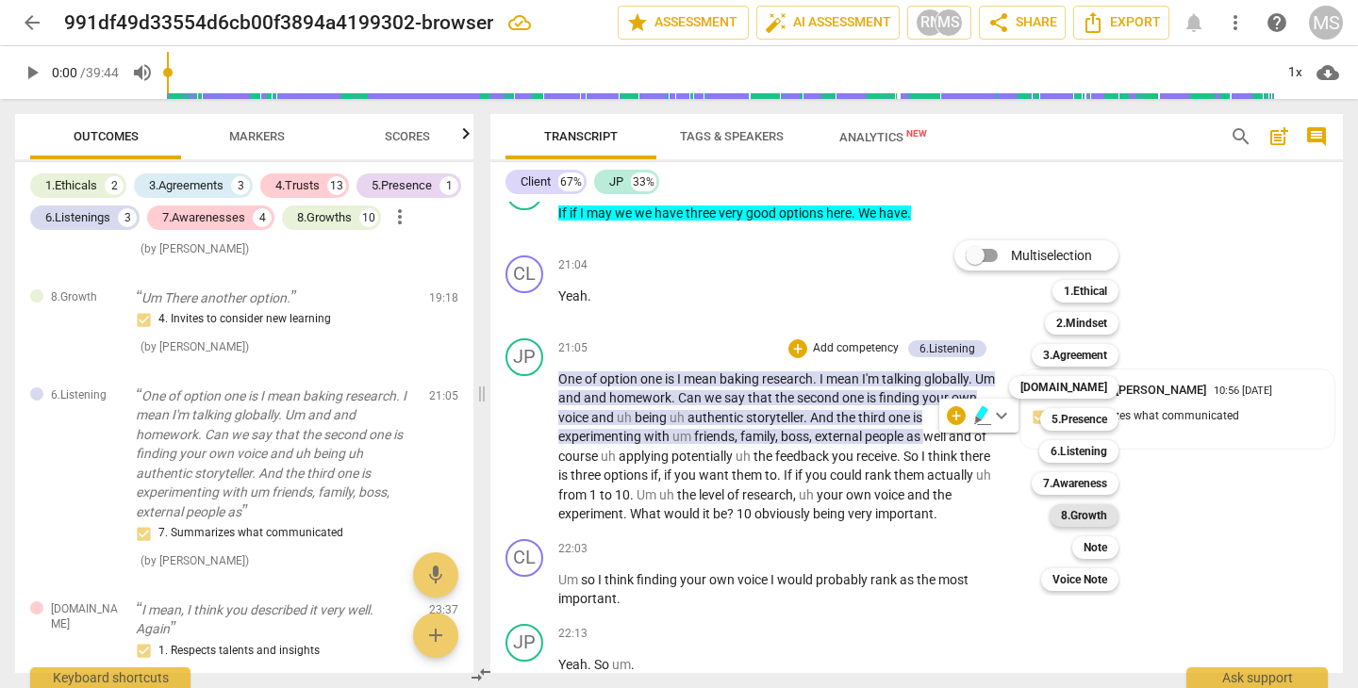
click at [1082, 508] on b "8.Growth" at bounding box center [1084, 515] width 46 height 23
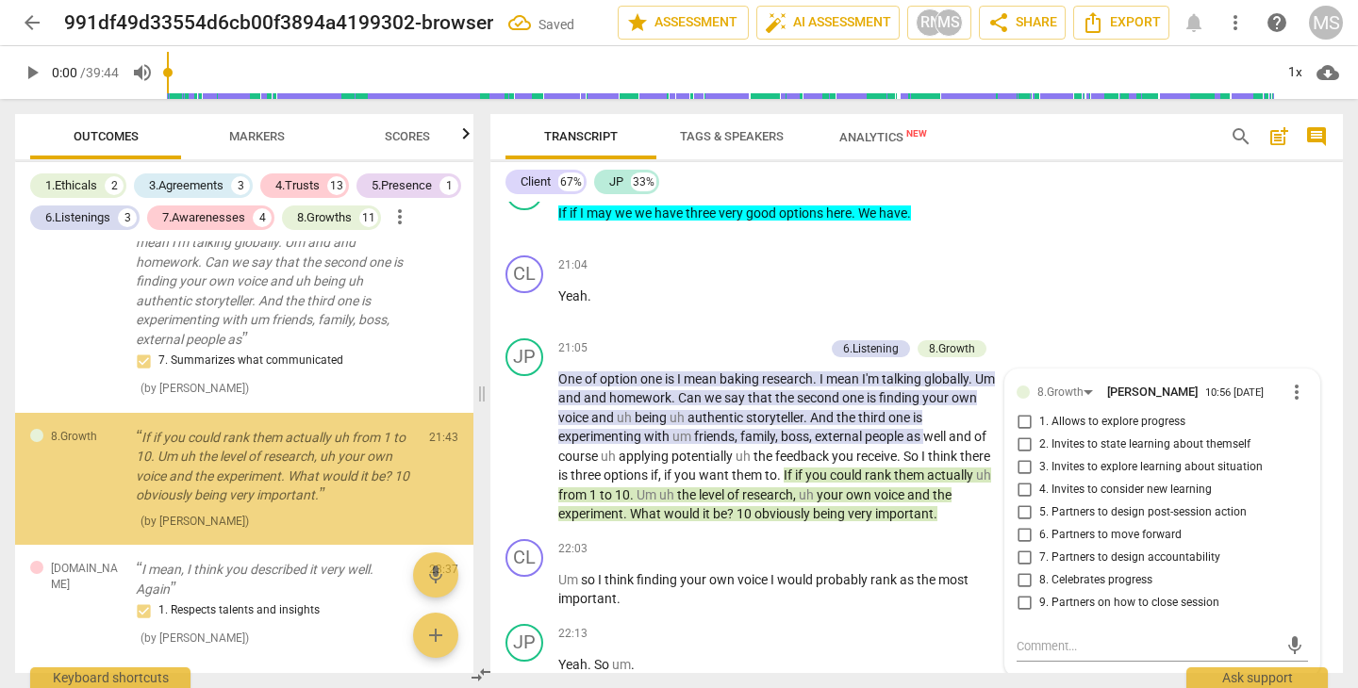
scroll to position [2066, 0]
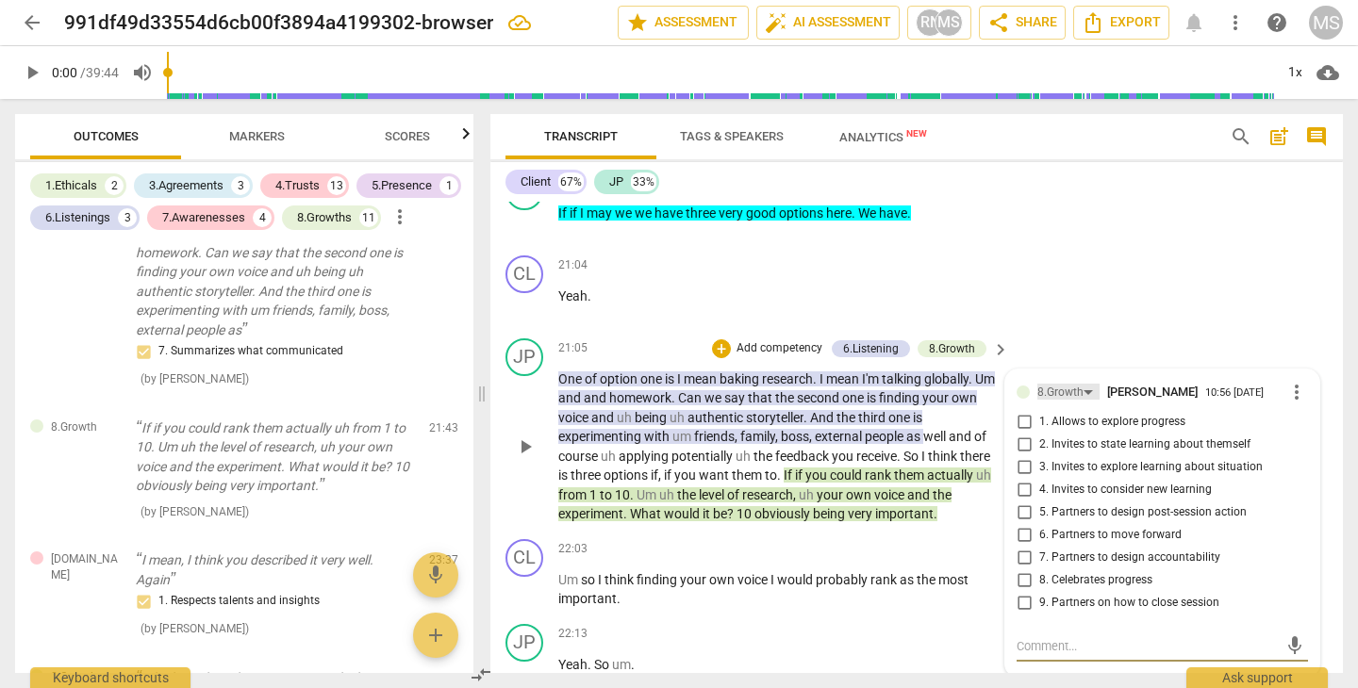
click at [1084, 384] on div "8.Growth" at bounding box center [1068, 392] width 62 height 16
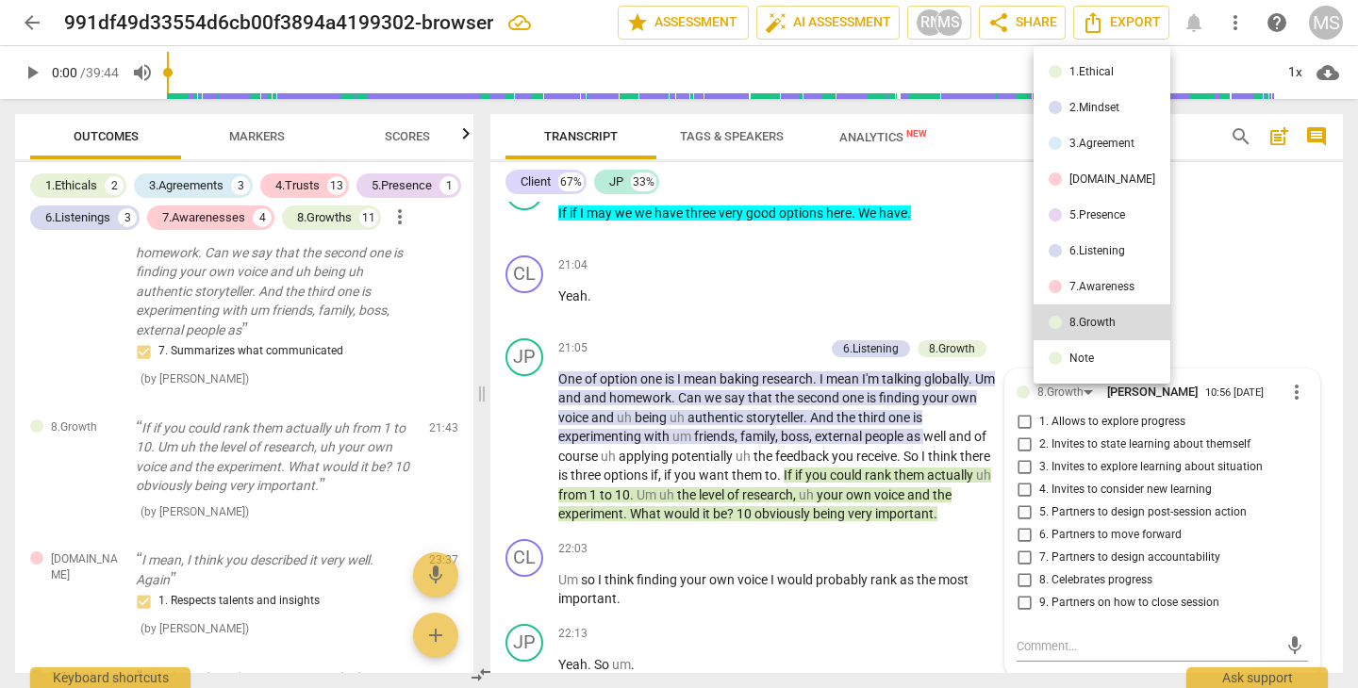
click at [1086, 284] on div "7.Awareness" at bounding box center [1101, 286] width 65 height 11
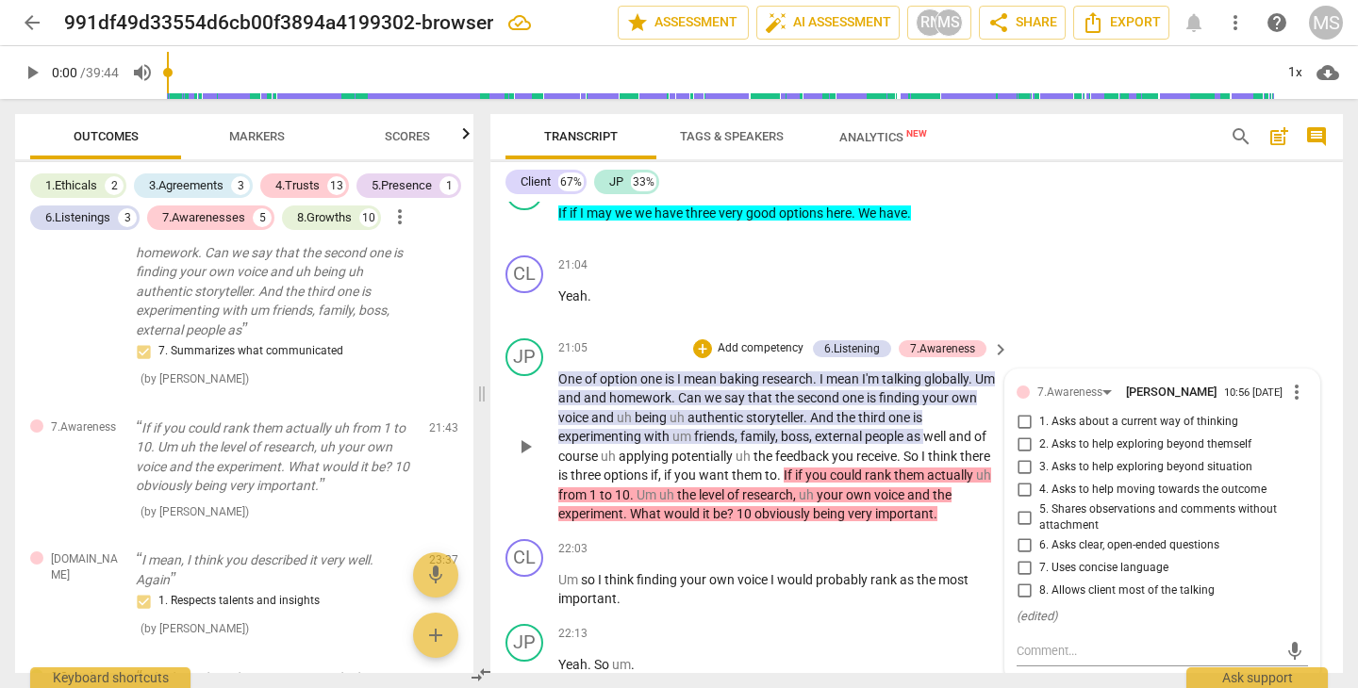
click at [1022, 479] on input "4. Asks to help moving towards the outcome" at bounding box center [1024, 490] width 30 height 23
checkbox input "true"
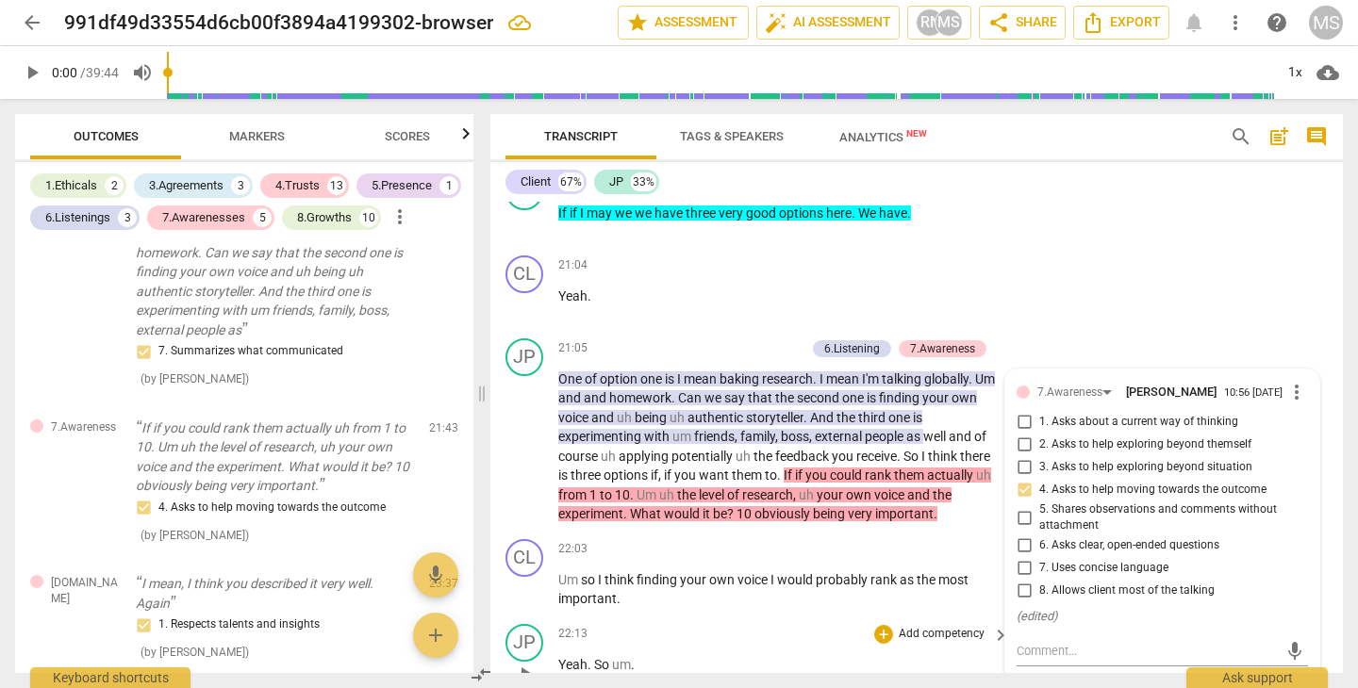
click at [874, 625] on div "+ Add competency" at bounding box center [930, 634] width 112 height 19
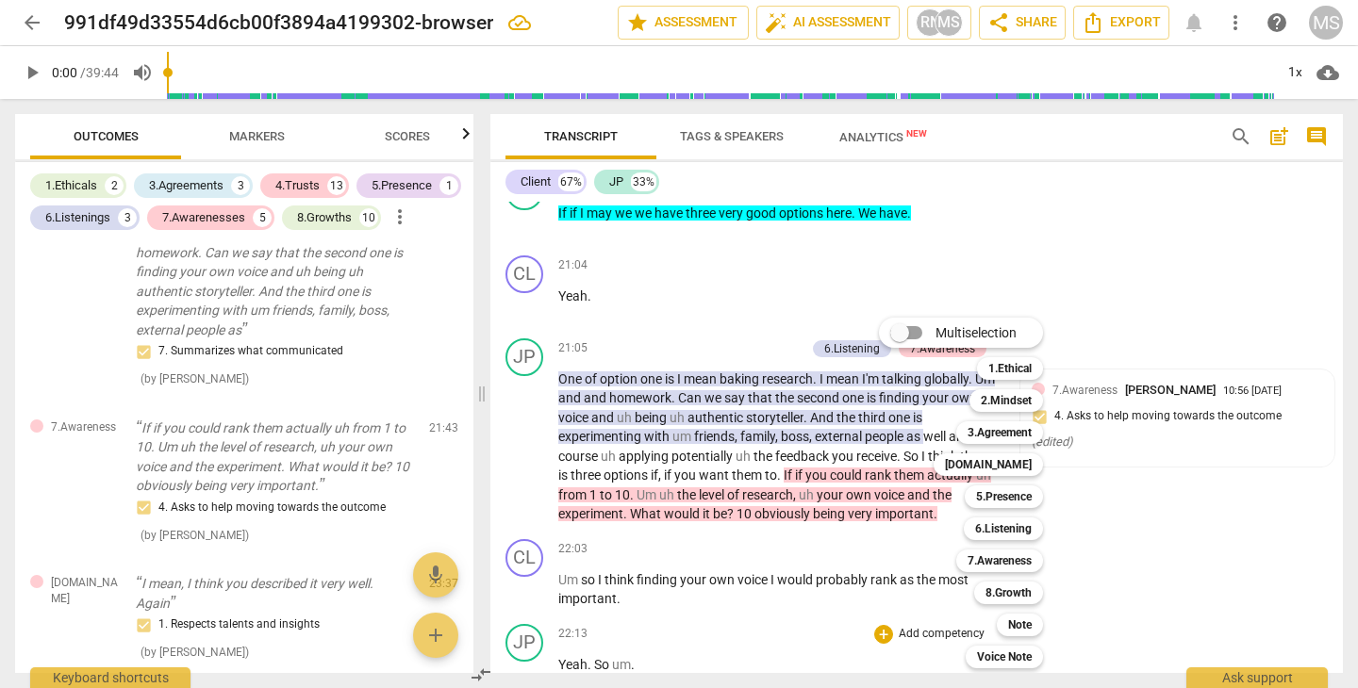
click at [1213, 525] on div at bounding box center [679, 344] width 1358 height 688
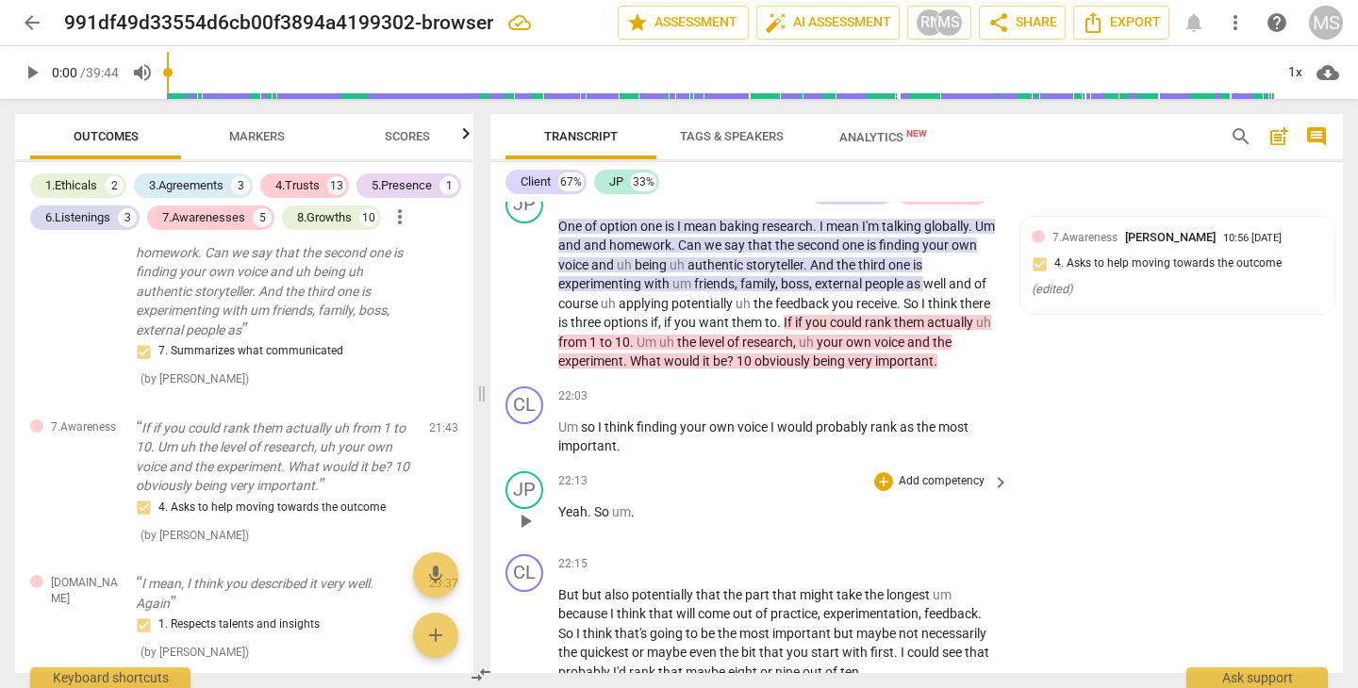
scroll to position [7050, 0]
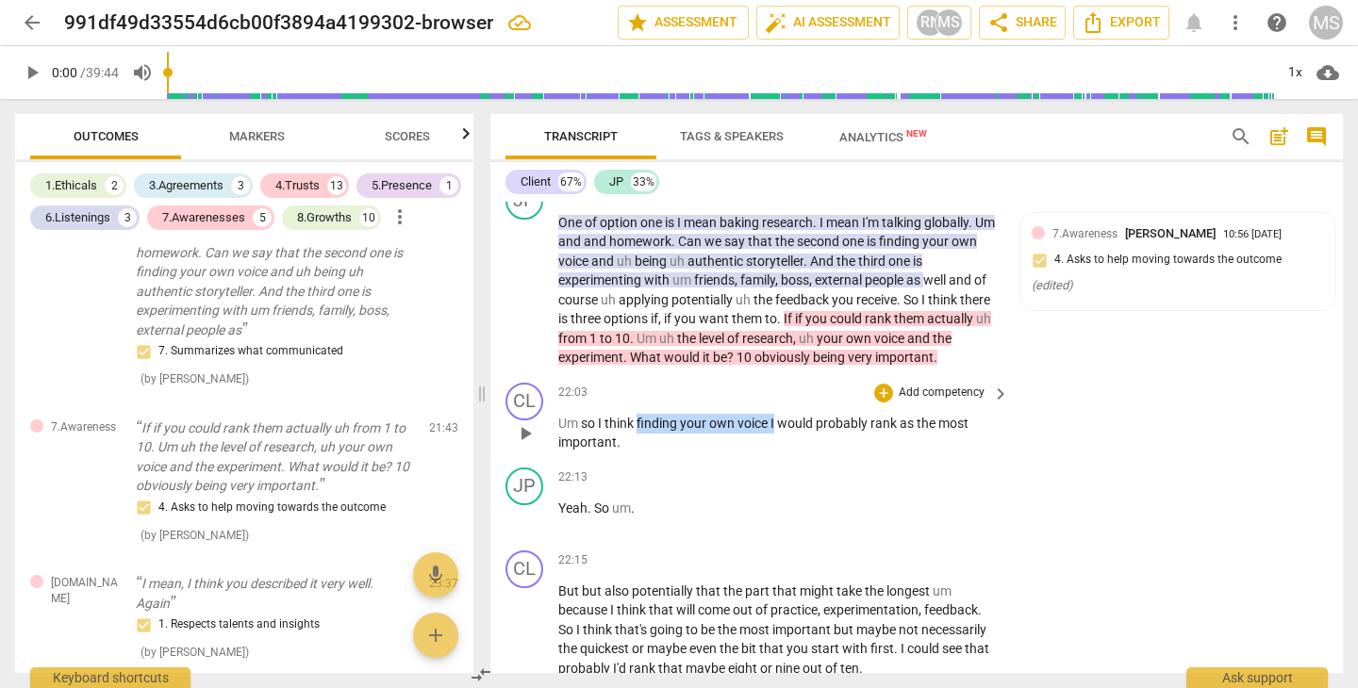
drag, startPoint x: 639, startPoint y: 346, endPoint x: 774, endPoint y: 347, distance: 134.8
click at [774, 414] on p "Um so I think finding your own voice I would probably rank as the most importan…" at bounding box center [778, 433] width 441 height 39
click at [841, 325] on span "keyboard_arrow_down" at bounding box center [841, 324] width 23 height 23
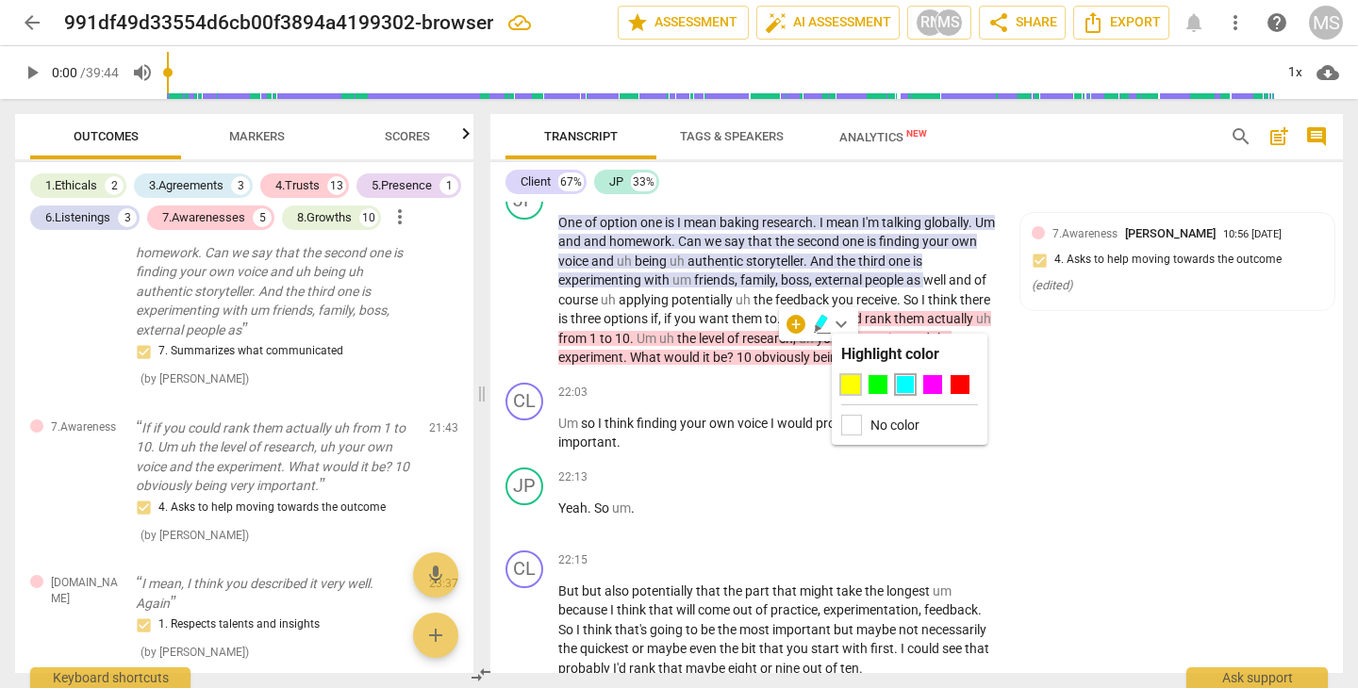
click at [853, 387] on div at bounding box center [850, 384] width 19 height 19
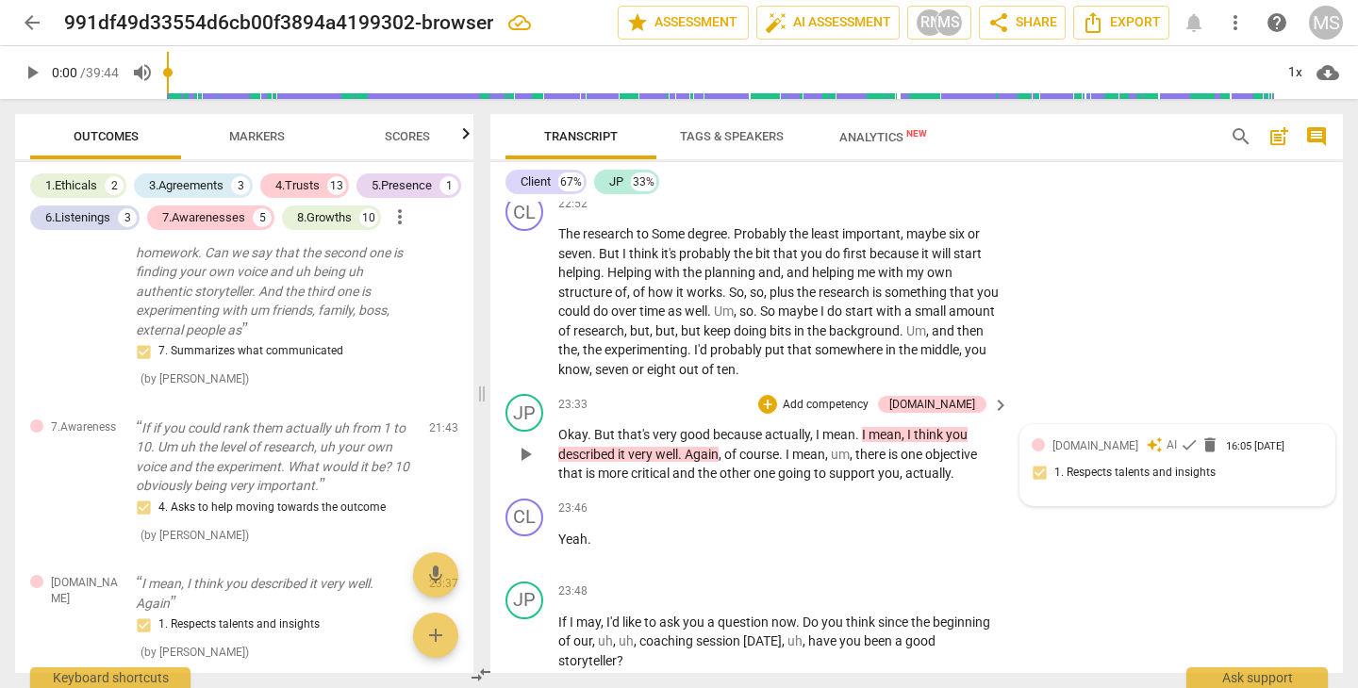
scroll to position [7637, 0]
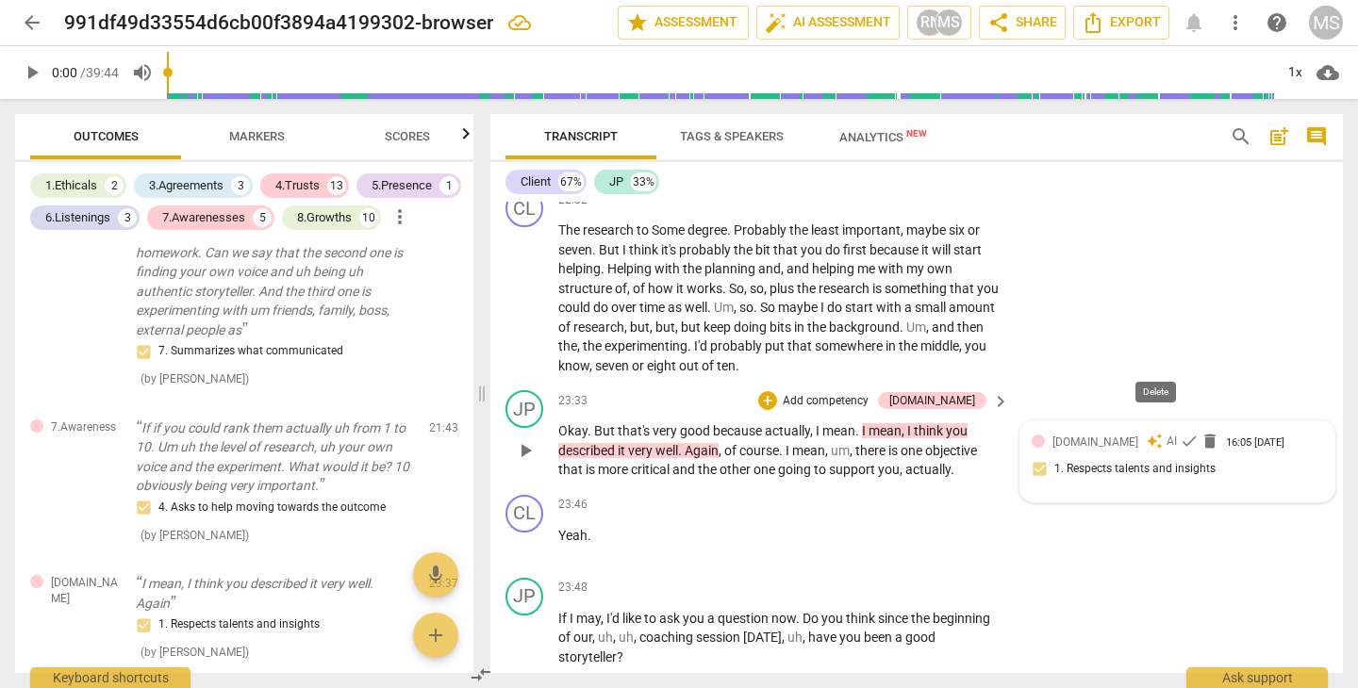
click at [1200, 432] on span "delete" at bounding box center [1209, 441] width 19 height 19
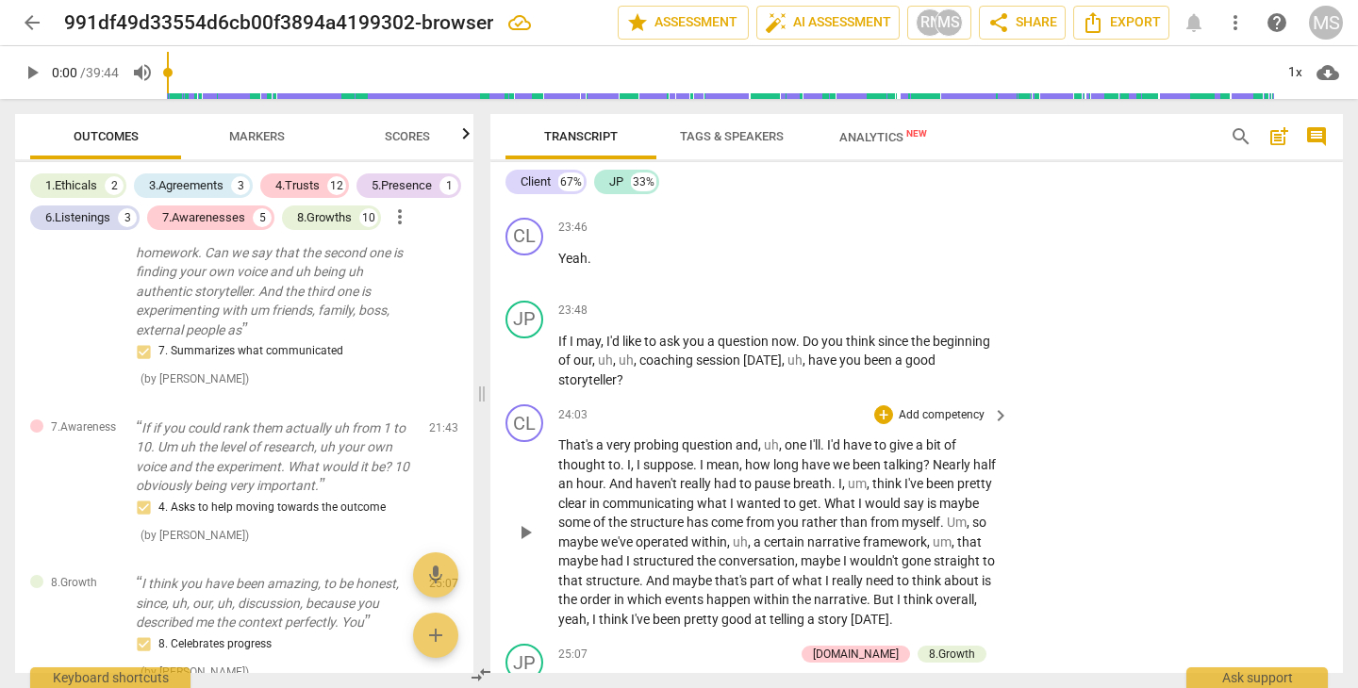
scroll to position [7910, 0]
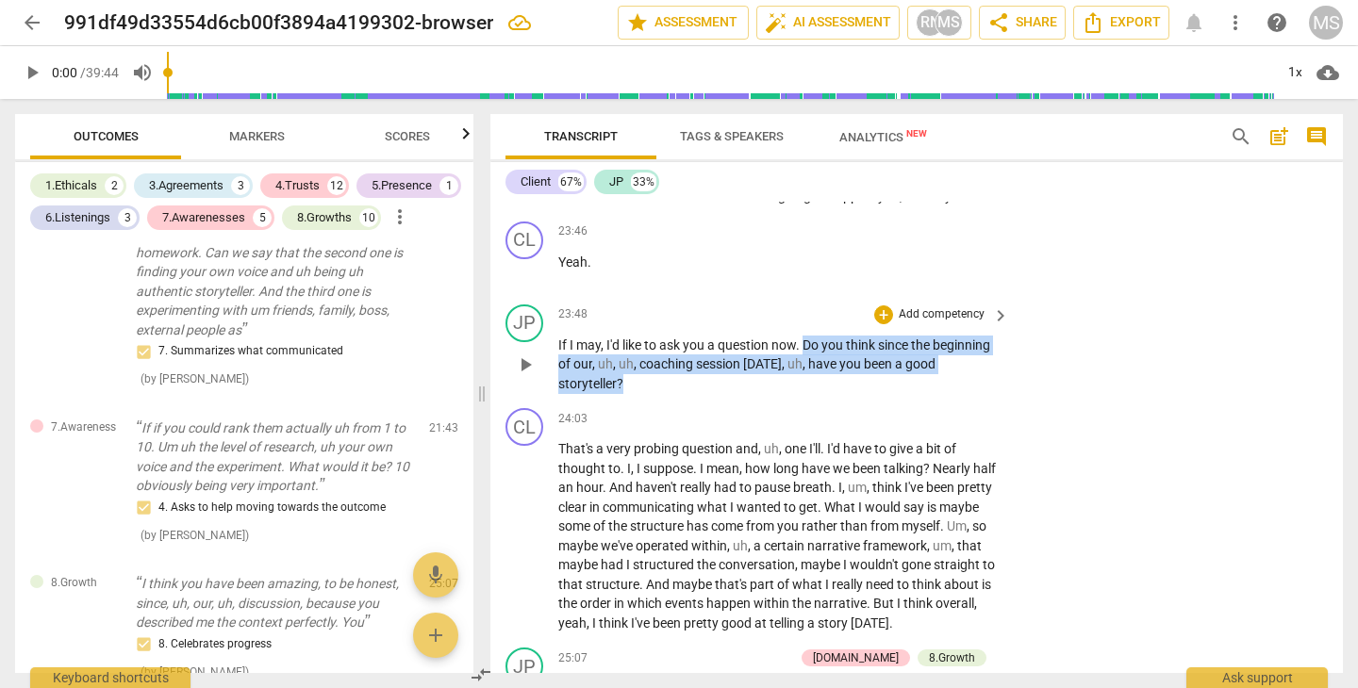
drag, startPoint x: 808, startPoint y: 258, endPoint x: 922, endPoint y: 307, distance: 124.2
click at [922, 336] on p "If I may , I'd like to ask you a question now . Do you think since the beginnin…" at bounding box center [778, 365] width 441 height 58
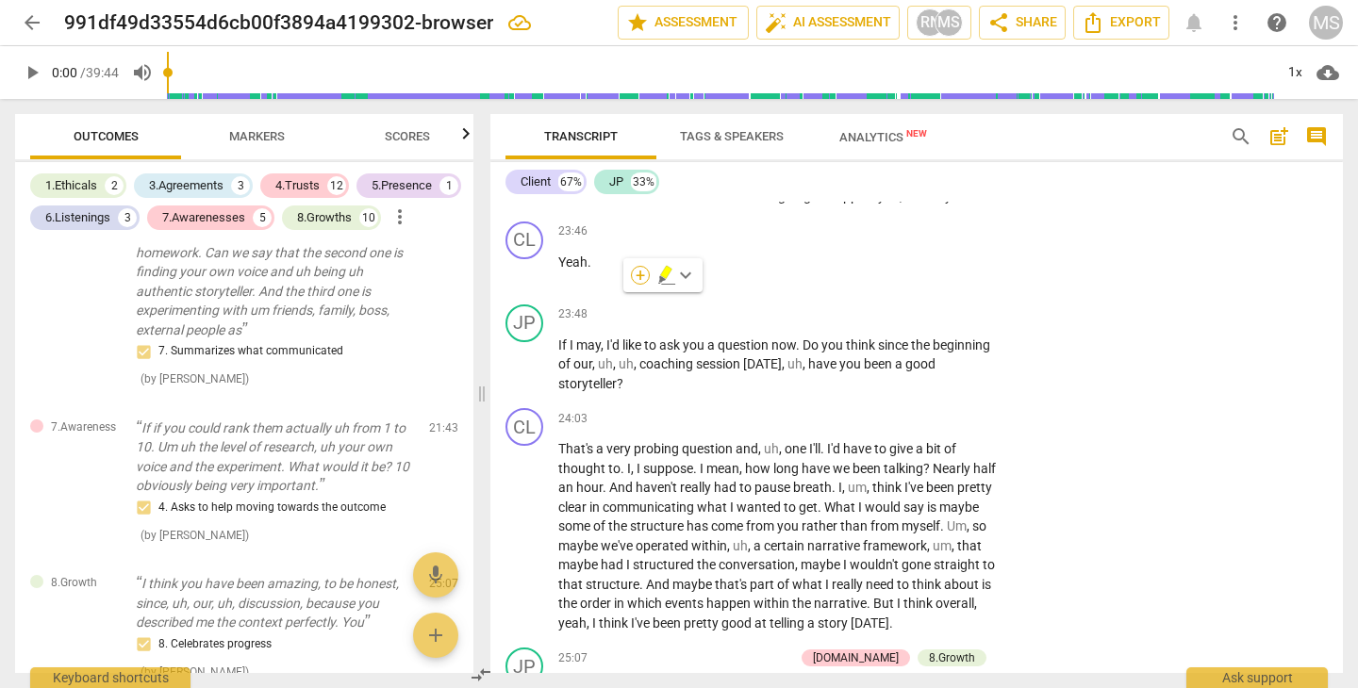
click at [636, 281] on div "+" at bounding box center [640, 275] width 19 height 19
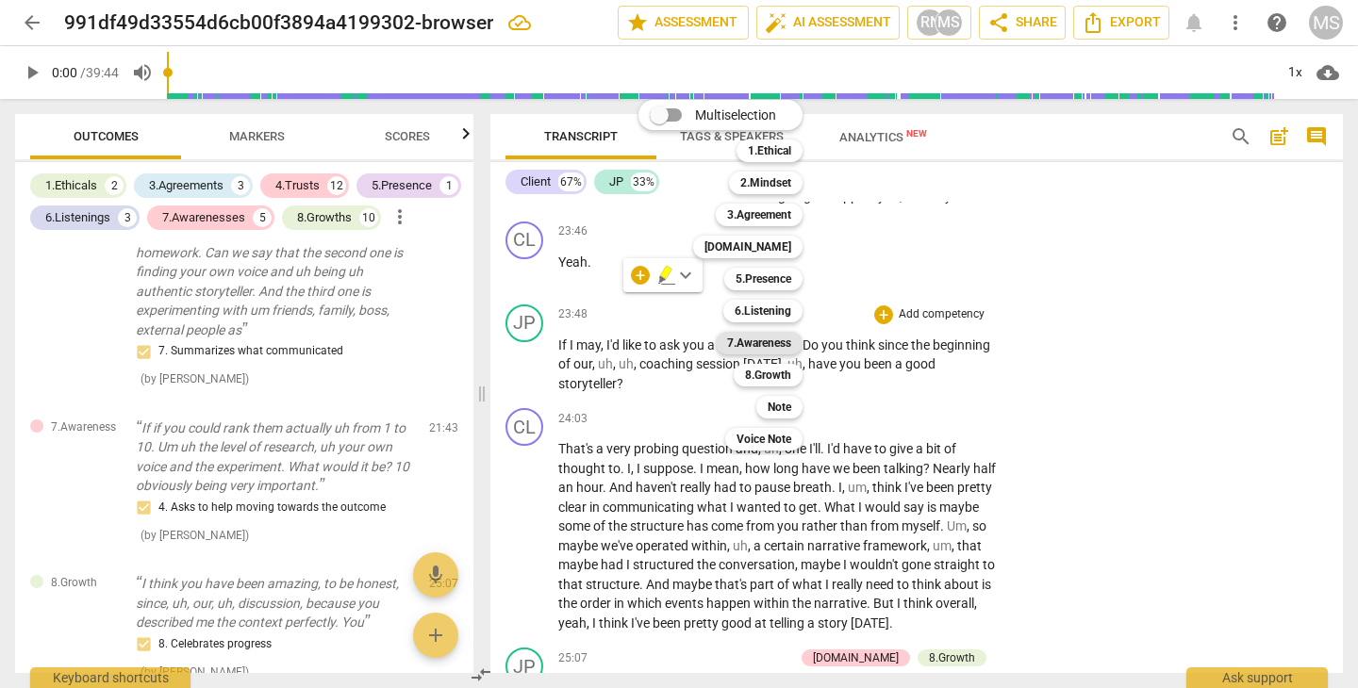
click at [740, 338] on b "7.Awareness" at bounding box center [759, 343] width 64 height 23
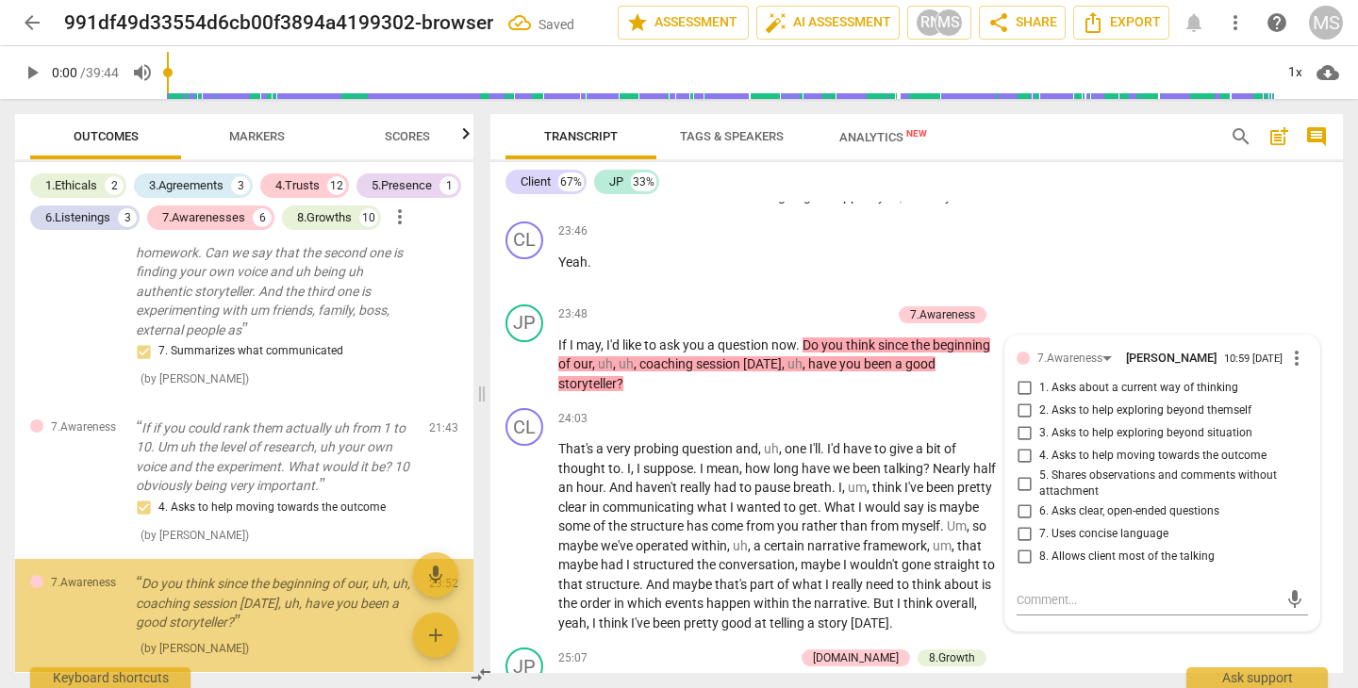
scroll to position [2210, 0]
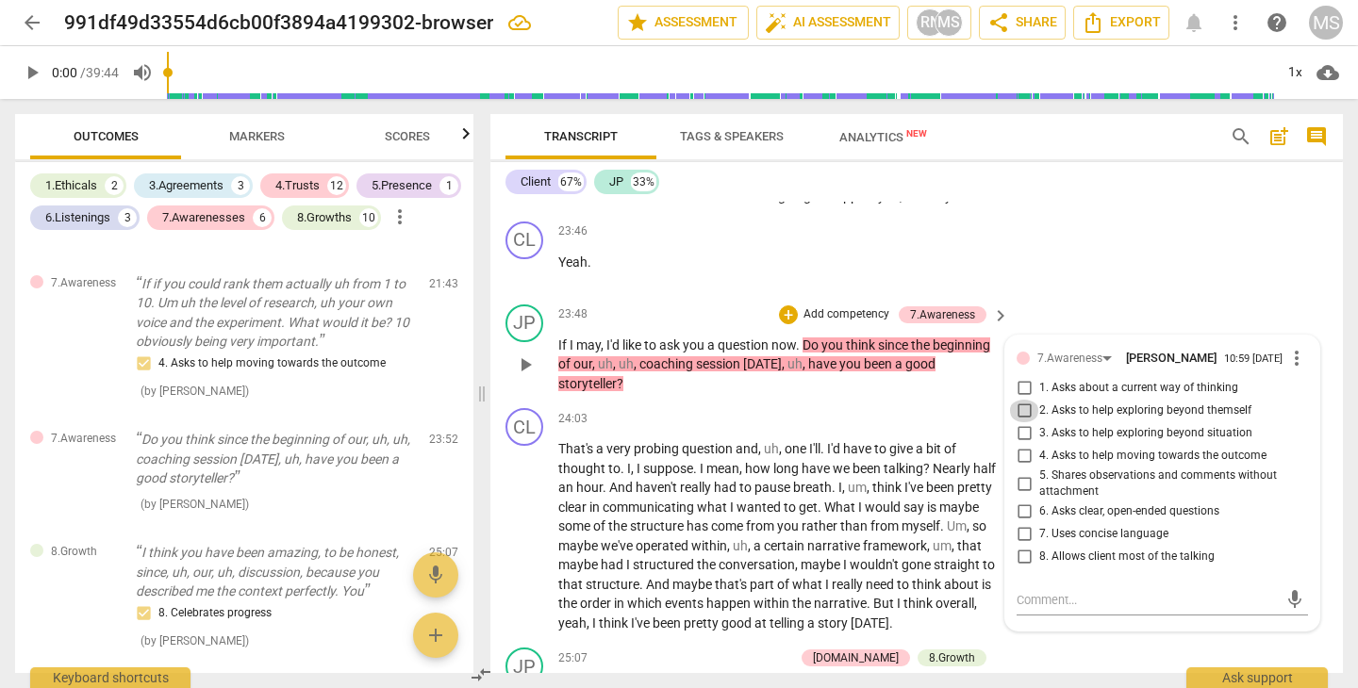
click at [1021, 400] on input "2. Asks to help exploring beyond themself" at bounding box center [1024, 411] width 30 height 23
checkbox input "true"
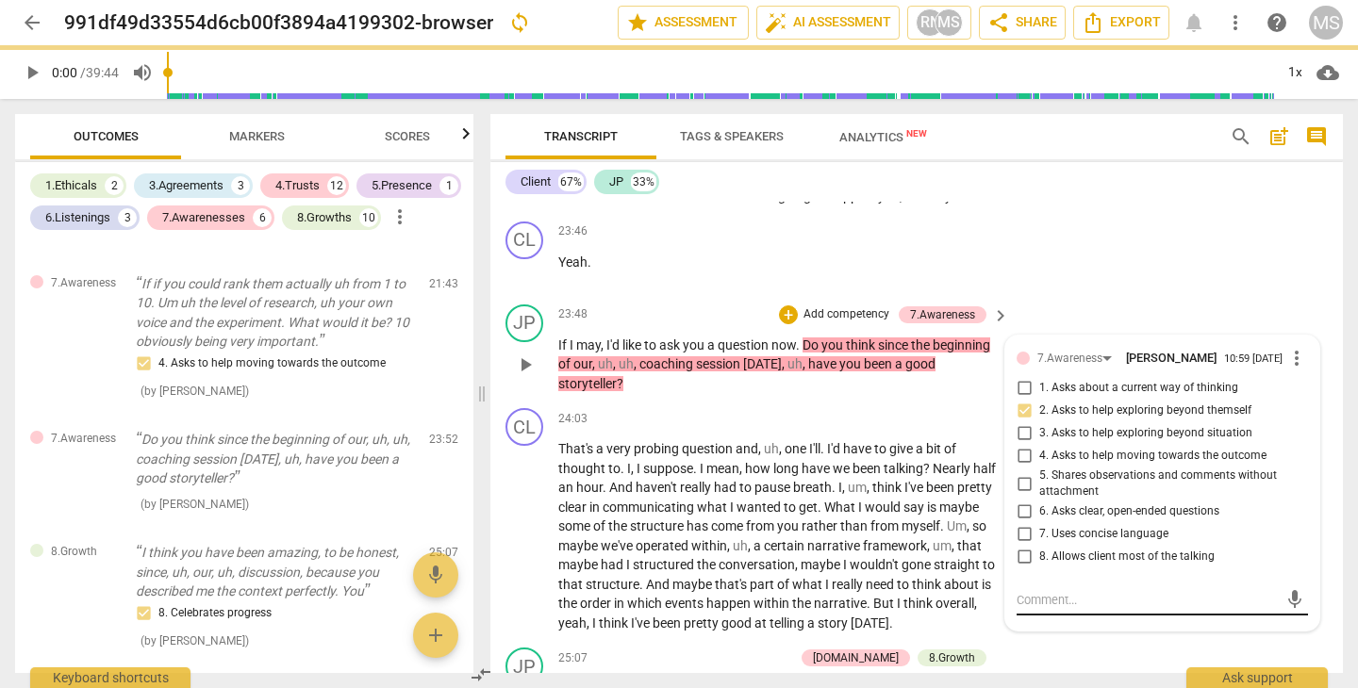
click at [1052, 591] on textarea at bounding box center [1146, 600] width 261 height 18
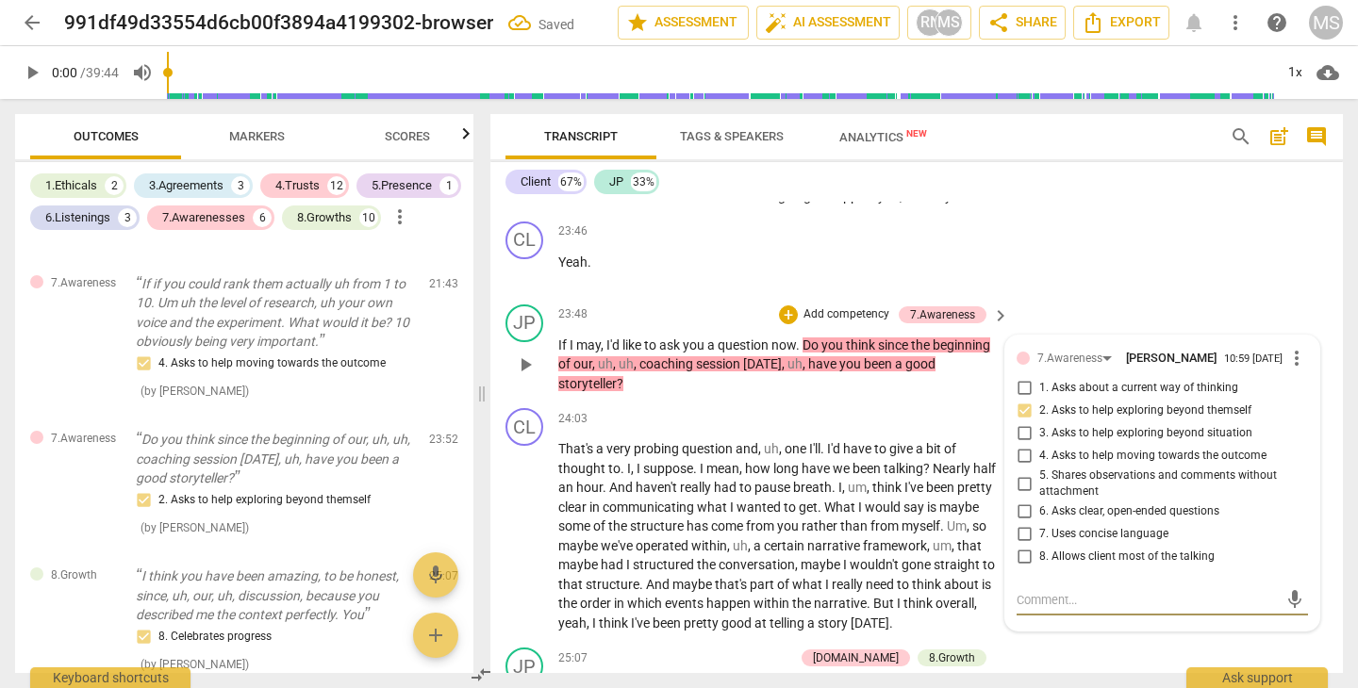
type textarea "B"
type textarea "Br"
type textarea "Bri"
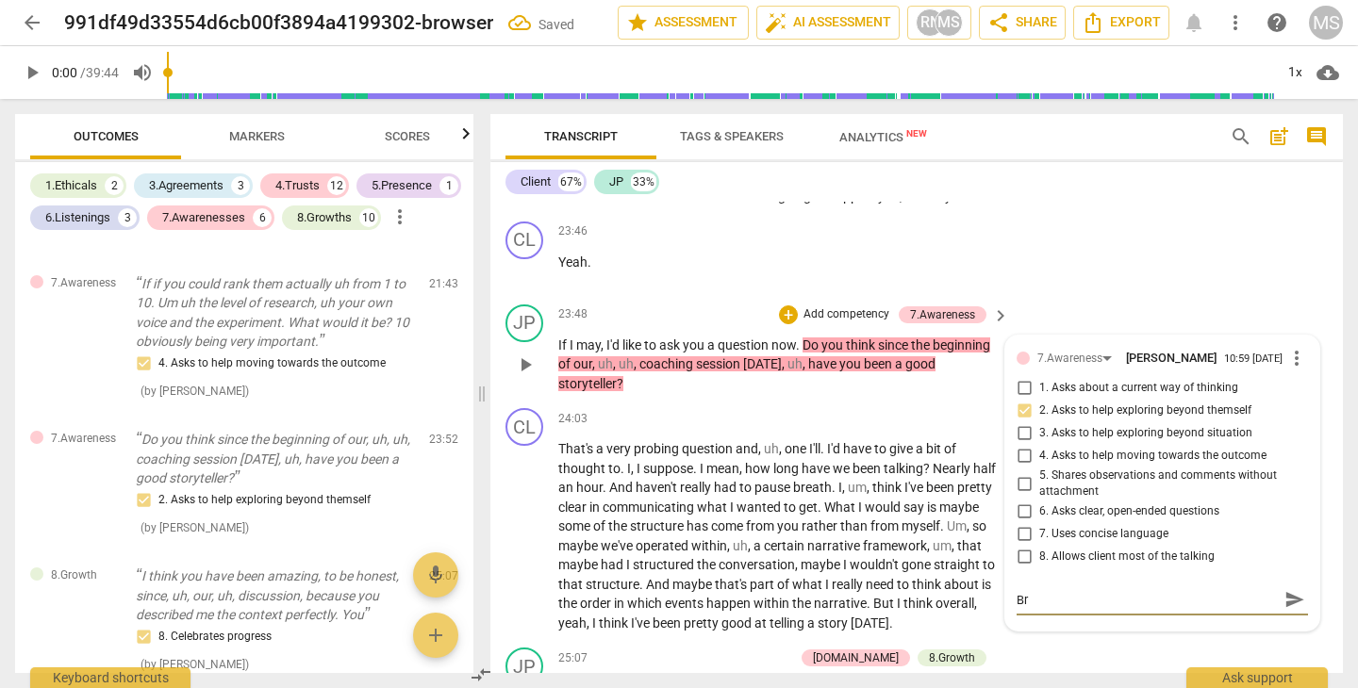
type textarea "Bri"
type textarea "Bril"
type textarea "[PERSON_NAME]"
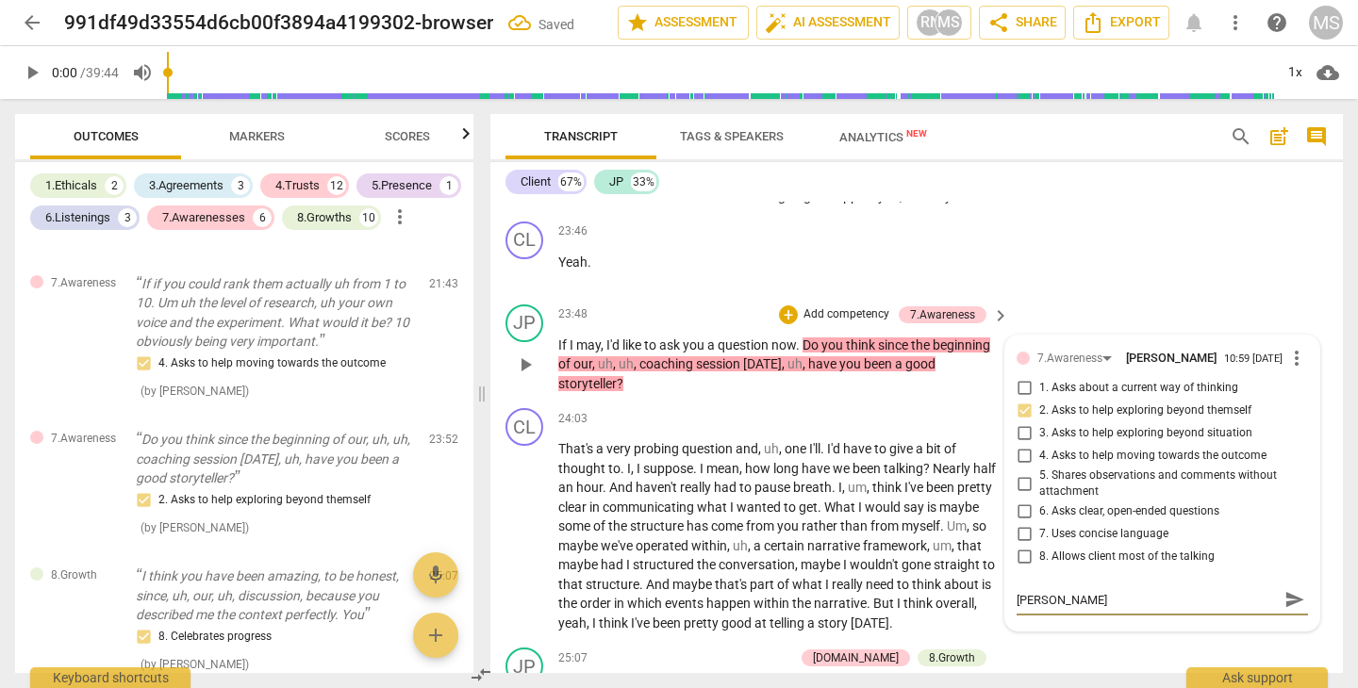
type textarea "Brilli"
type textarea "Brillia"
type textarea "Brillian"
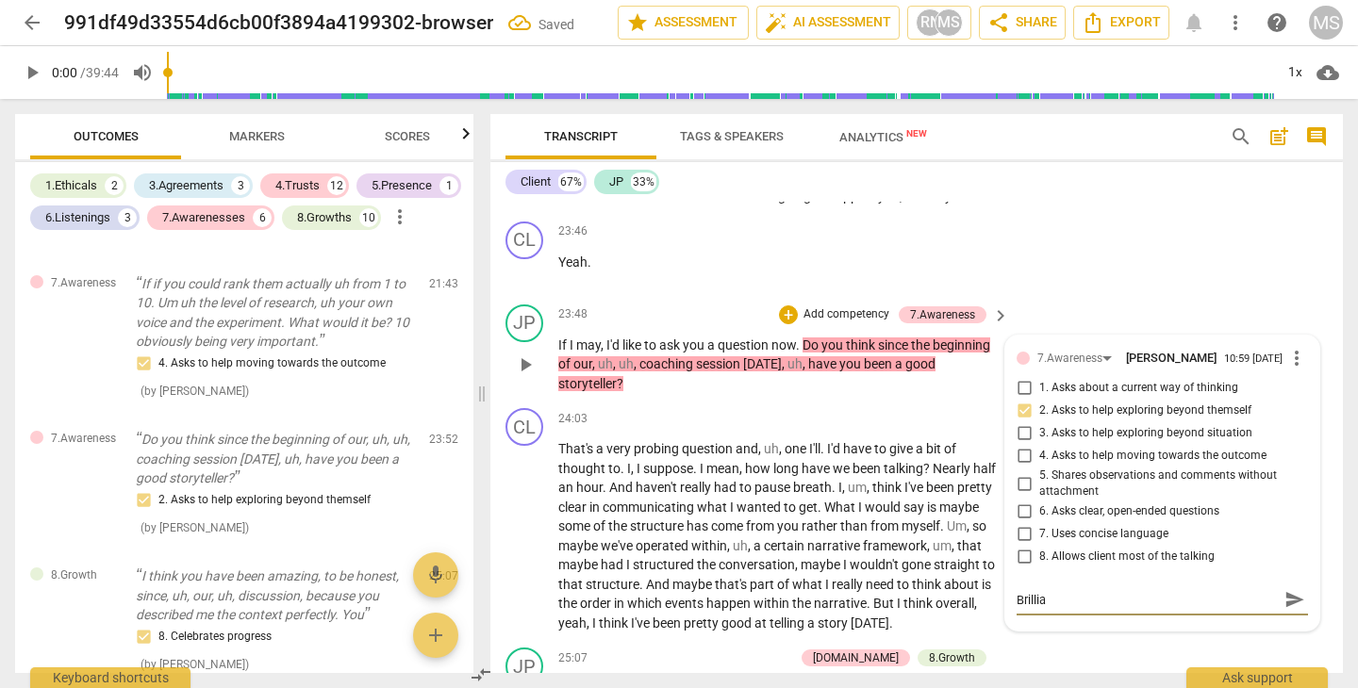
type textarea "Brillian"
type textarea "Brilliant"
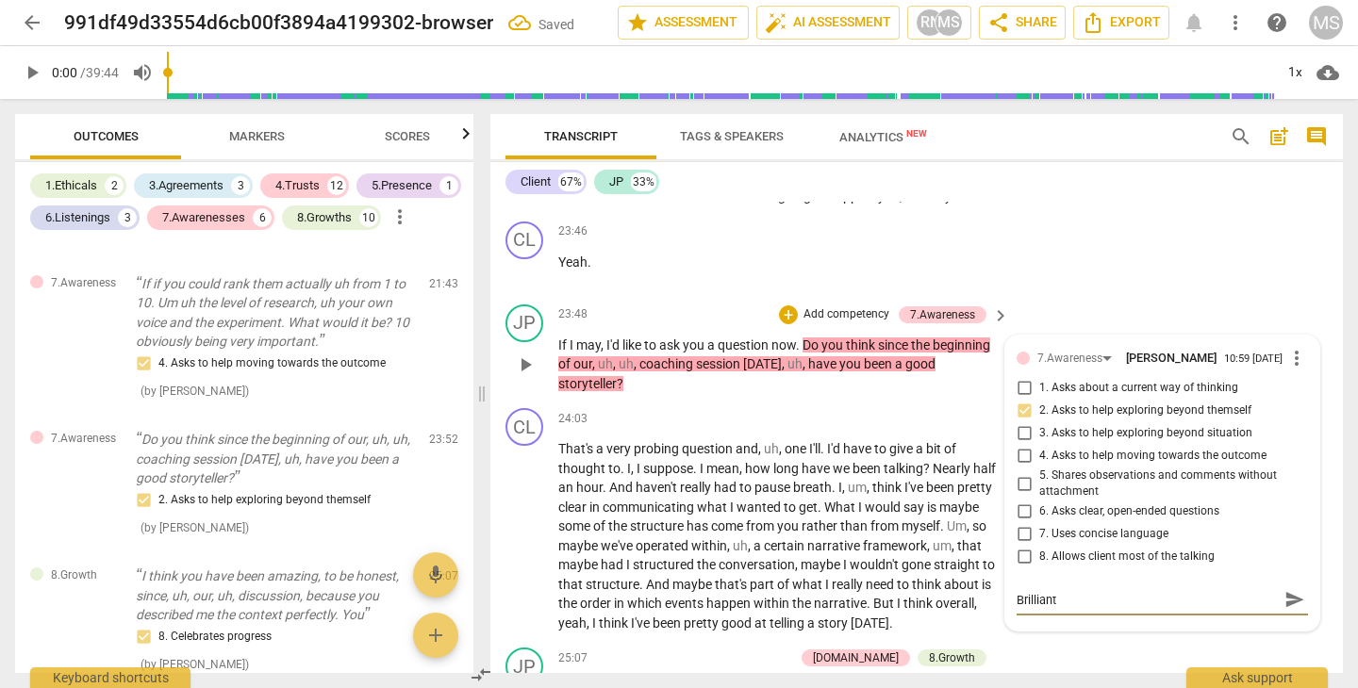
type textarea "Brilliant q"
type textarea "Brilliant qu"
type textarea "Brilliant que"
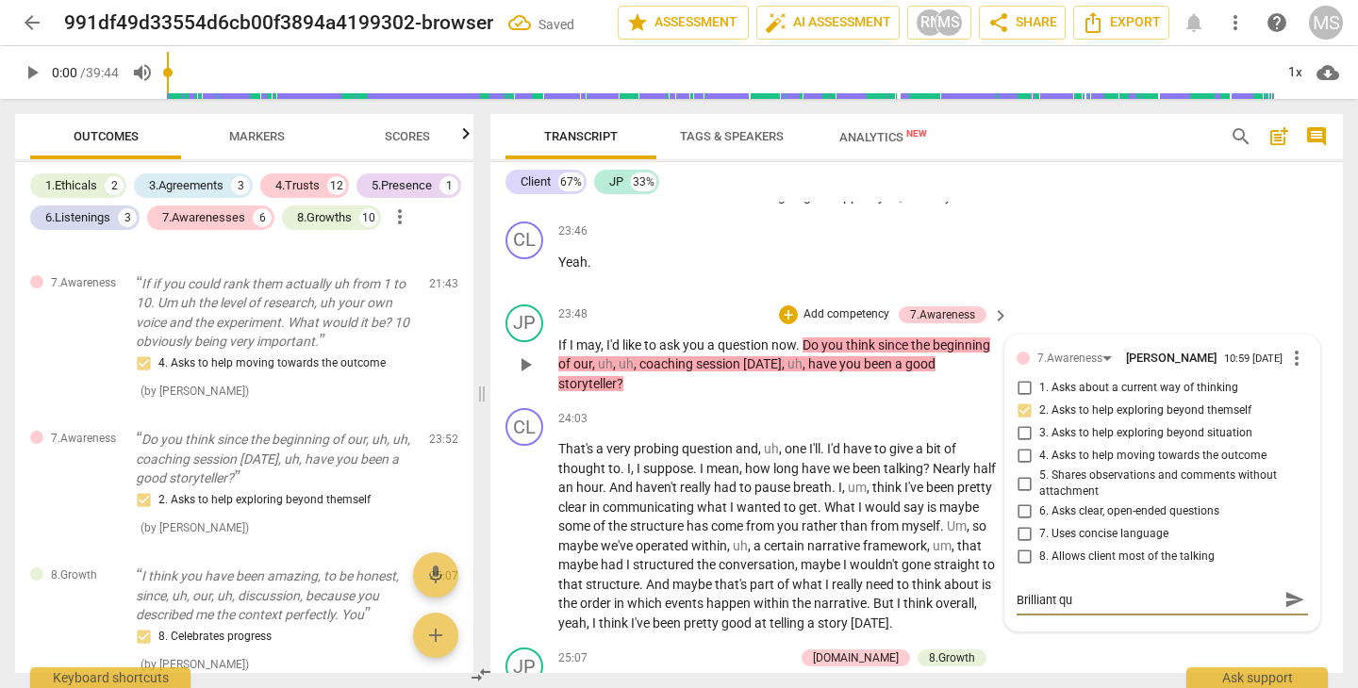
type textarea "Brilliant que"
type textarea "Brilliant ques"
type textarea "Brilliant quest"
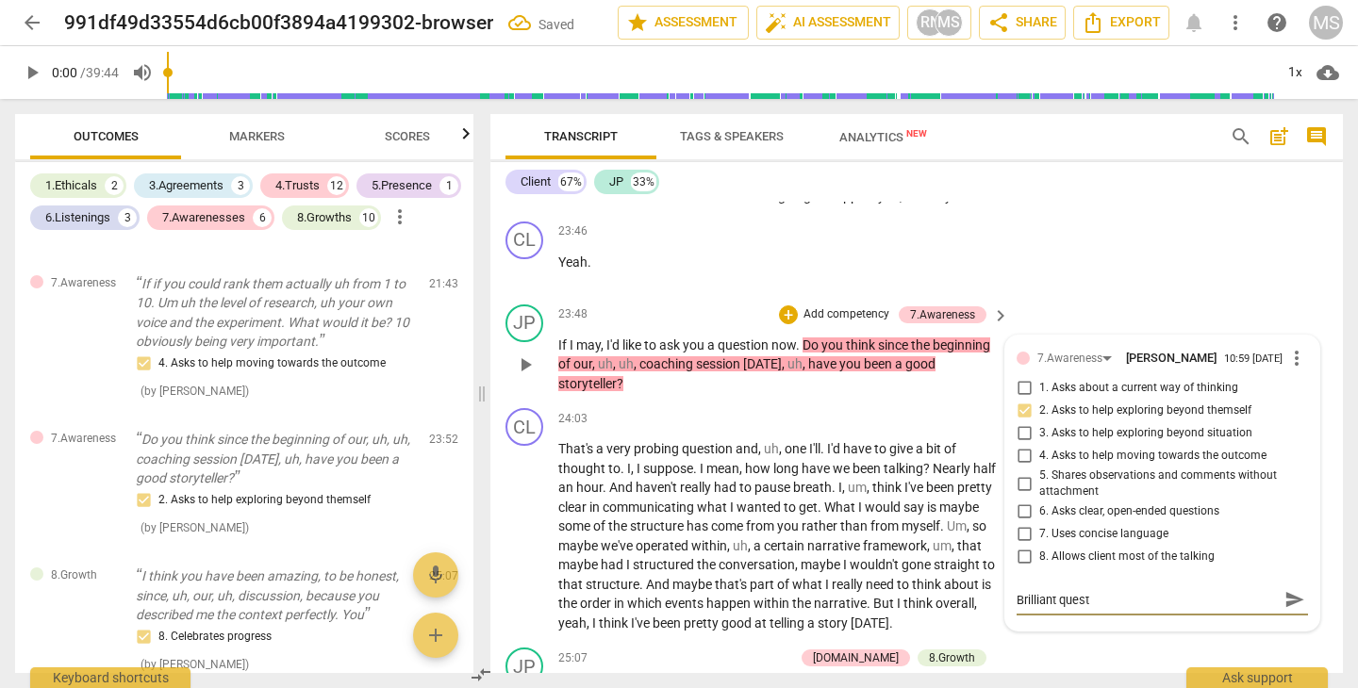
type textarea "Brilliant questi"
type textarea "Brilliant questio"
type textarea "Brilliant question"
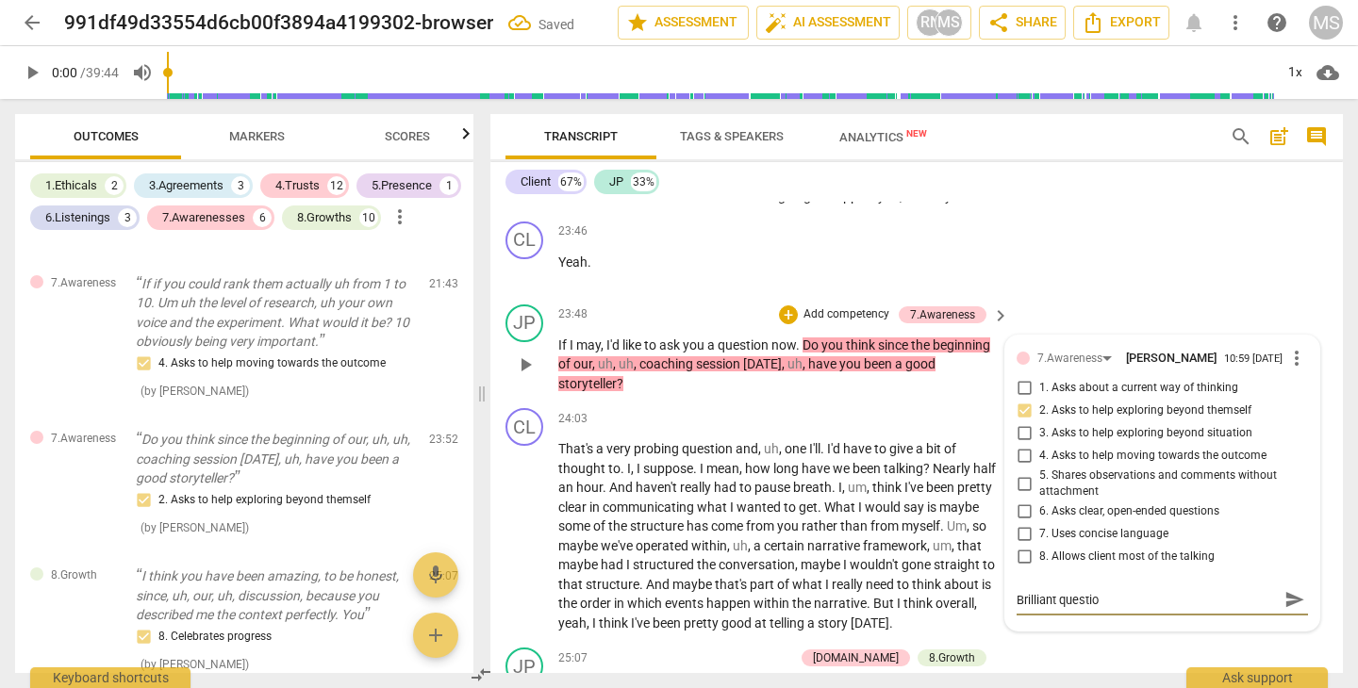
type textarea "Brilliant question"
type textarea "Brilliant question!"
click at [1115, 297] on div "JP play_arrow pause 23:48 + Add competency 7.Awareness keyboard_arrow_right If …" at bounding box center [916, 349] width 852 height 105
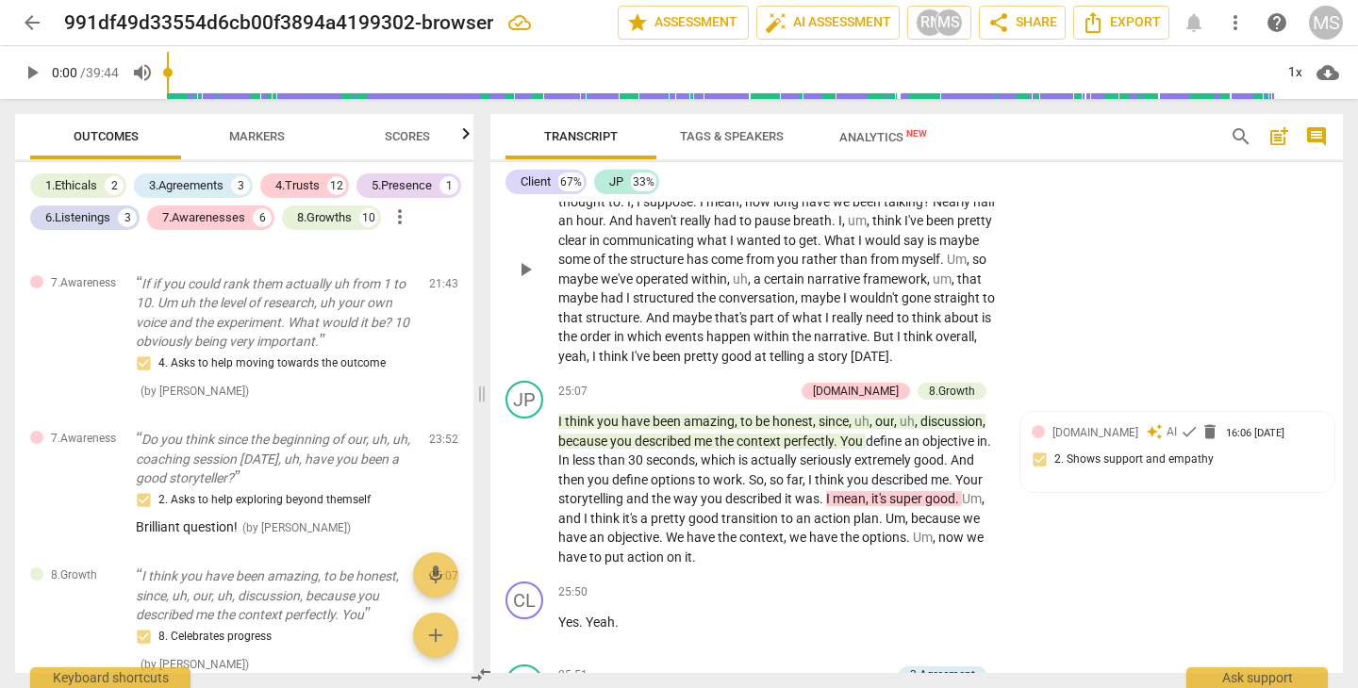
scroll to position [8174, 0]
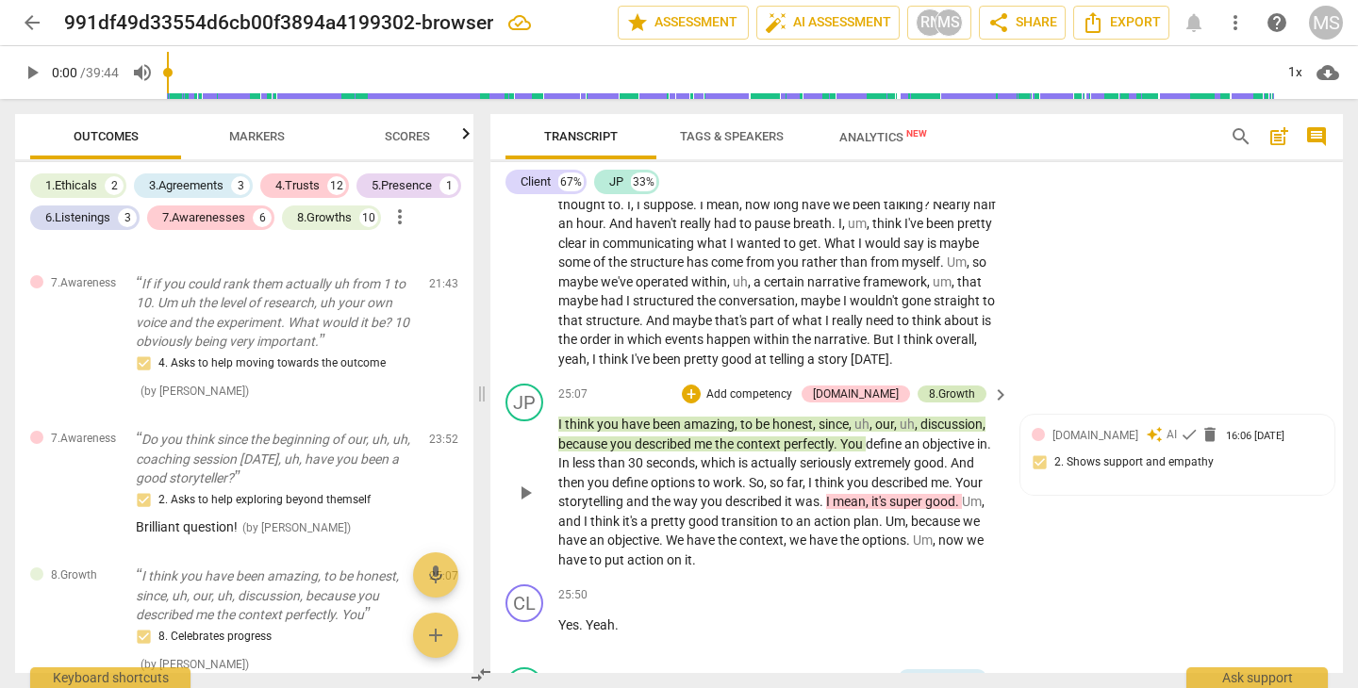
click at [944, 386] on div "8.Growth" at bounding box center [952, 394] width 46 height 17
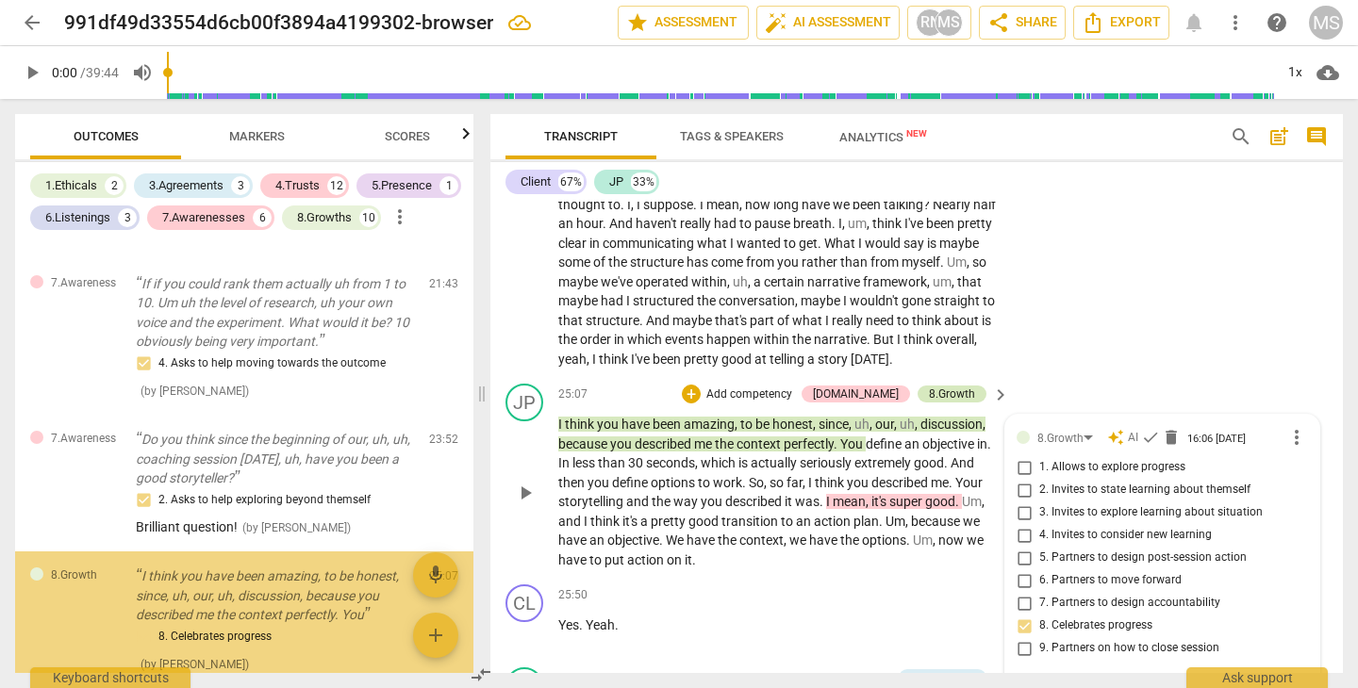
scroll to position [2357, 0]
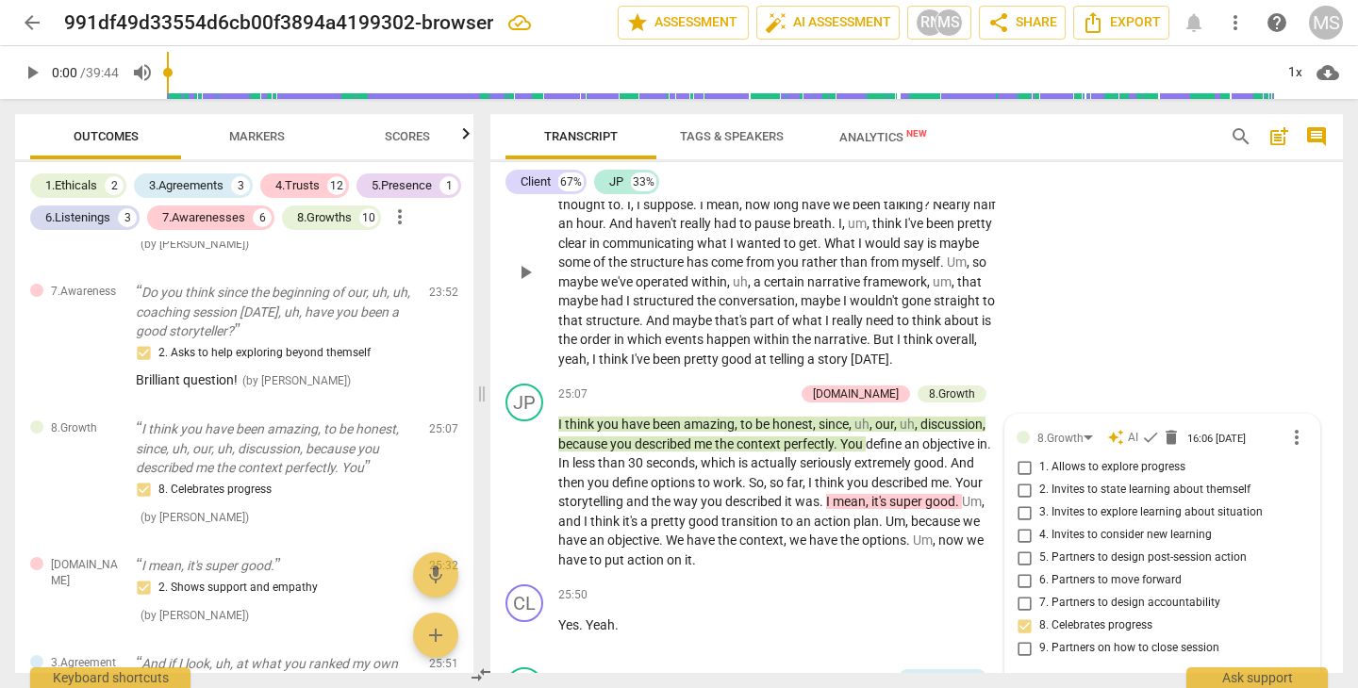
click at [1096, 280] on div "CL play_arrow pause 24:03 + Add competency keyboard_arrow_right That's a very p…" at bounding box center [916, 256] width 852 height 239
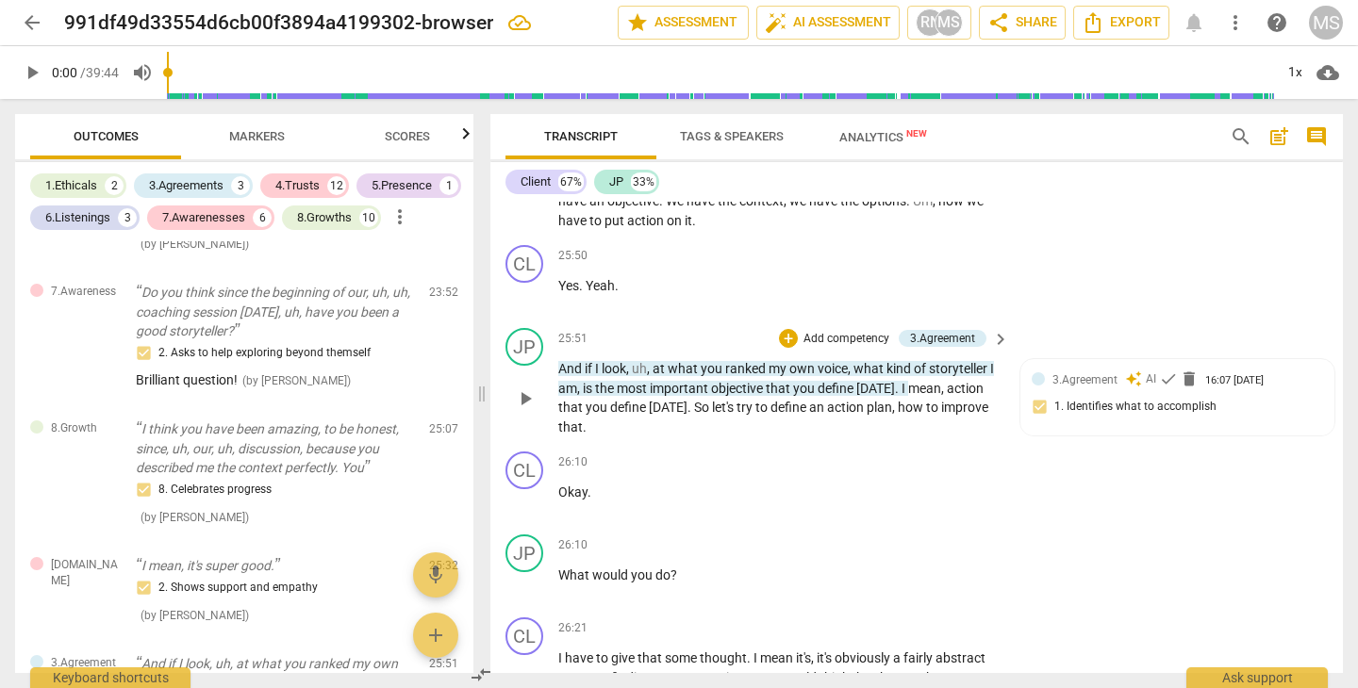
scroll to position [8513, 0]
click at [964, 331] on div "3.Agreement" at bounding box center [942, 339] width 65 height 17
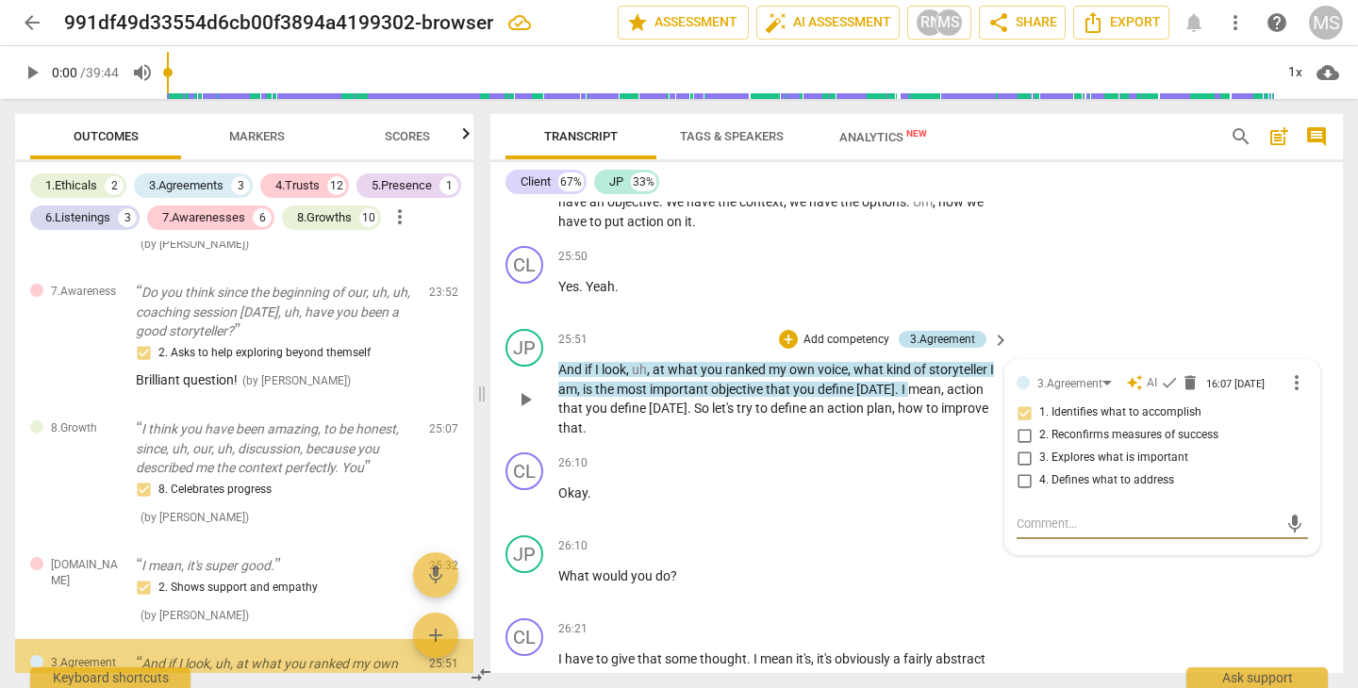
scroll to position [2589, 0]
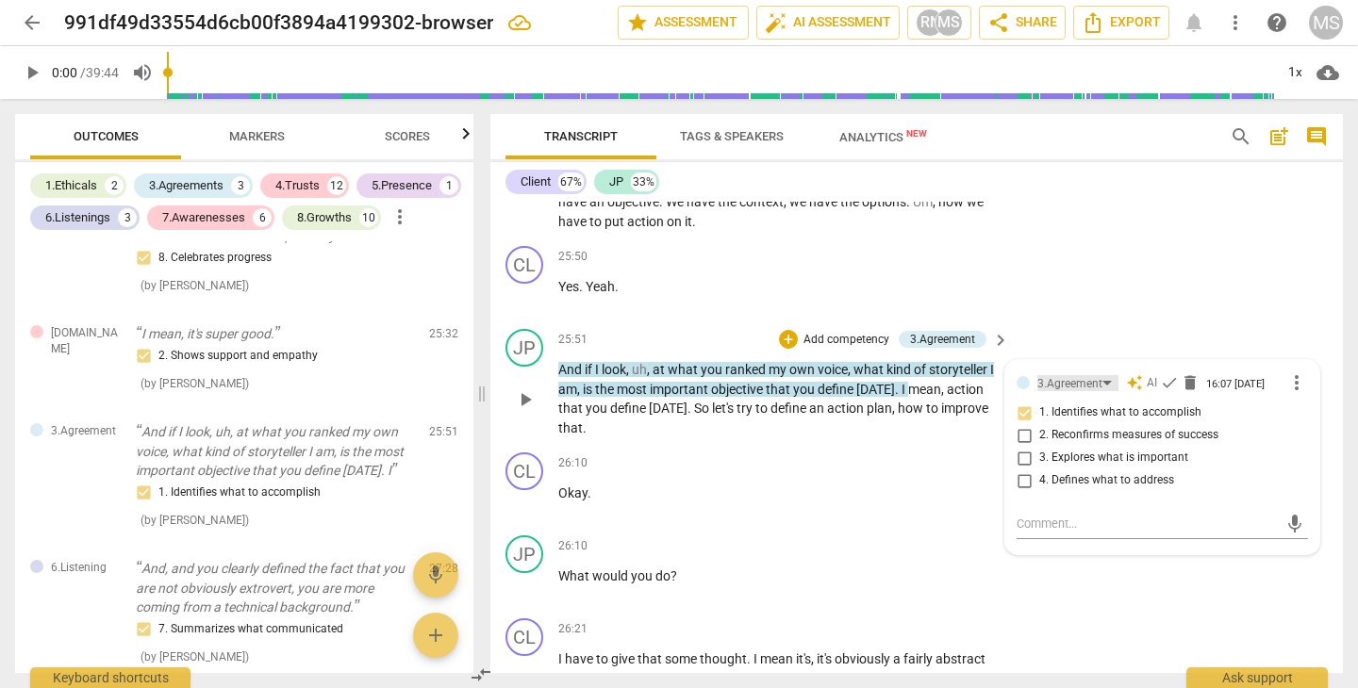
click at [1103, 375] on div "3.Agreement" at bounding box center [1077, 383] width 81 height 16
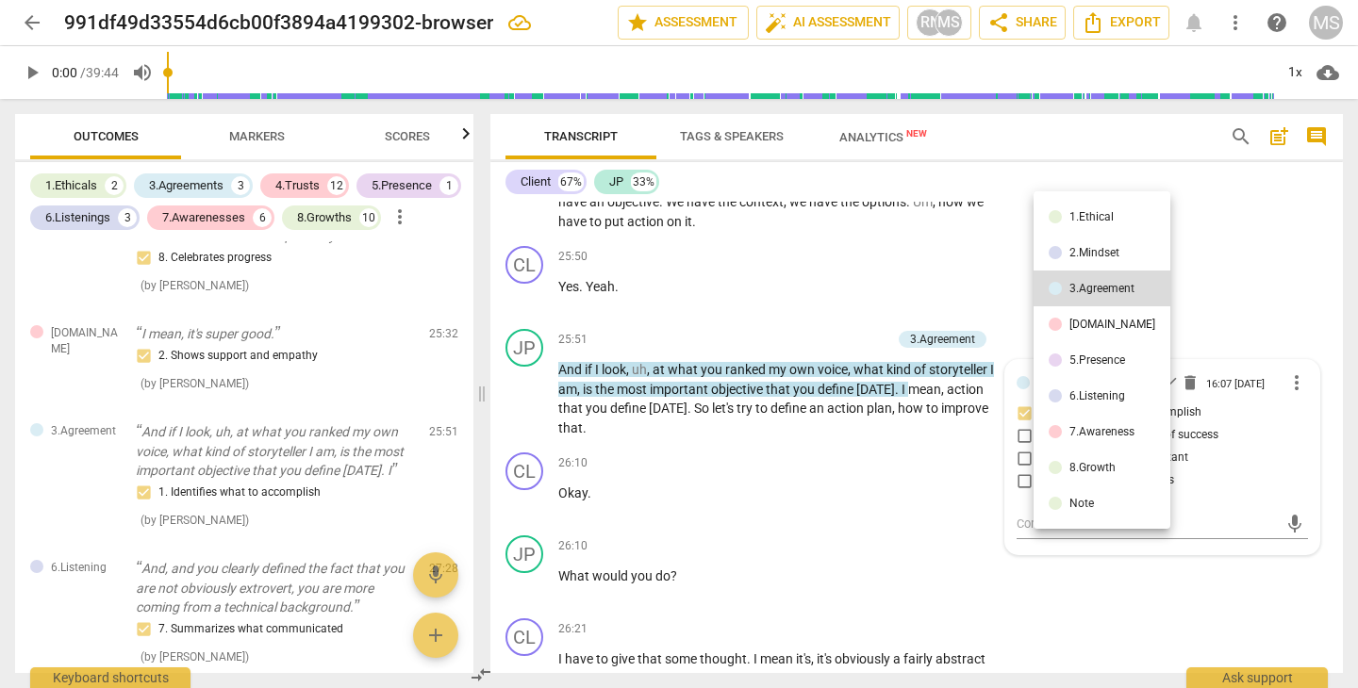
click at [1093, 355] on div "5.Presence" at bounding box center [1097, 359] width 56 height 11
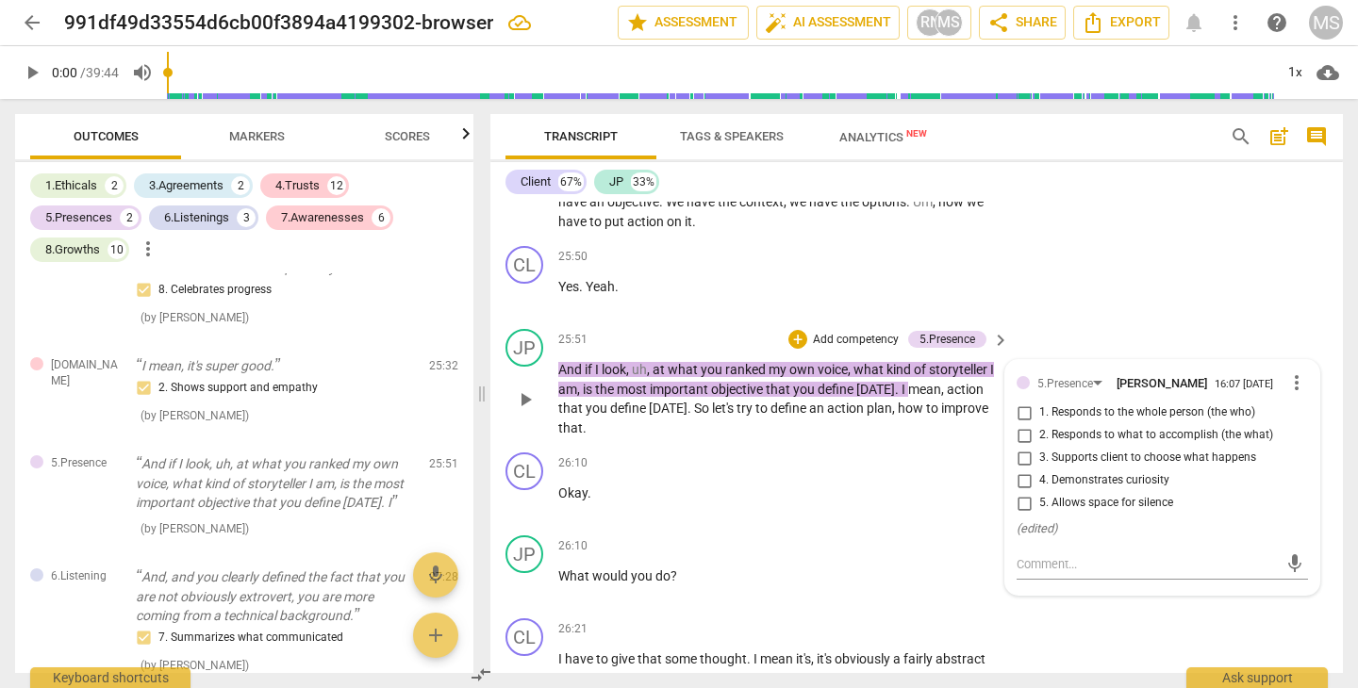
click at [1019, 424] on input "2. Responds to what to accomplish (the what)" at bounding box center [1024, 435] width 30 height 23
checkbox input "true"
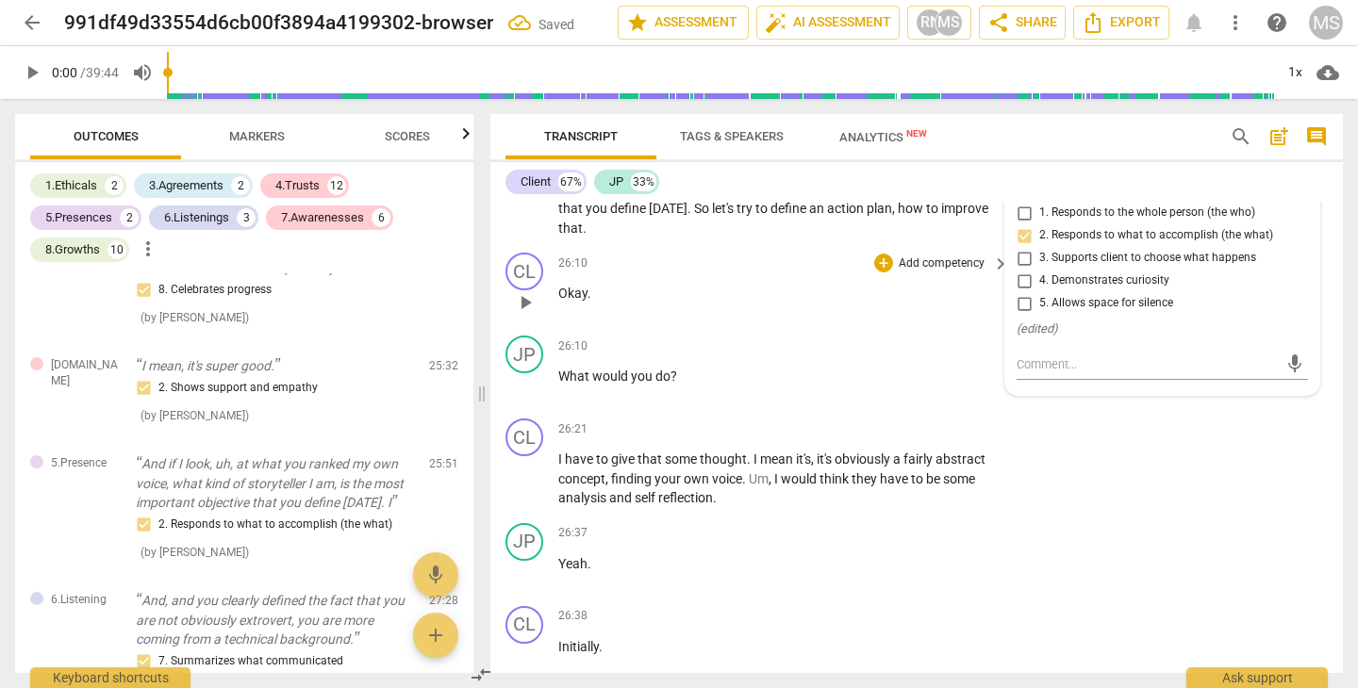
scroll to position [8717, 0]
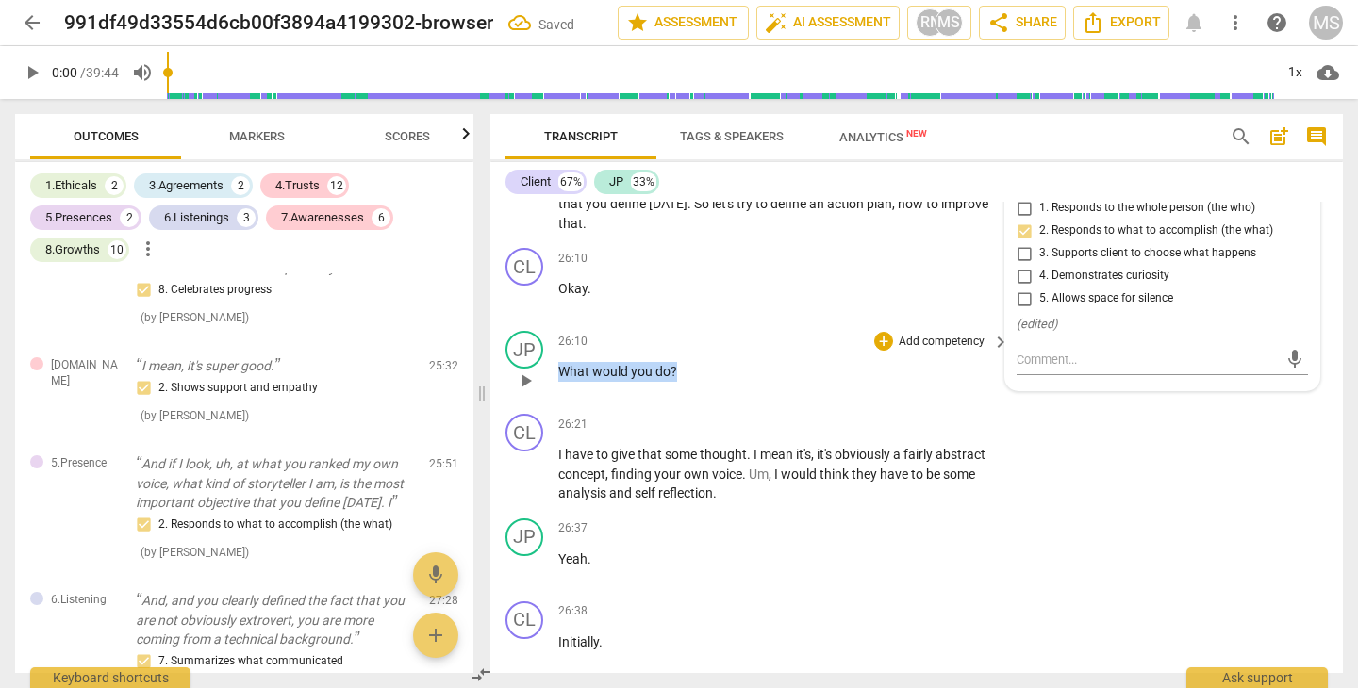
drag, startPoint x: 560, startPoint y: 273, endPoint x: 680, endPoint y: 275, distance: 119.8
click at [679, 362] on p "What would you do ?" at bounding box center [778, 372] width 441 height 20
click at [886, 332] on div "+" at bounding box center [883, 341] width 19 height 19
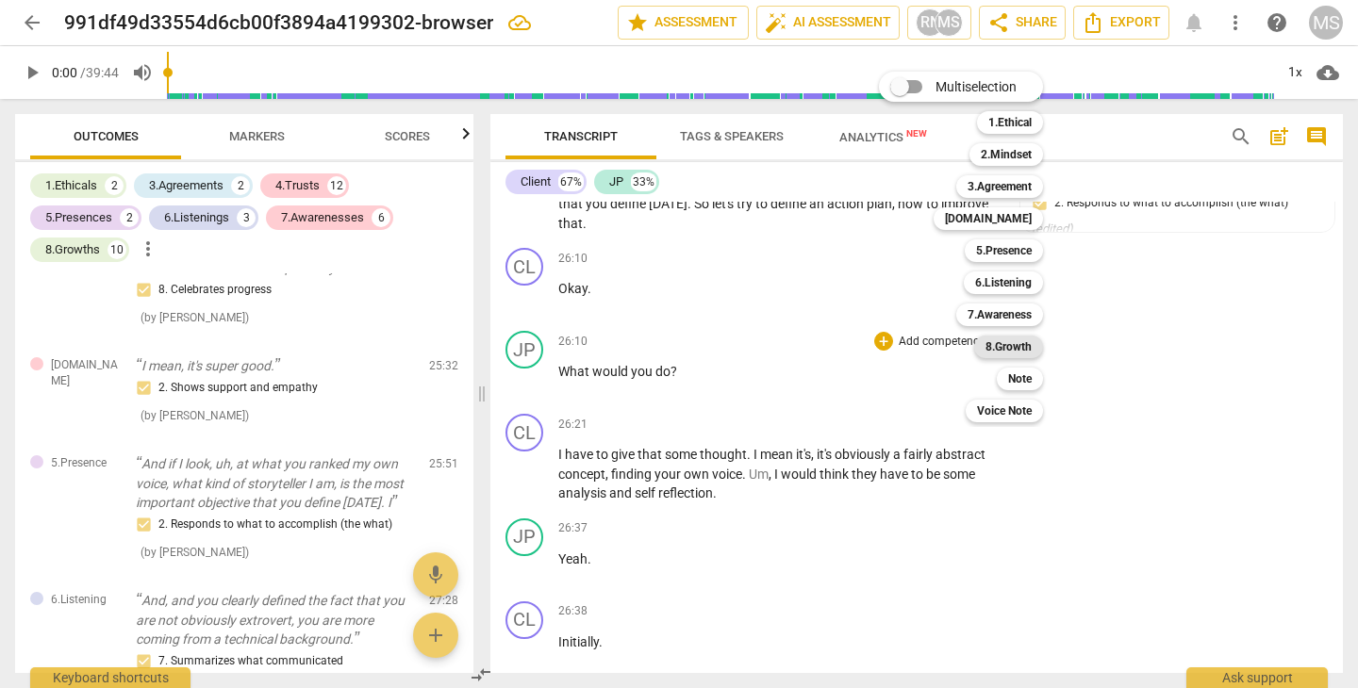
click at [1009, 343] on b "8.Growth" at bounding box center [1008, 347] width 46 height 23
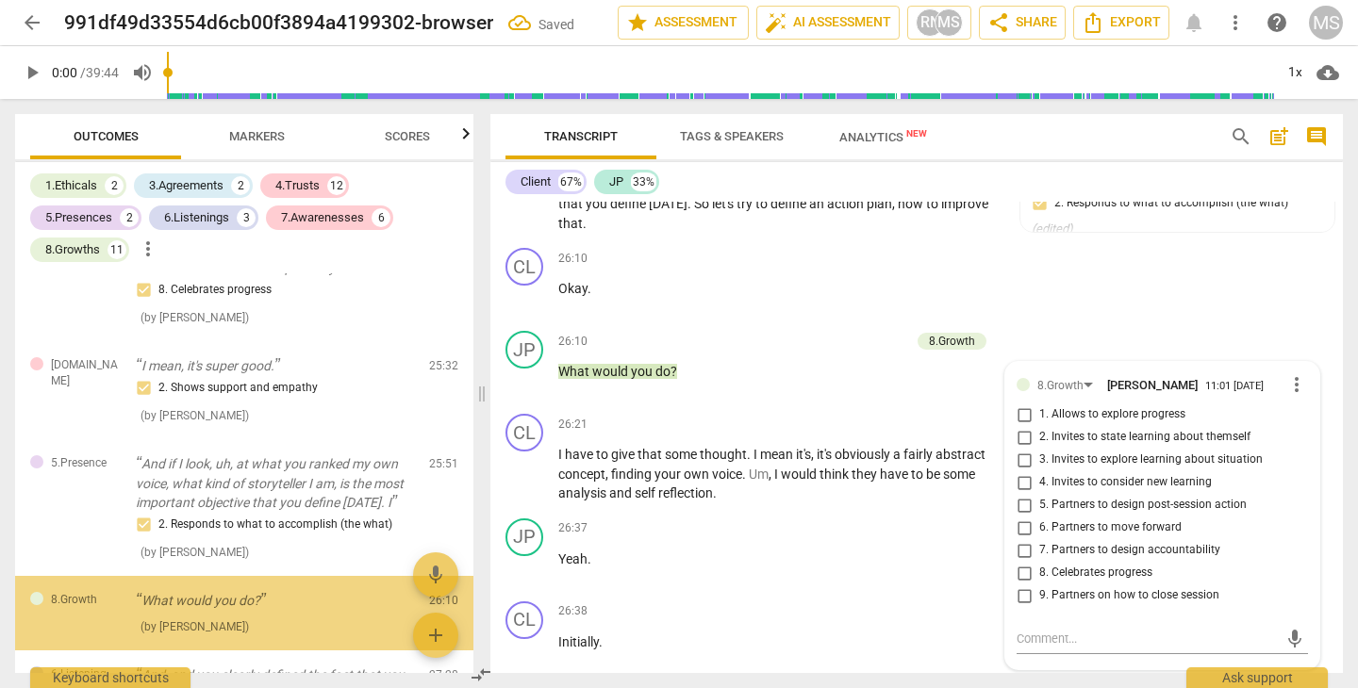
scroll to position [2709, 0]
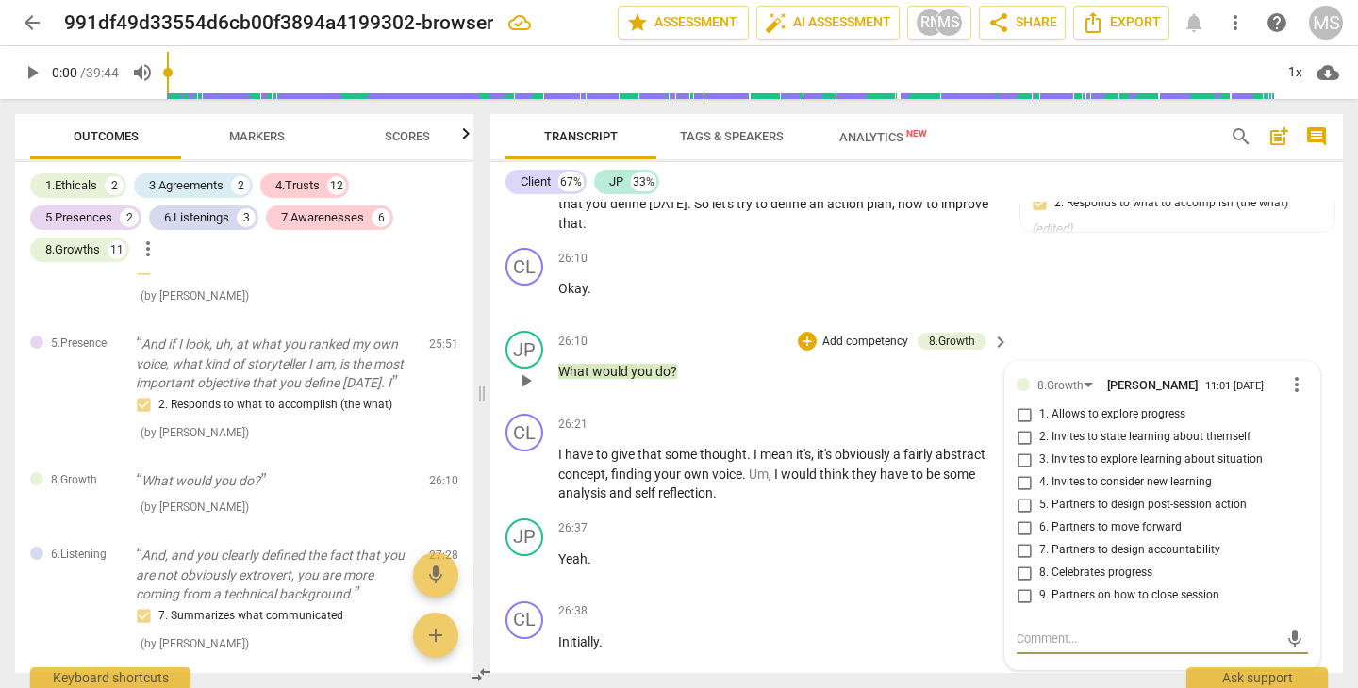
click at [1019, 494] on input "5. Partners to design post-session action" at bounding box center [1024, 505] width 30 height 23
checkbox input "true"
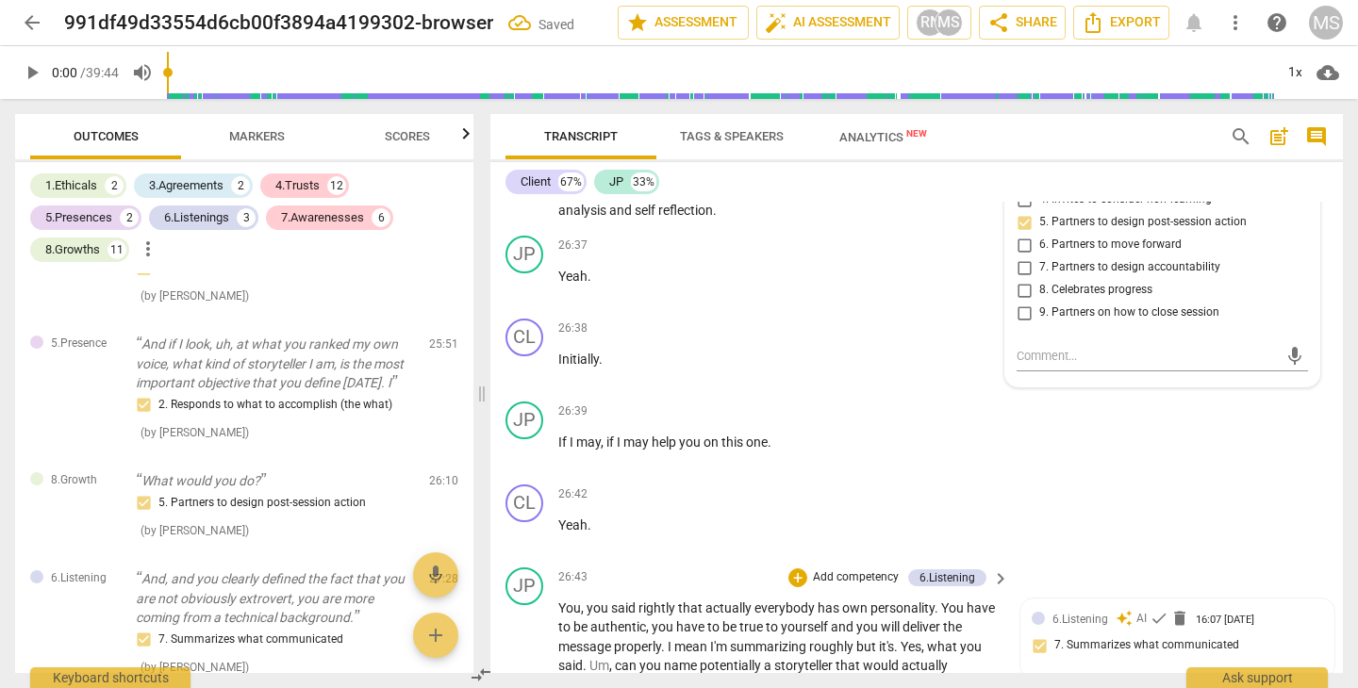
scroll to position [9004, 0]
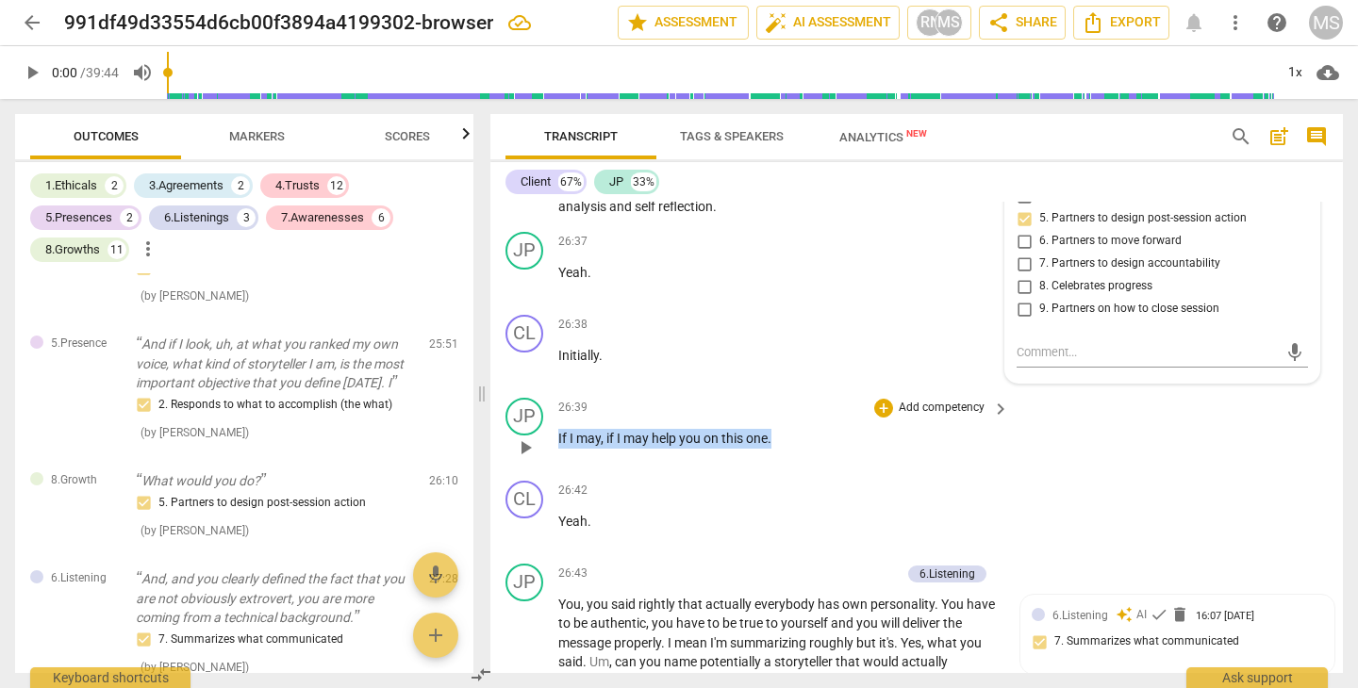
drag, startPoint x: 558, startPoint y: 338, endPoint x: 810, endPoint y: 347, distance: 251.9
click at [809, 429] on p "If I may , if I may help you on this one ." at bounding box center [778, 439] width 441 height 20
click at [840, 313] on span "keyboard_arrow_down" at bounding box center [836, 317] width 23 height 23
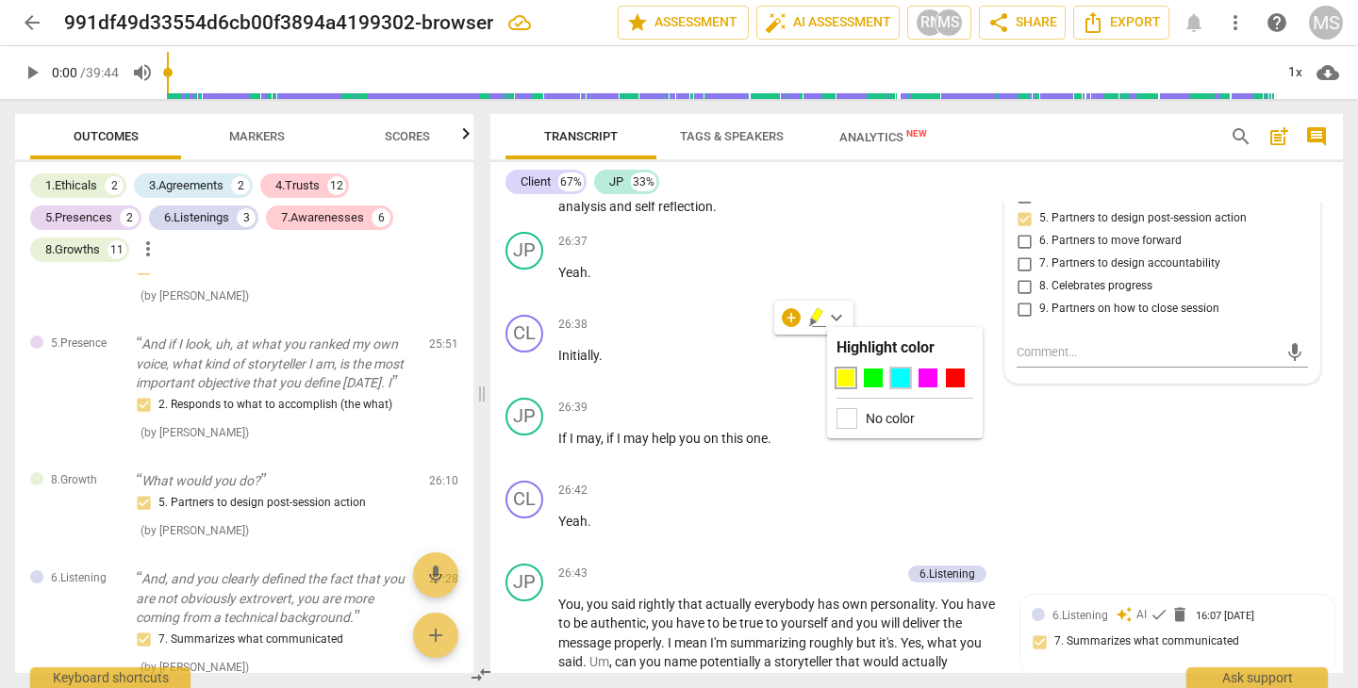
click at [898, 374] on div at bounding box center [900, 378] width 19 height 19
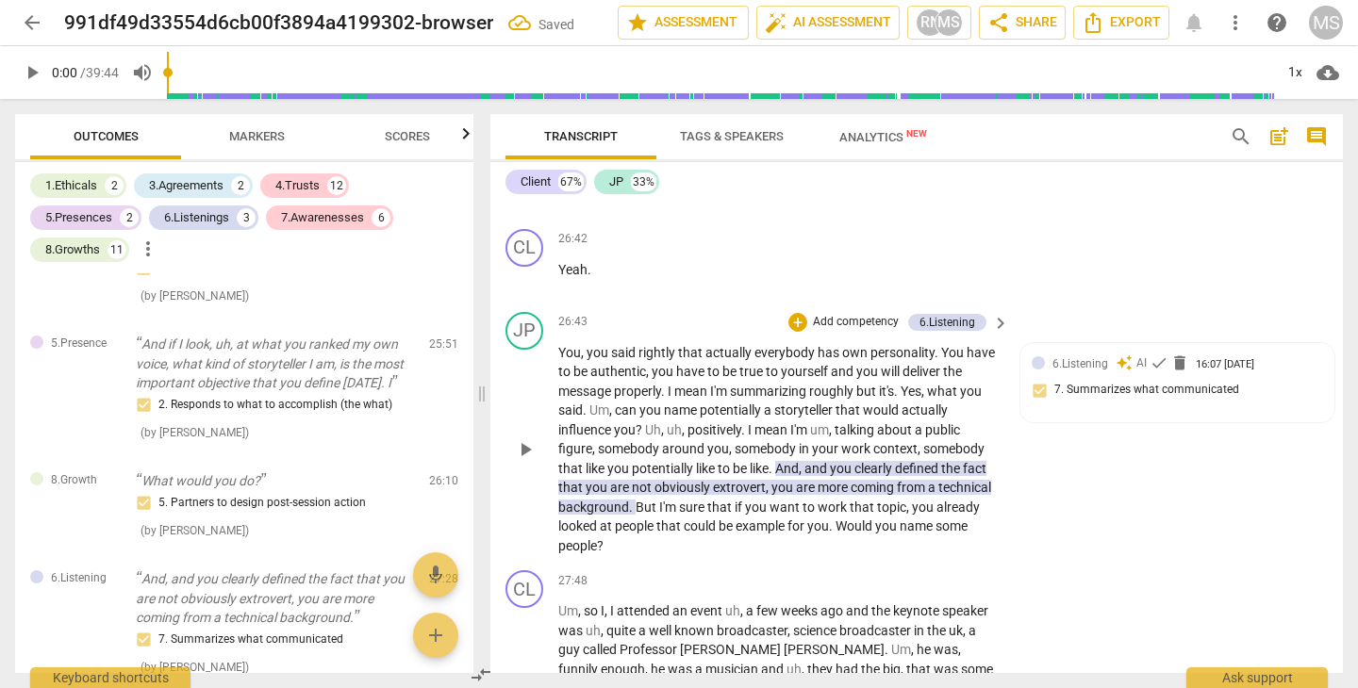
scroll to position [9262, 0]
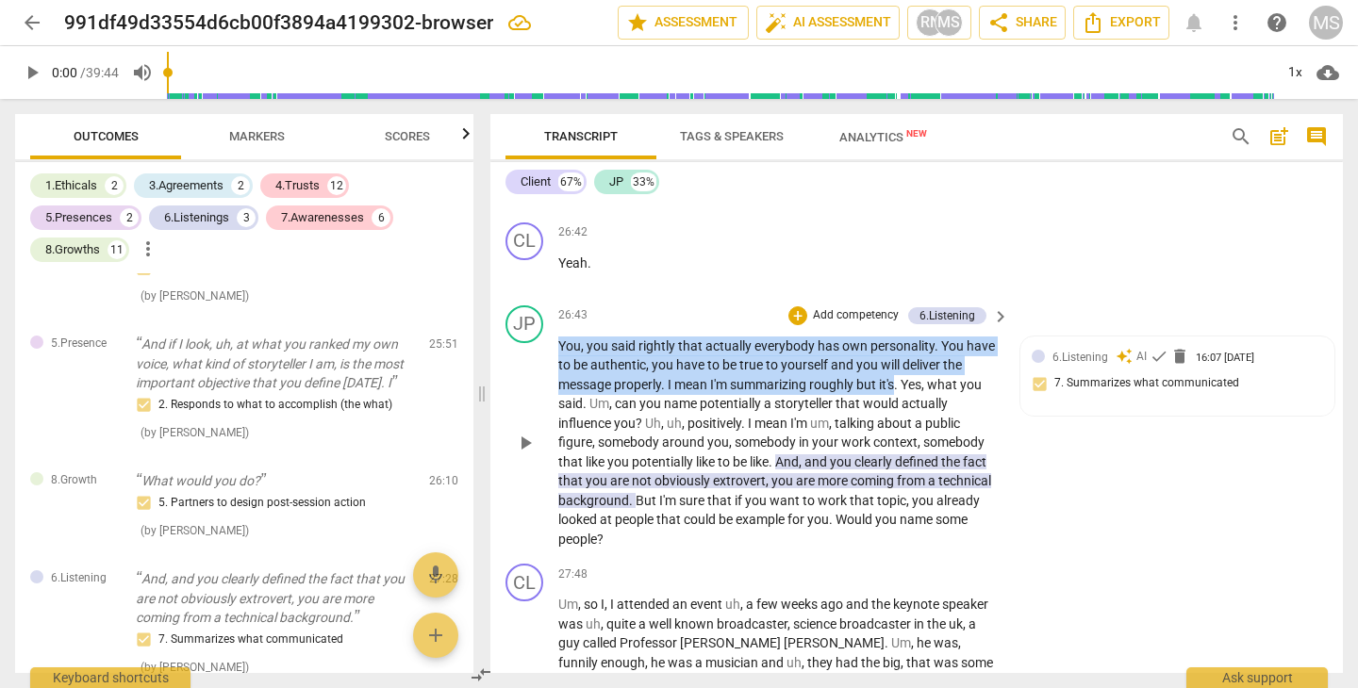
drag, startPoint x: 560, startPoint y: 247, endPoint x: 899, endPoint y: 284, distance: 341.4
click at [899, 337] on p "You , you said rightly that actually everybody has own personality . You have t…" at bounding box center [778, 443] width 441 height 213
click at [918, 266] on div "+" at bounding box center [915, 263] width 19 height 19
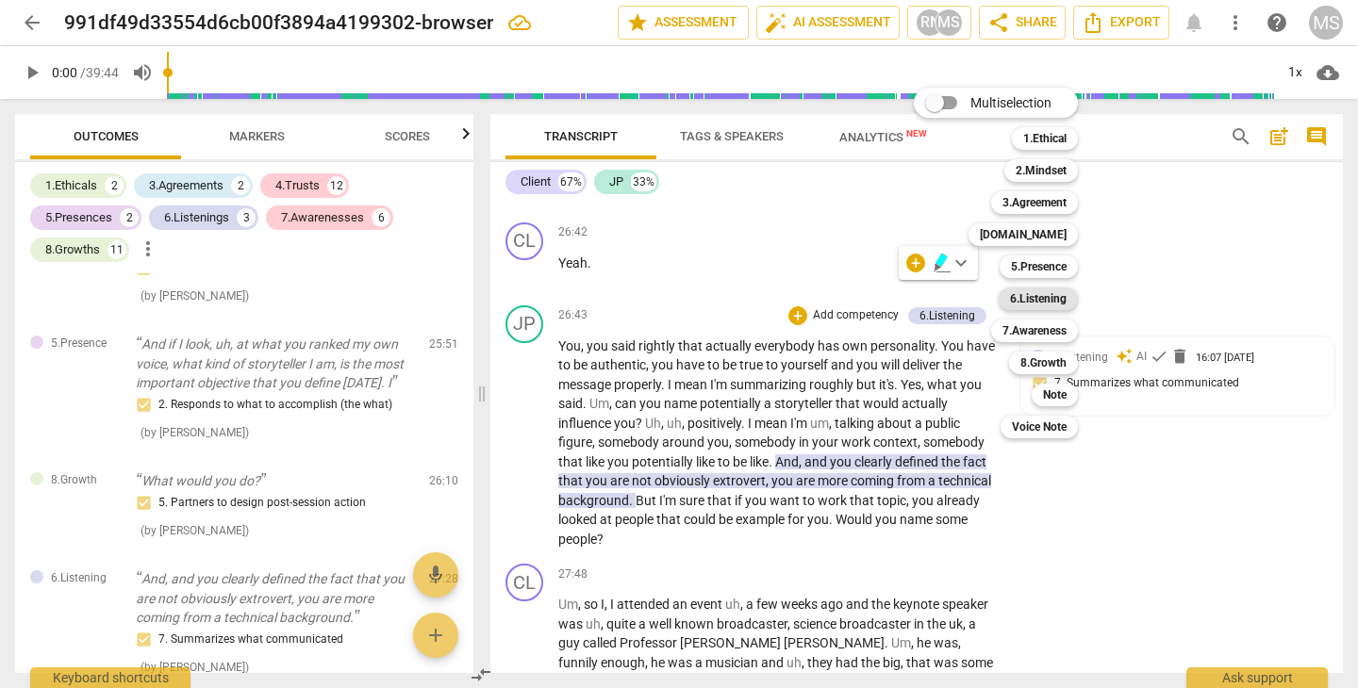
click at [1030, 297] on b "6.Listening" at bounding box center [1038, 299] width 57 height 23
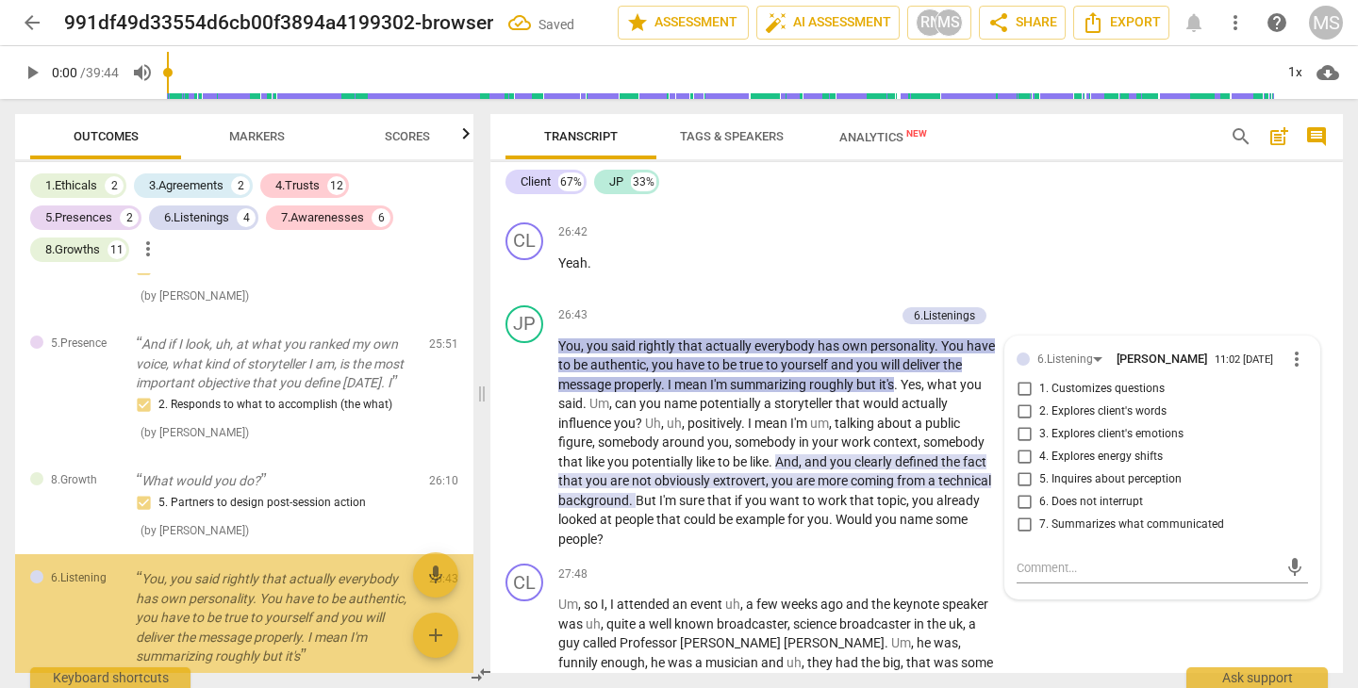
scroll to position [2843, 0]
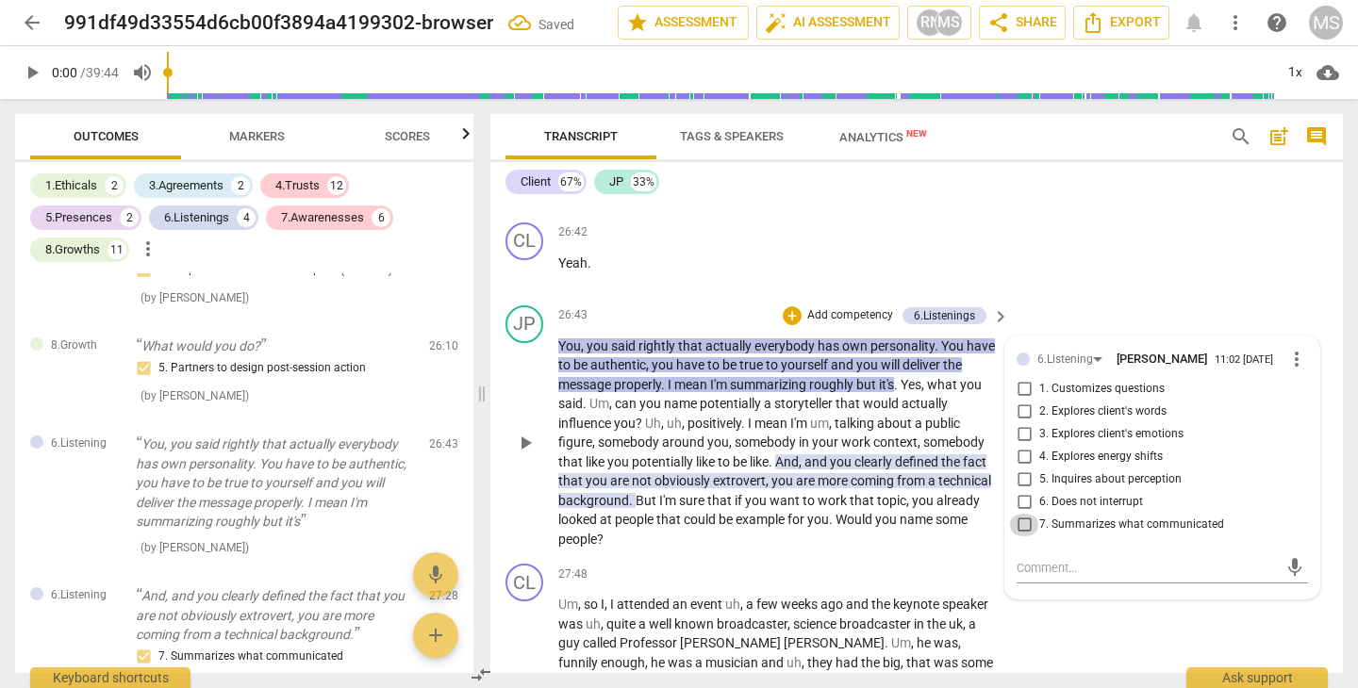
click at [1026, 514] on input "7. Summarizes what communicated" at bounding box center [1024, 525] width 30 height 23
checkbox input "true"
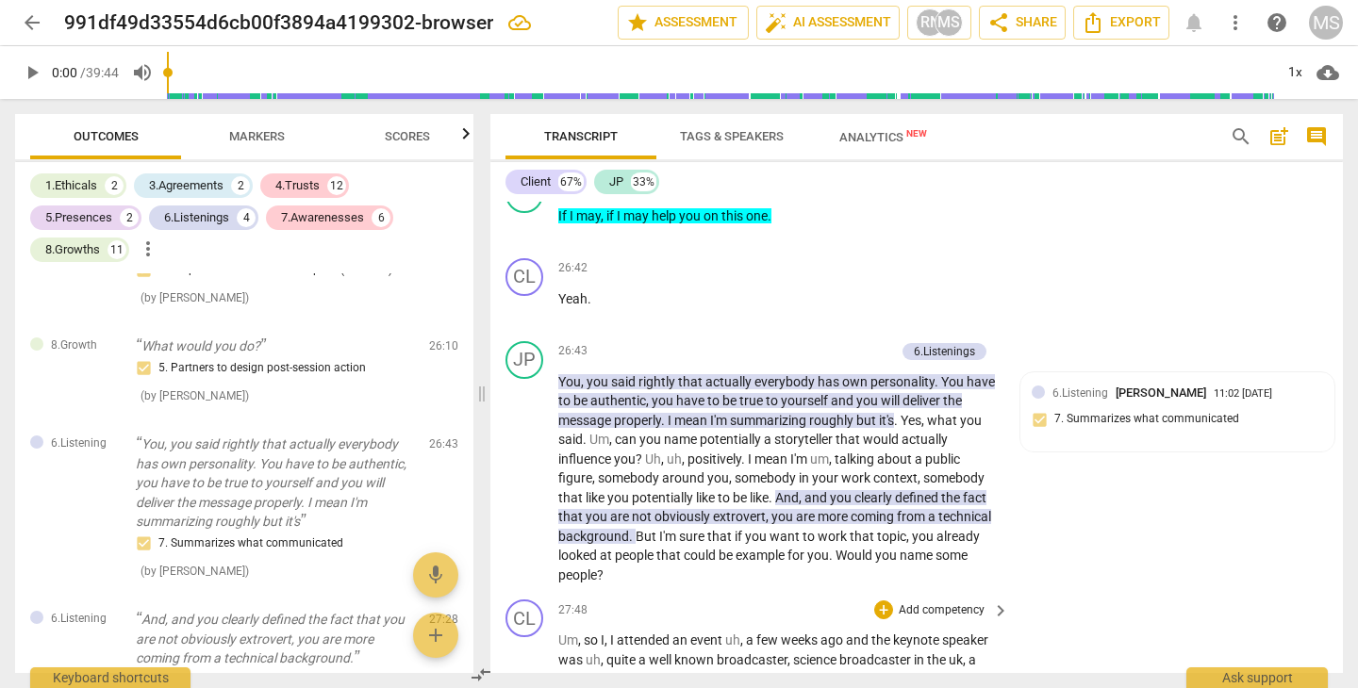
scroll to position [9223, 0]
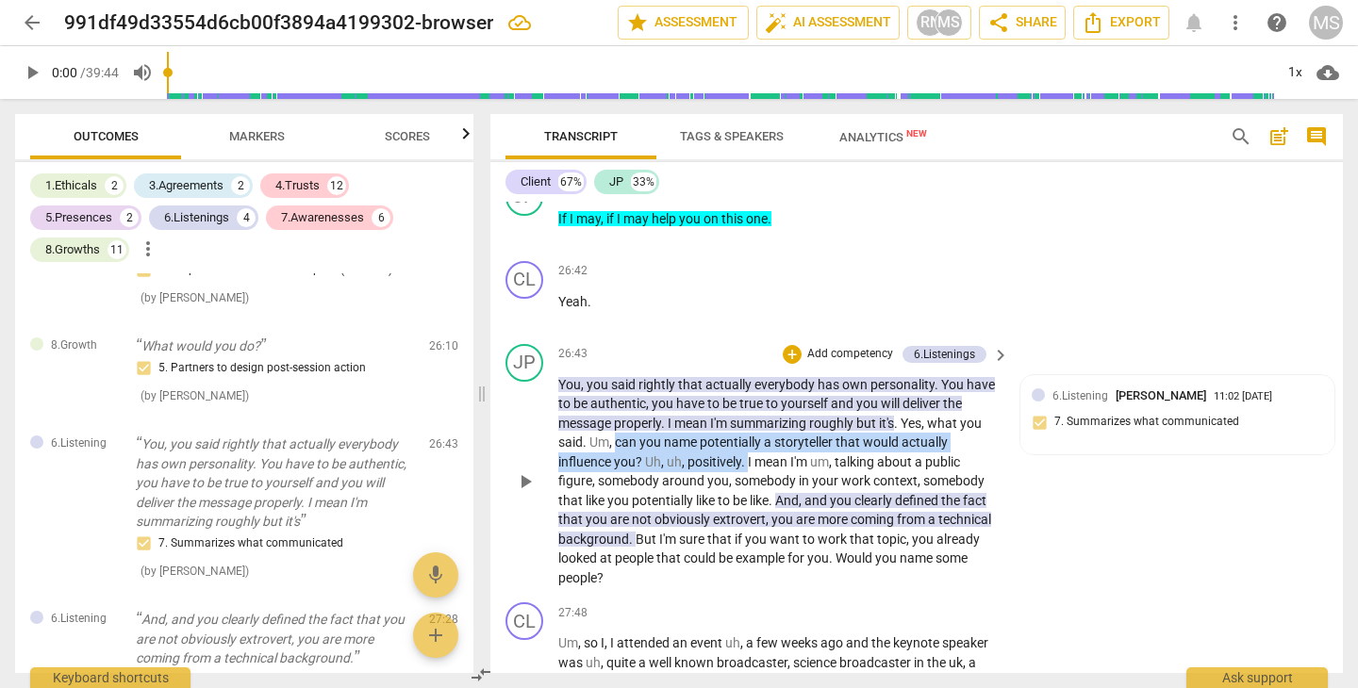
drag, startPoint x: 616, startPoint y: 343, endPoint x: 749, endPoint y: 363, distance: 134.4
click at [749, 375] on p "You , you said rightly that actually everybody has own personality . You have t…" at bounding box center [778, 481] width 441 height 213
click at [766, 337] on div "+" at bounding box center [766, 339] width 19 height 19
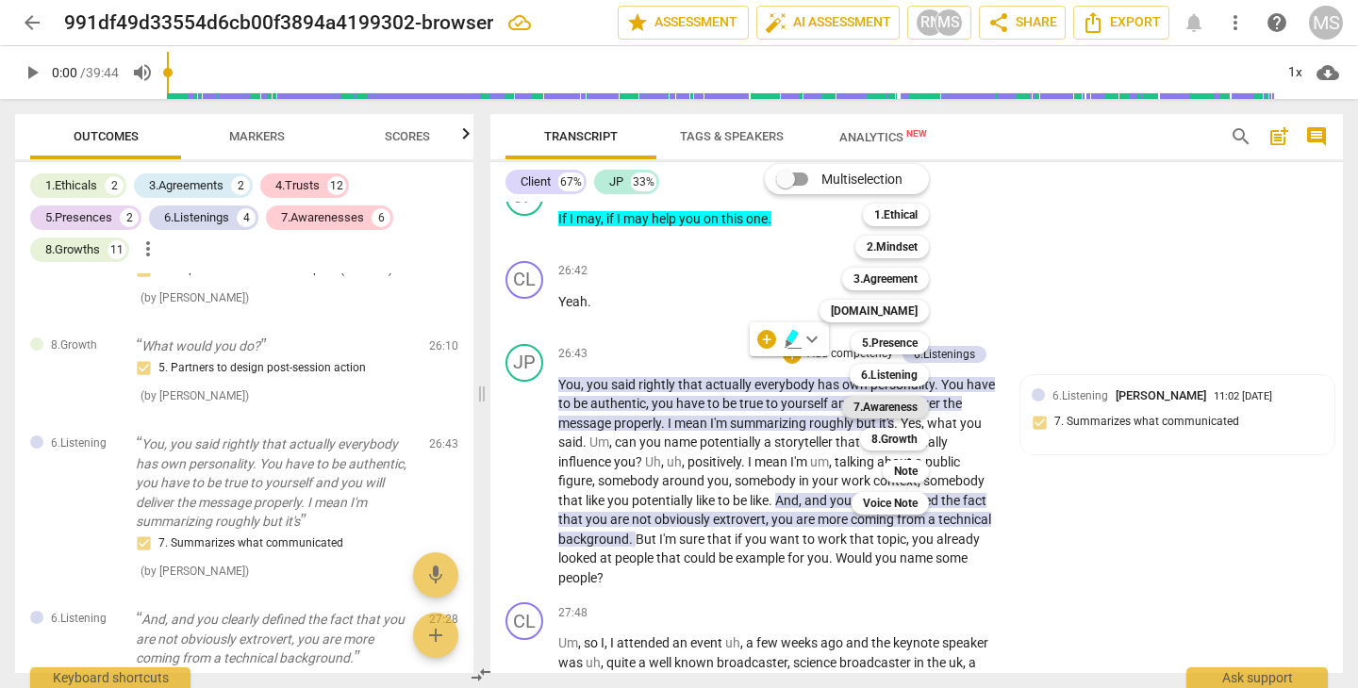
click at [892, 406] on b "7.Awareness" at bounding box center [885, 407] width 64 height 23
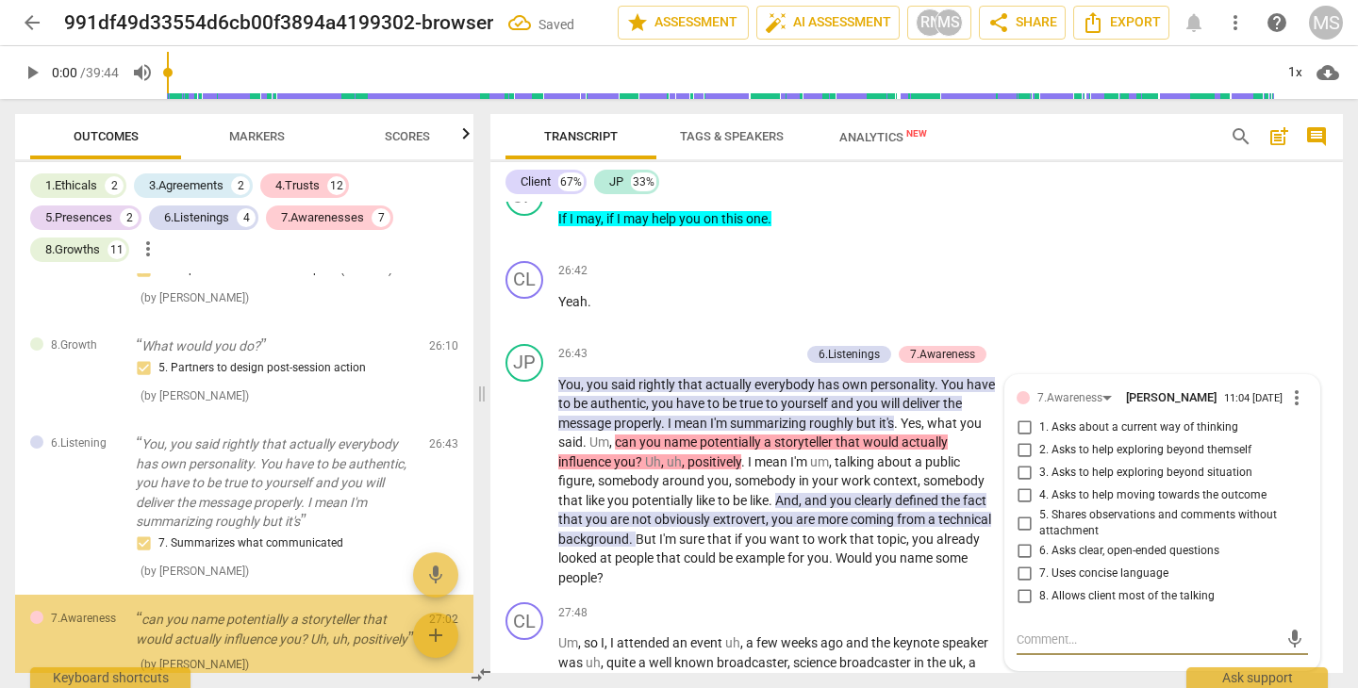
scroll to position [2997, 0]
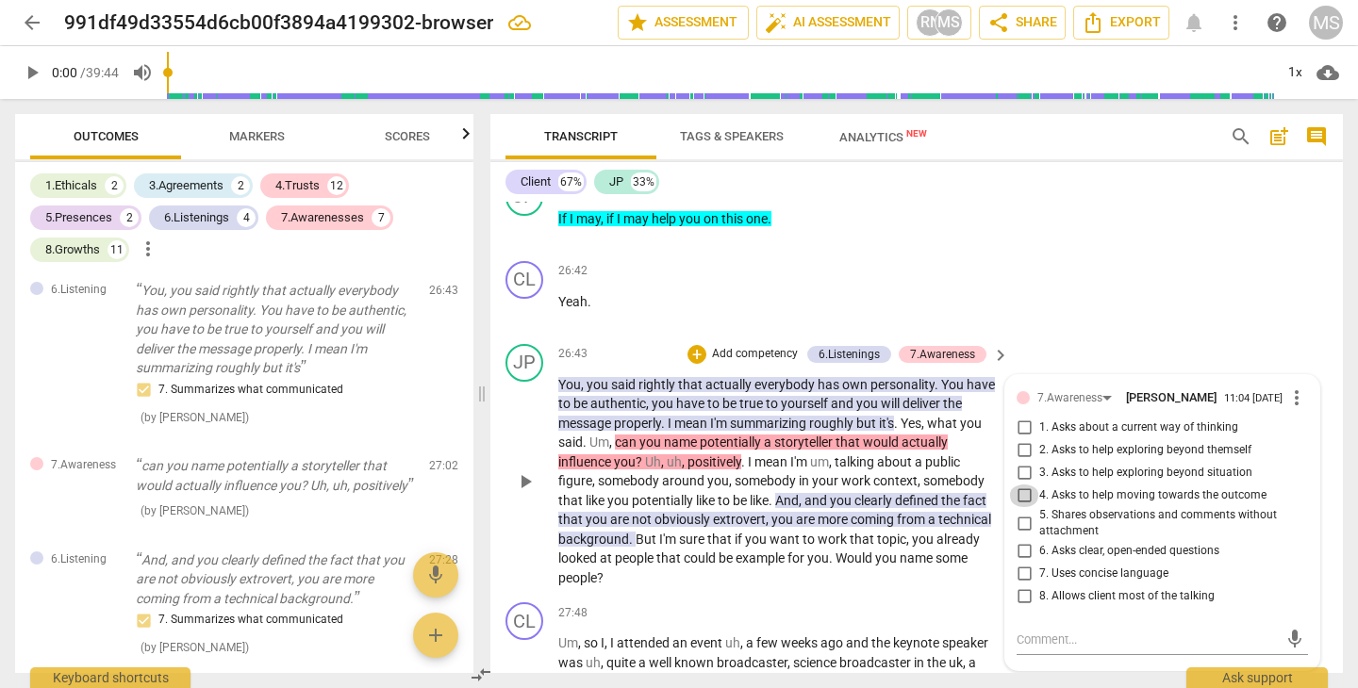
click at [1018, 485] on input "4. Asks to help moving towards the outcome" at bounding box center [1024, 496] width 30 height 23
checkbox input "true"
click at [1042, 631] on textarea at bounding box center [1146, 640] width 261 height 18
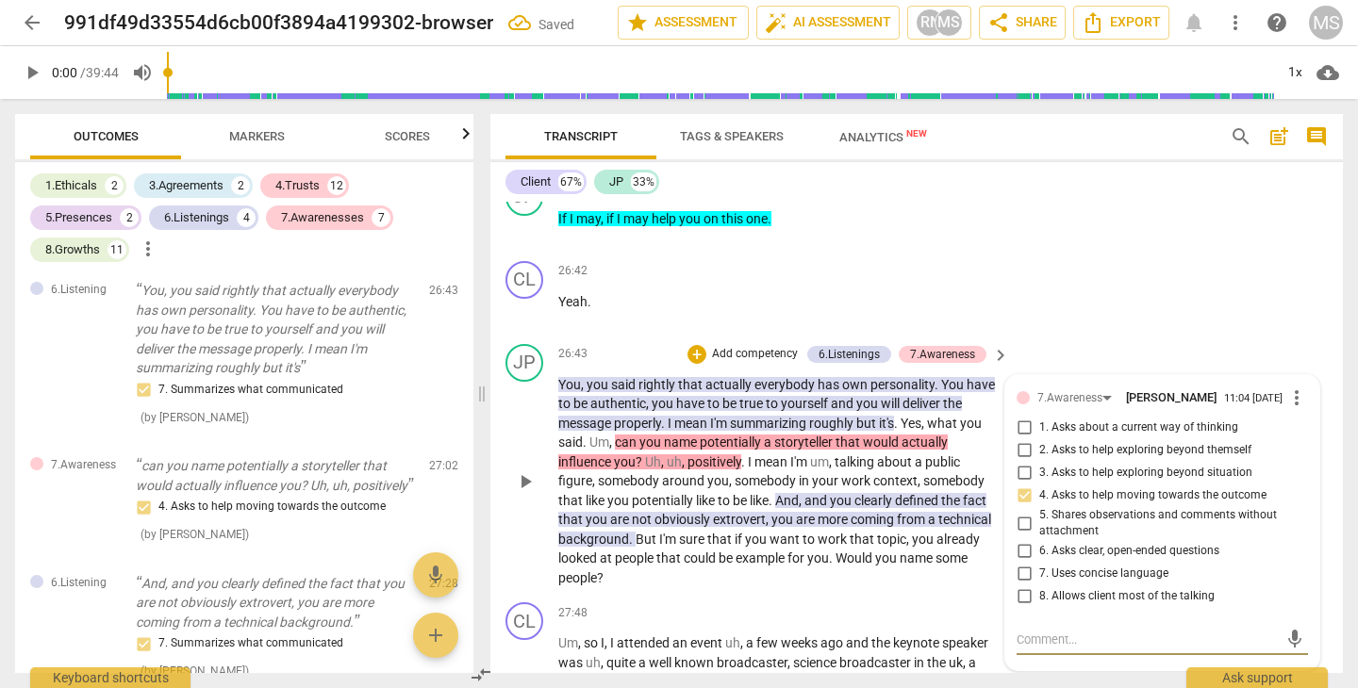
type textarea "R"
type textarea "Re"
type textarea "Res"
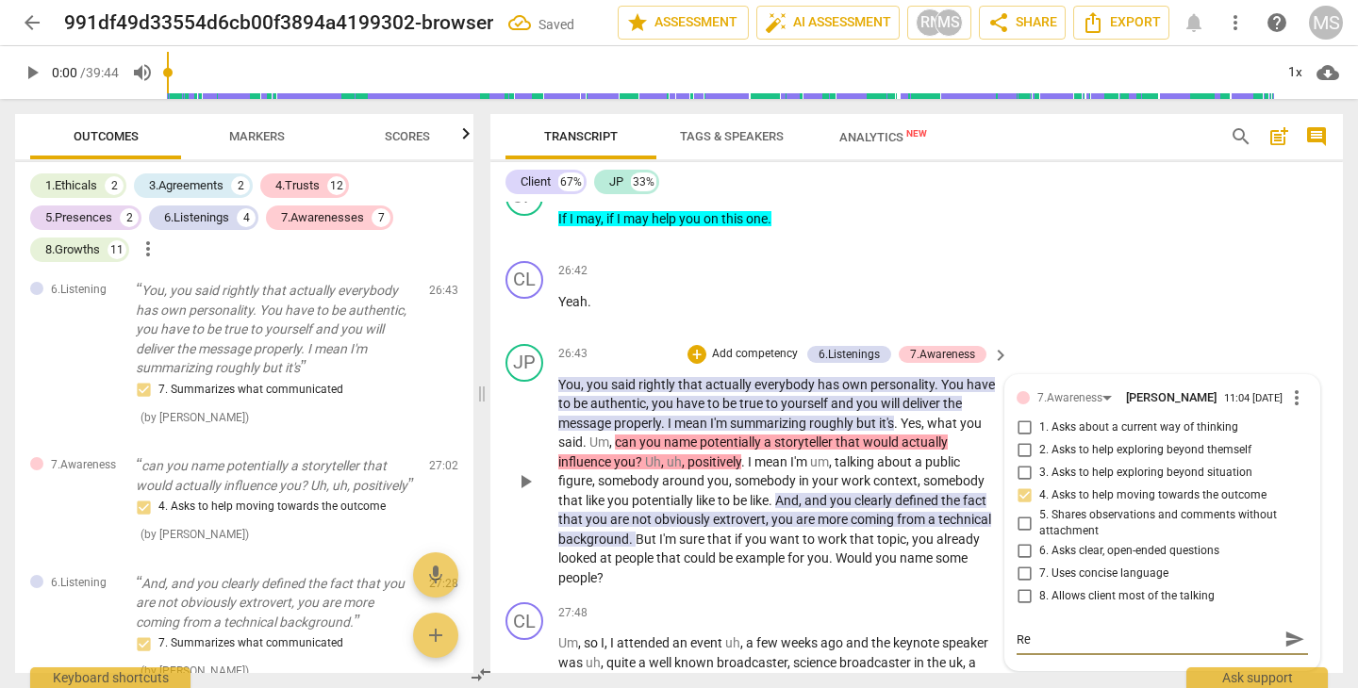
type textarea "Res"
type textarea "Reso"
type textarea "Resou"
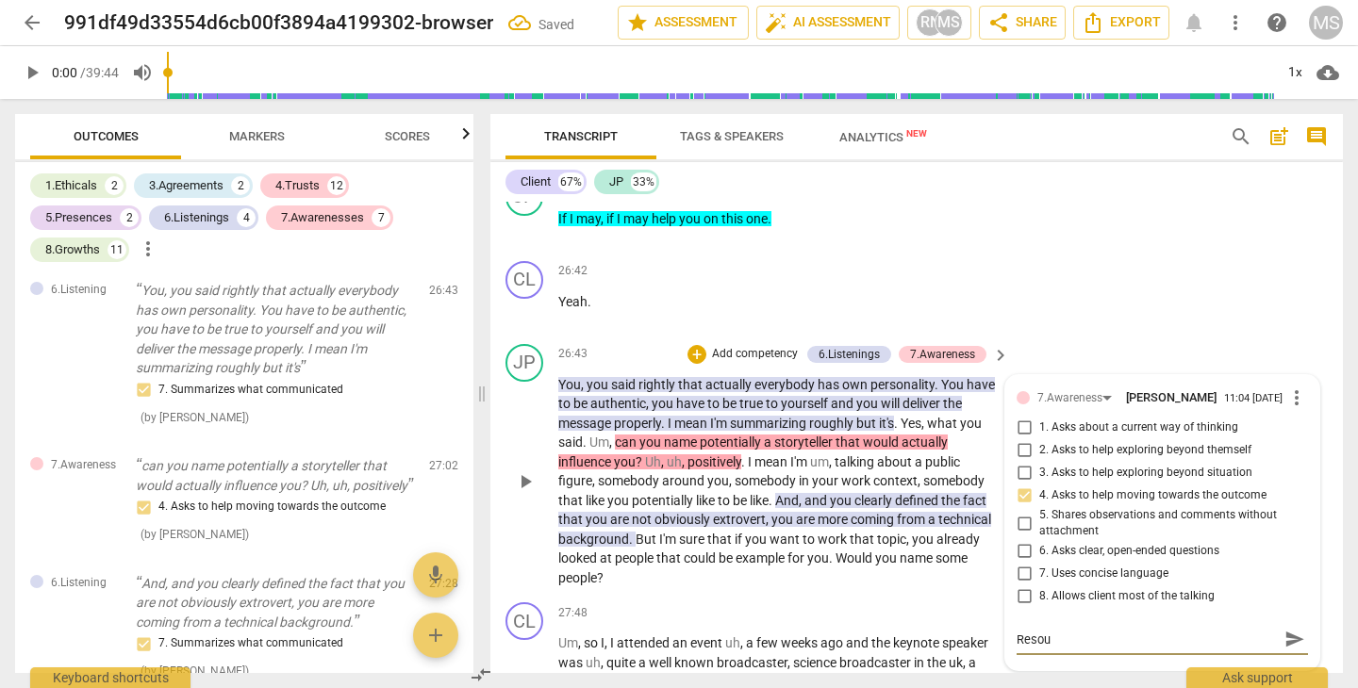
type textarea "Resour"
type textarea "Resourc"
type textarea "Resource"
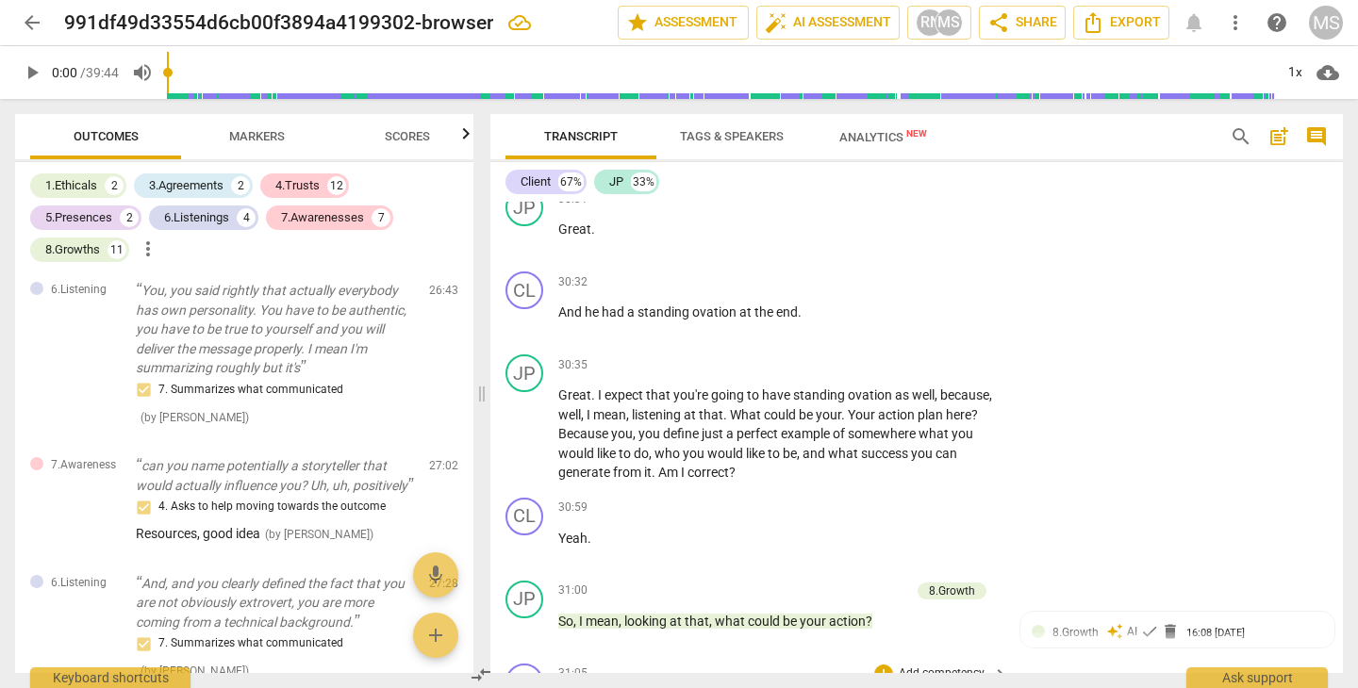
scroll to position [10309, 0]
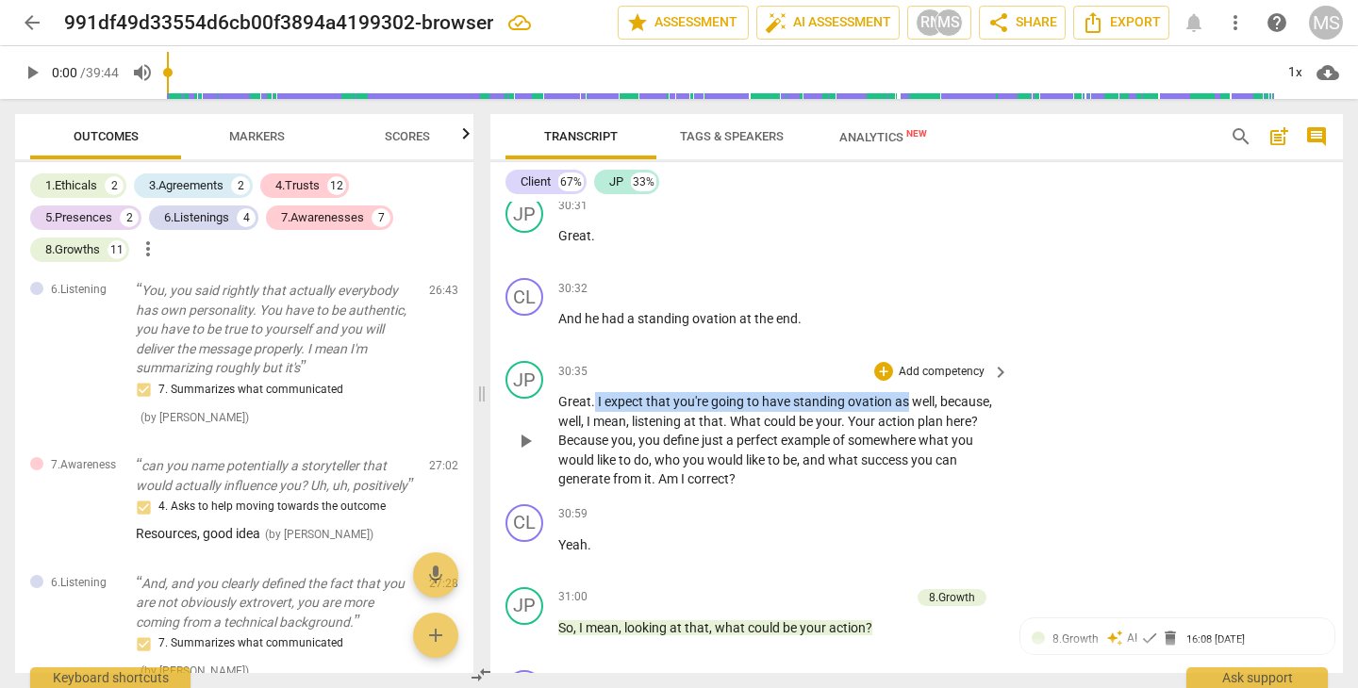
drag, startPoint x: 593, startPoint y: 286, endPoint x: 906, endPoint y: 288, distance: 313.0
click at [906, 392] on p "Great . I expect that you're going to have standing ovation as well , because ,…" at bounding box center [778, 440] width 441 height 97
click at [948, 259] on icon "button" at bounding box center [954, 264] width 19 height 23
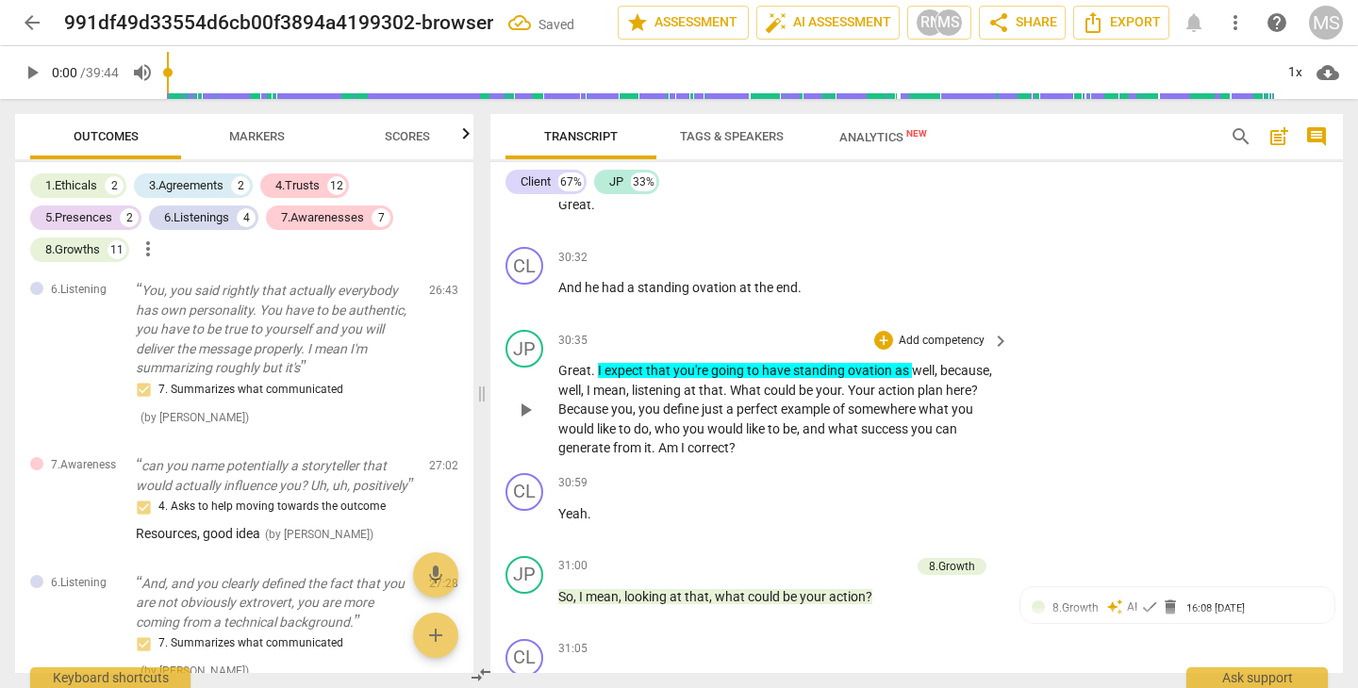
scroll to position [10343, 0]
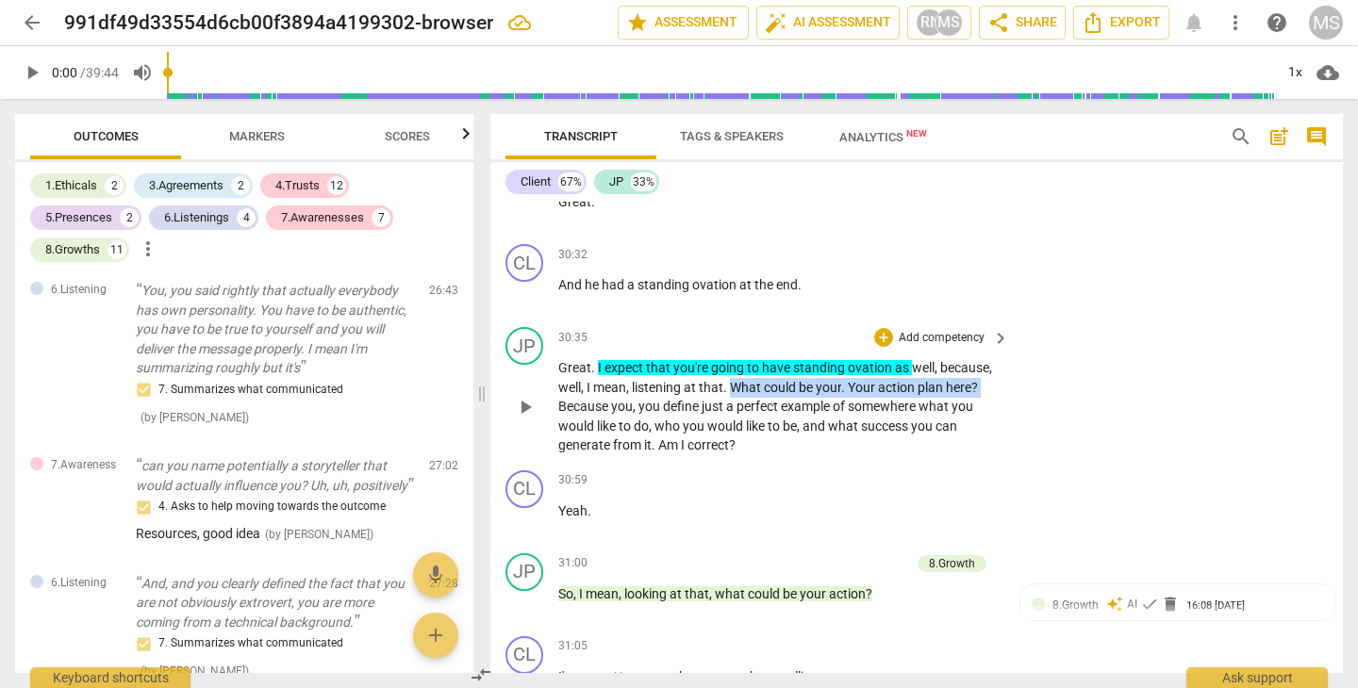
drag, startPoint x: 734, startPoint y: 273, endPoint x: 994, endPoint y: 279, distance: 259.3
click at [994, 358] on p "Great . I expect that you're going to have standing ovation as well , because ,…" at bounding box center [778, 406] width 441 height 97
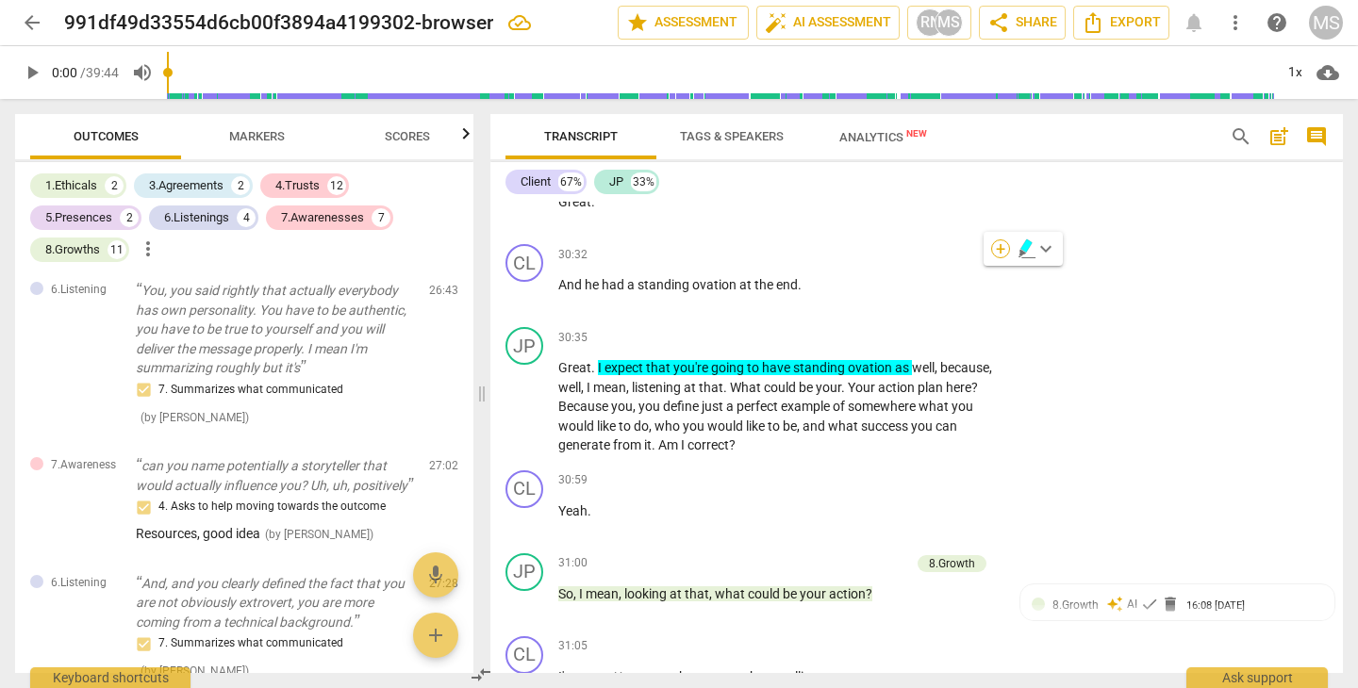
click at [1001, 252] on div "+" at bounding box center [1000, 248] width 19 height 19
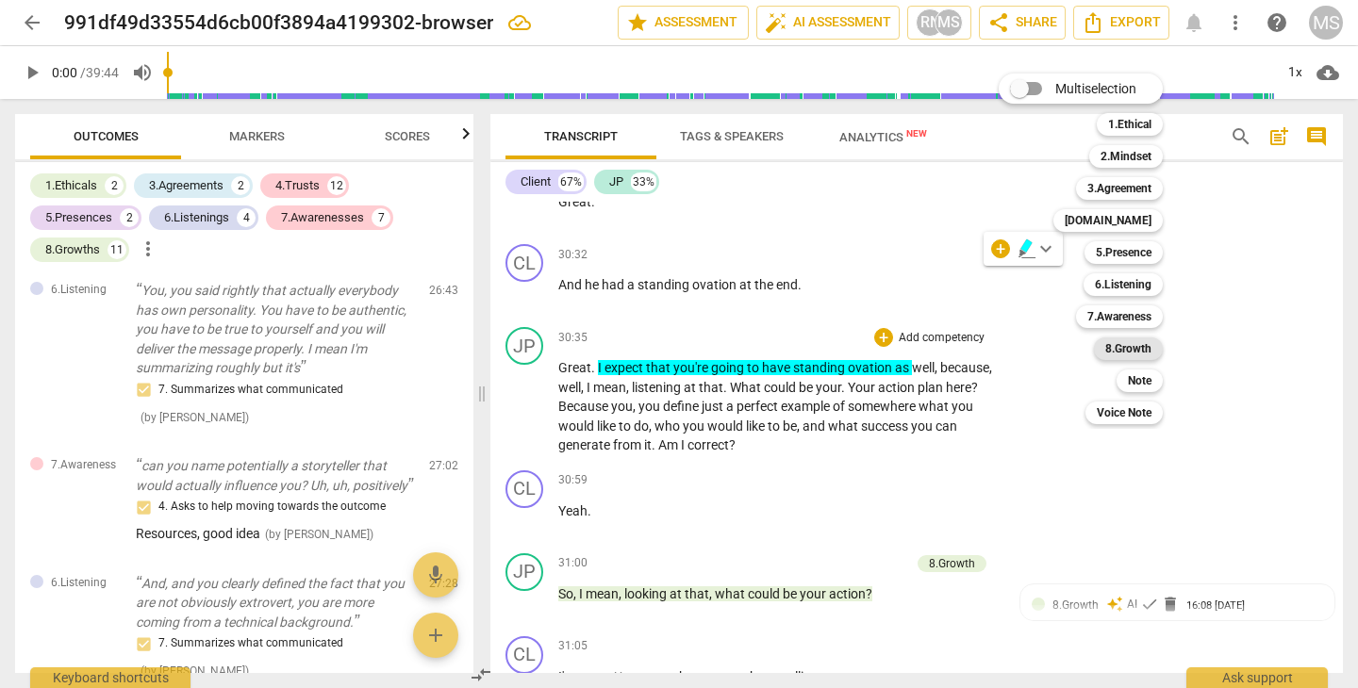
click at [1119, 349] on b "8.Growth" at bounding box center [1128, 349] width 46 height 23
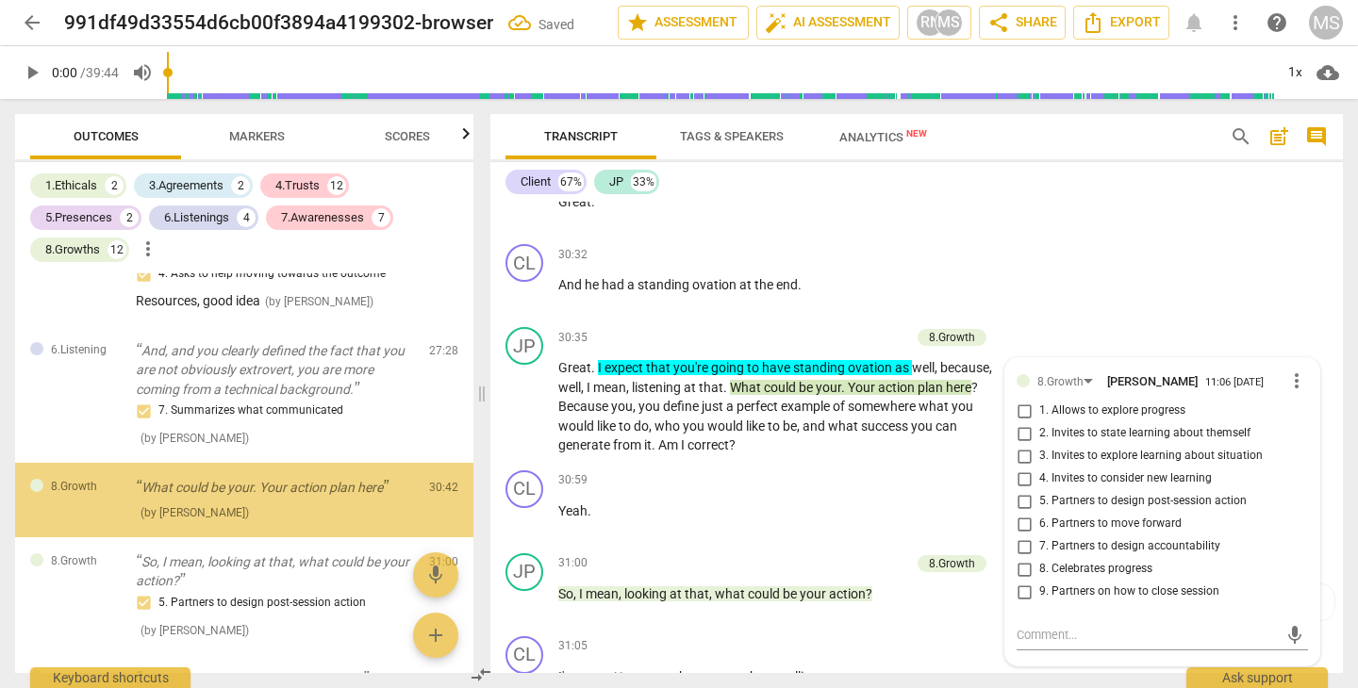
scroll to position [3248, 0]
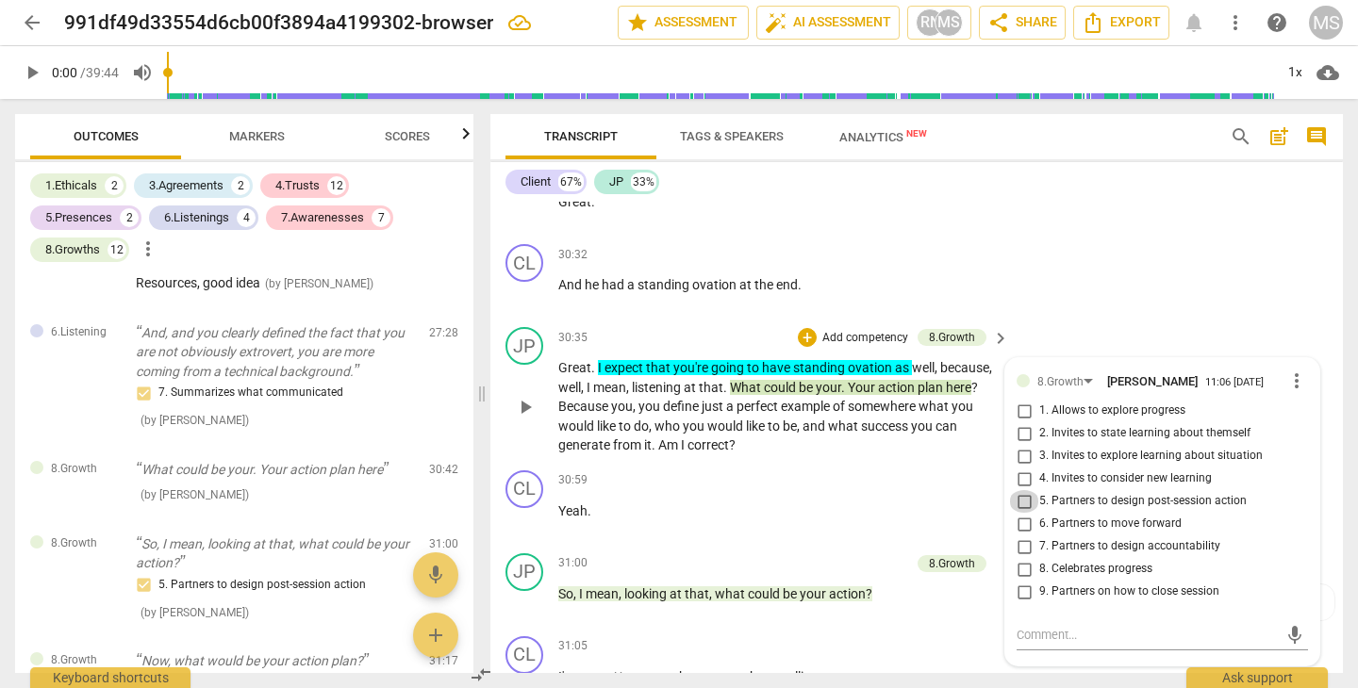
click at [1019, 490] on input "5. Partners to design post-session action" at bounding box center [1024, 501] width 30 height 23
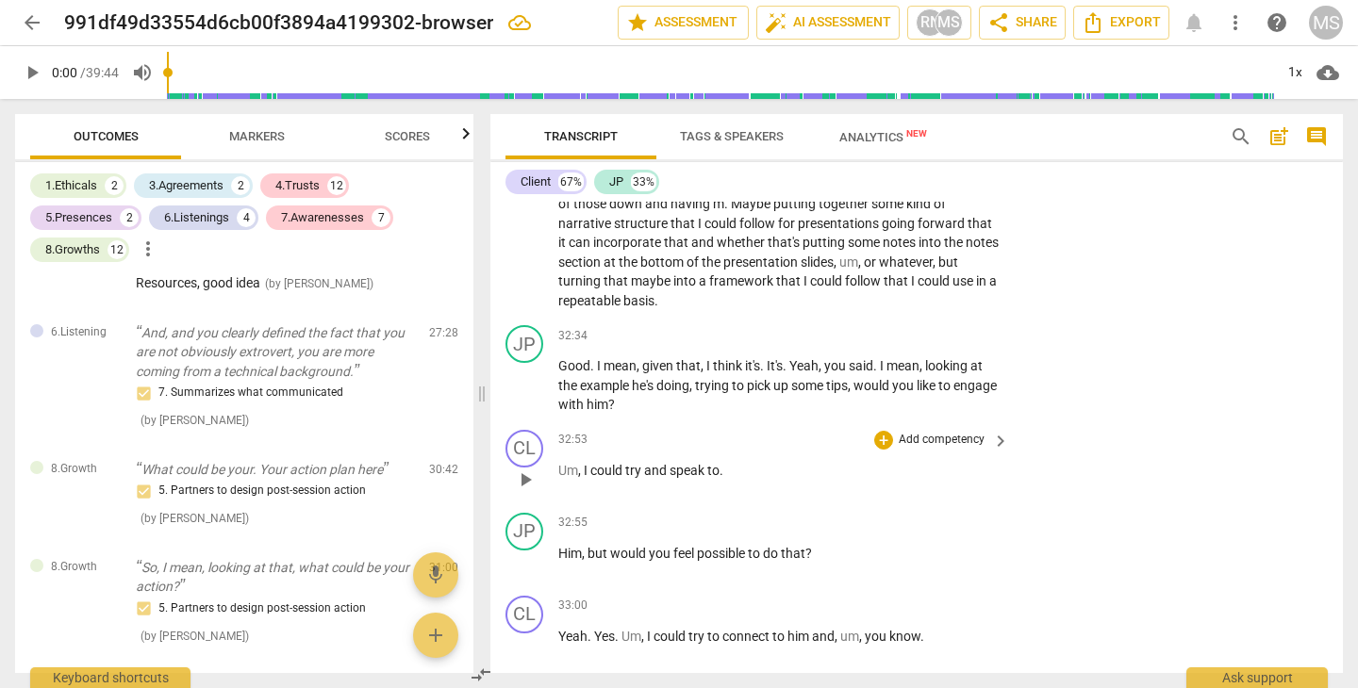
scroll to position [11099, 0]
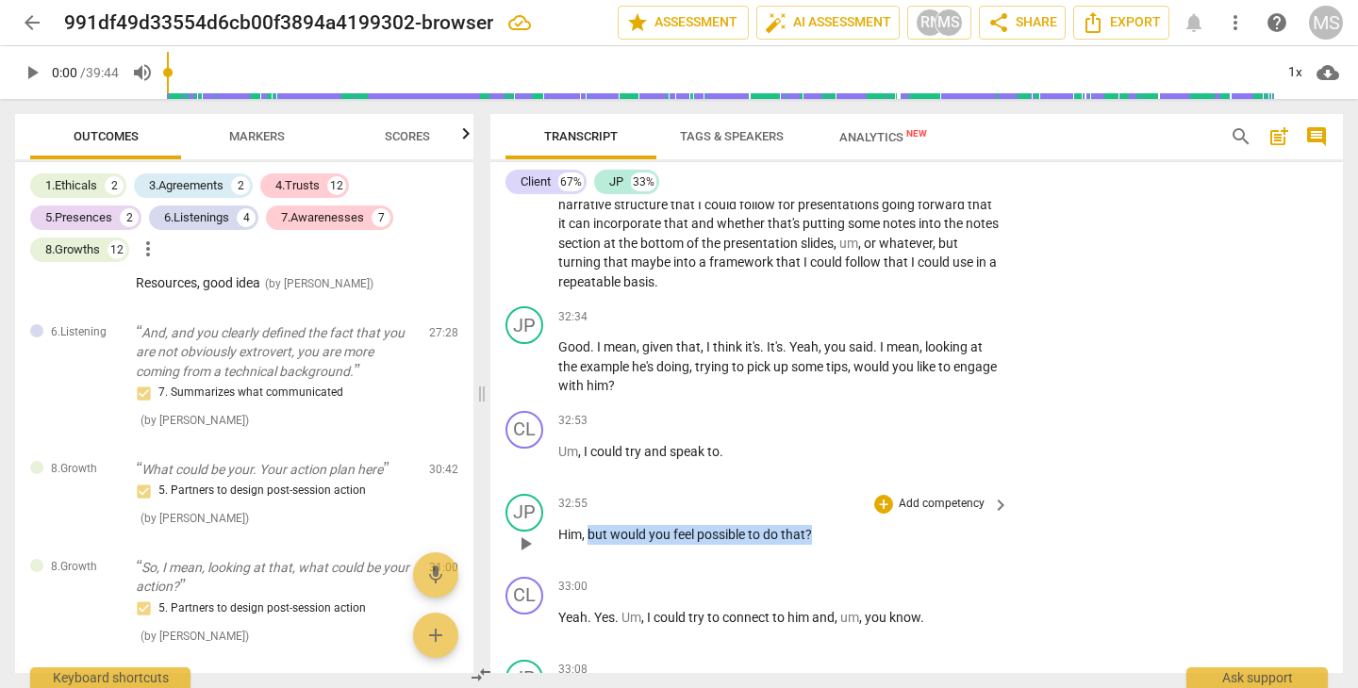
drag, startPoint x: 591, startPoint y: 412, endPoint x: 824, endPoint y: 415, distance: 232.9
click at [824, 525] on p "Him , but would you feel possible to do that ?" at bounding box center [778, 535] width 441 height 20
click at [836, 386] on div "+" at bounding box center [830, 386] width 19 height 19
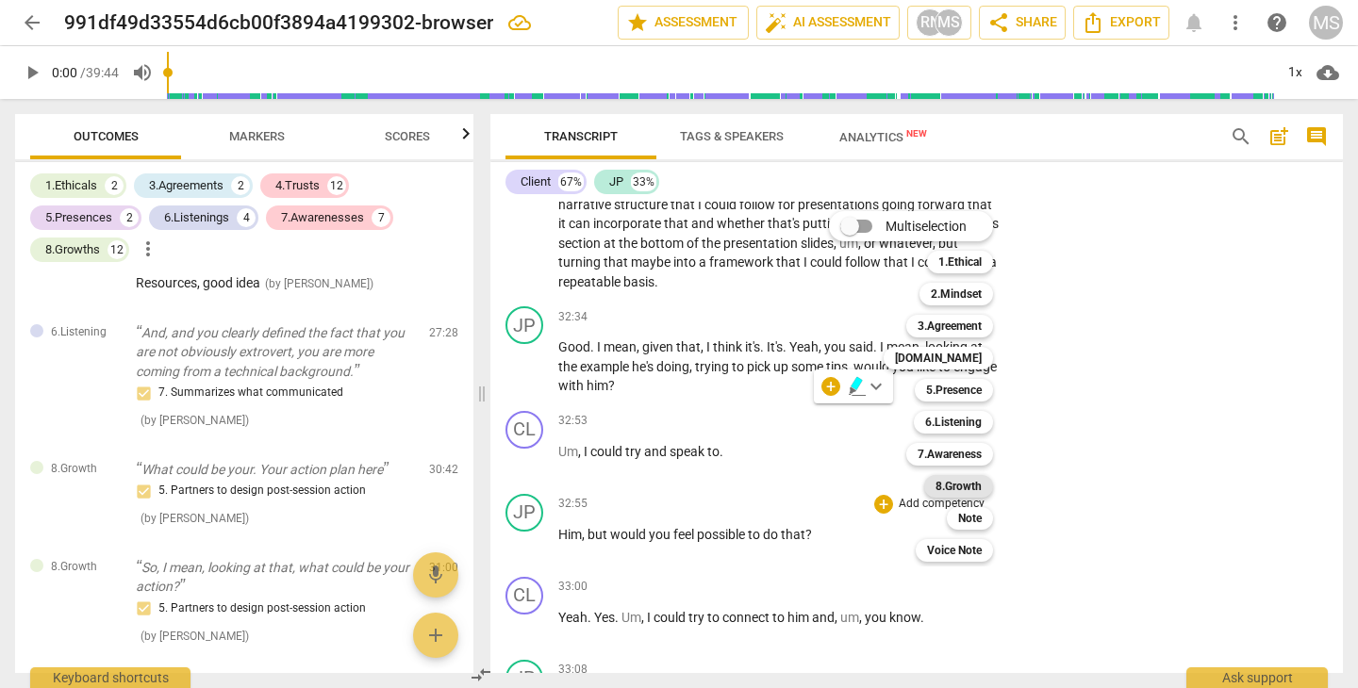
click at [962, 484] on b "8.Growth" at bounding box center [958, 486] width 46 height 23
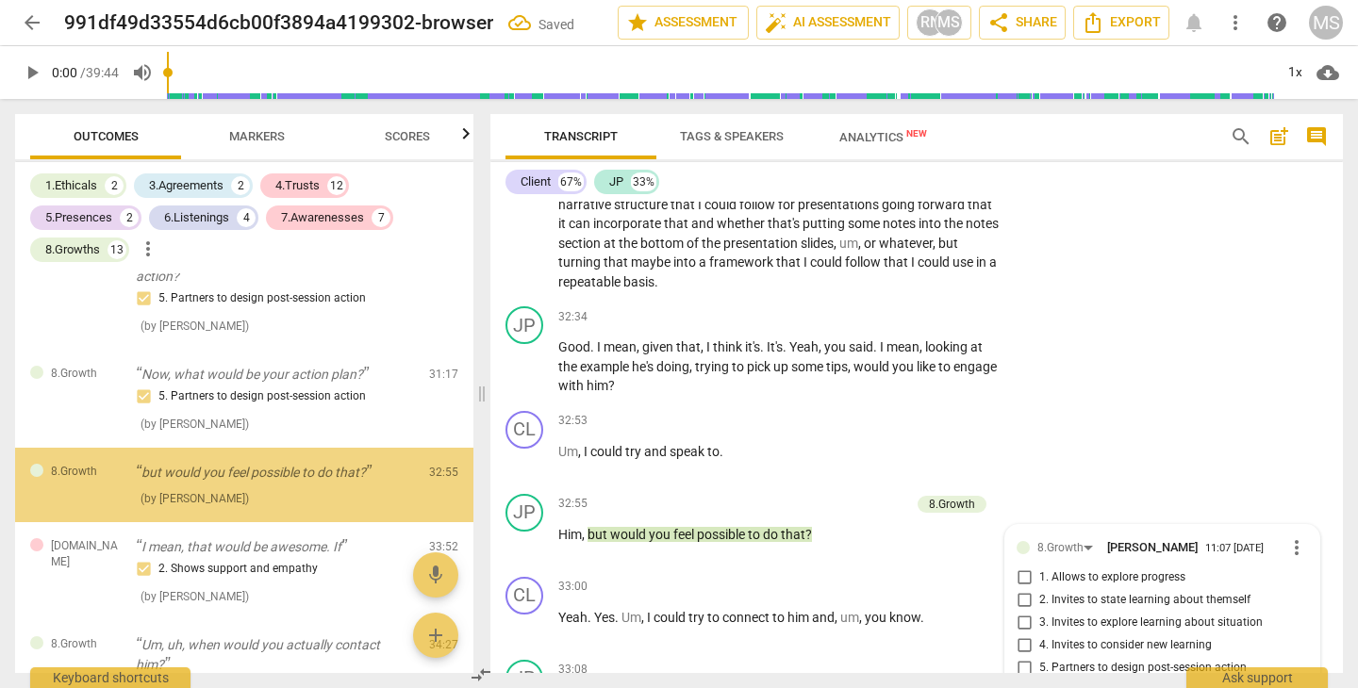
scroll to position [11111, 0]
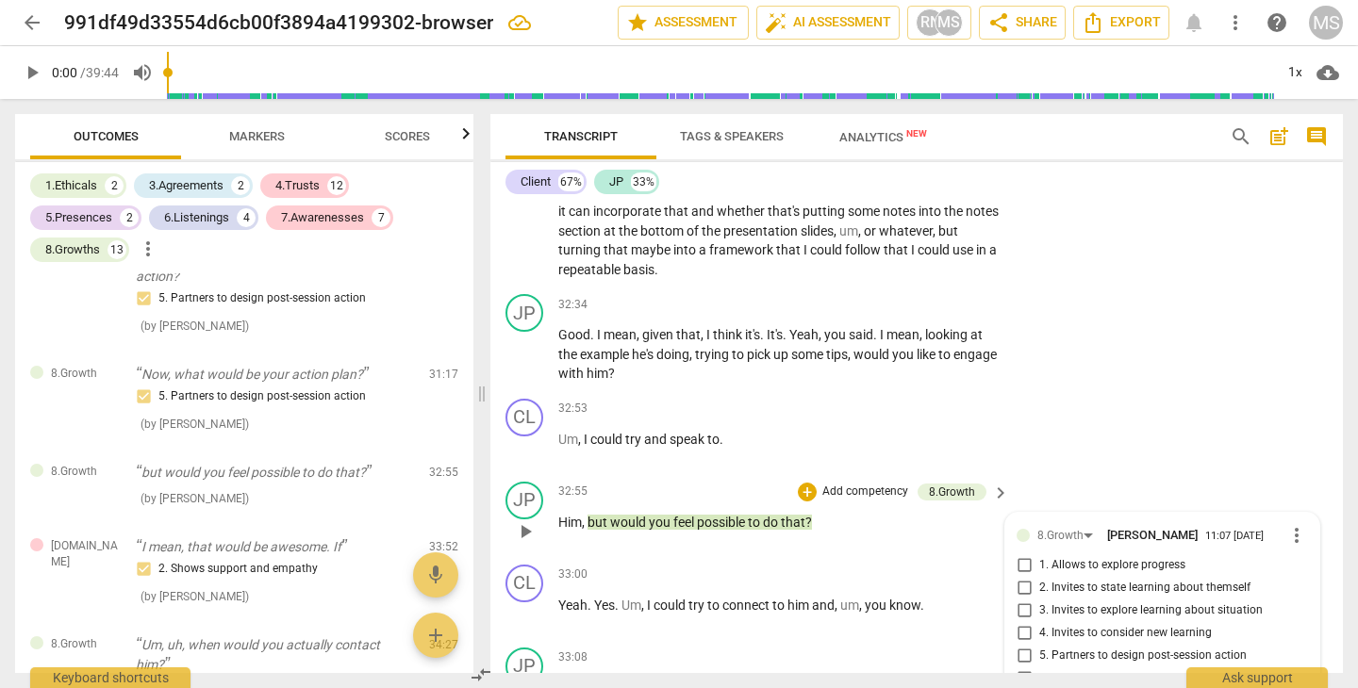
click at [1018, 668] on input "6. Partners to move forward" at bounding box center [1024, 679] width 30 height 23
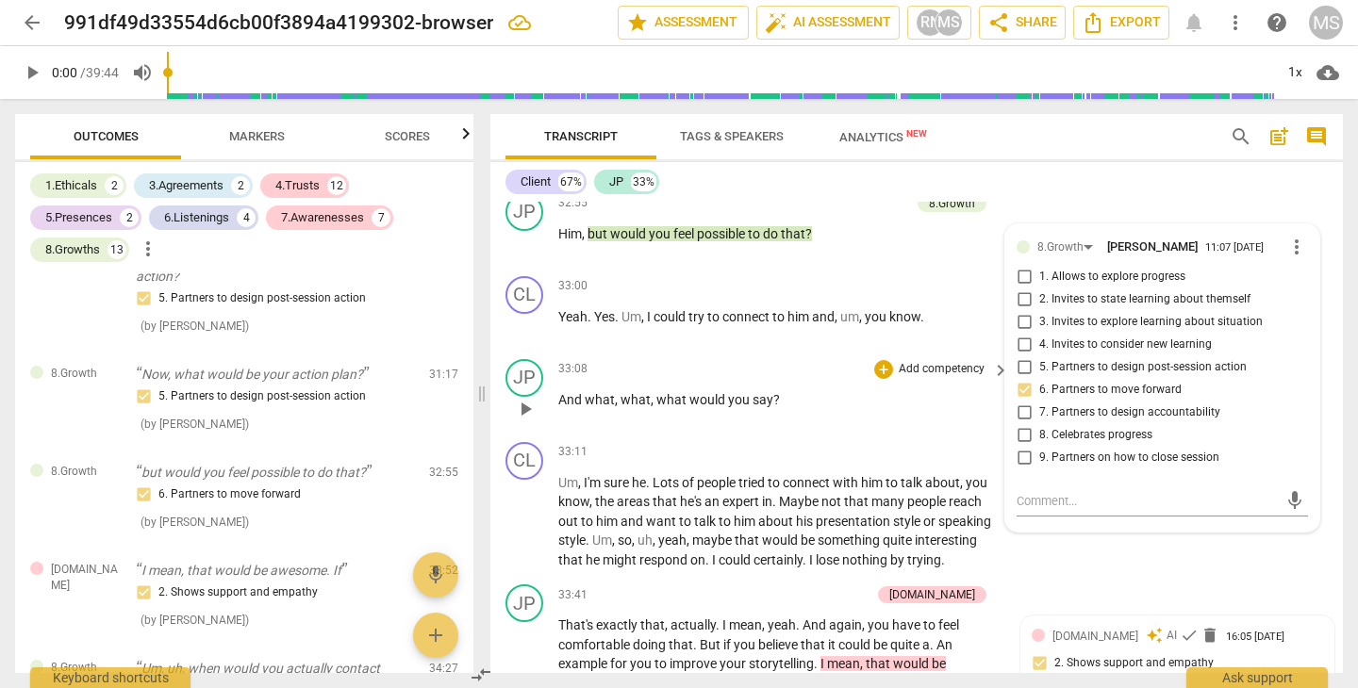
scroll to position [11404, 0]
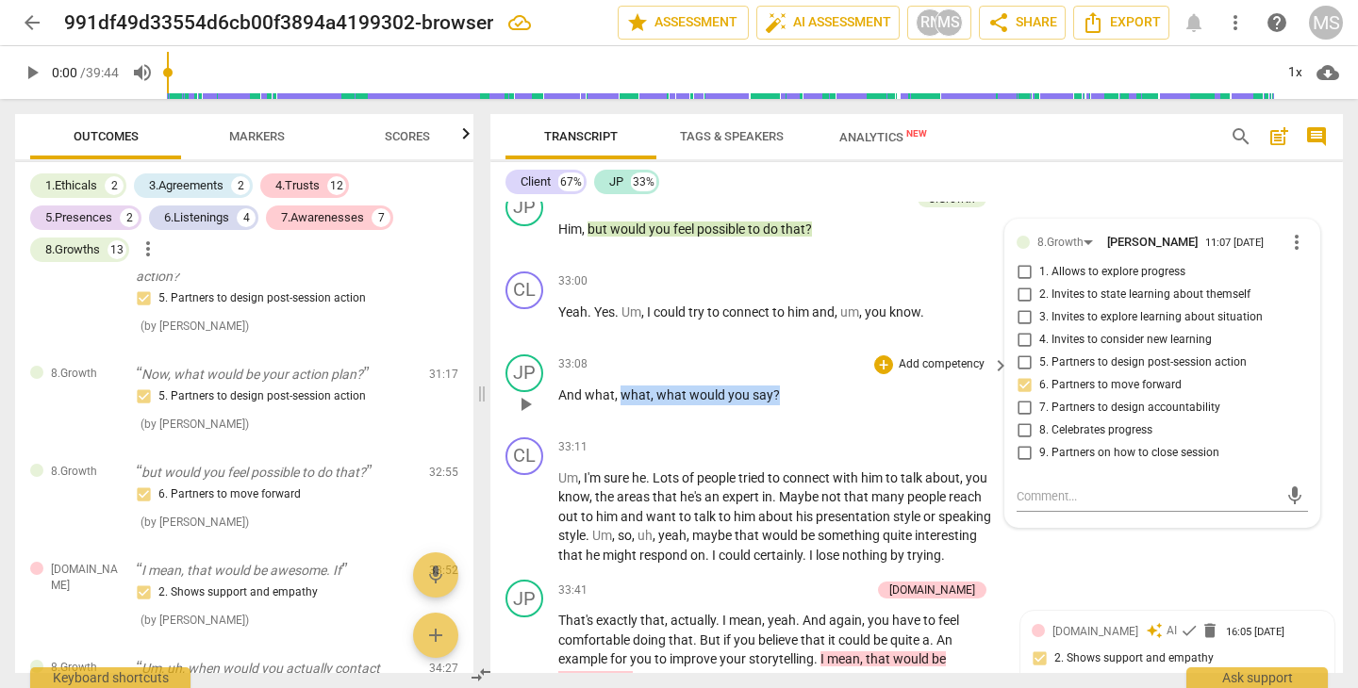
drag, startPoint x: 619, startPoint y: 276, endPoint x: 830, endPoint y: 278, distance: 210.3
click at [830, 386] on p "And what , what , what would you say ?" at bounding box center [778, 396] width 441 height 20
click at [795, 249] on div "+" at bounding box center [792, 247] width 19 height 19
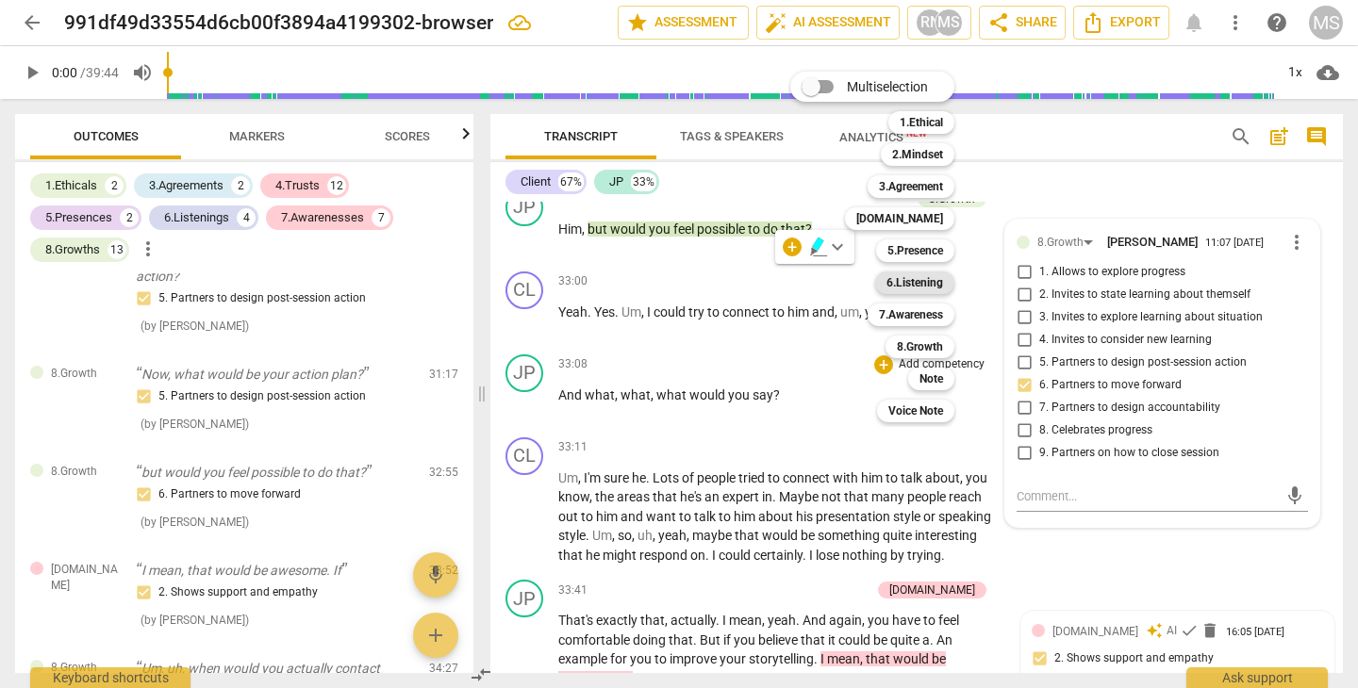
click at [921, 288] on b "6.Listening" at bounding box center [914, 283] width 57 height 23
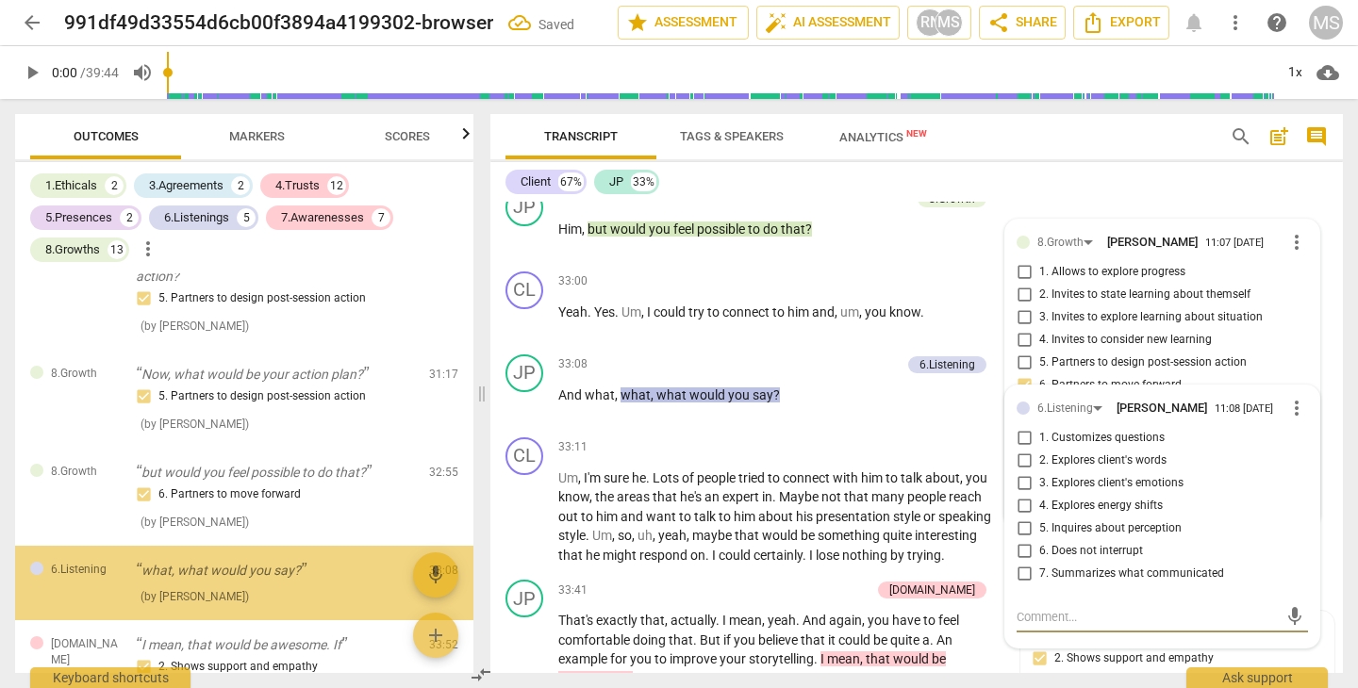
scroll to position [3655, 0]
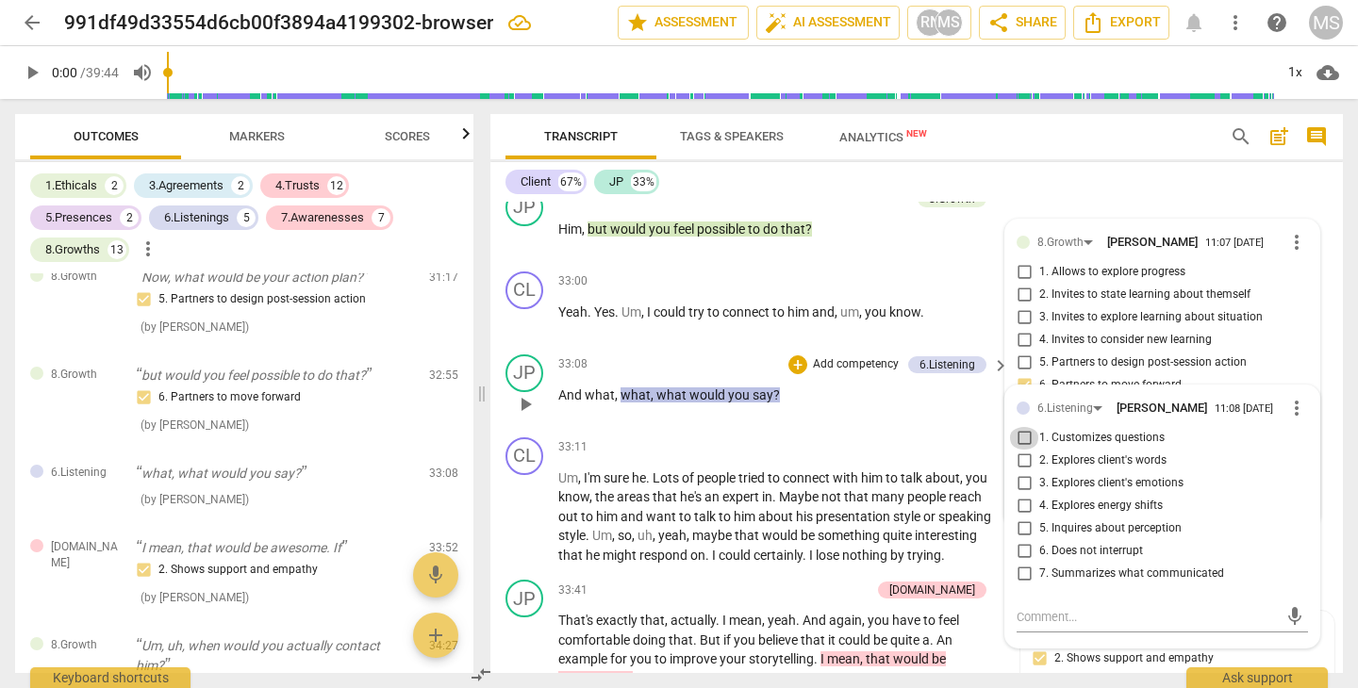
click at [1024, 427] on input "1. Customizes questions" at bounding box center [1024, 438] width 30 height 23
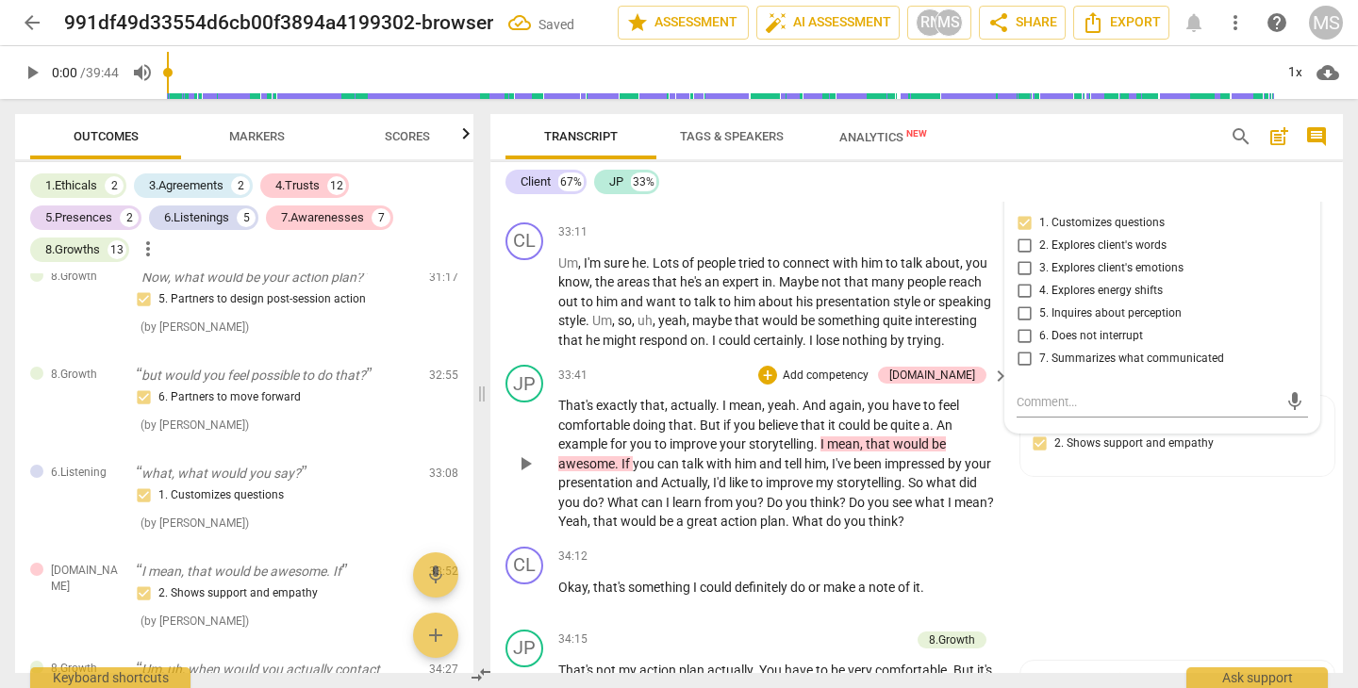
scroll to position [11625, 0]
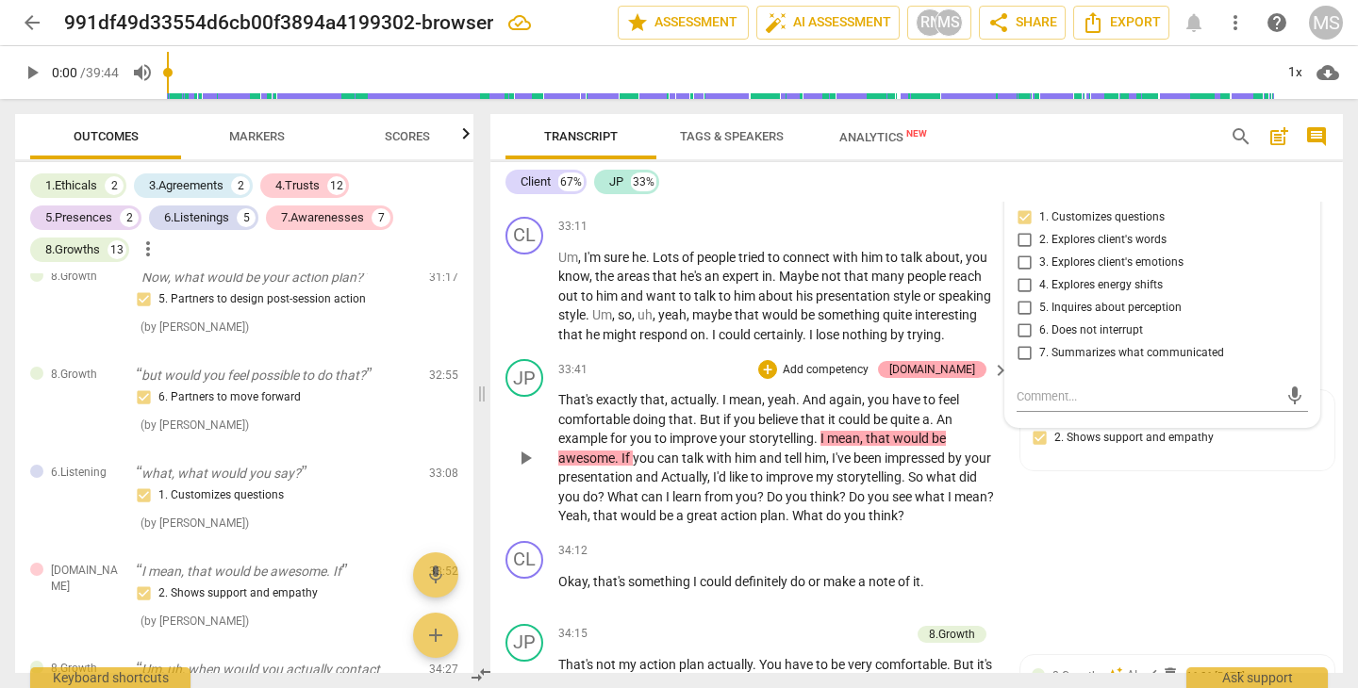
click at [969, 361] on div "[DOMAIN_NAME]" at bounding box center [932, 369] width 86 height 17
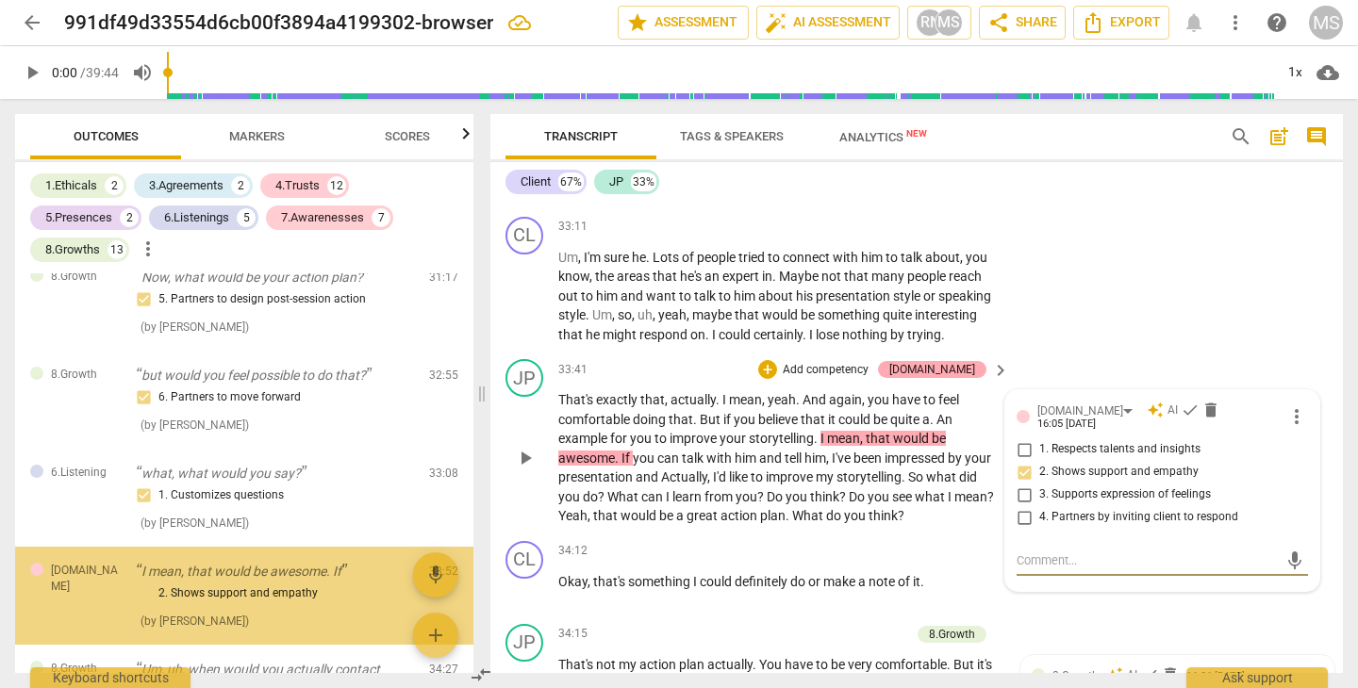
scroll to position [3765, 0]
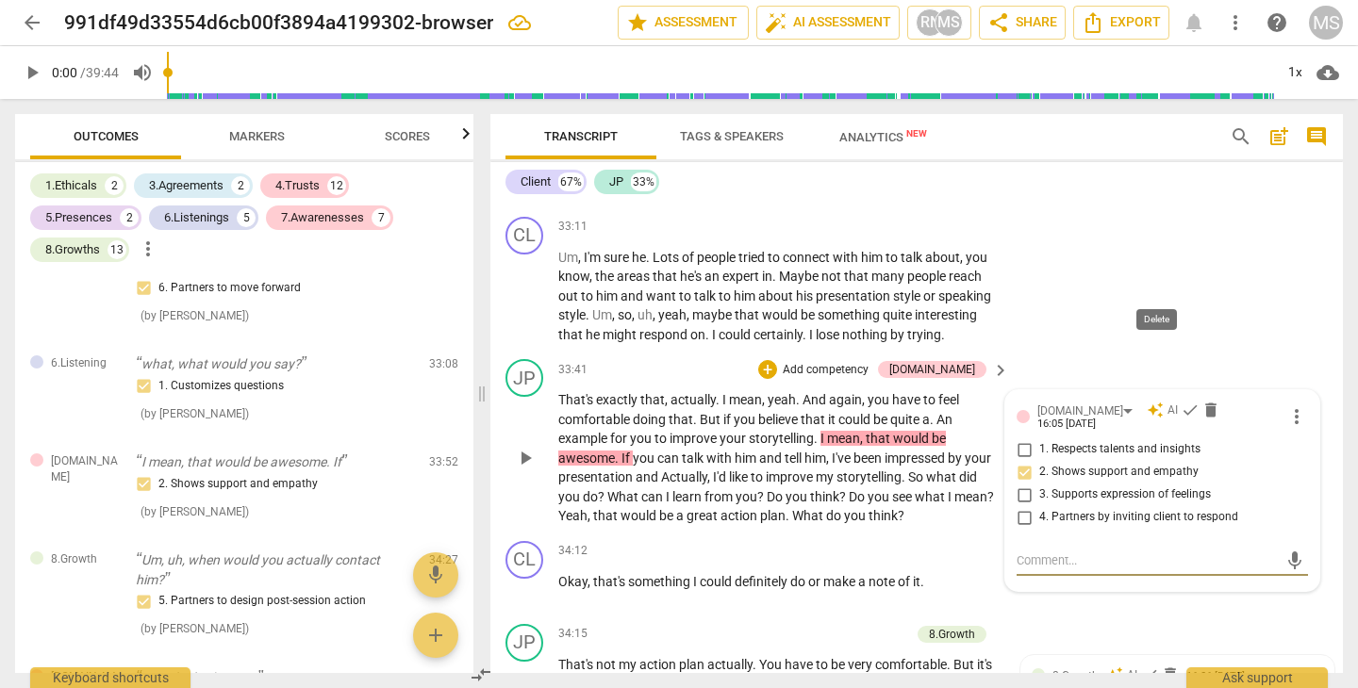
click at [1201, 401] on span "delete" at bounding box center [1210, 410] width 19 height 19
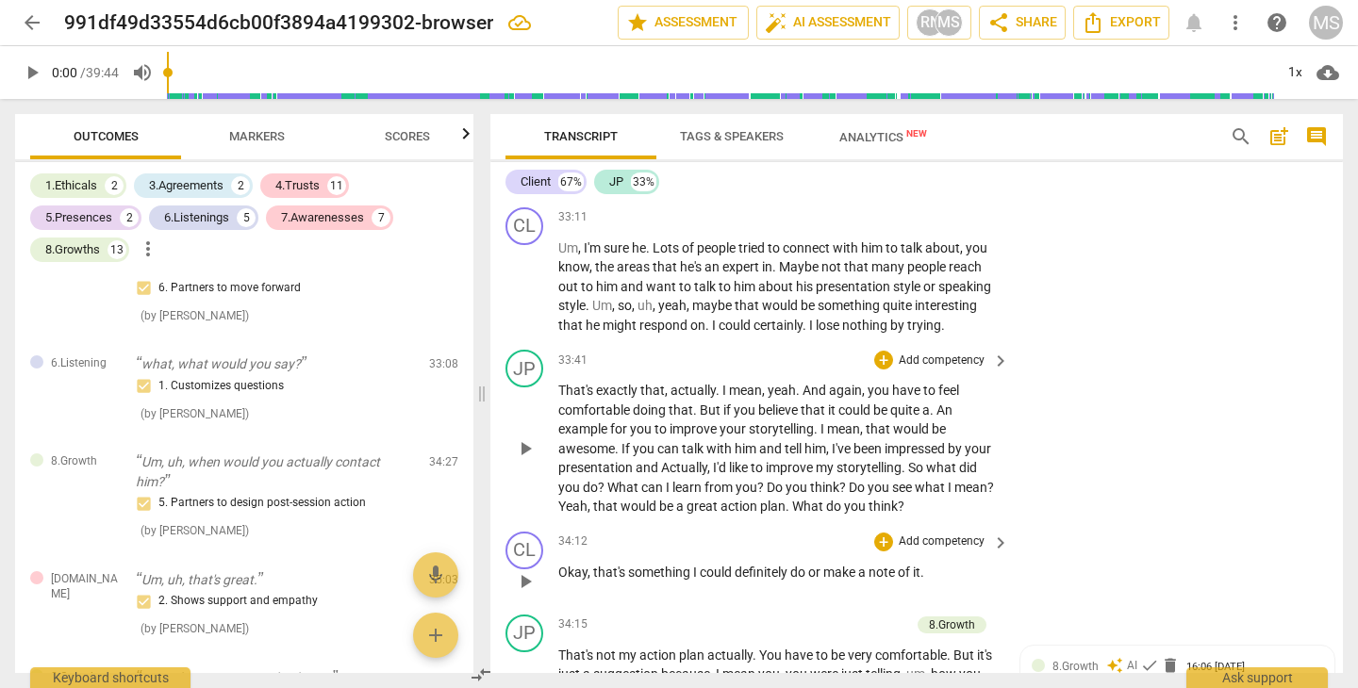
scroll to position [11630, 0]
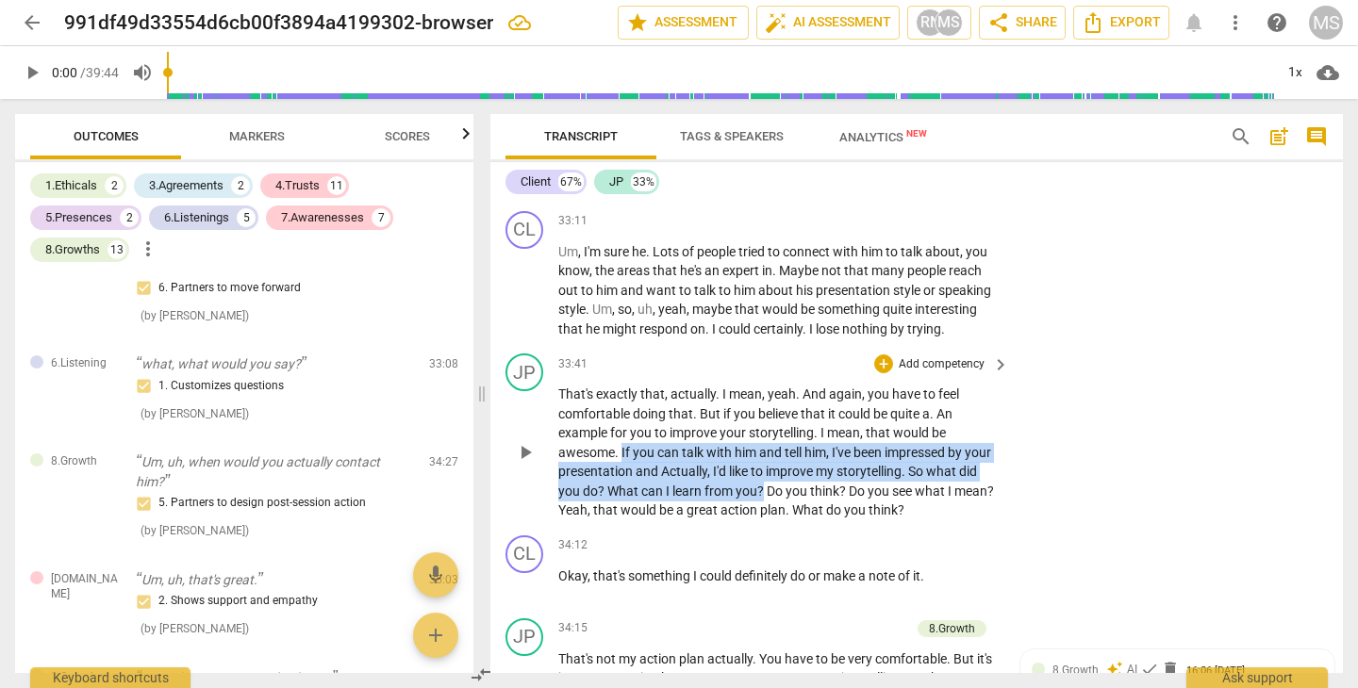
drag, startPoint x: 622, startPoint y: 323, endPoint x: 784, endPoint y: 357, distance: 165.7
click at [784, 385] on p "That's exactly that , actually . I mean , yeah . And again , you have to feel c…" at bounding box center [778, 453] width 441 height 136
click at [831, 337] on icon "button" at bounding box center [829, 335] width 11 height 13
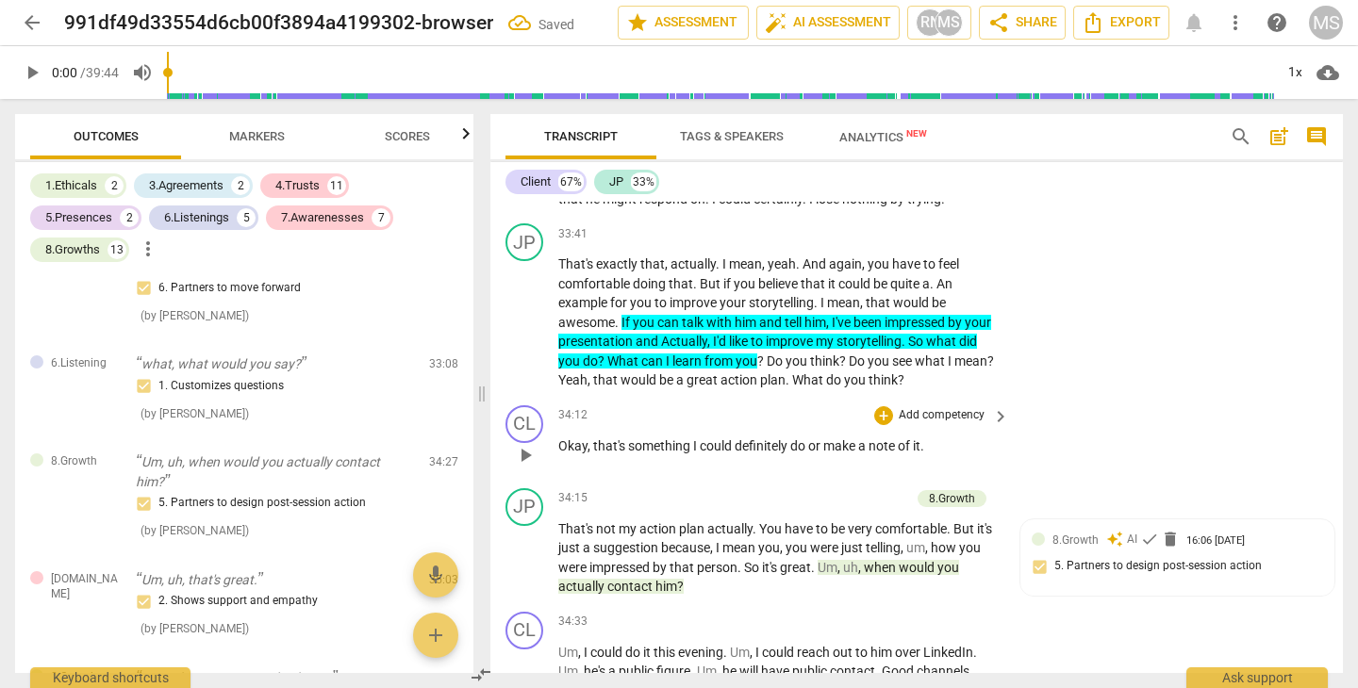
scroll to position [11760, 0]
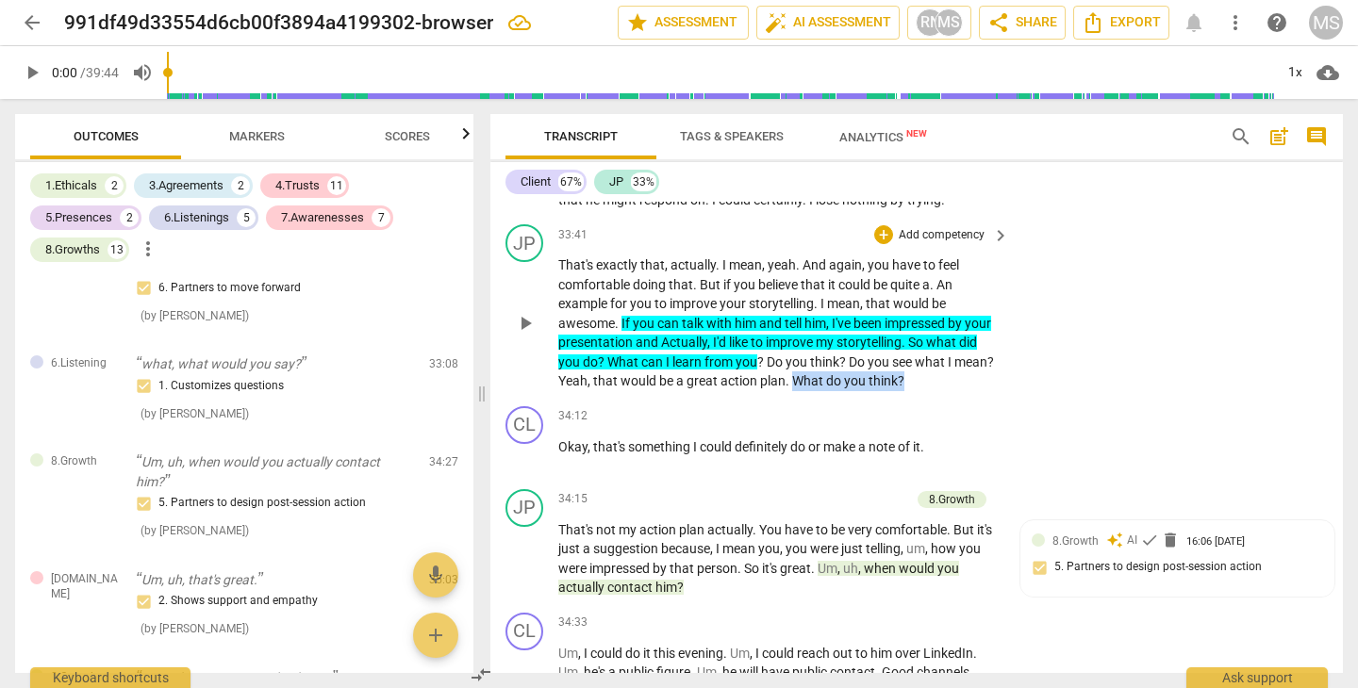
drag, startPoint x: 835, startPoint y: 252, endPoint x: 956, endPoint y: 253, distance: 120.7
click at [956, 255] on p "That's exactly that , actually . I mean , yeah . And again , you have to feel c…" at bounding box center [778, 323] width 441 height 136
click at [966, 223] on div "+" at bounding box center [961, 228] width 19 height 19
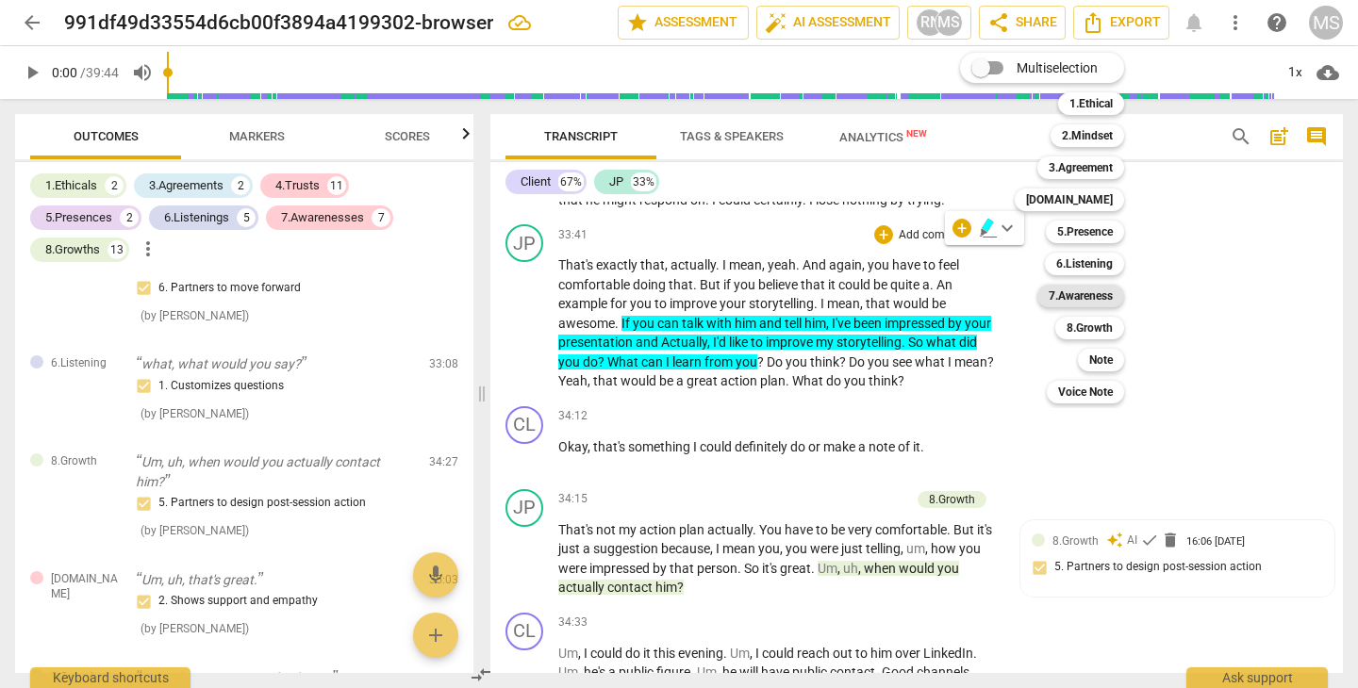
click at [1068, 293] on b "7.Awareness" at bounding box center [1080, 296] width 64 height 23
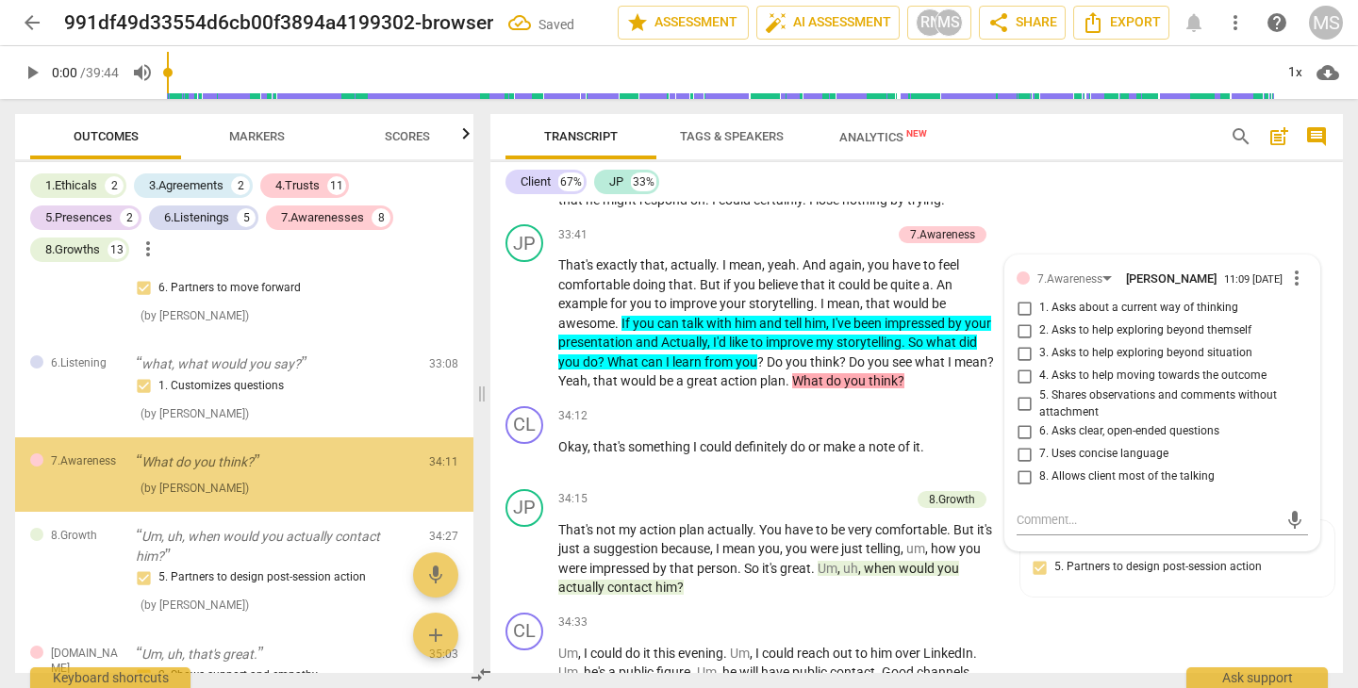
scroll to position [3752, 0]
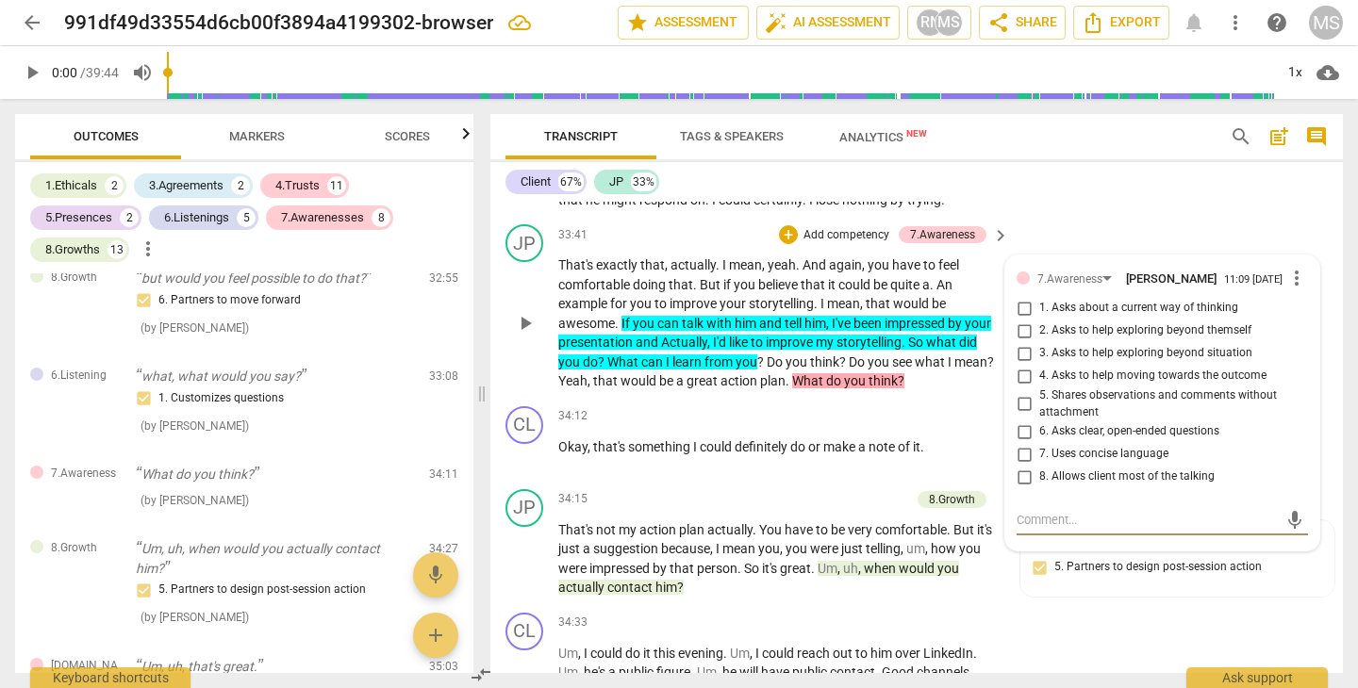
click at [1021, 365] on input "4. Asks to help moving towards the outcome" at bounding box center [1024, 376] width 30 height 23
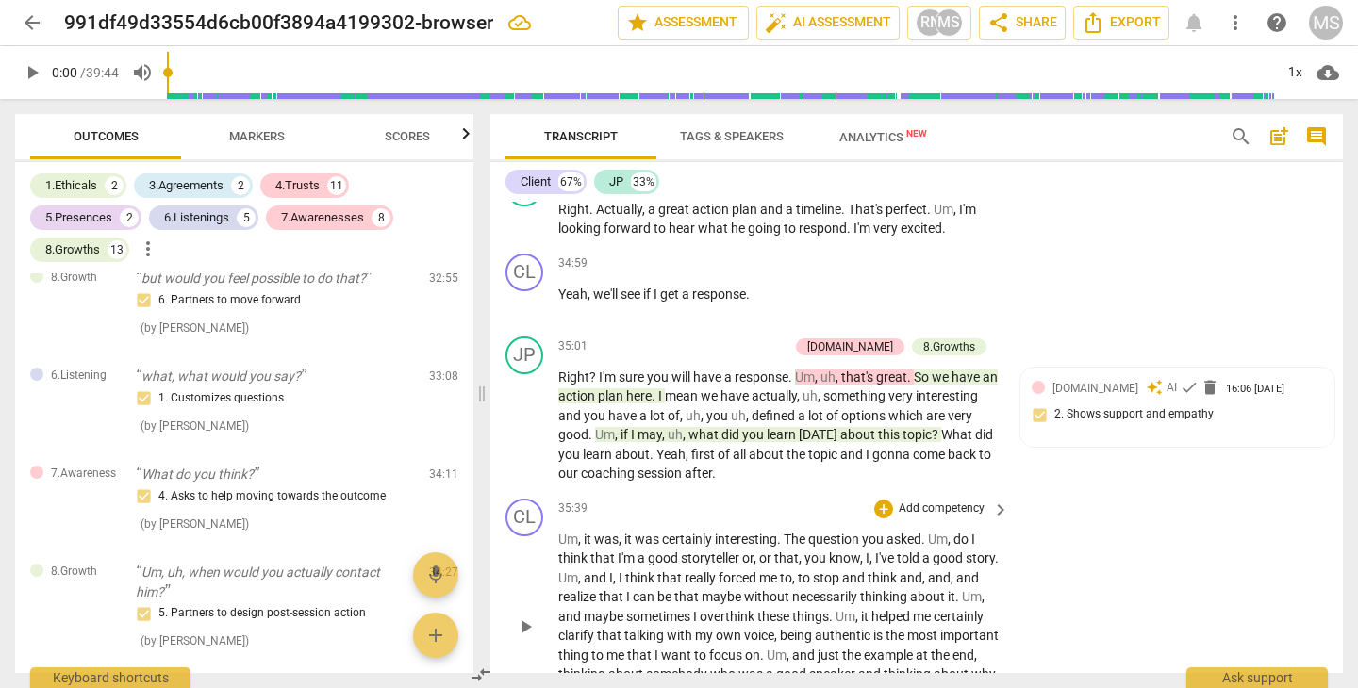
scroll to position [12286, 0]
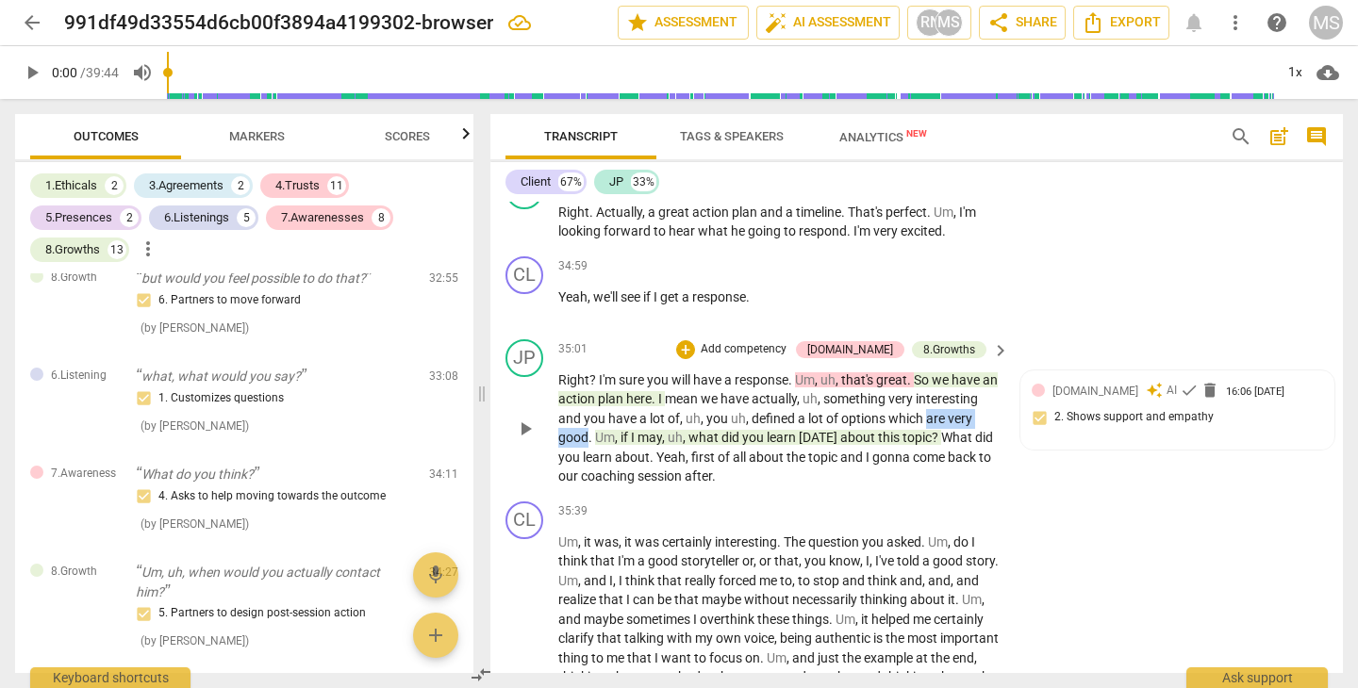
drag, startPoint x: 560, startPoint y: 303, endPoint x: 636, endPoint y: 305, distance: 76.4
click at [636, 371] on p "Right ? I'm sure you will have a response . Um , uh , that's great . So we have…" at bounding box center [778, 429] width 441 height 116
click at [683, 276] on icon "button" at bounding box center [679, 276] width 11 height 13
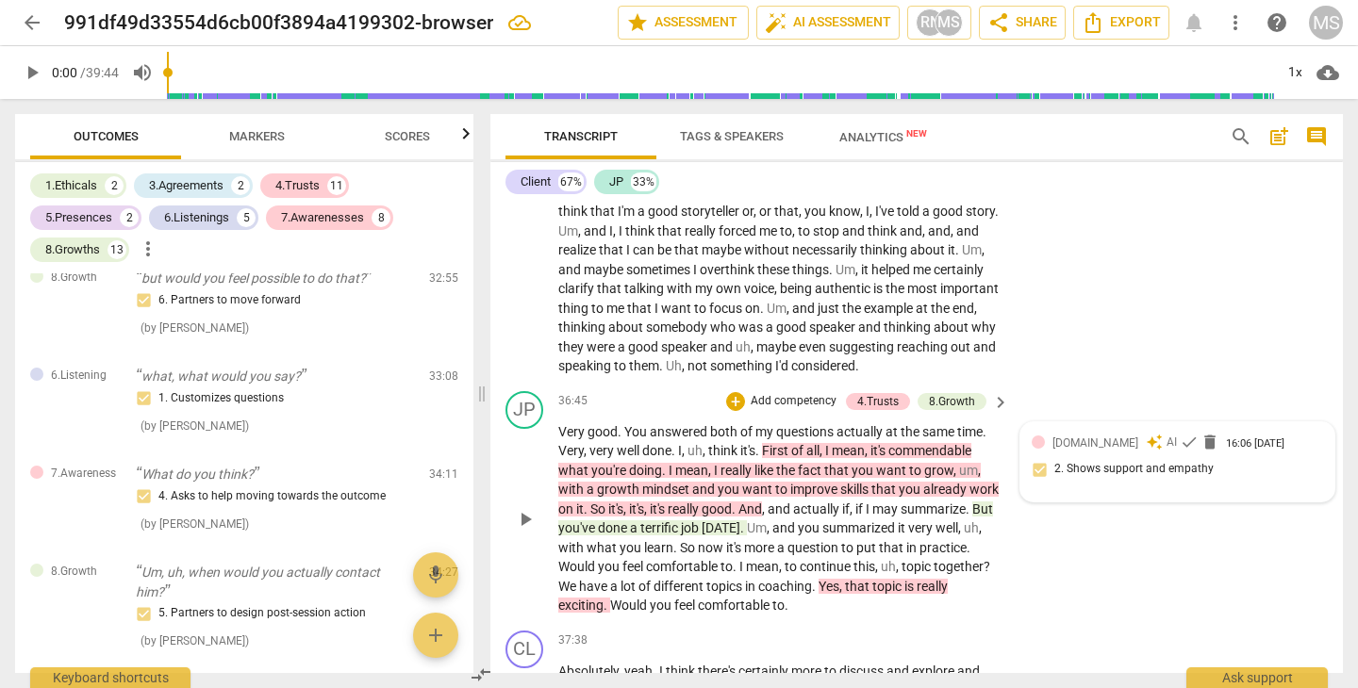
scroll to position [12637, 0]
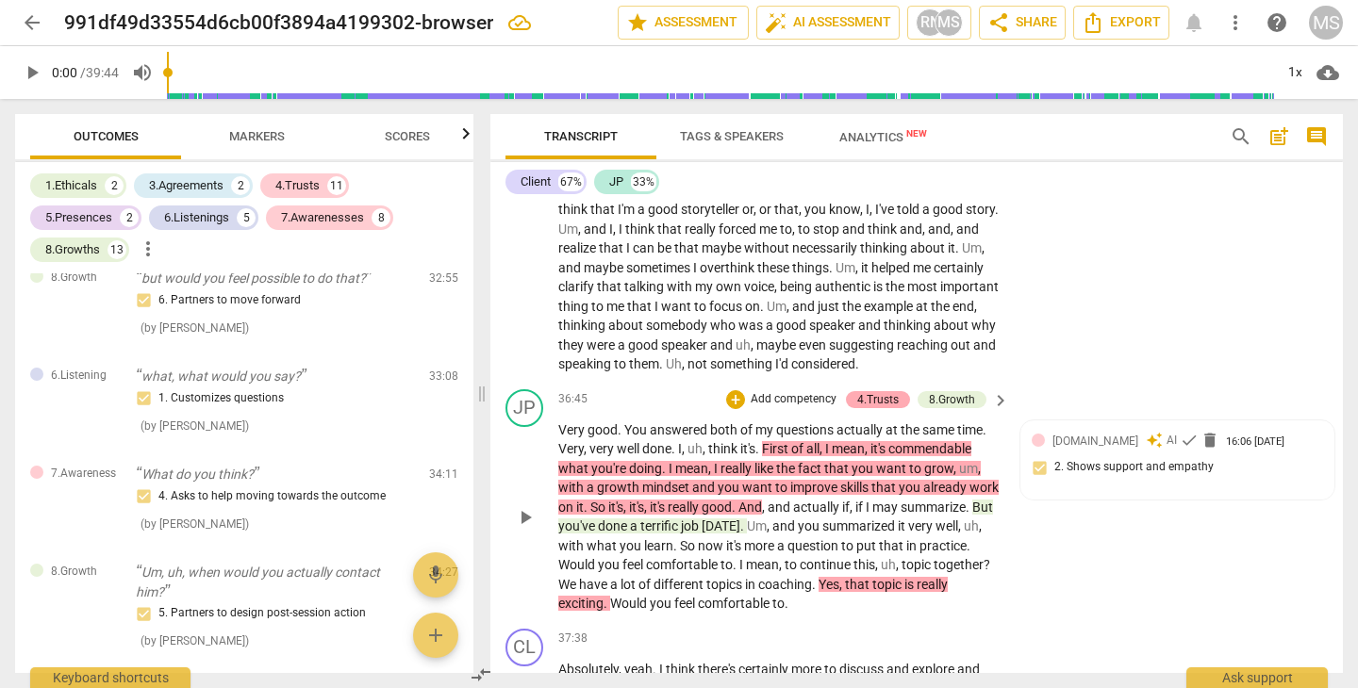
click at [883, 391] on div "4.Trusts" at bounding box center [877, 399] width 41 height 17
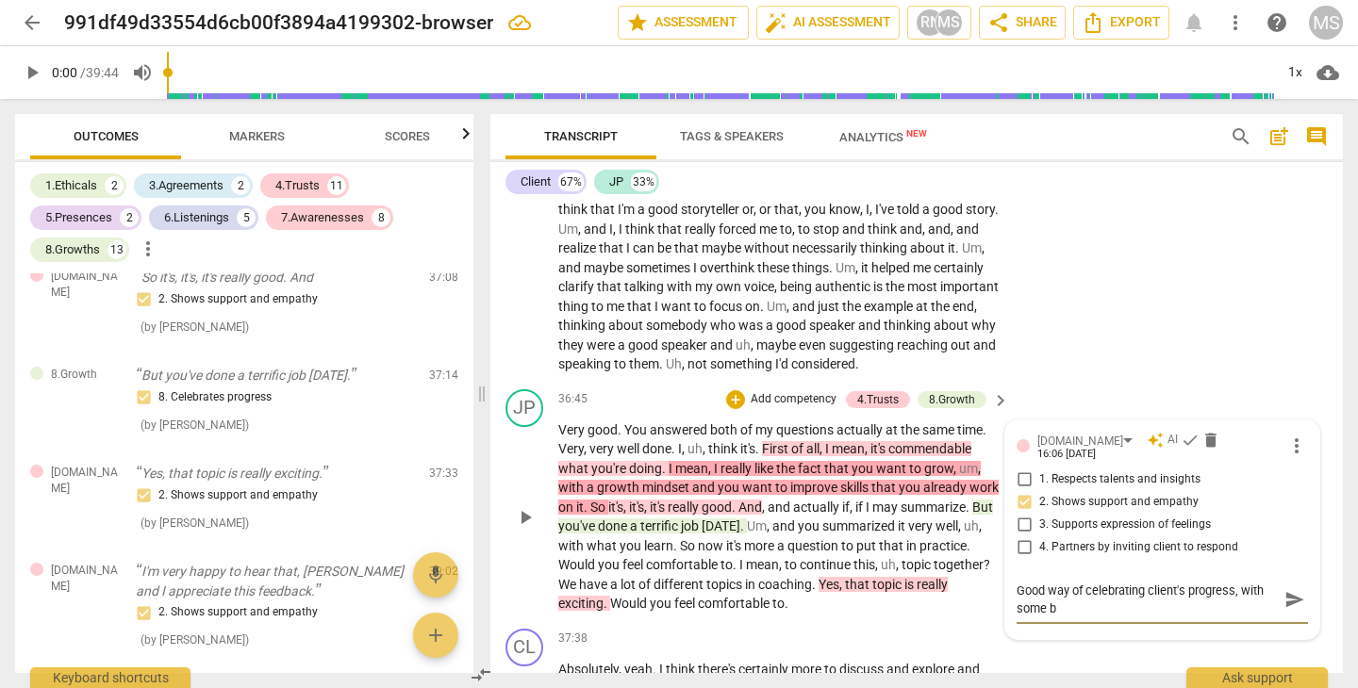
scroll to position [0, 0]
click at [1027, 621] on div "CL play_arrow pause 37:38 + Add competency keyboard_arrow_right Absolutely , ye…" at bounding box center [916, 663] width 852 height 85
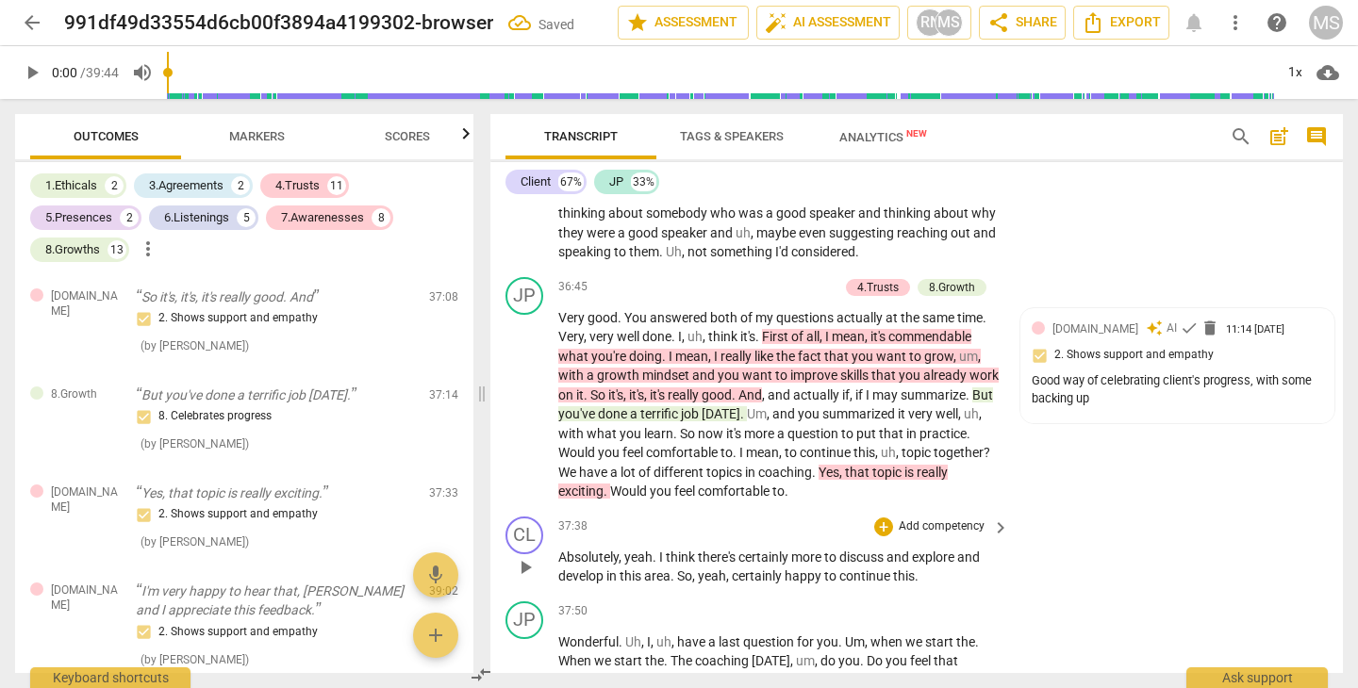
scroll to position [12749, 0]
click at [872, 466] on span "that" at bounding box center [858, 473] width 27 height 15
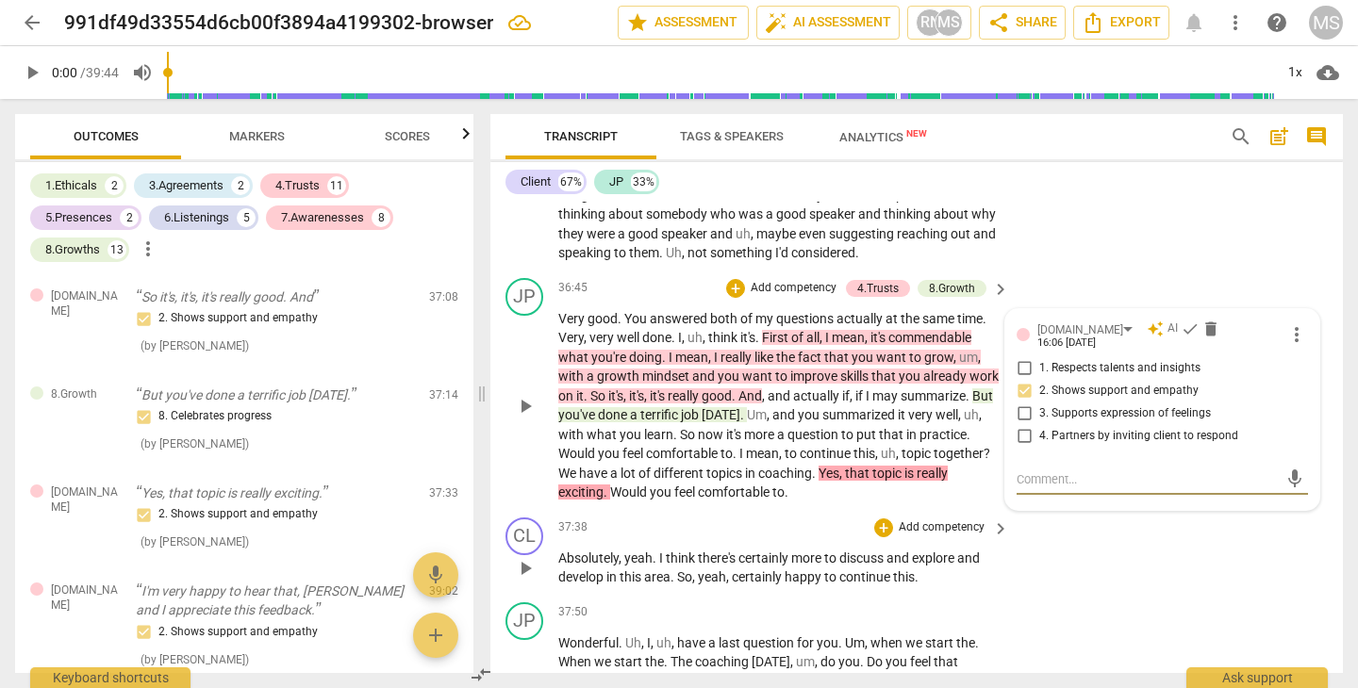
click at [1048, 510] on div "CL play_arrow pause 37:38 + Add competency keyboard_arrow_right Absolutely , ye…" at bounding box center [916, 552] width 852 height 85
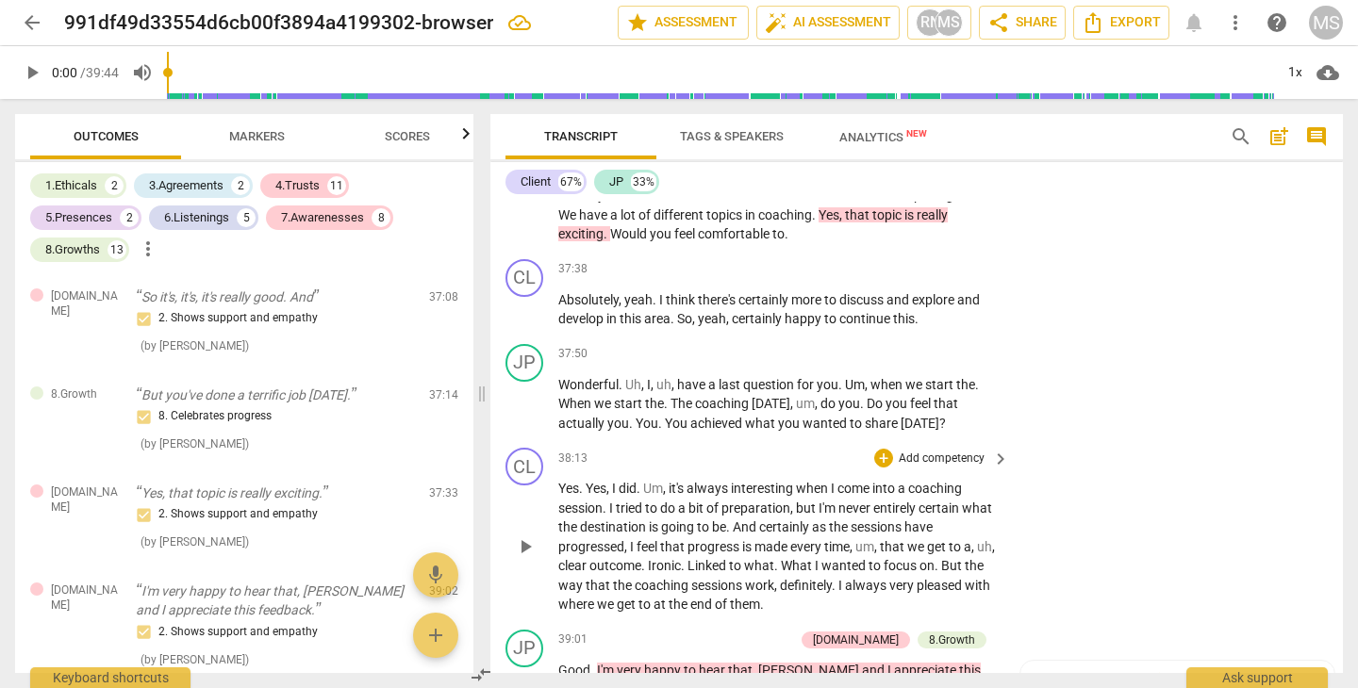
scroll to position [13010, 0]
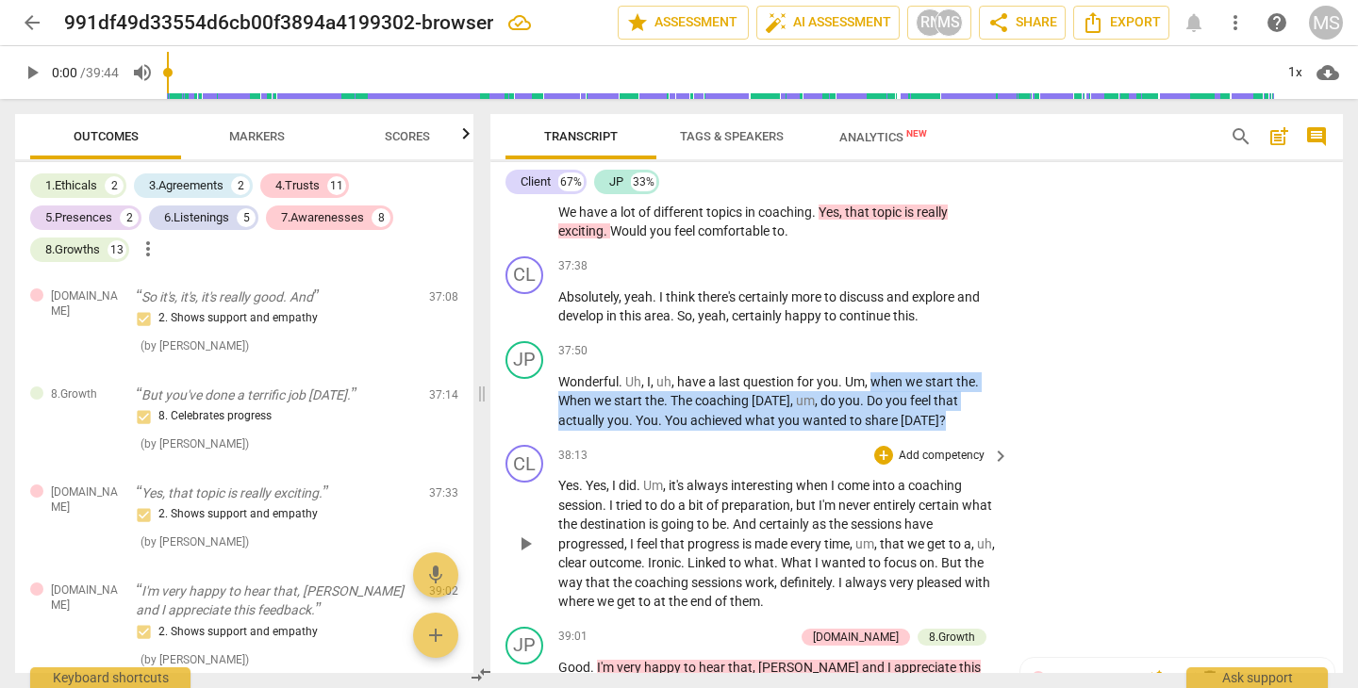
drag, startPoint x: 872, startPoint y: 236, endPoint x: 918, endPoint y: 306, distance: 84.5
click at [918, 306] on div "CL play_arrow pause 00:00 + Add competency keyboard_arrow_right Can you hear me…" at bounding box center [916, 437] width 852 height 471
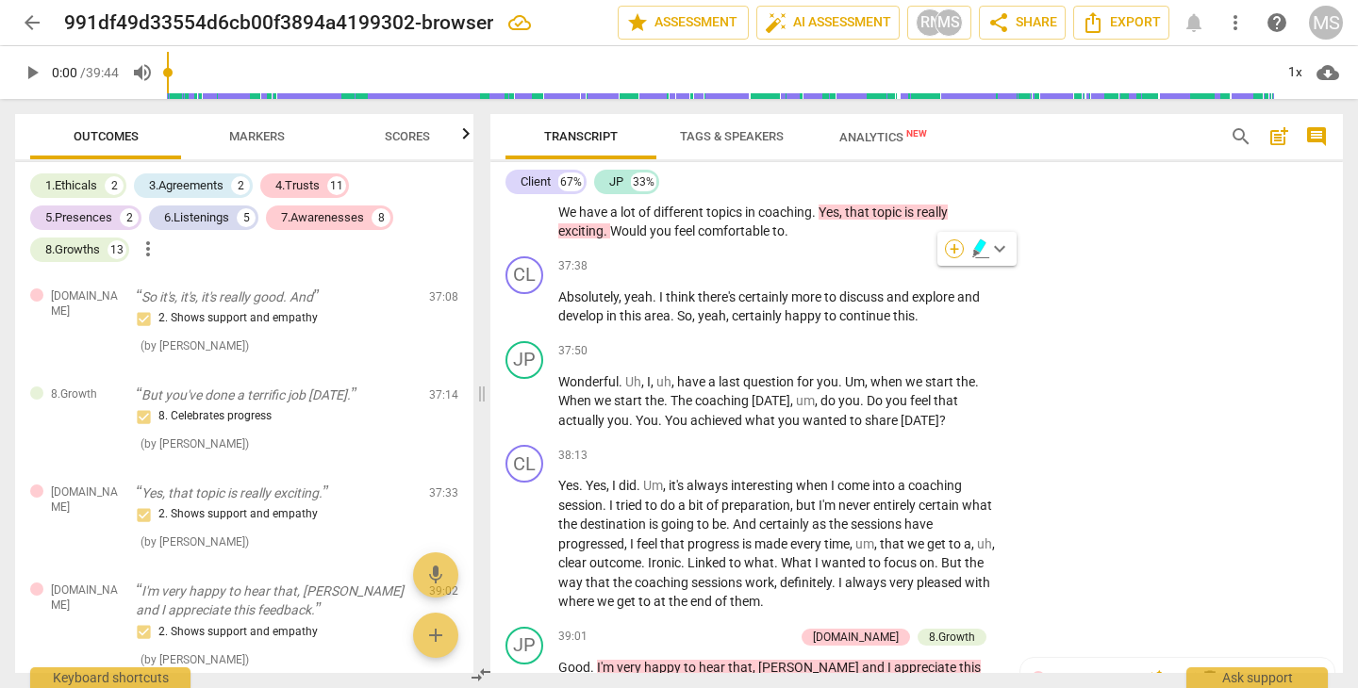
click at [960, 252] on div "+" at bounding box center [954, 248] width 19 height 19
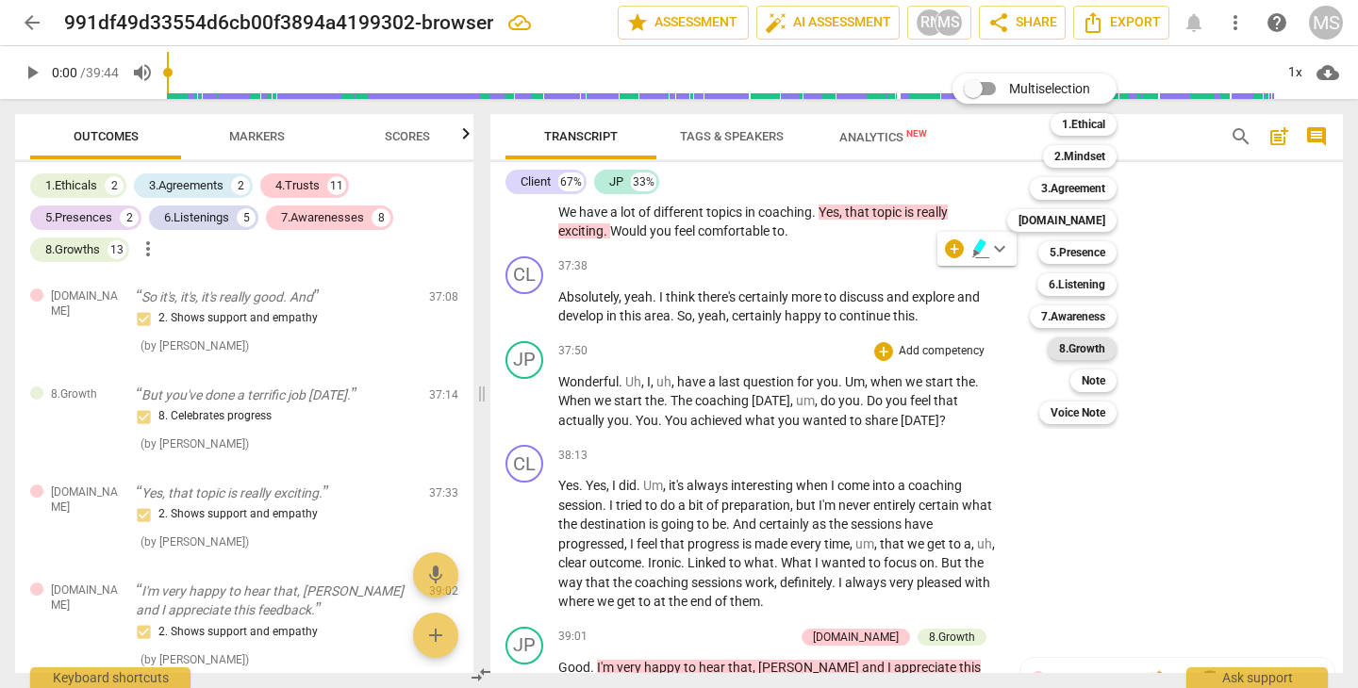
click at [1070, 350] on b "8.Growth" at bounding box center [1082, 349] width 46 height 23
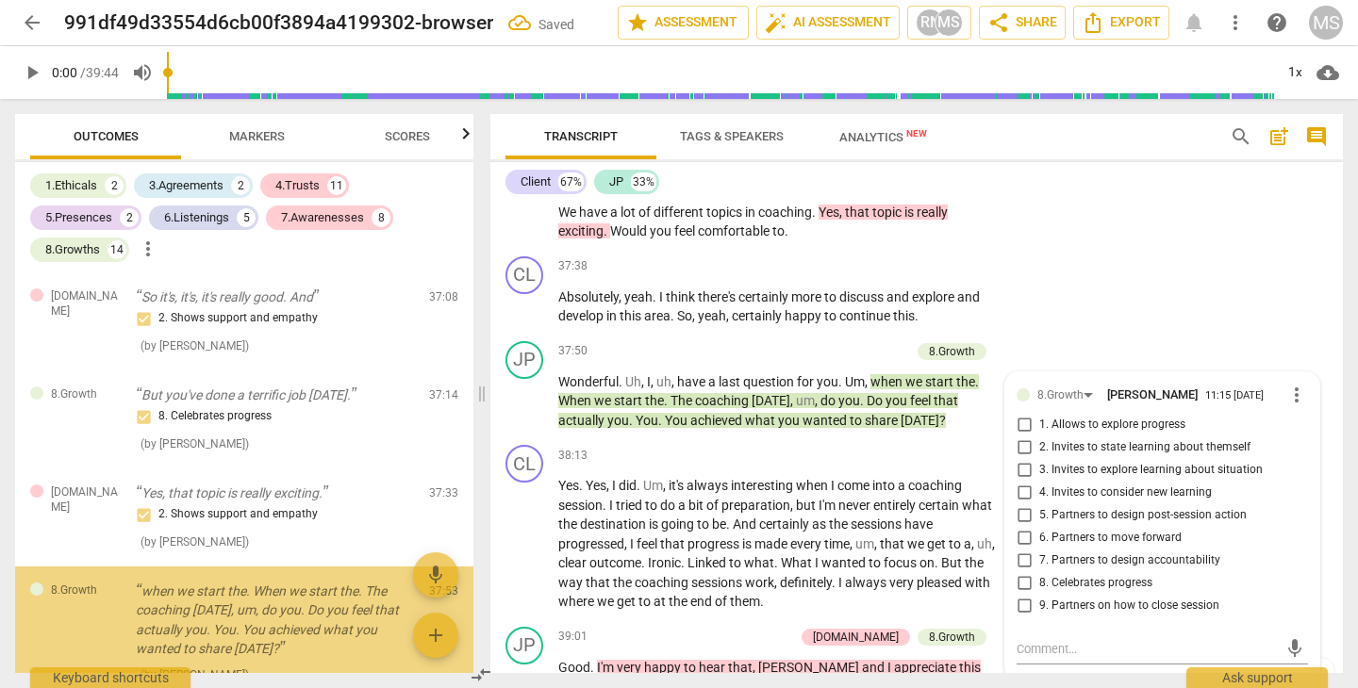
scroll to position [4884, 0]
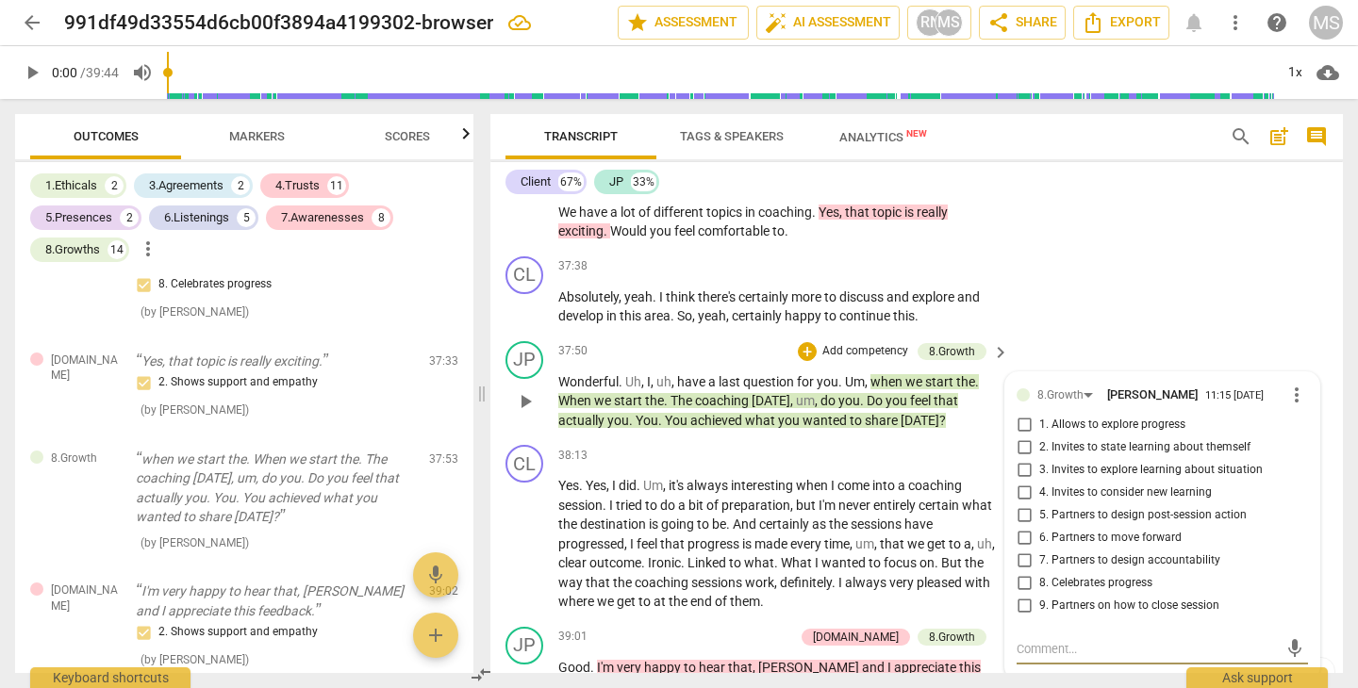
click at [1021, 414] on input "1. Allows to explore progress" at bounding box center [1024, 425] width 30 height 23
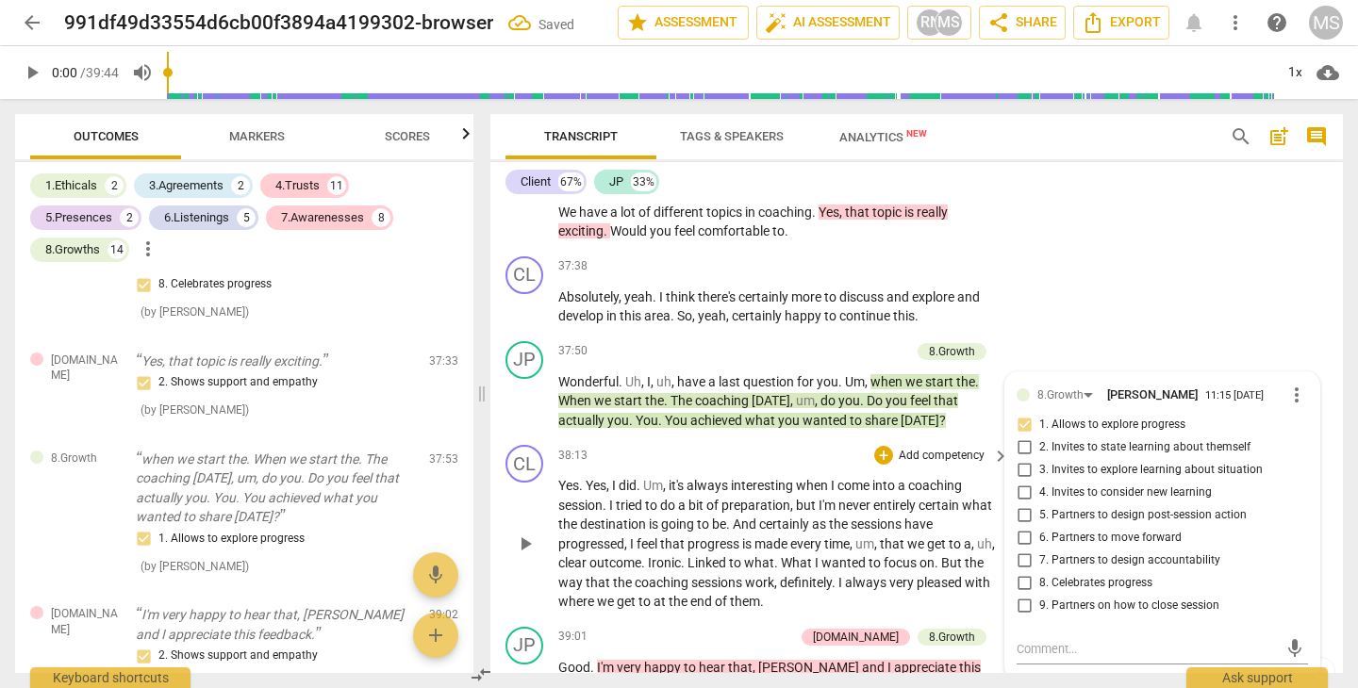
click at [781, 445] on div "38:13 + Add competency keyboard_arrow_right" at bounding box center [784, 455] width 453 height 21
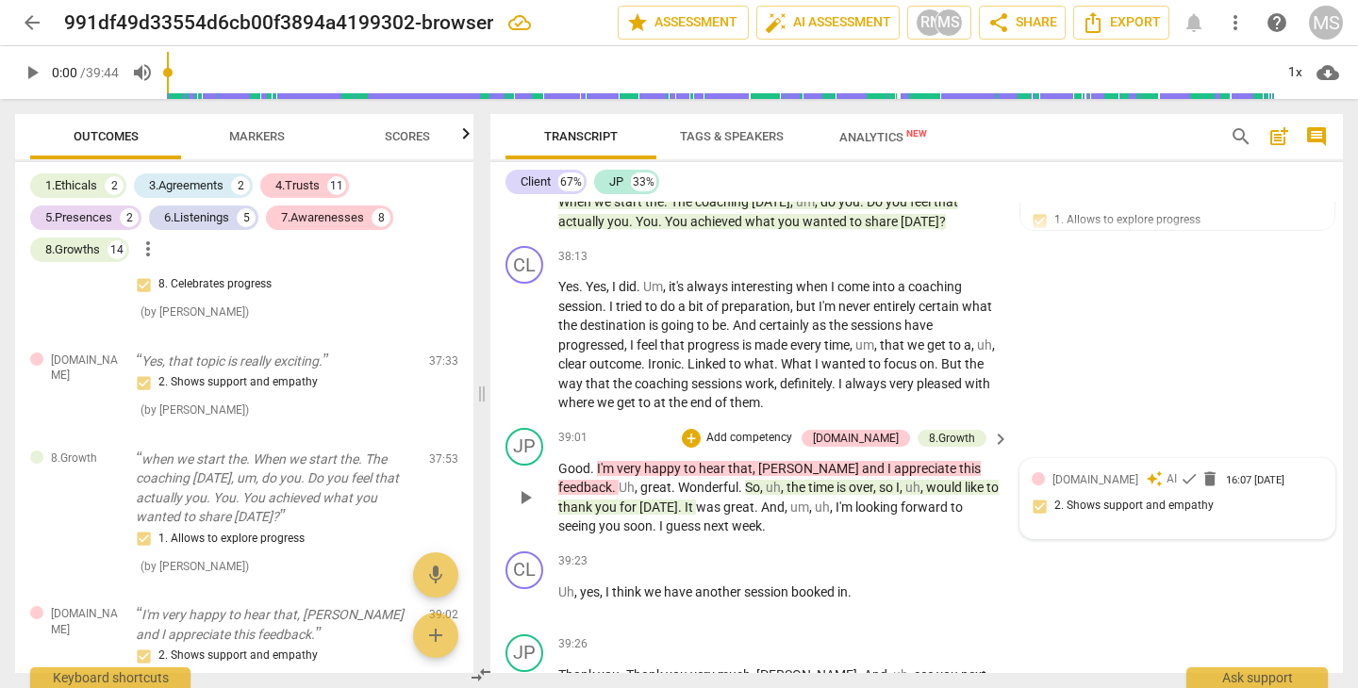
scroll to position [13215, 0]
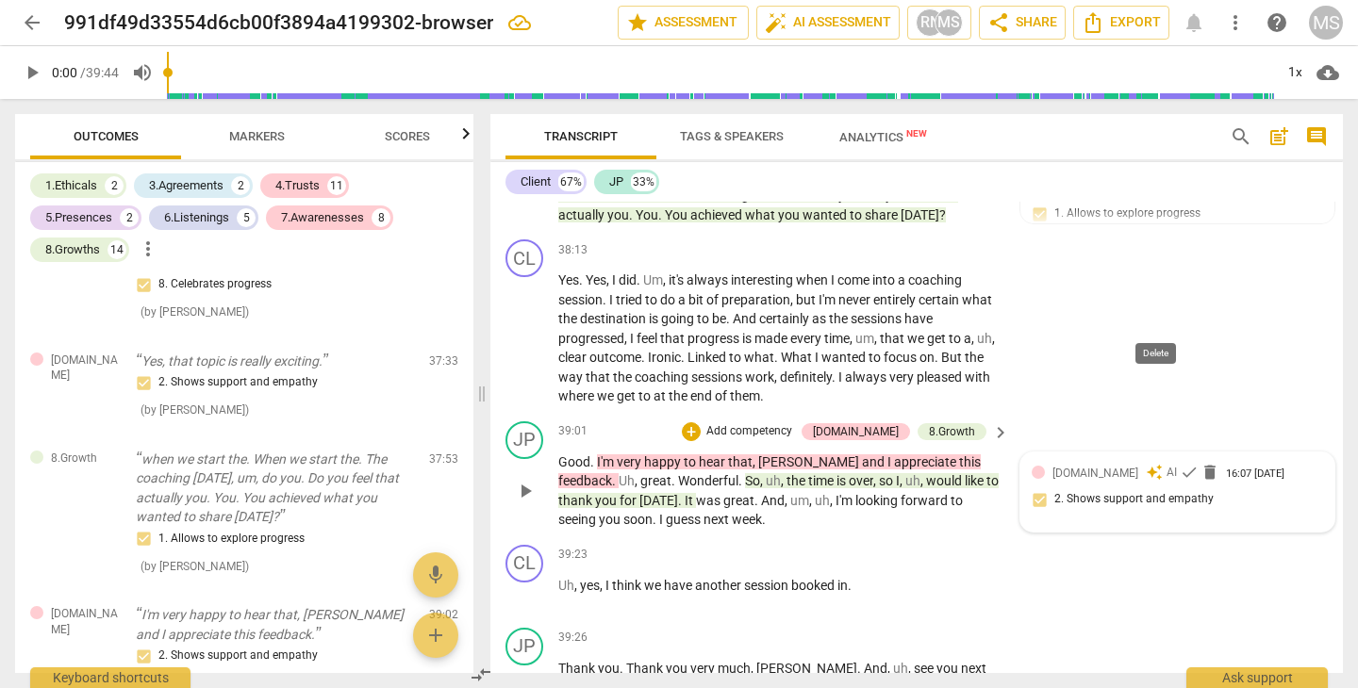
click at [1200, 463] on span "delete" at bounding box center [1209, 472] width 19 height 19
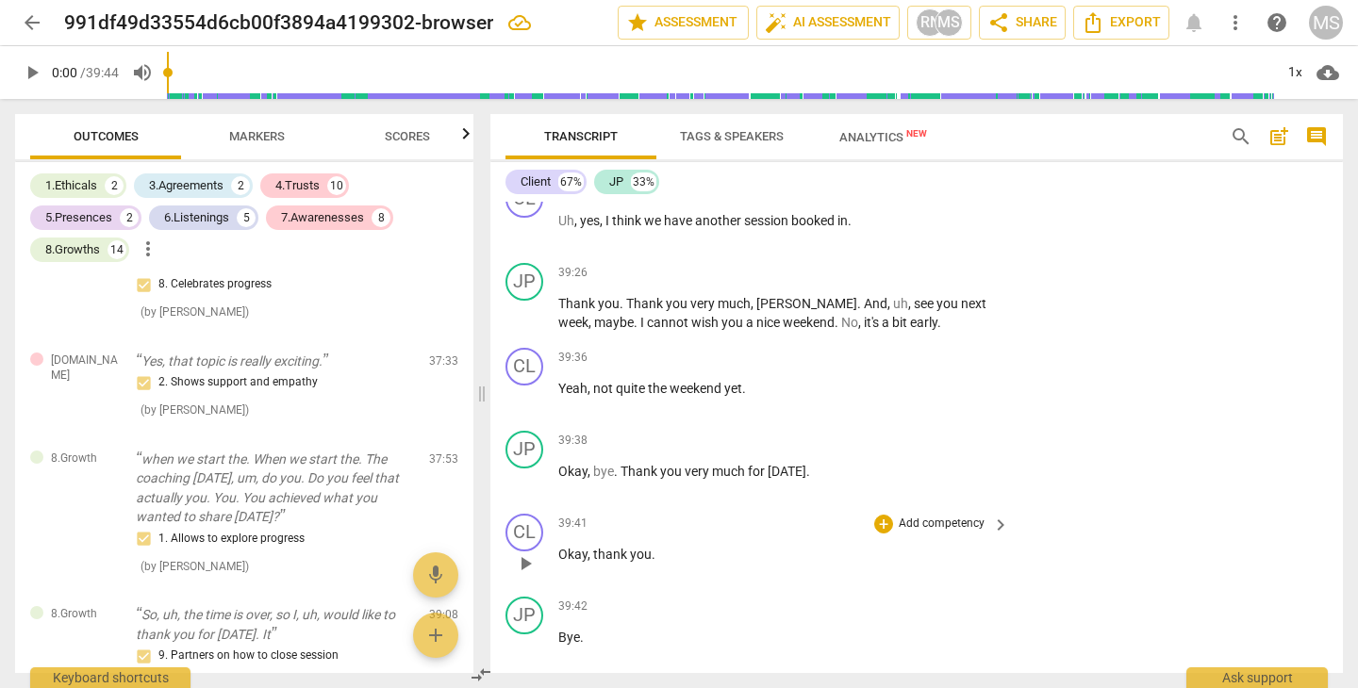
scroll to position [13578, 0]
